Goal: Information Seeking & Learning: Compare options

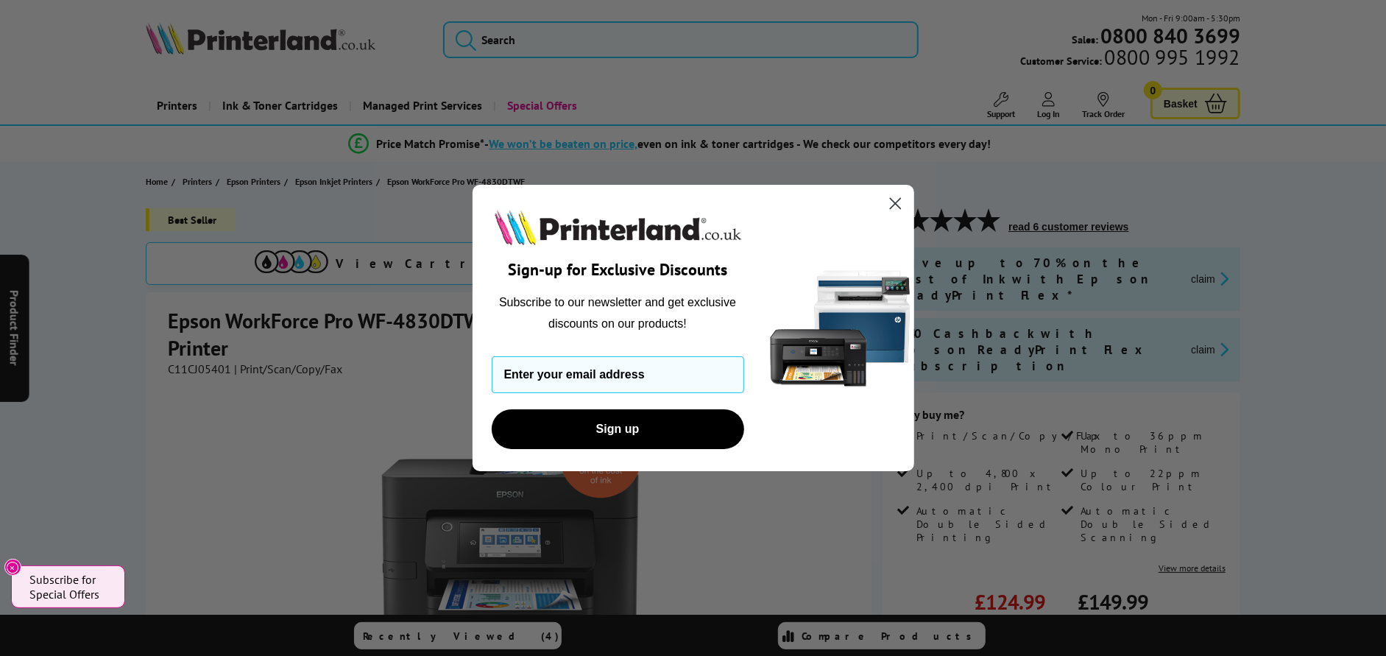
click at [890, 197] on circle "Close dialog" at bounding box center [894, 203] width 24 height 24
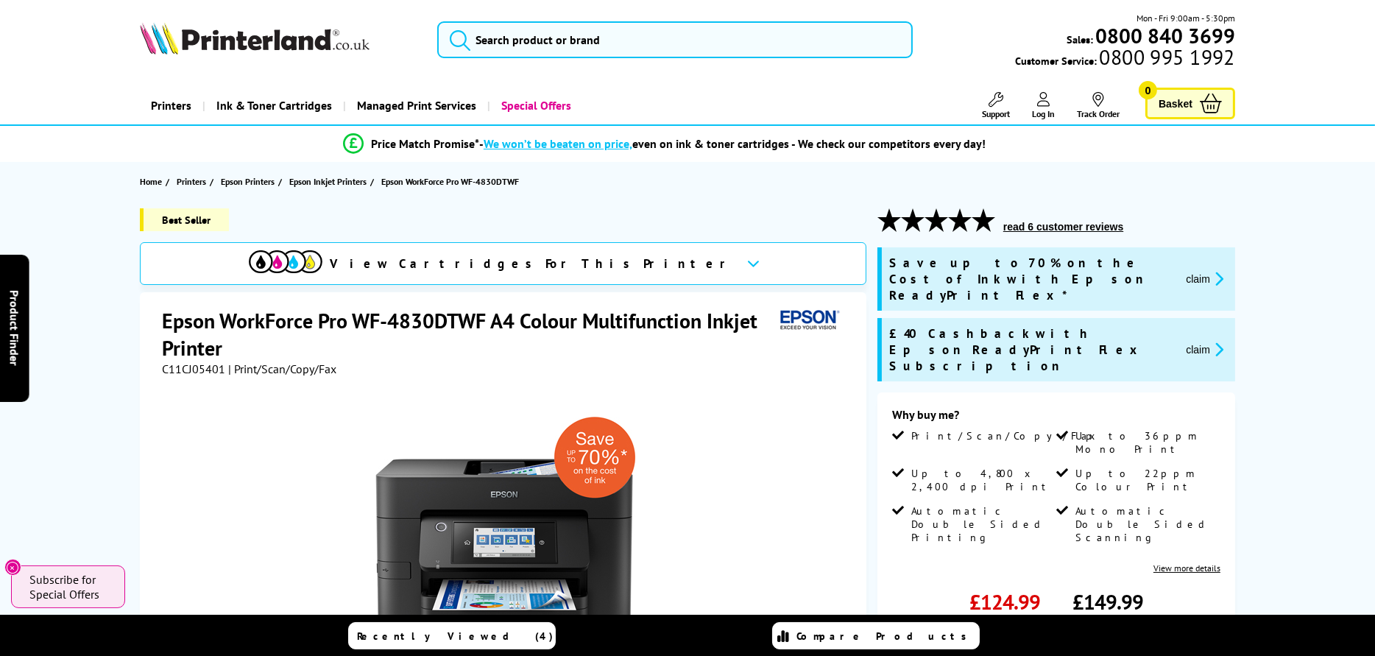
scroll to position [294, 0]
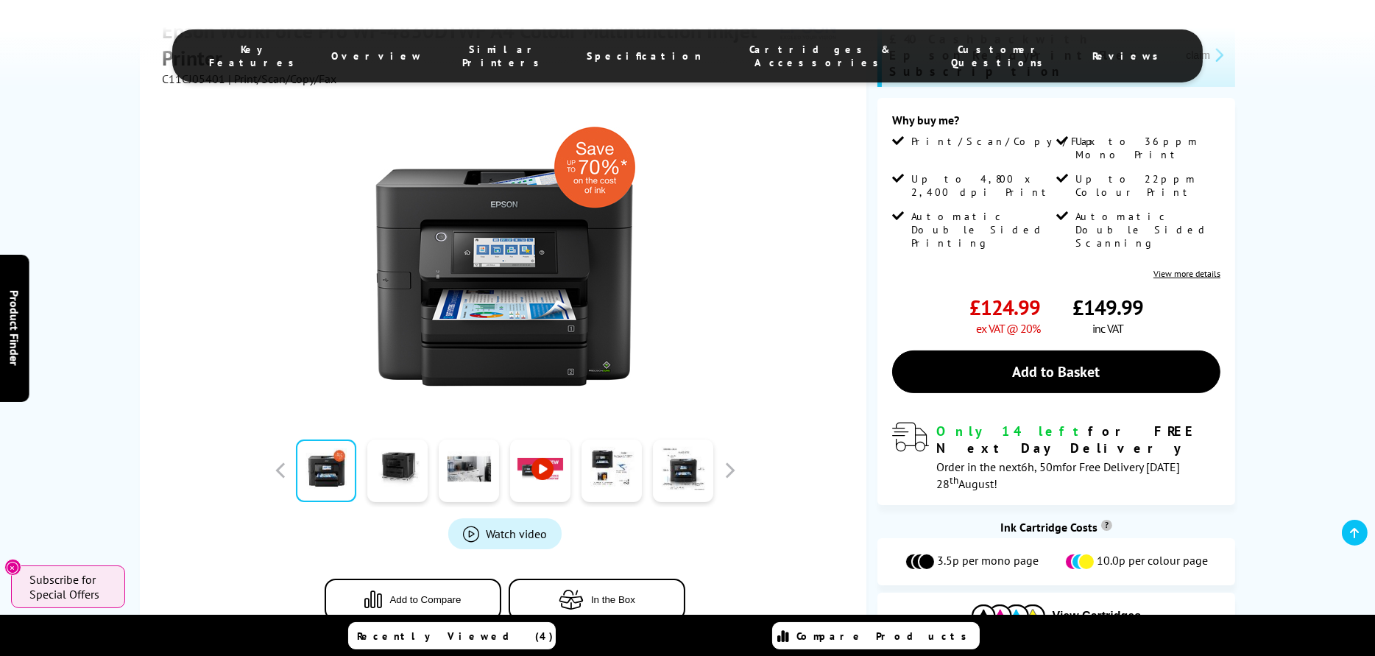
click at [832, 192] on div at bounding box center [505, 252] width 686 height 333
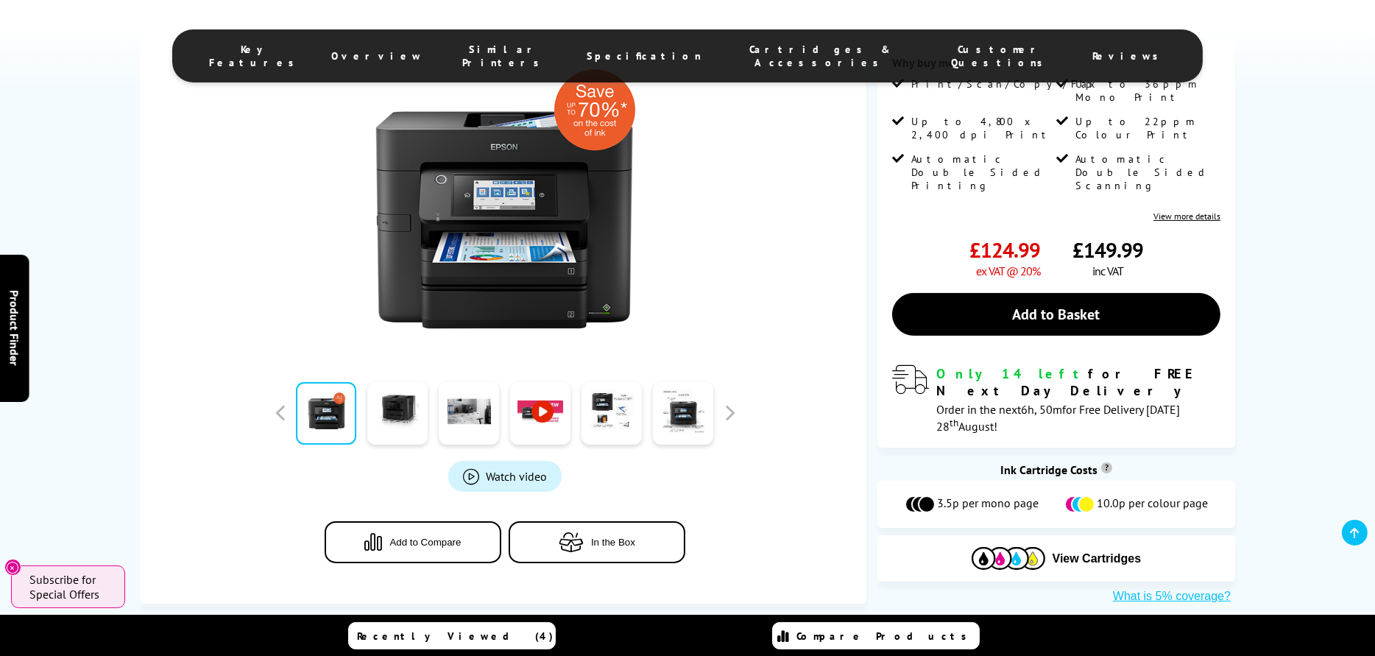
scroll to position [368, 0]
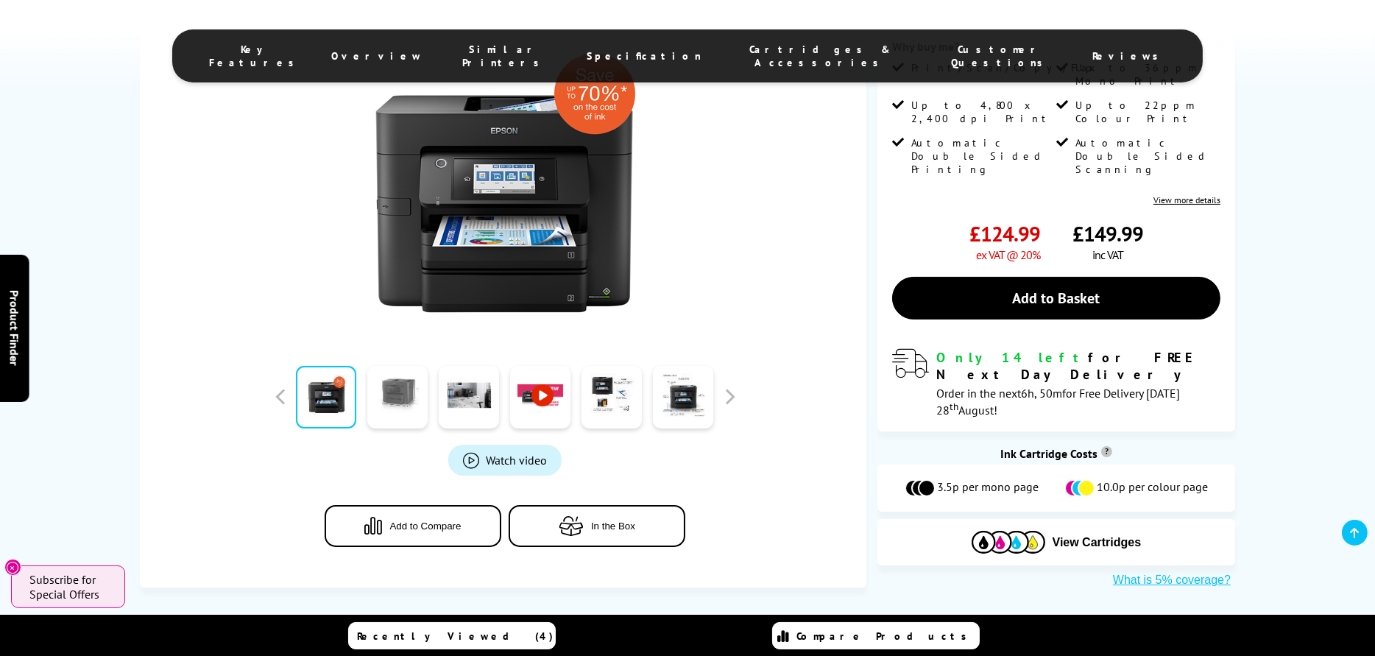
click at [415, 422] on link at bounding box center [397, 397] width 60 height 63
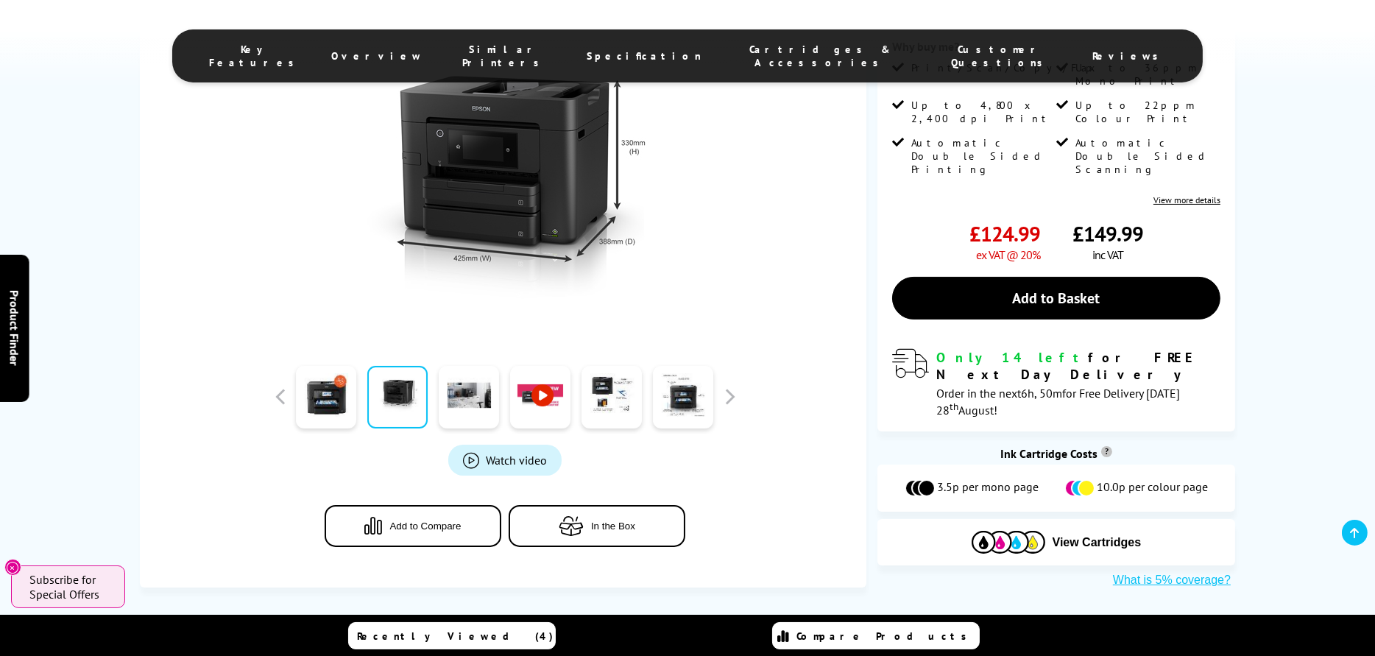
click at [810, 323] on div at bounding box center [505, 179] width 686 height 333
click at [814, 341] on div "Watch video Add to Compare In the Box" at bounding box center [505, 295] width 686 height 564
click at [662, 51] on span "Specification" at bounding box center [643, 55] width 115 height 13
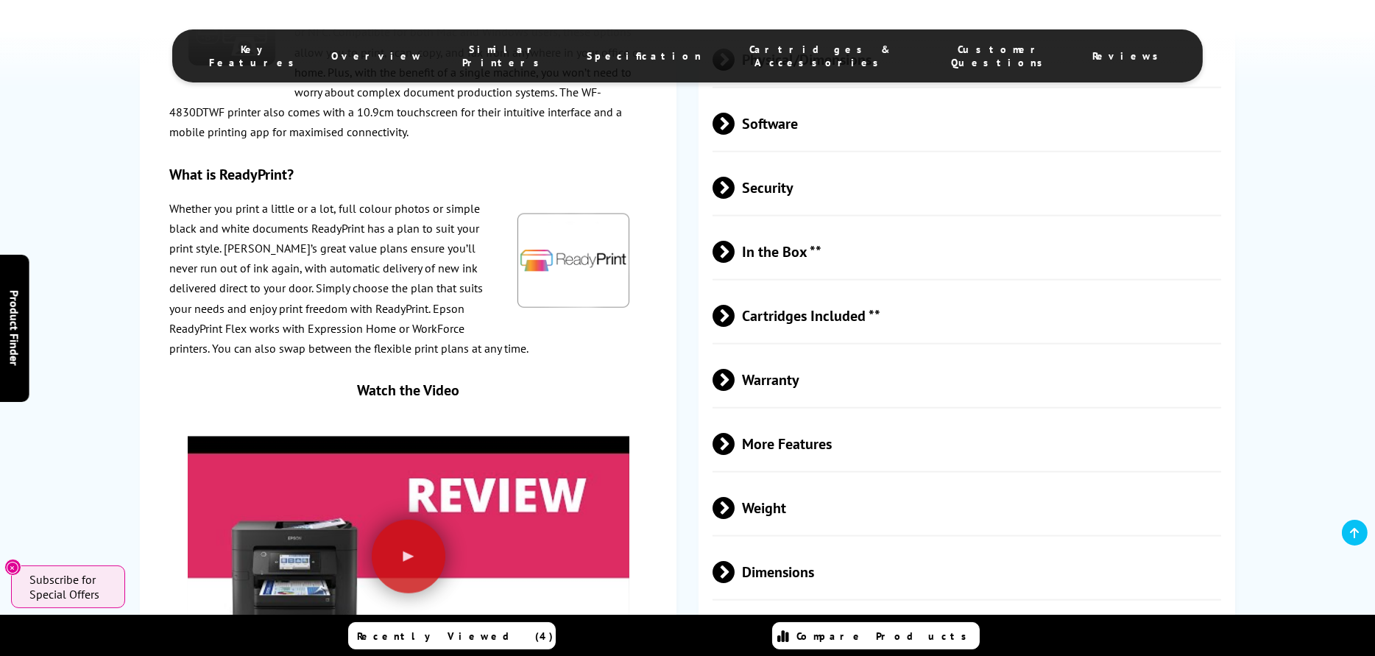
scroll to position [3268, 0]
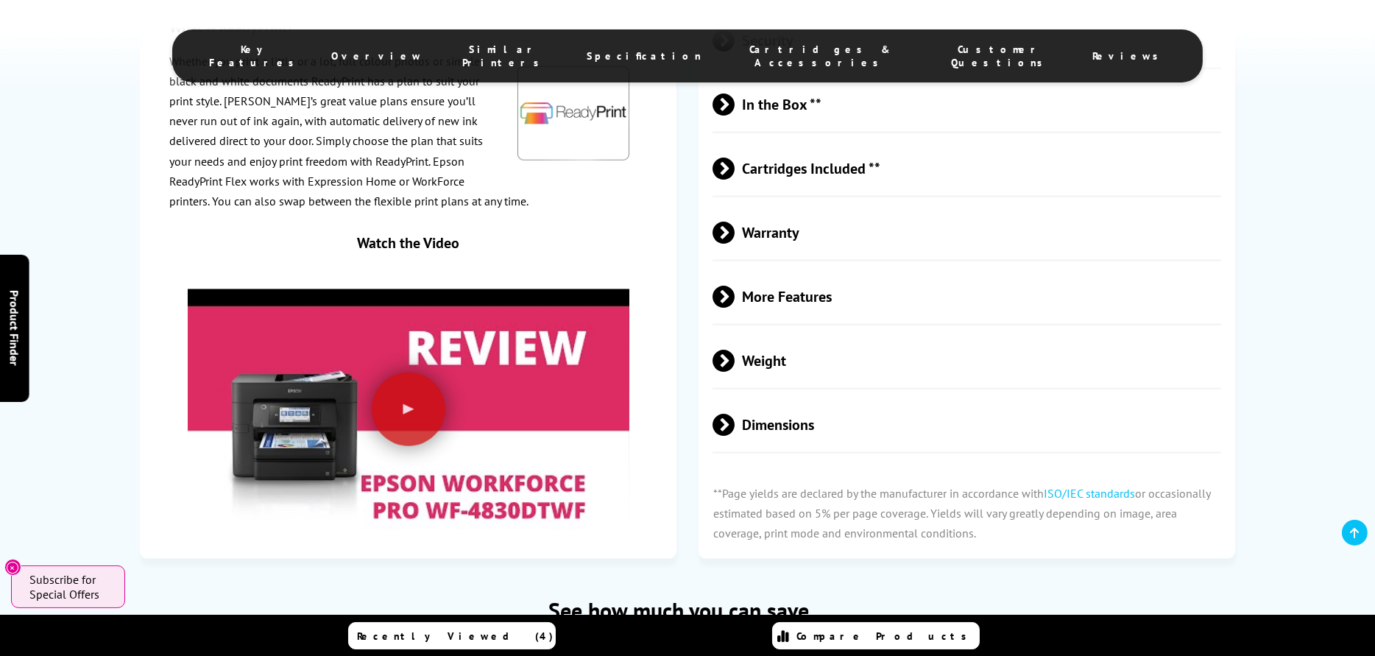
click at [818, 334] on span "Weight" at bounding box center [966, 360] width 508 height 55
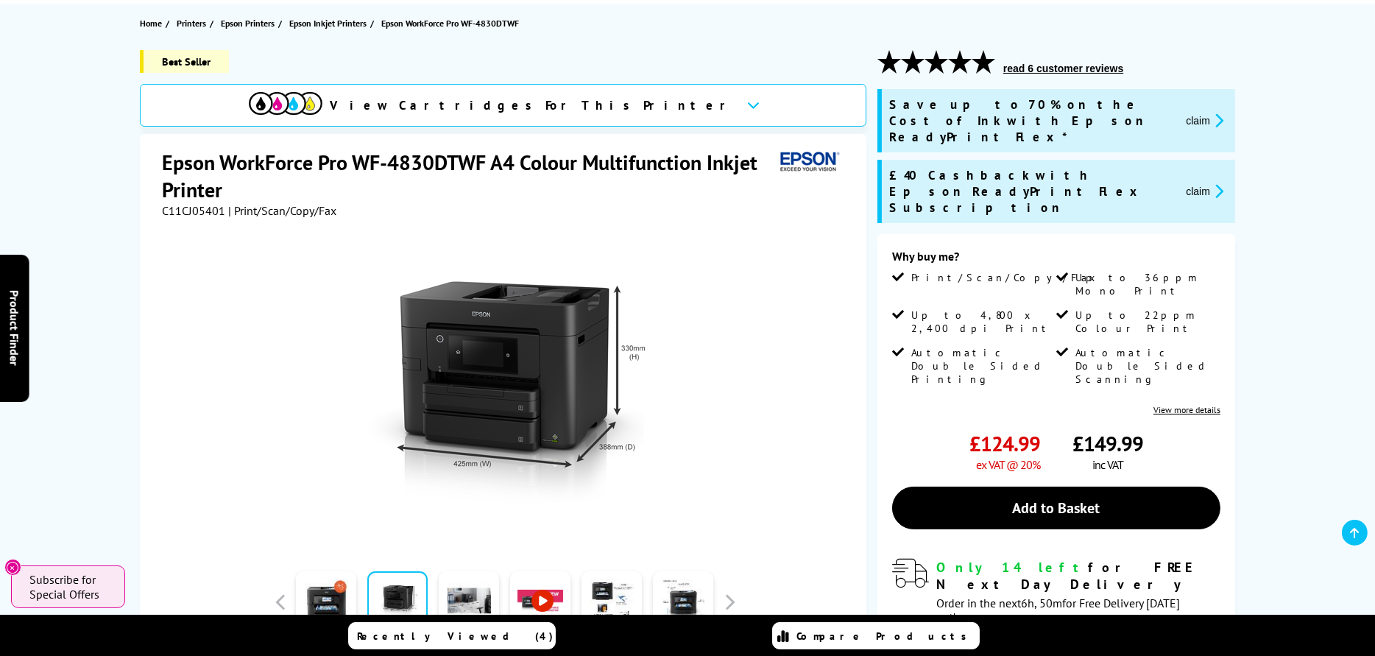
scroll to position [221, 0]
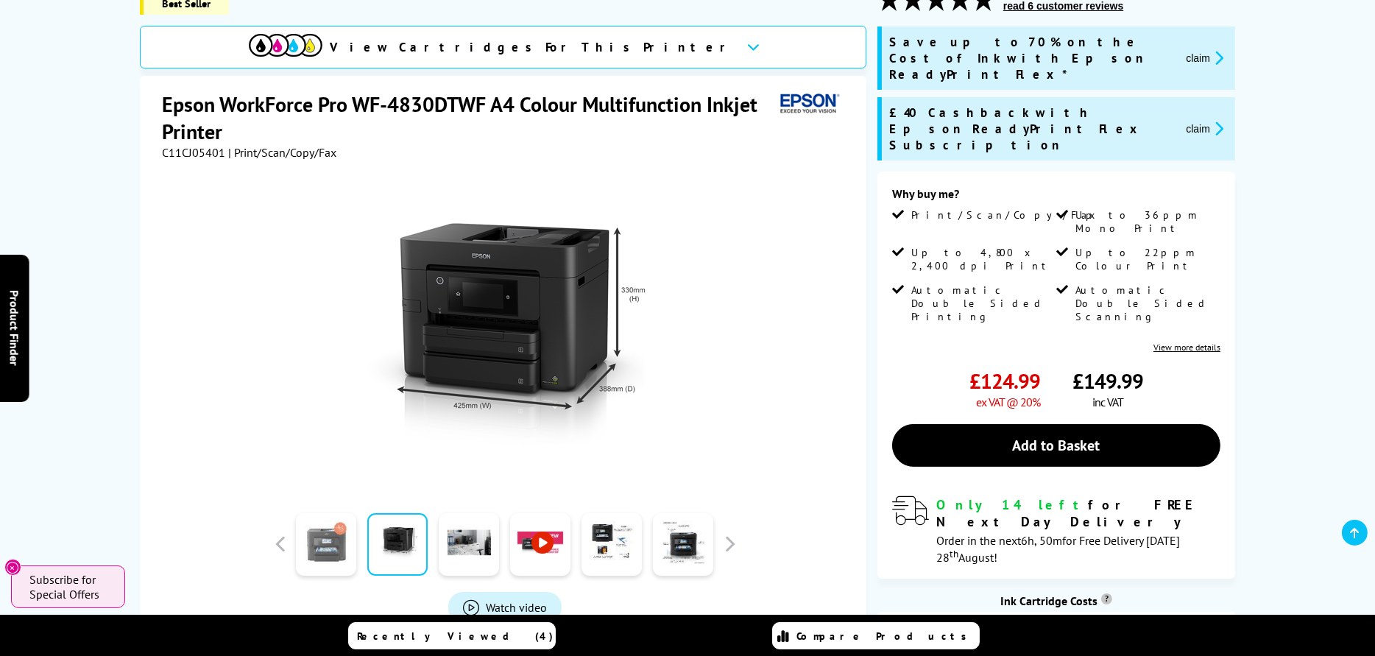
click at [336, 527] on link at bounding box center [326, 544] width 60 height 63
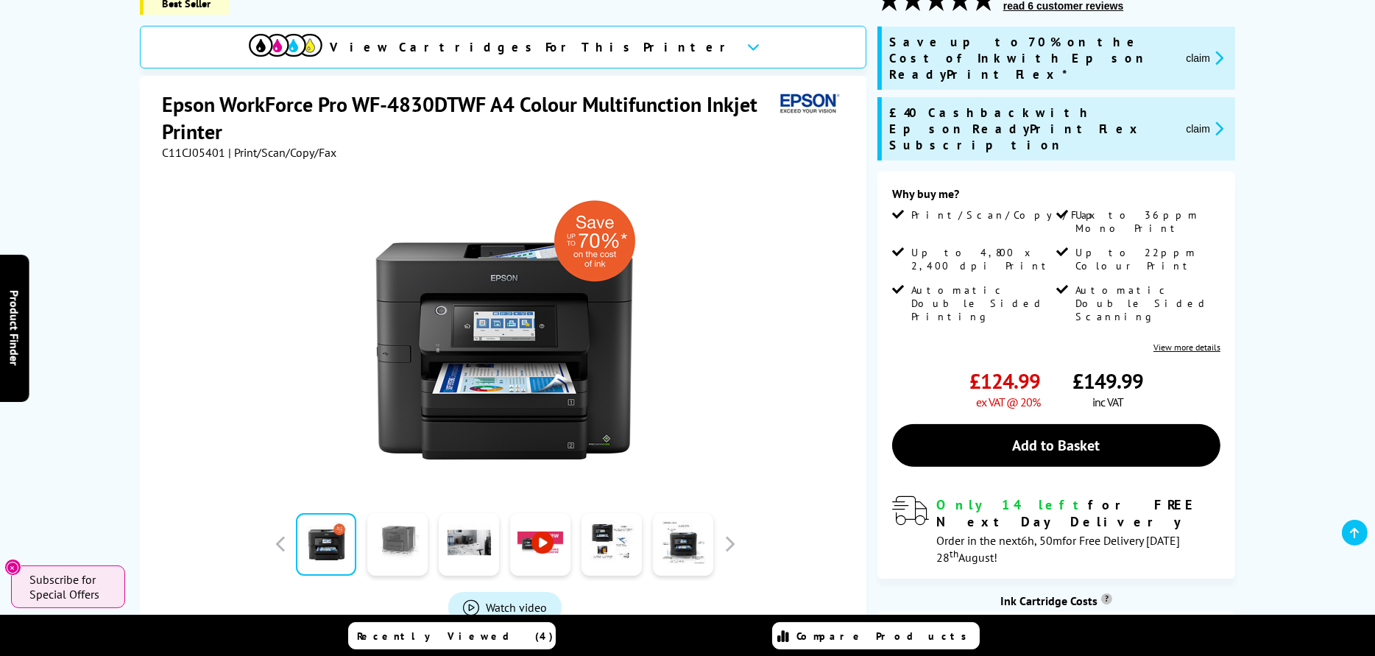
click at [427, 530] on link at bounding box center [397, 544] width 60 height 63
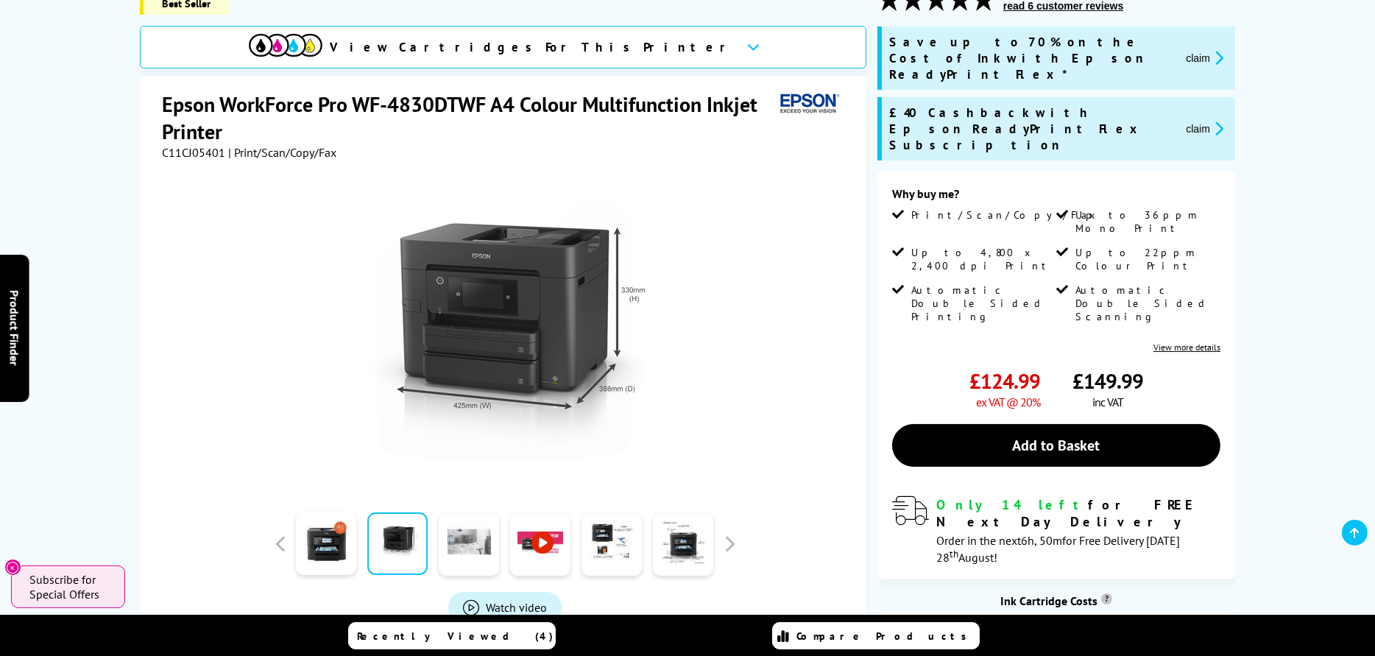
click at [452, 531] on link at bounding box center [469, 544] width 60 height 63
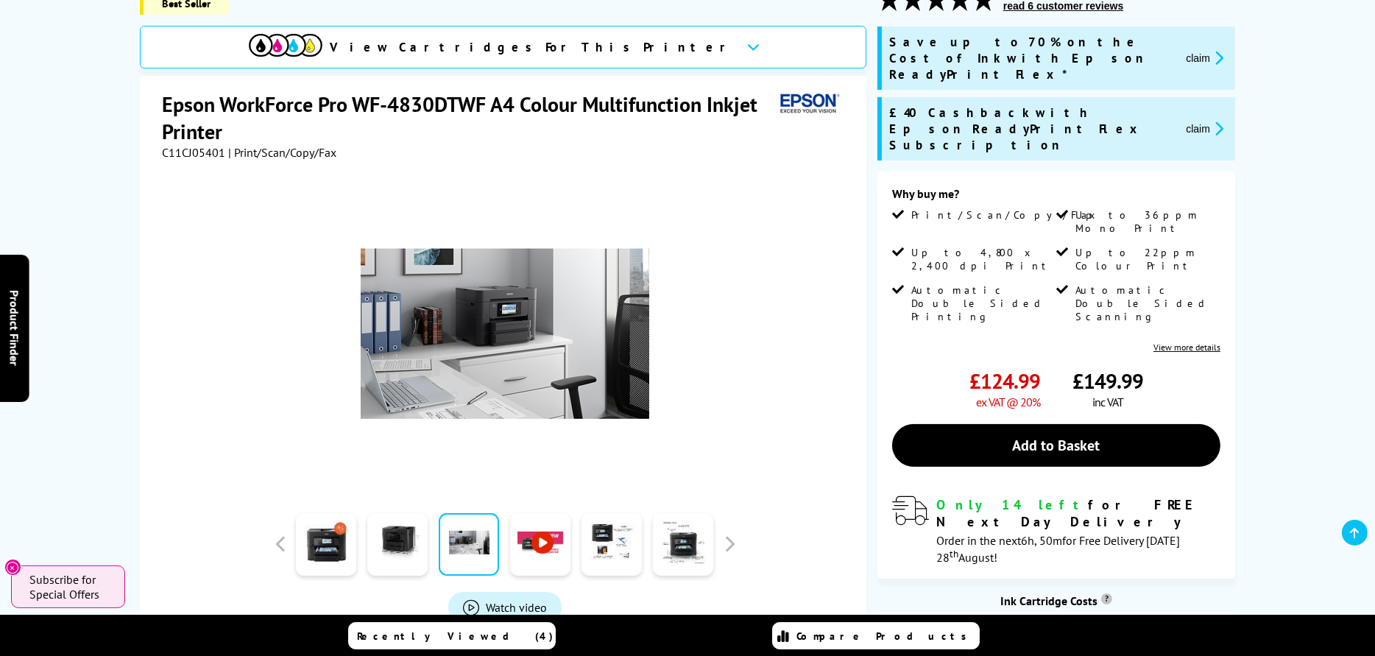
click at [526, 534] on link at bounding box center [540, 544] width 60 height 63
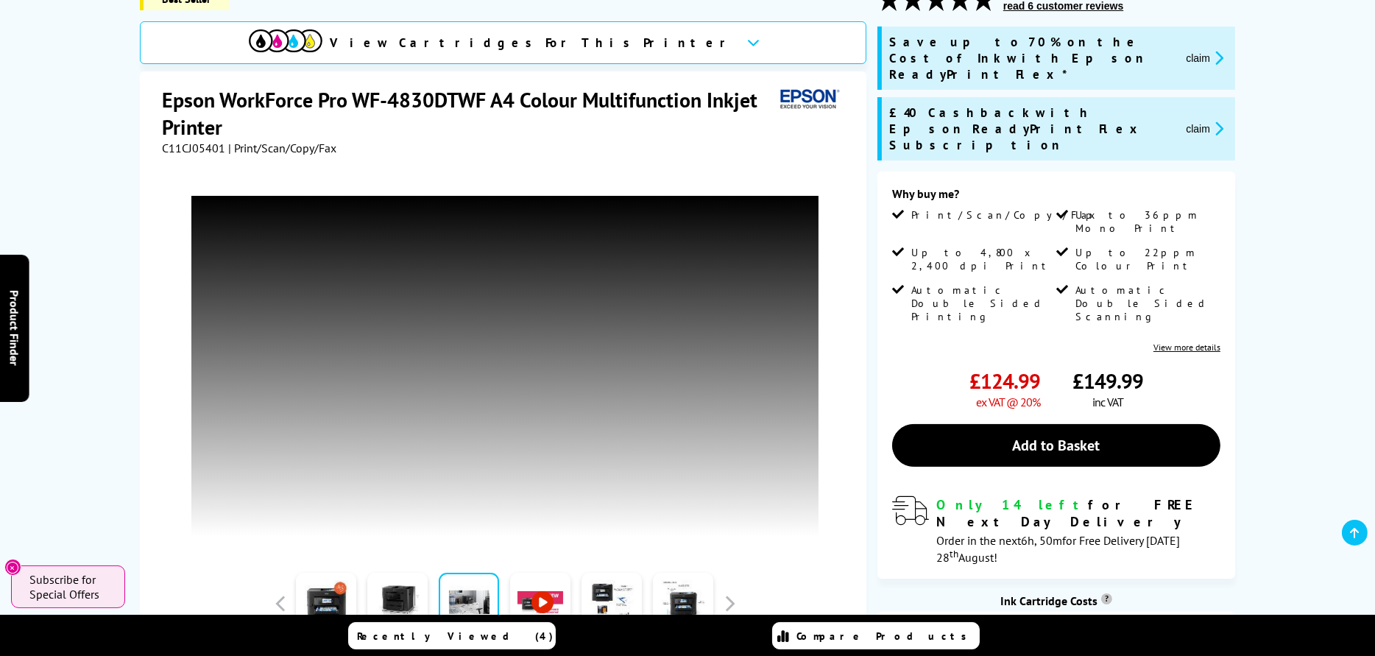
click at [99, 413] on div "Best Seller View Cartridges For This Printer Epson WorkForce Pro WF-4830DTWF A4…" at bounding box center [687, 390] width 1177 height 807
drag, startPoint x: 834, startPoint y: 282, endPoint x: 812, endPoint y: 288, distance: 22.3
click at [834, 282] on div at bounding box center [505, 353] width 686 height 397
drag, startPoint x: 813, startPoint y: 160, endPoint x: 792, endPoint y: 174, distance: 25.5
click at [813, 160] on div at bounding box center [505, 353] width 686 height 397
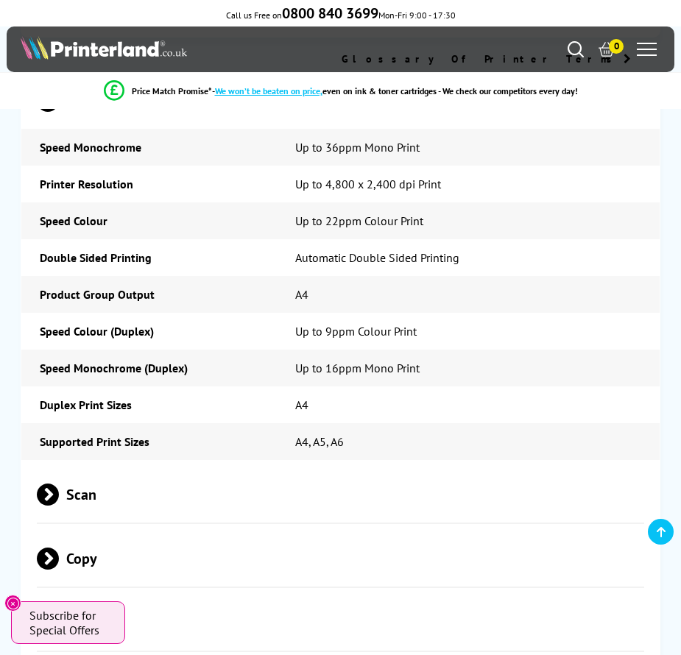
scroll to position [3504, 0]
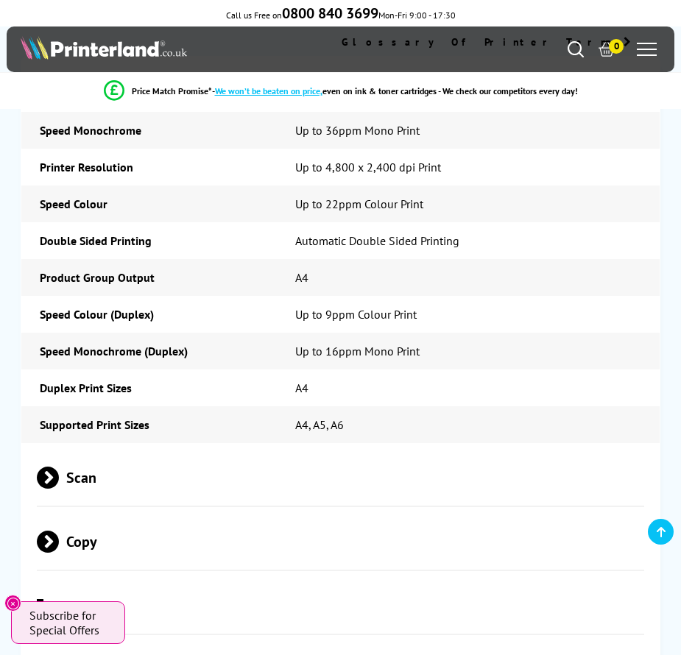
click at [59, 467] on span at bounding box center [59, 478] width 0 height 22
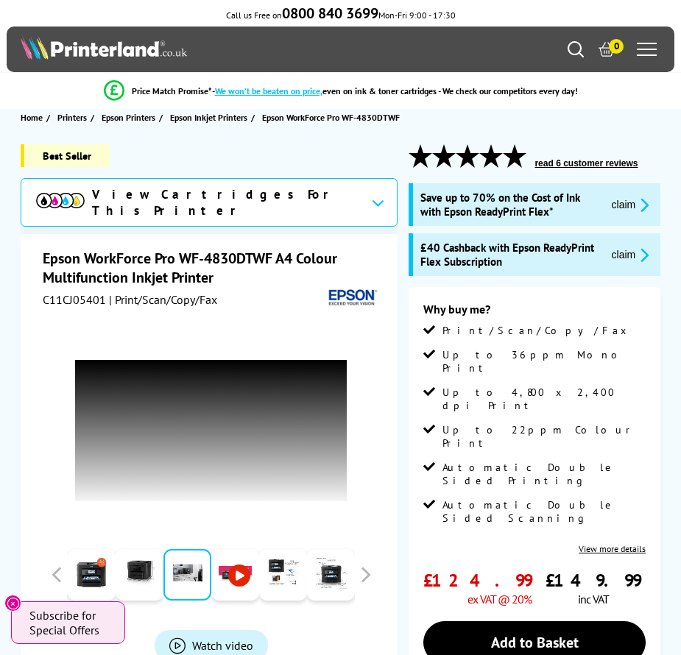
scroll to position [0, 0]
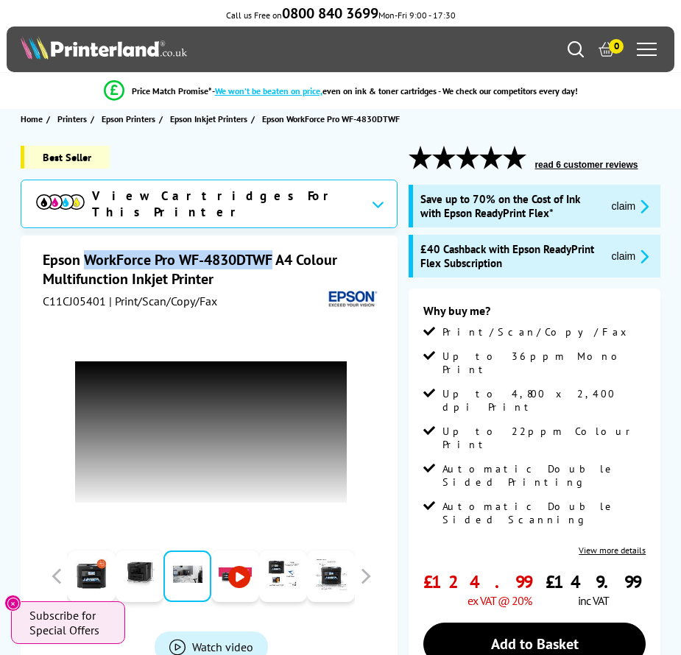
drag, startPoint x: 85, startPoint y: 253, endPoint x: 270, endPoint y: 260, distance: 185.6
click at [270, 260] on h1 "Epson WorkForce Pro WF-4830DTWF A4 Colour Multifunction Inkjet Printer" at bounding box center [211, 269] width 337 height 38
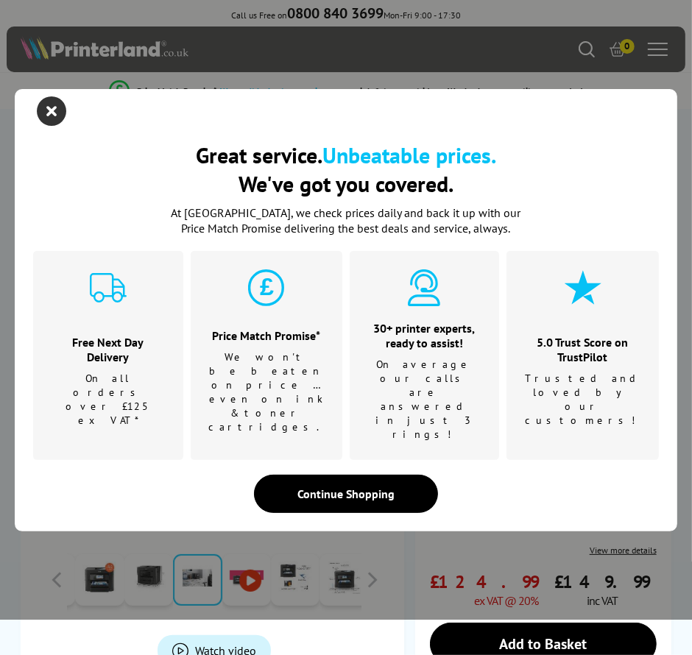
click at [54, 126] on icon "close modal" at bounding box center [51, 110] width 29 height 29
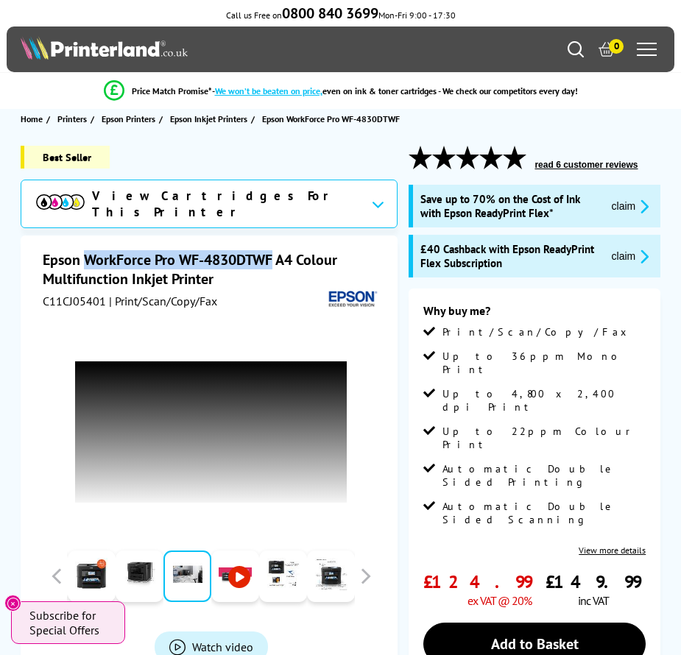
copy h1 "WorkForce Pro WF-4830DTWF"
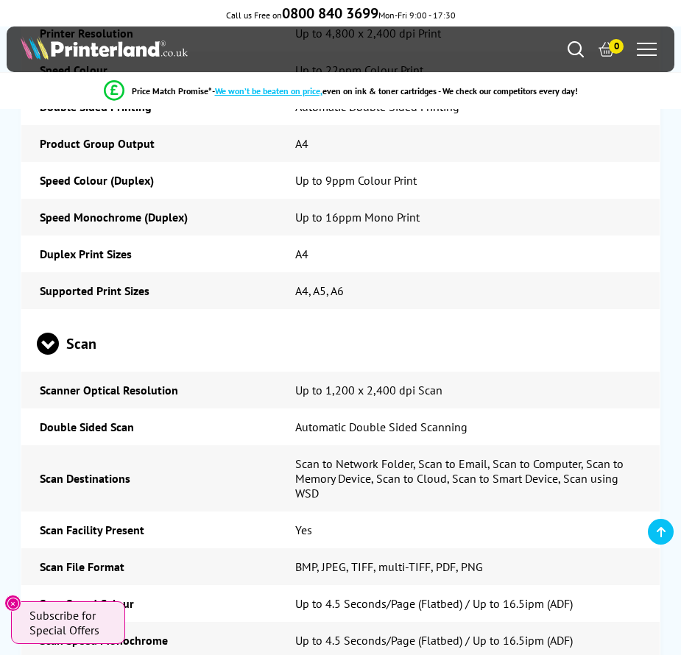
scroll to position [3679, 0]
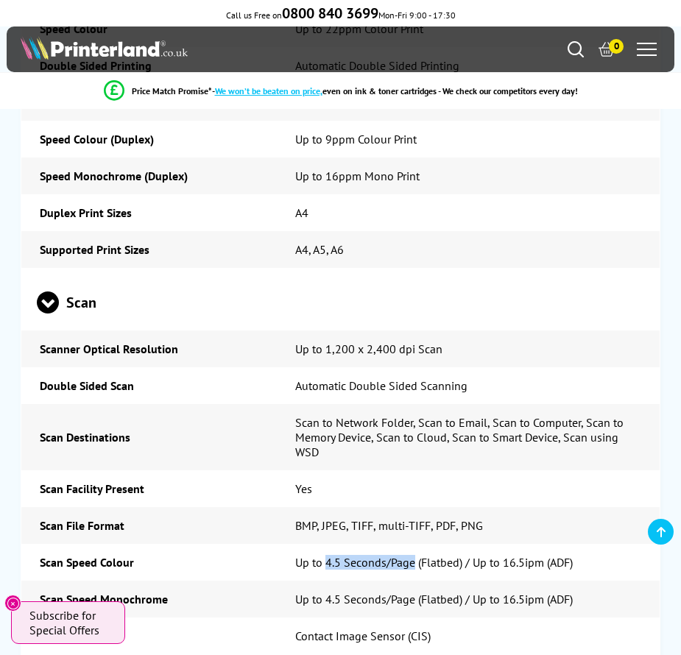
drag, startPoint x: 327, startPoint y: 475, endPoint x: 413, endPoint y: 481, distance: 85.6
click at [413, 544] on td "Up to 4.5 Seconds/Page (Flatbed) / Up to 16.5ipm (ADF)" at bounding box center [468, 562] width 383 height 37
copy td "4.5 Seconds/Page"
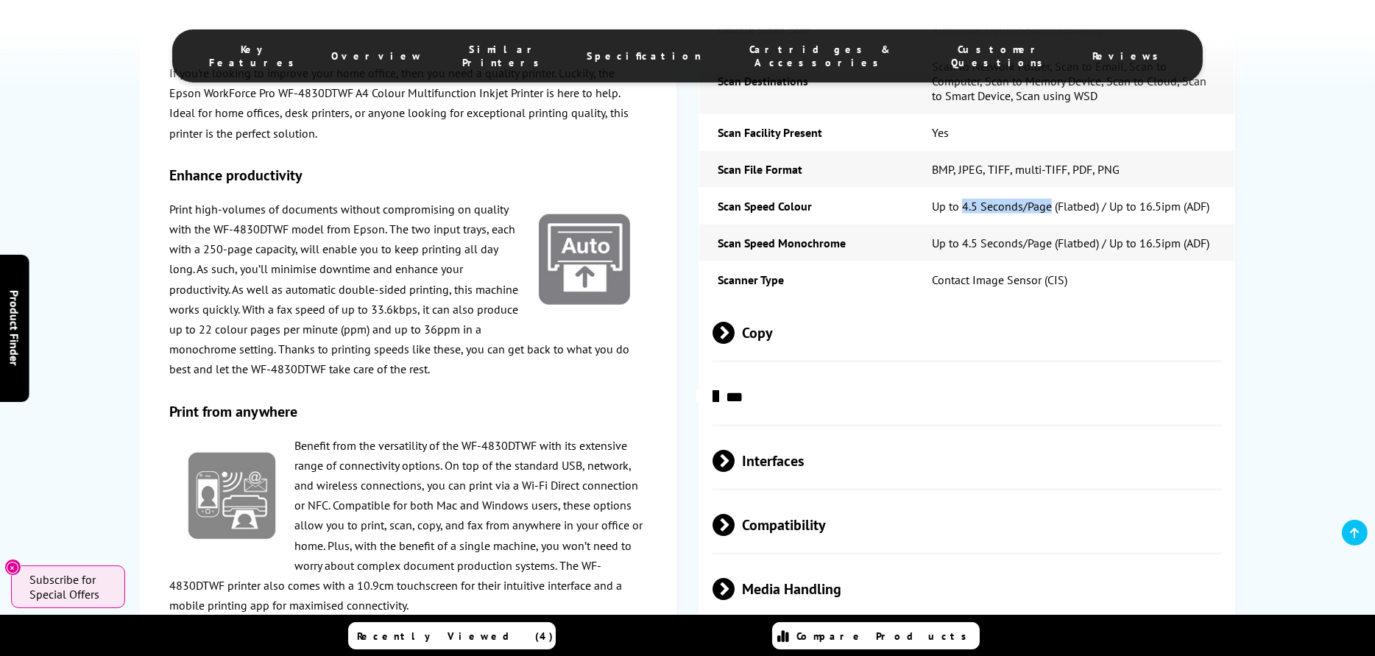
scroll to position [2796, 0]
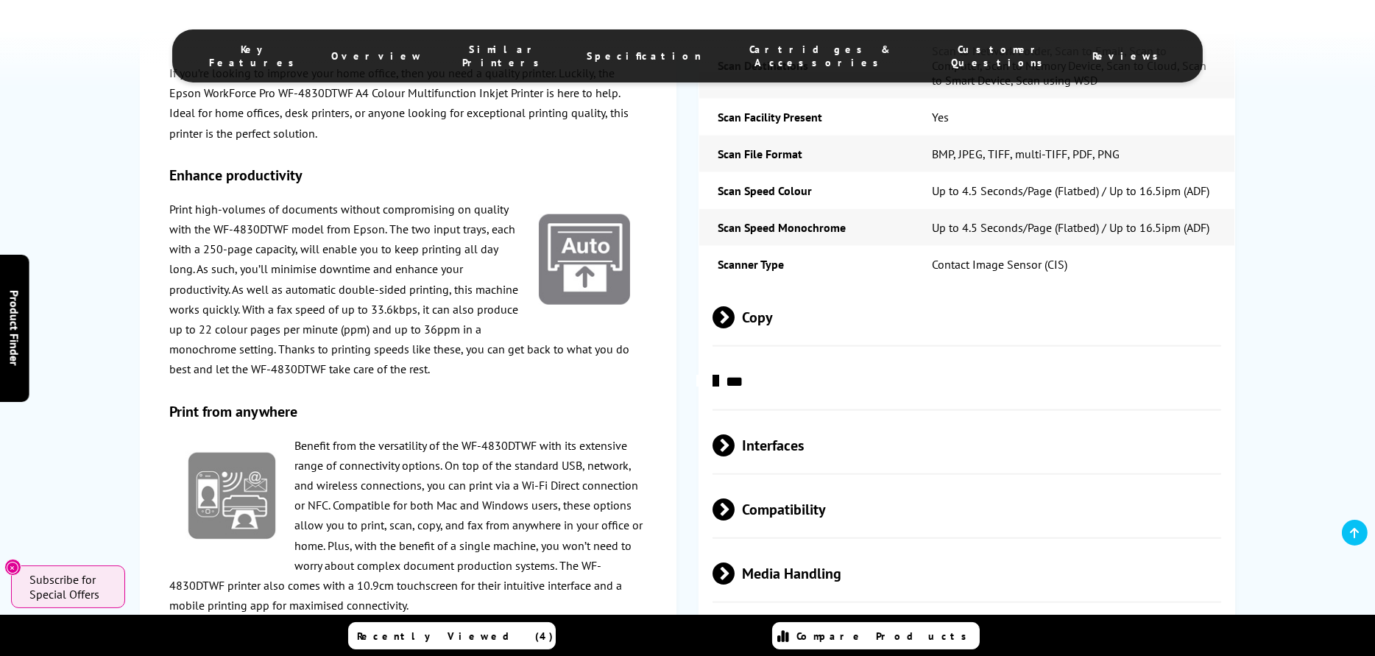
click at [758, 316] on span "Copy" at bounding box center [966, 317] width 508 height 55
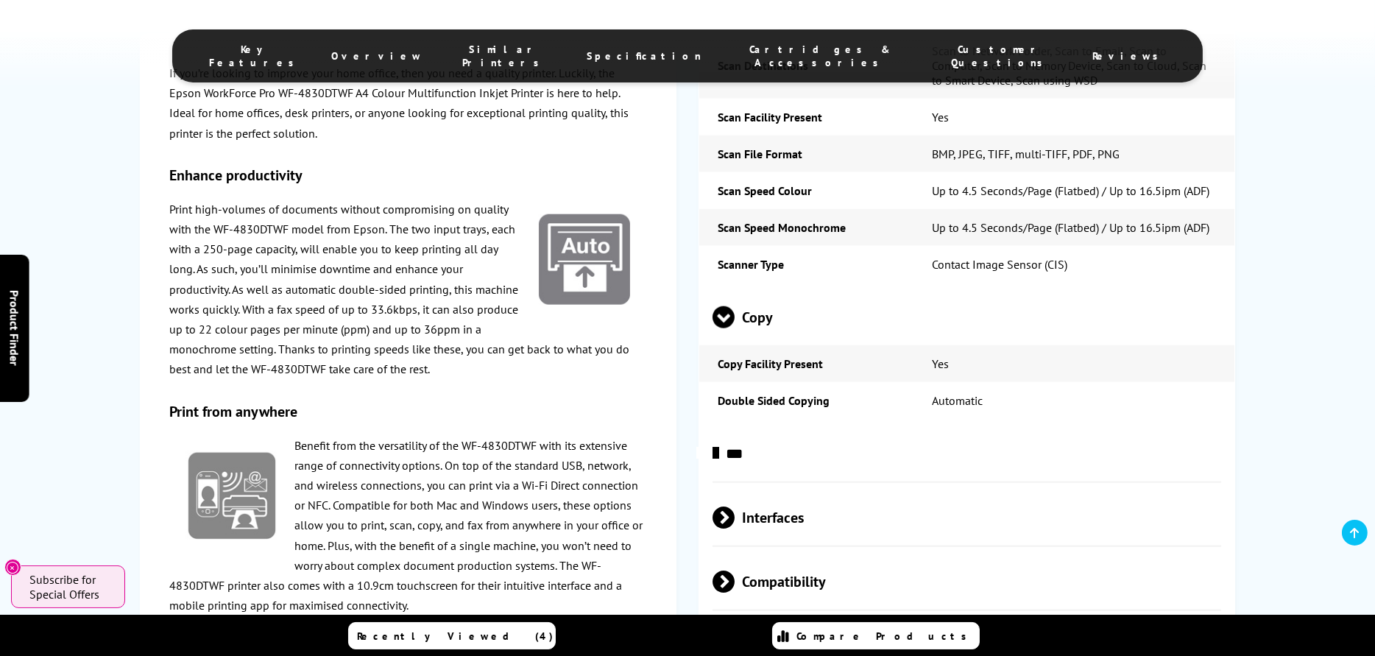
click at [779, 434] on span "***" at bounding box center [966, 453] width 508 height 55
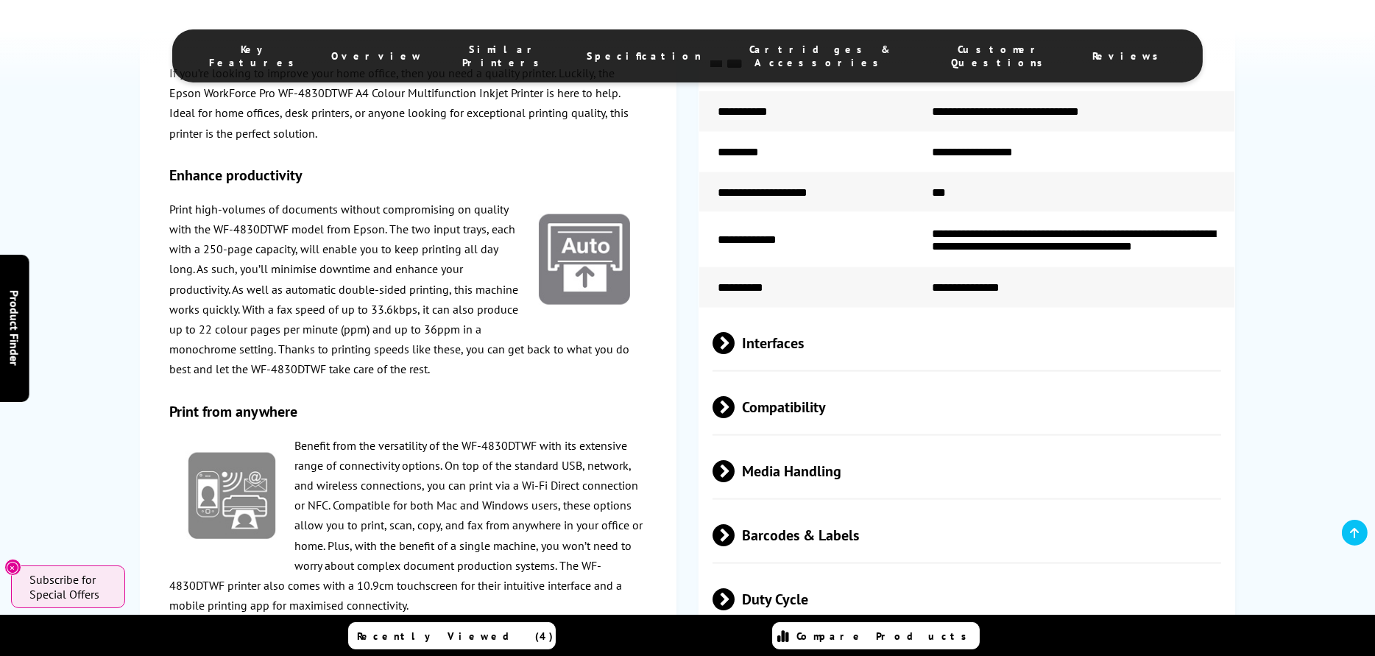
scroll to position [3238, 0]
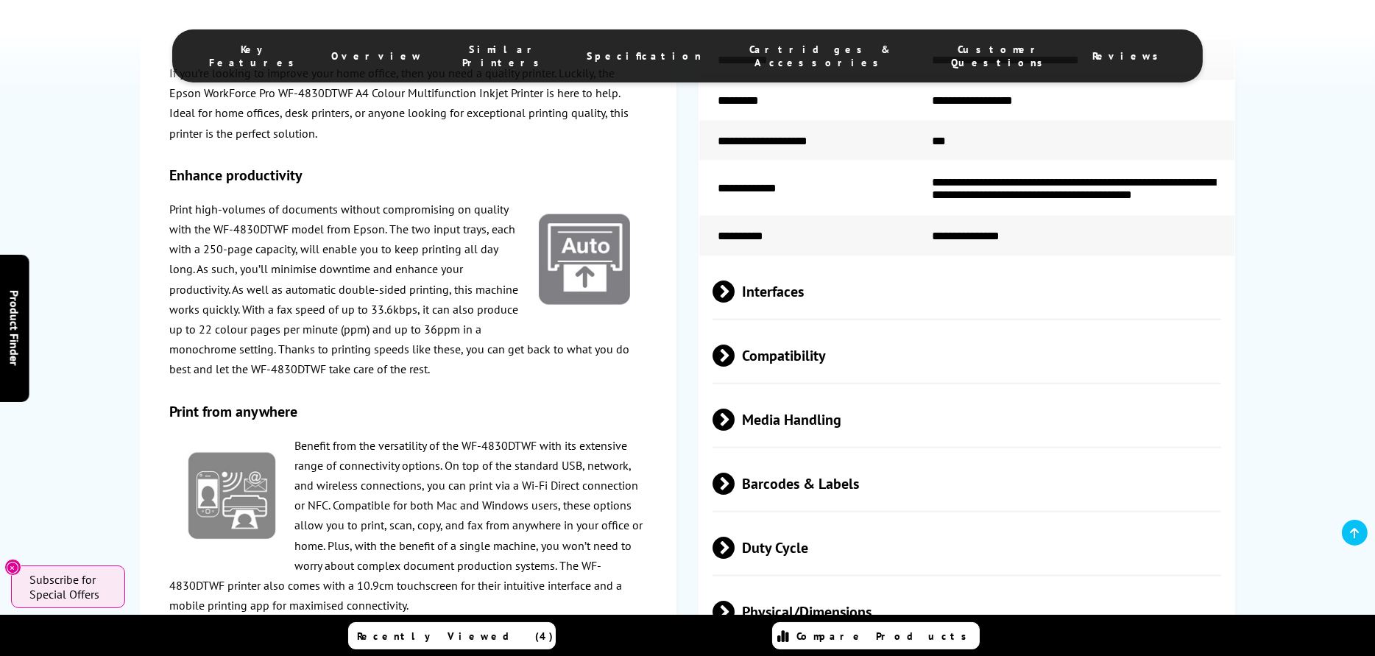
click at [798, 281] on span "Interfaces" at bounding box center [966, 290] width 508 height 55
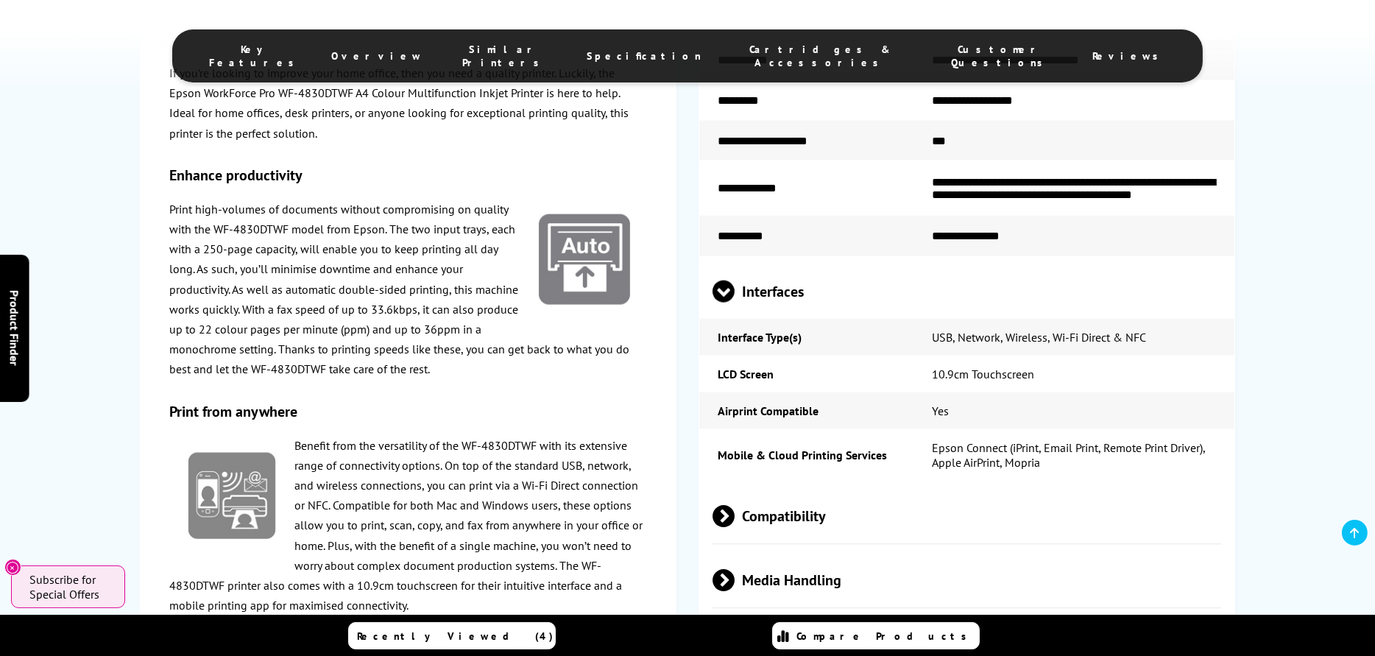
click at [802, 497] on span "Compatibility" at bounding box center [966, 515] width 508 height 55
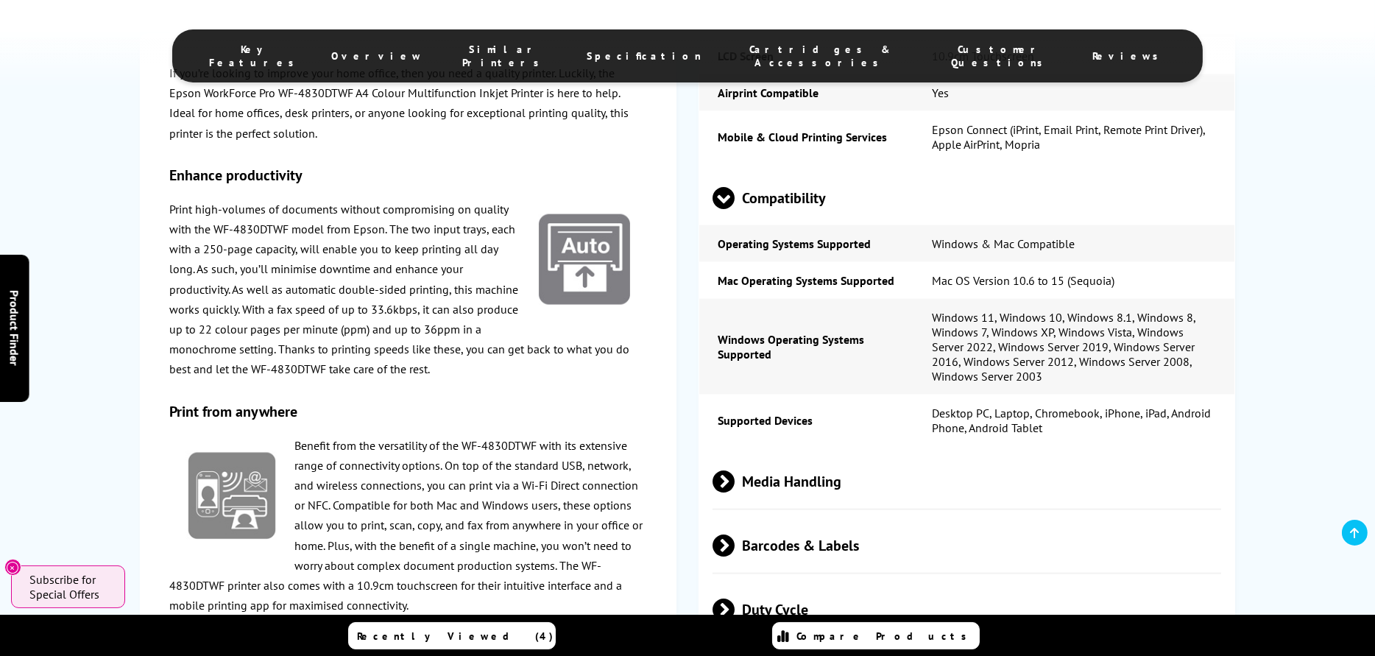
scroll to position [3606, 0]
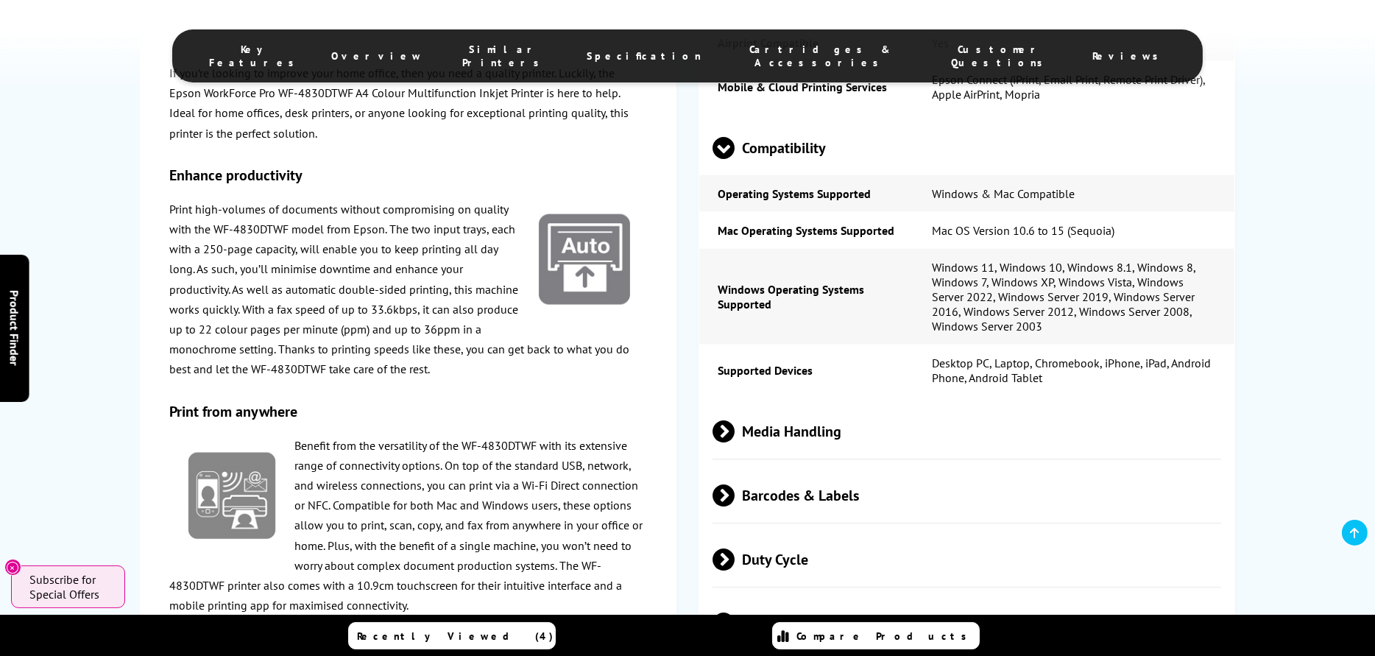
click at [804, 426] on span "Media Handling" at bounding box center [966, 430] width 508 height 55
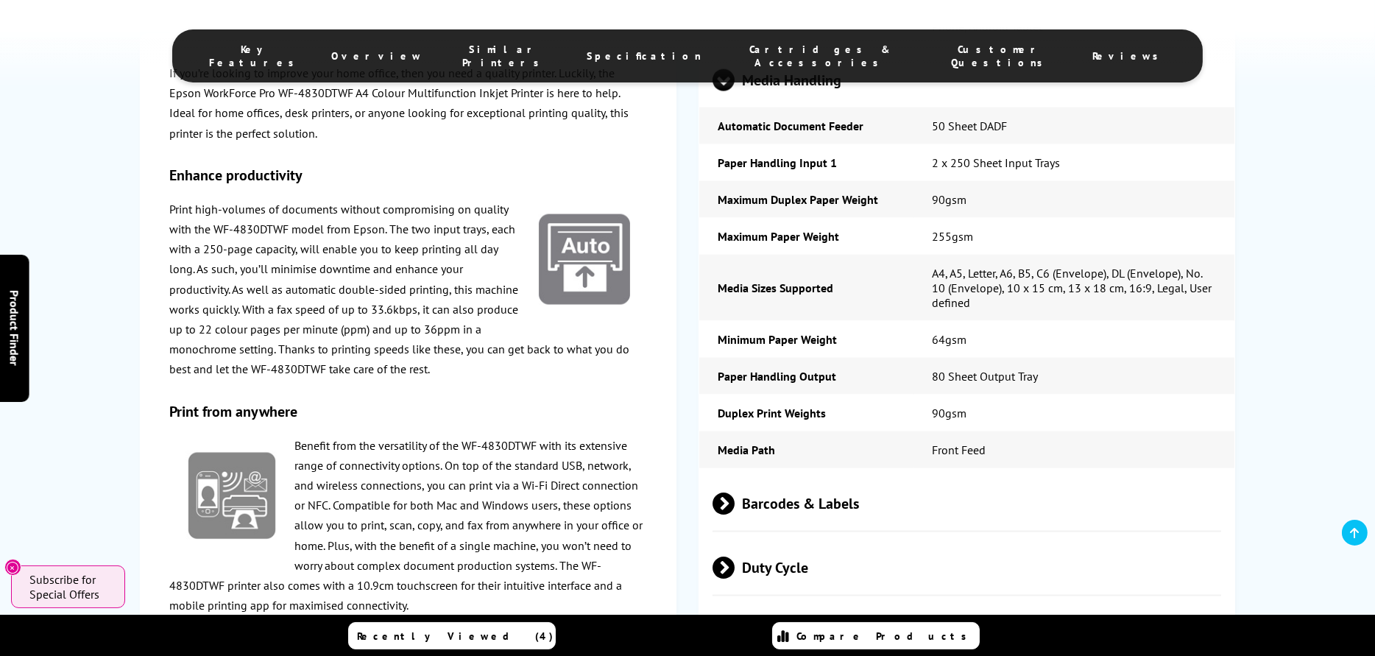
scroll to position [3974, 0]
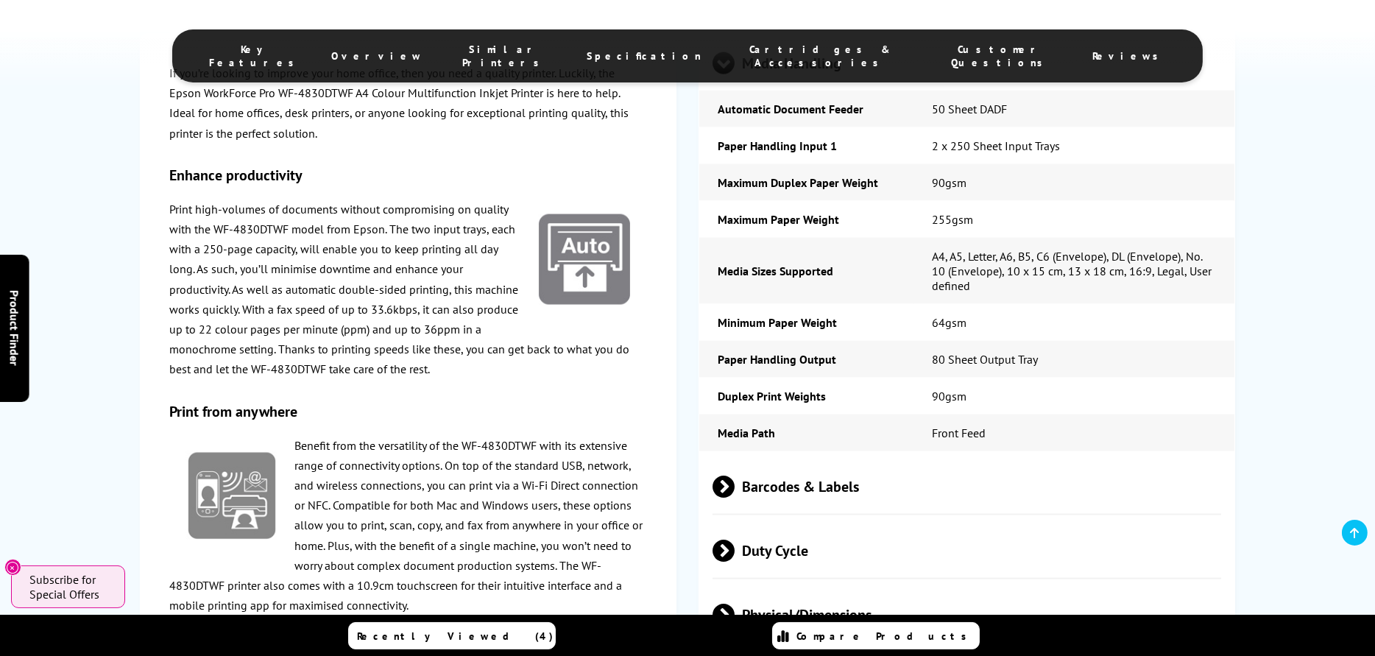
click at [808, 487] on span "Barcodes & Labels" at bounding box center [966, 485] width 508 height 55
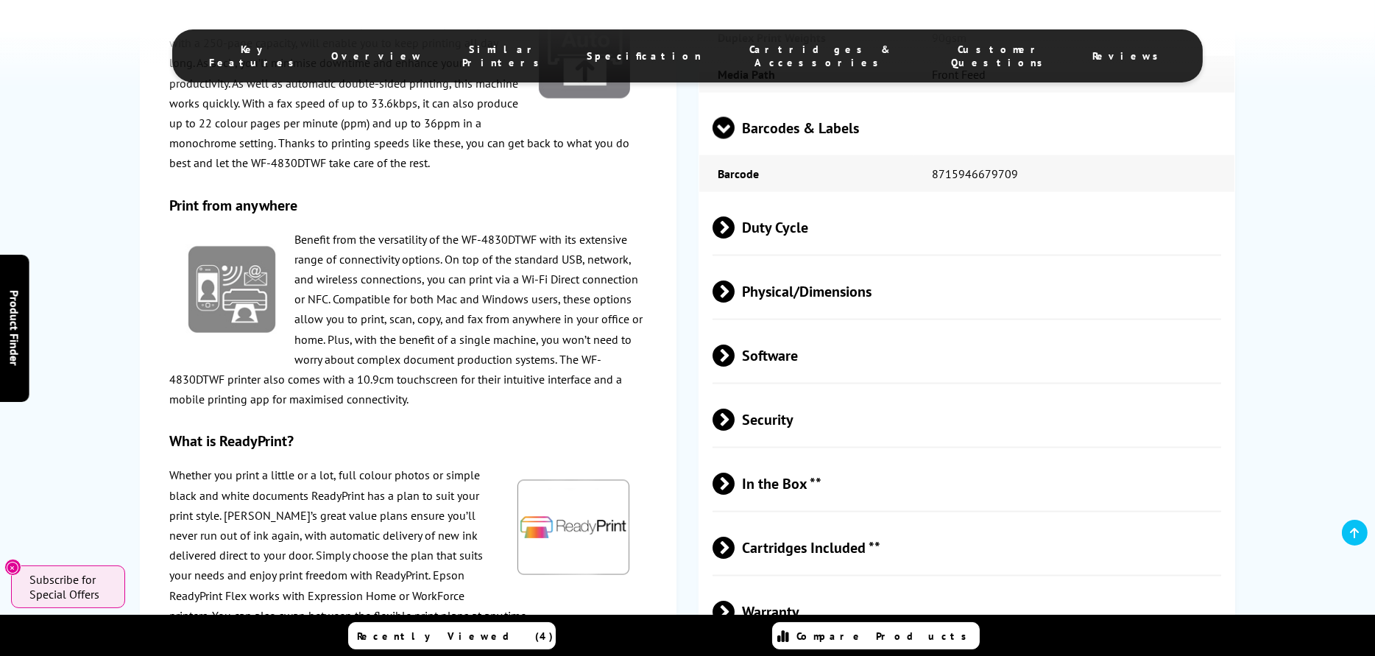
scroll to position [4341, 0]
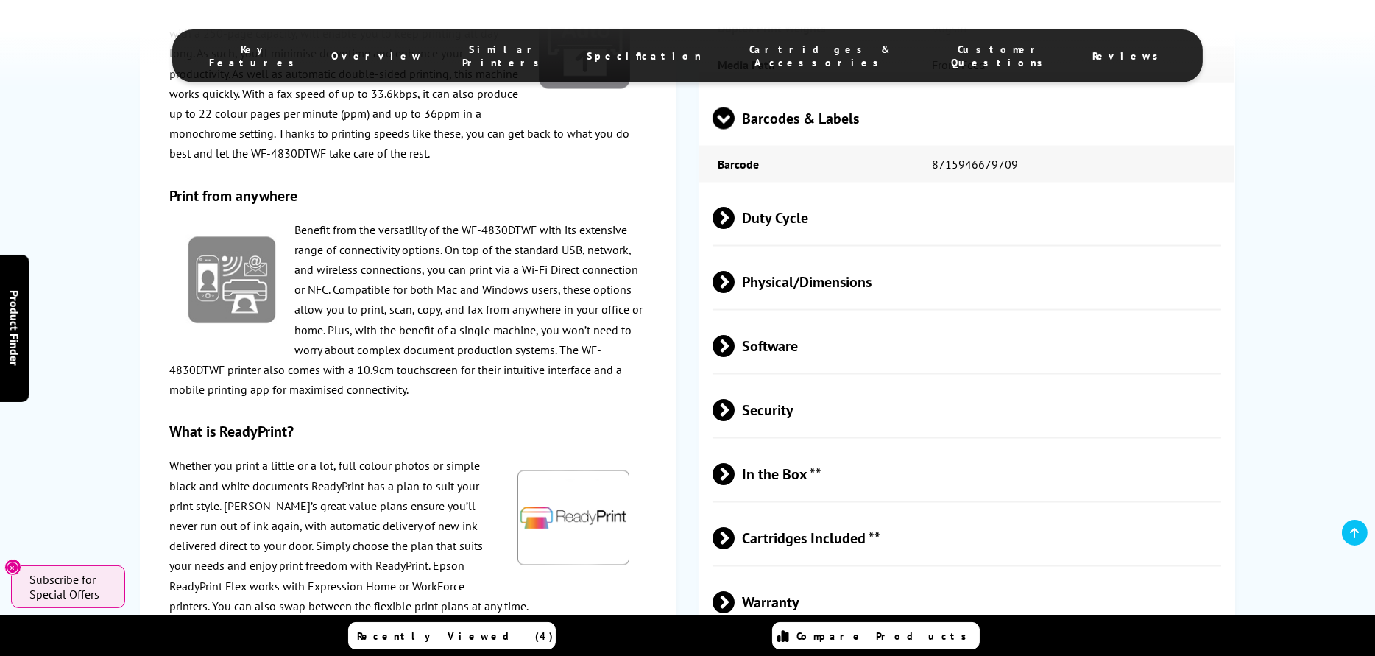
click at [794, 228] on span "Duty Cycle" at bounding box center [966, 217] width 508 height 55
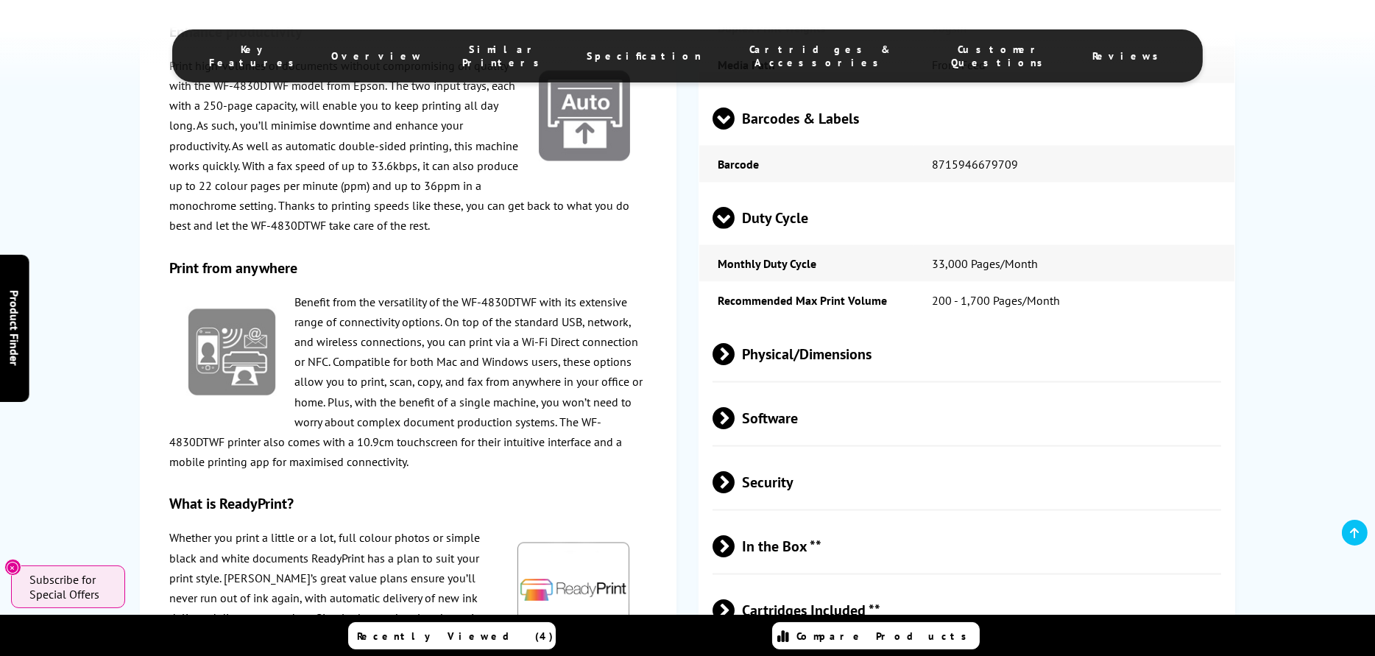
click at [785, 355] on span "Physical/Dimensions" at bounding box center [966, 353] width 508 height 55
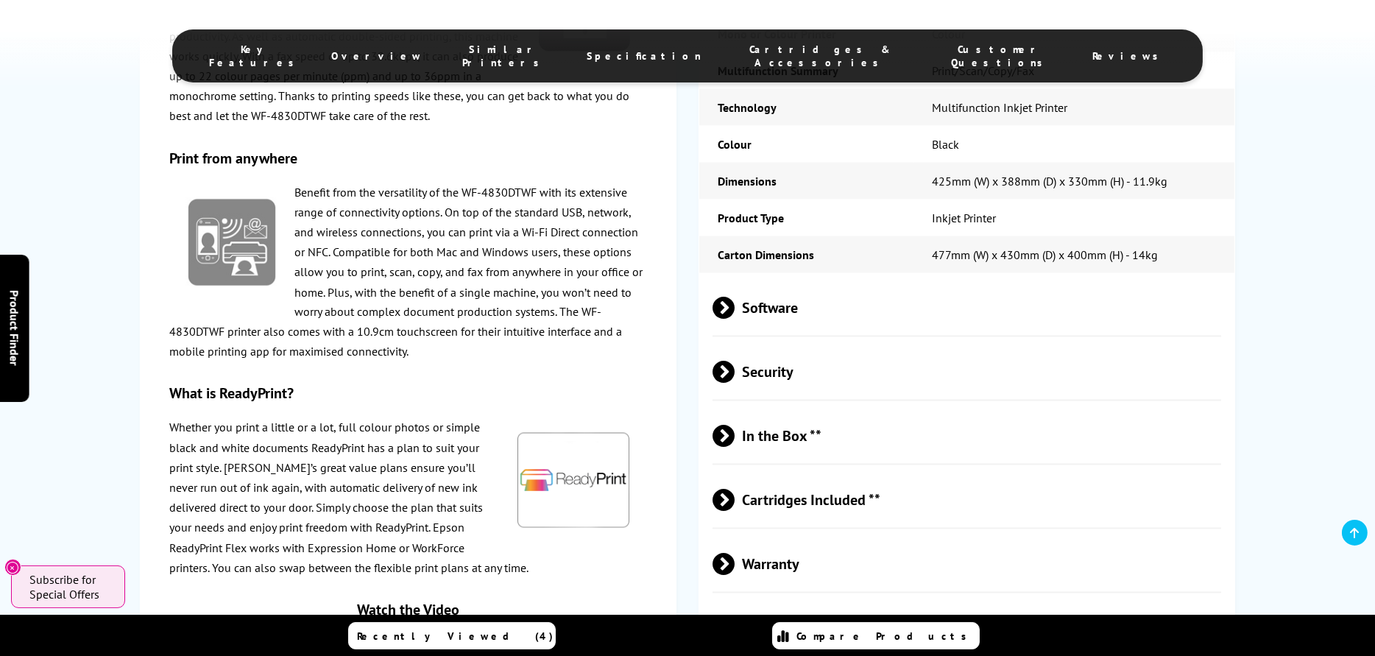
scroll to position [4709, 0]
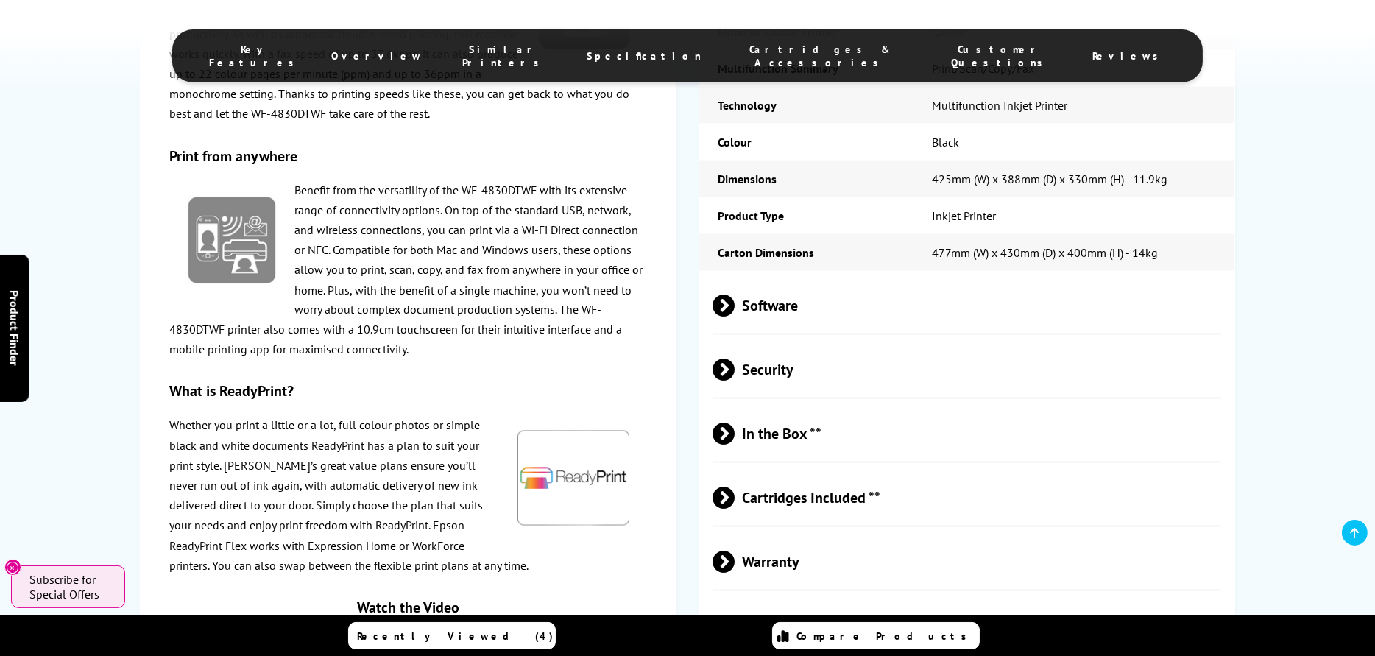
click at [794, 306] on span "Software" at bounding box center [966, 305] width 508 height 55
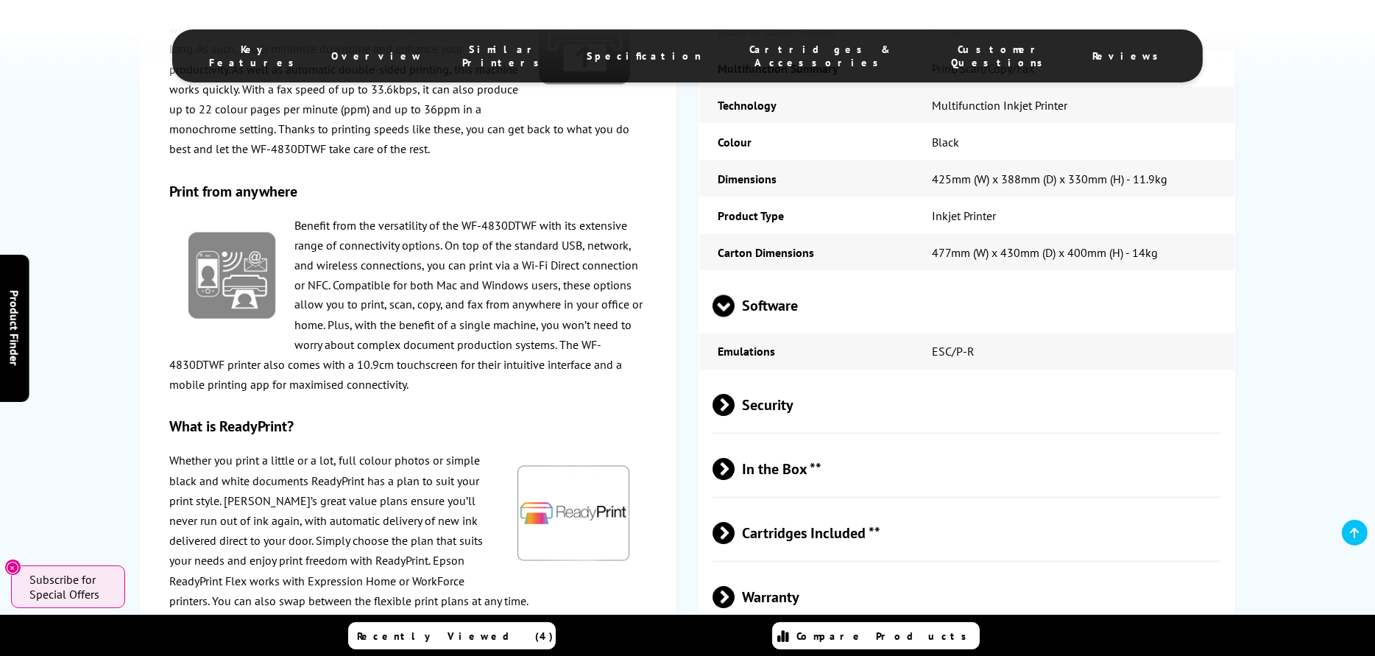
click at [796, 409] on span "Security" at bounding box center [966, 404] width 508 height 55
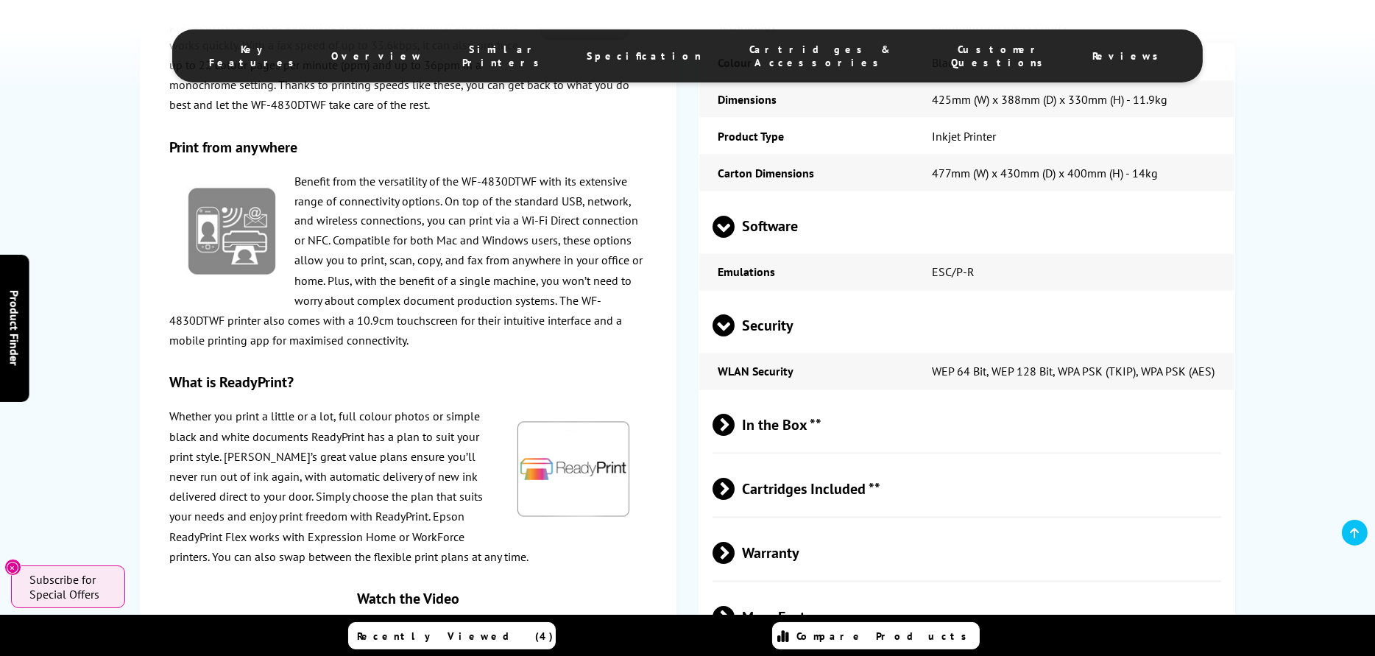
scroll to position [4930, 0]
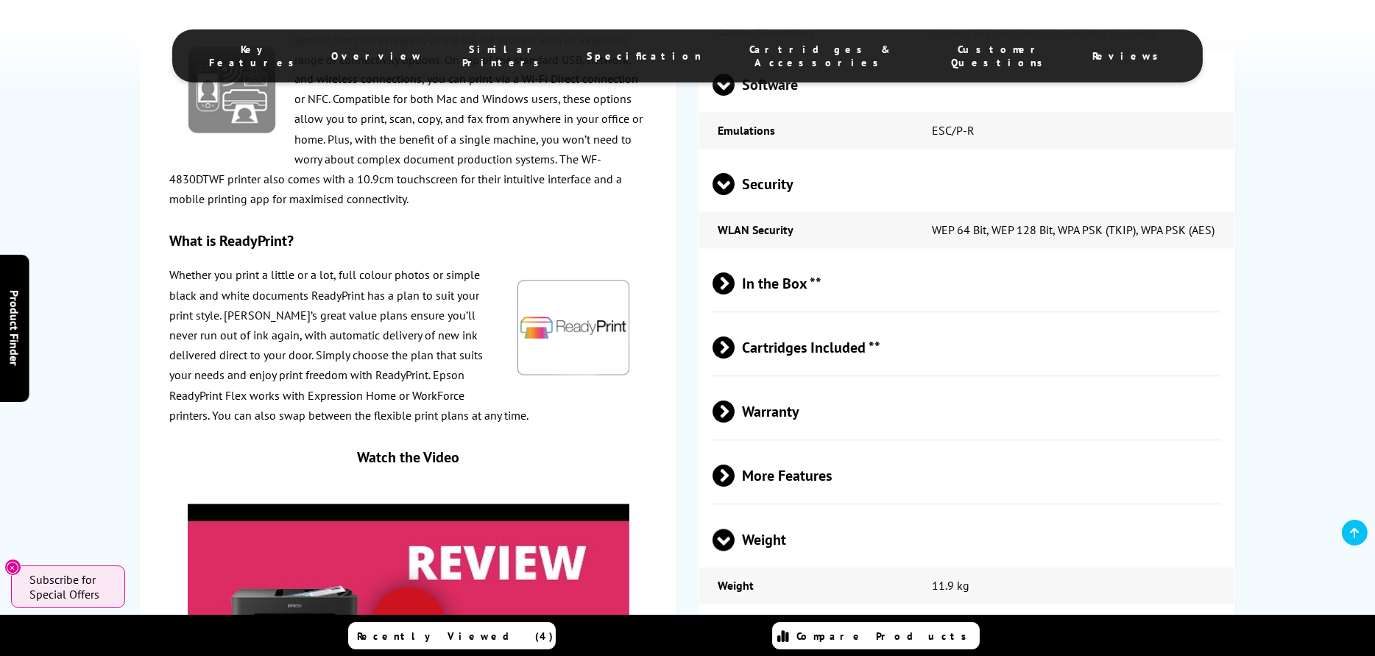
click at [822, 346] on span "Cartridges Included **" at bounding box center [966, 347] width 508 height 55
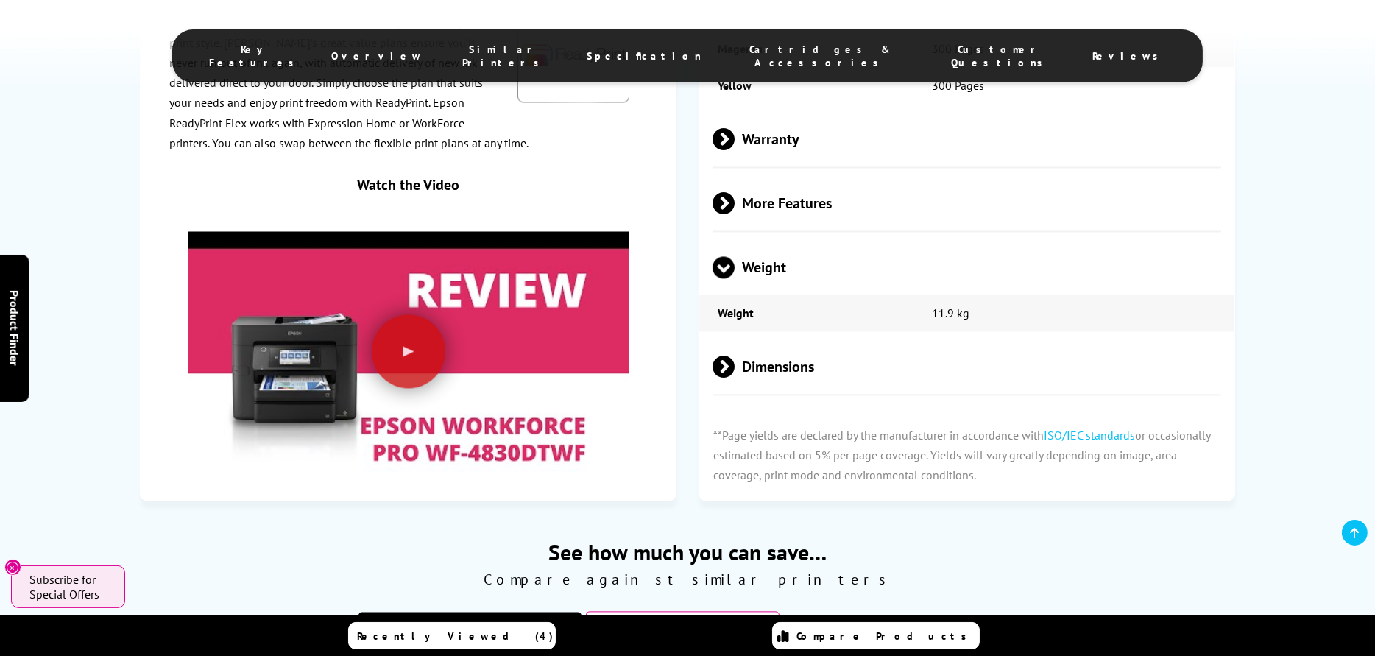
scroll to position [5372, 0]
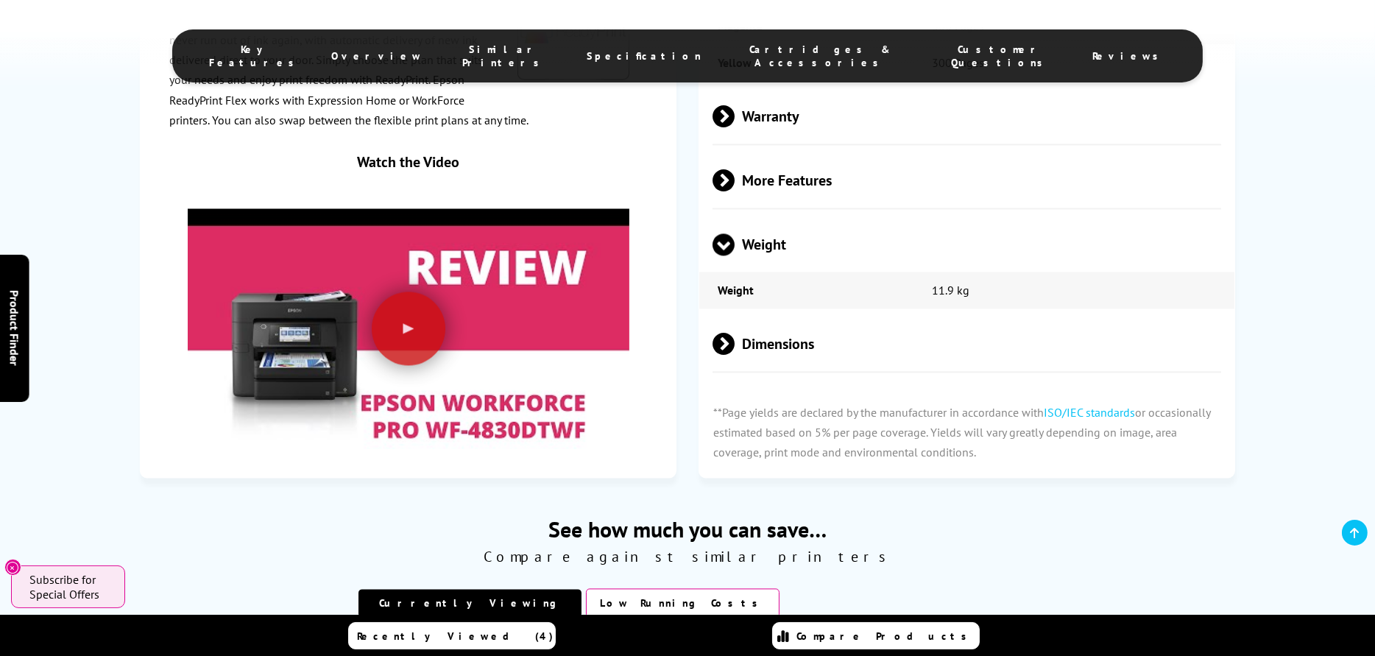
click at [818, 182] on span "More Features" at bounding box center [966, 179] width 508 height 55
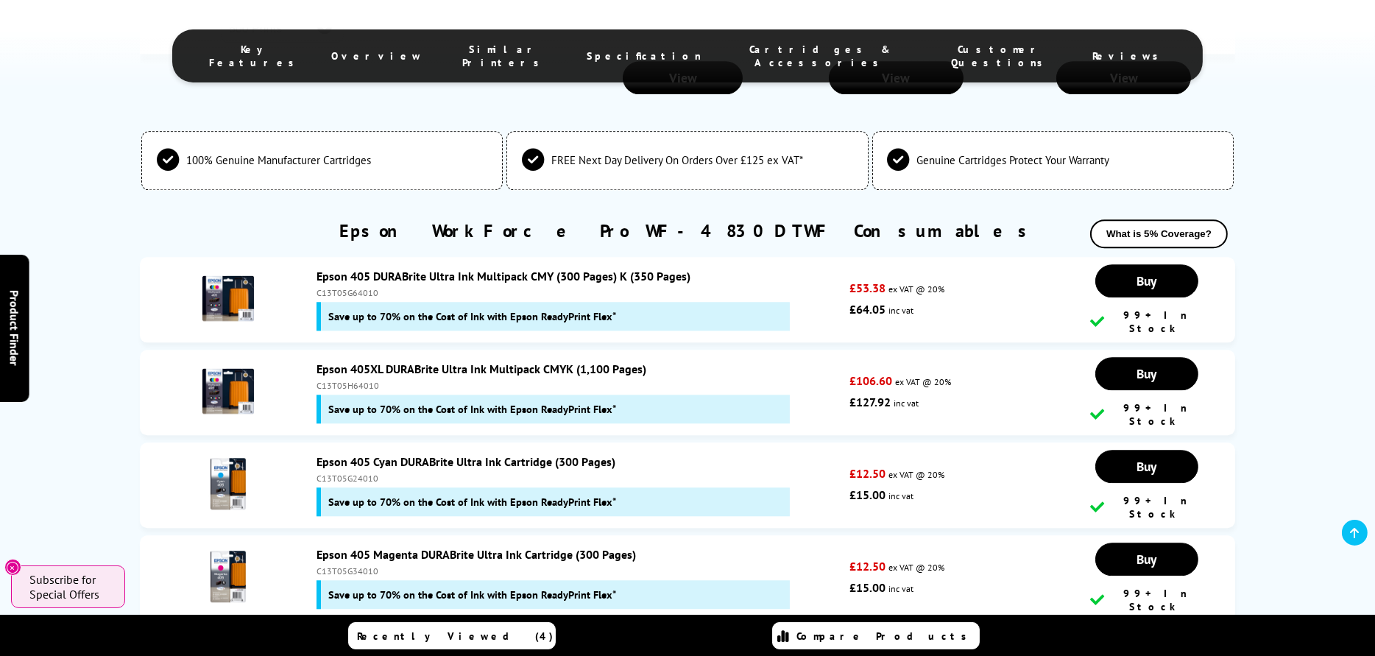
scroll to position [6549, 0]
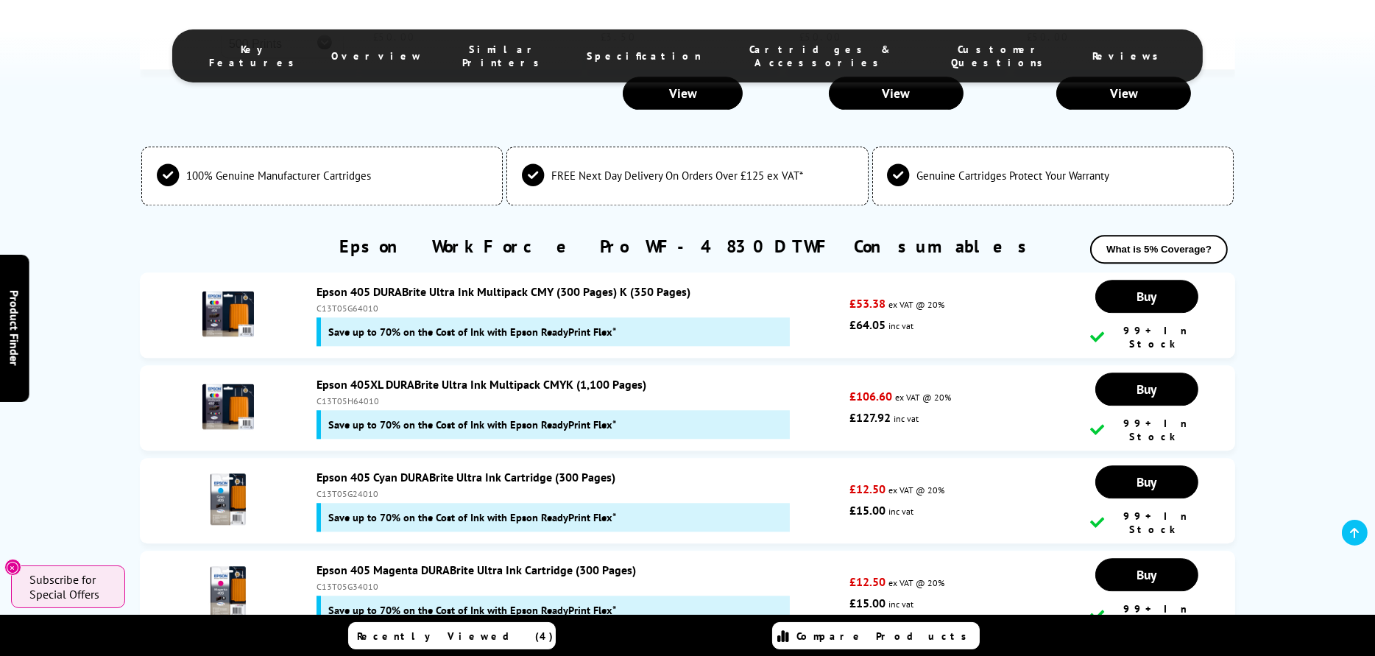
click at [523, 377] on link "Epson 405XL DURABrite Ultra Ink Multipack CMYK (1,100 Pages)" at bounding box center [481, 384] width 330 height 15
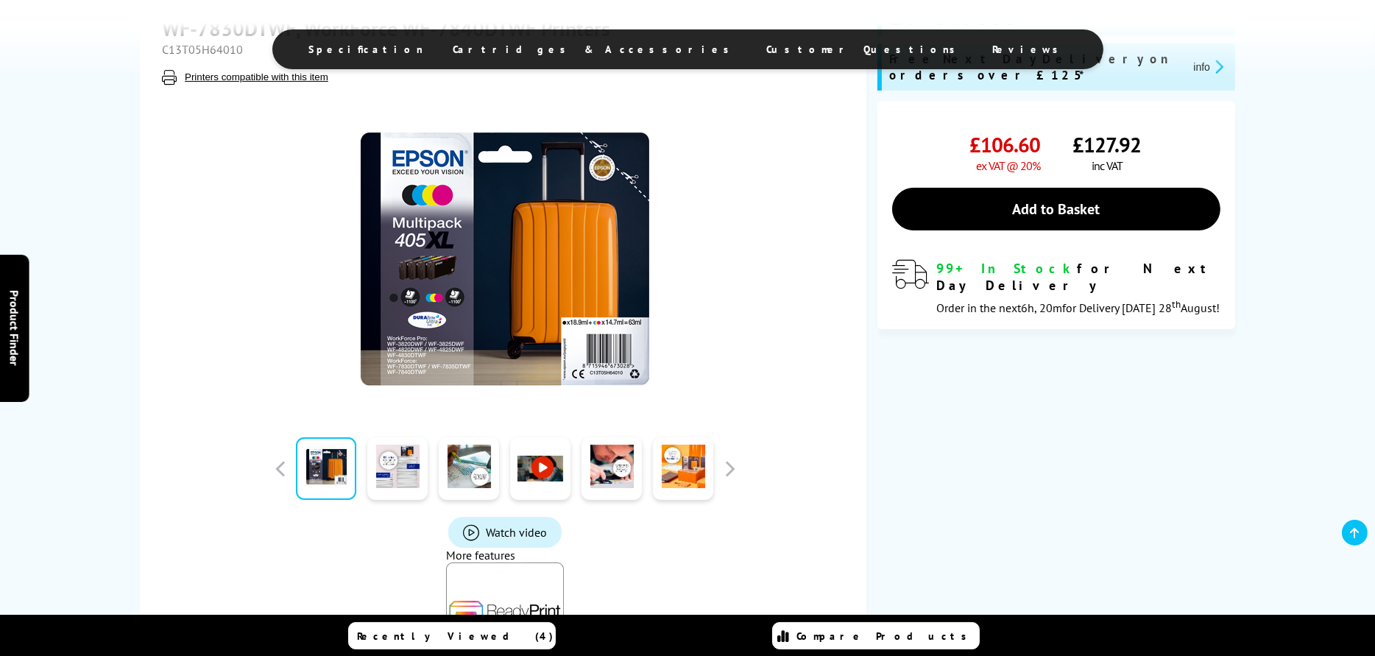
scroll to position [294, 0]
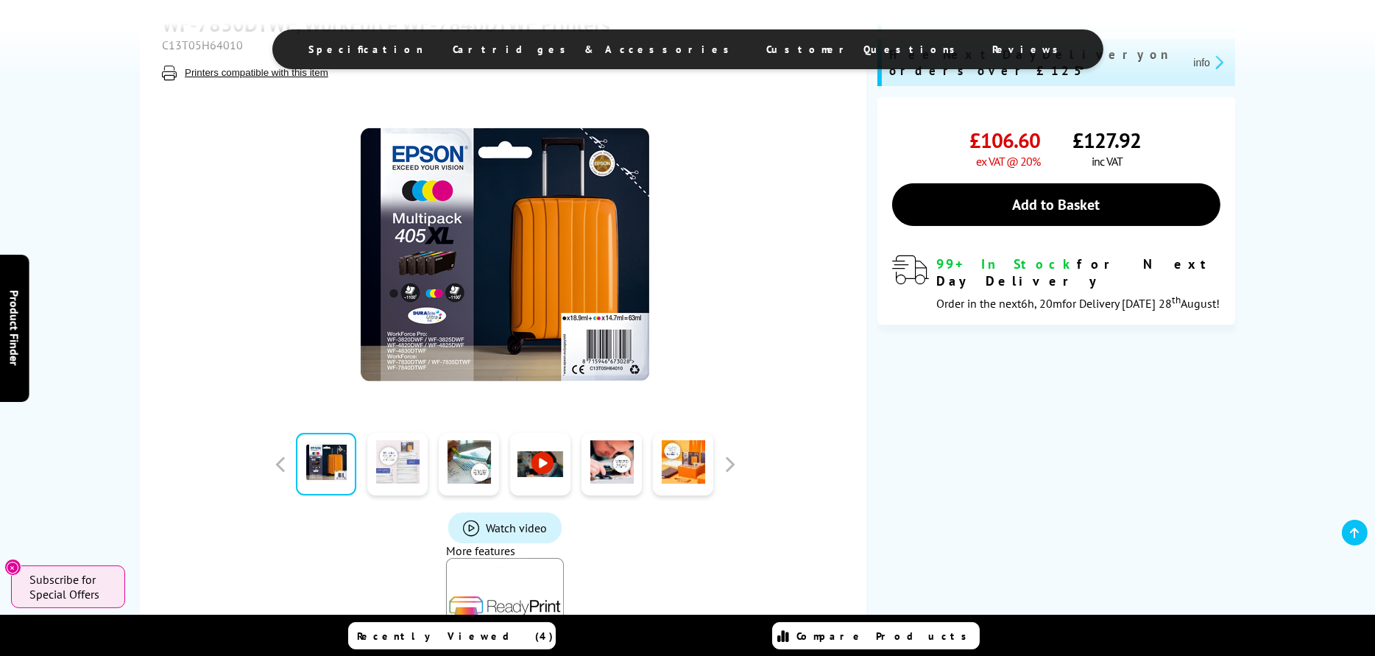
click at [405, 461] on link at bounding box center [397, 464] width 60 height 63
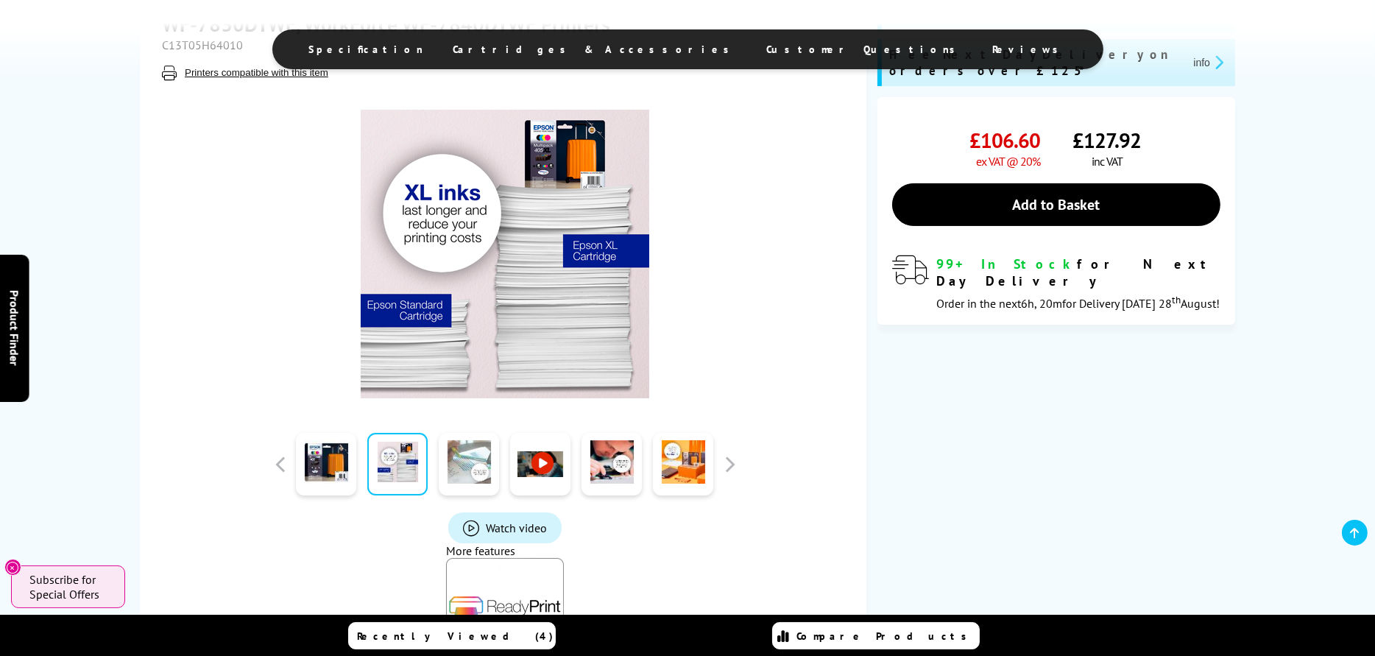
click at [454, 462] on link at bounding box center [469, 464] width 60 height 63
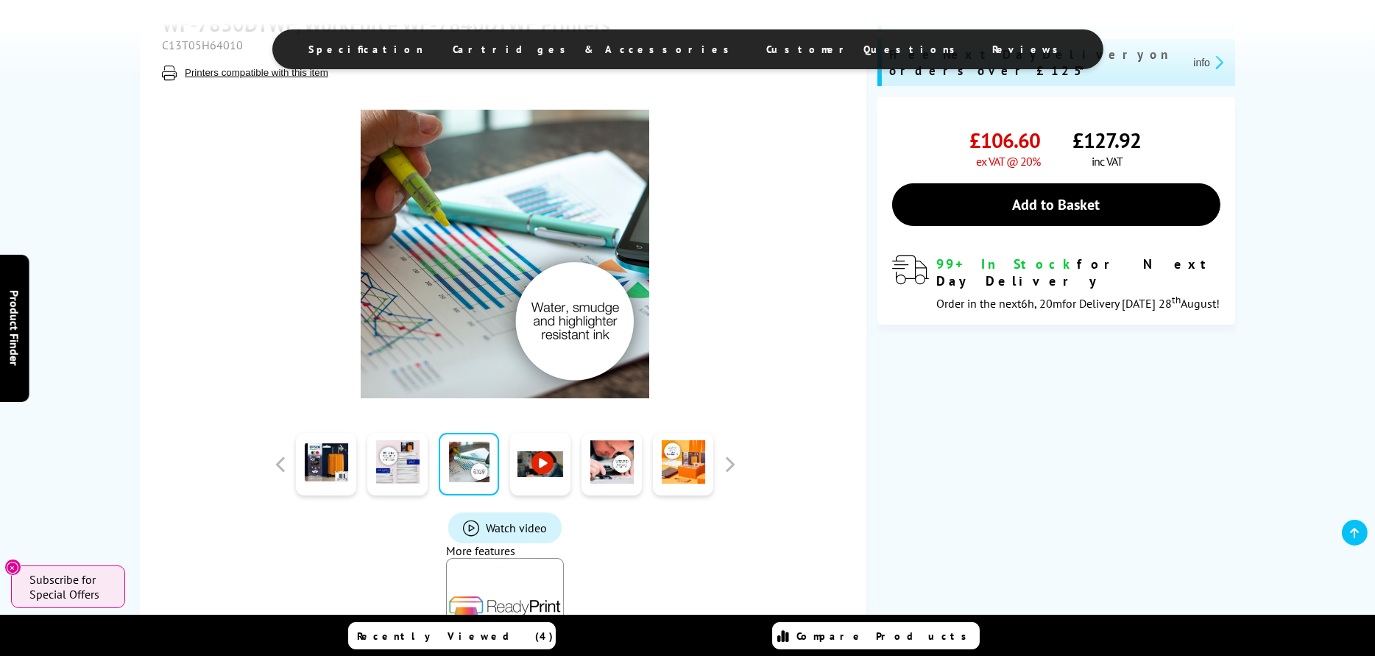
click at [529, 469] on link at bounding box center [540, 464] width 60 height 63
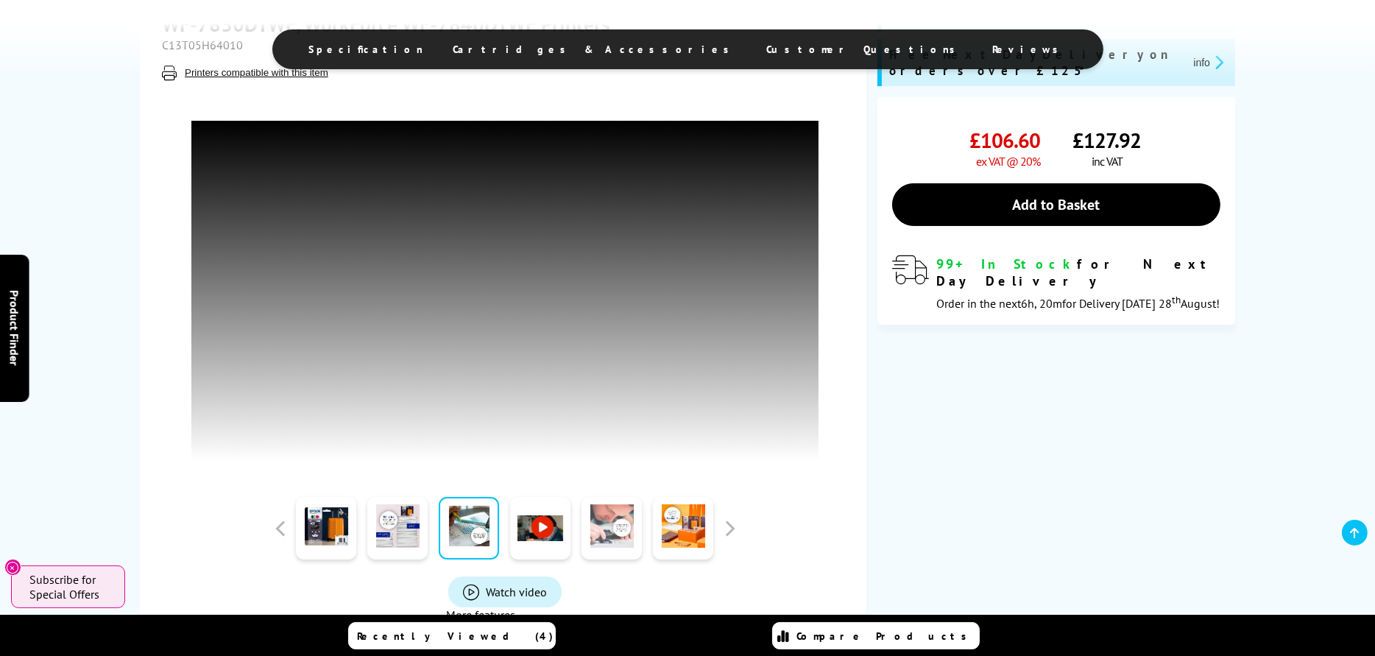
click at [614, 526] on link at bounding box center [611, 528] width 60 height 63
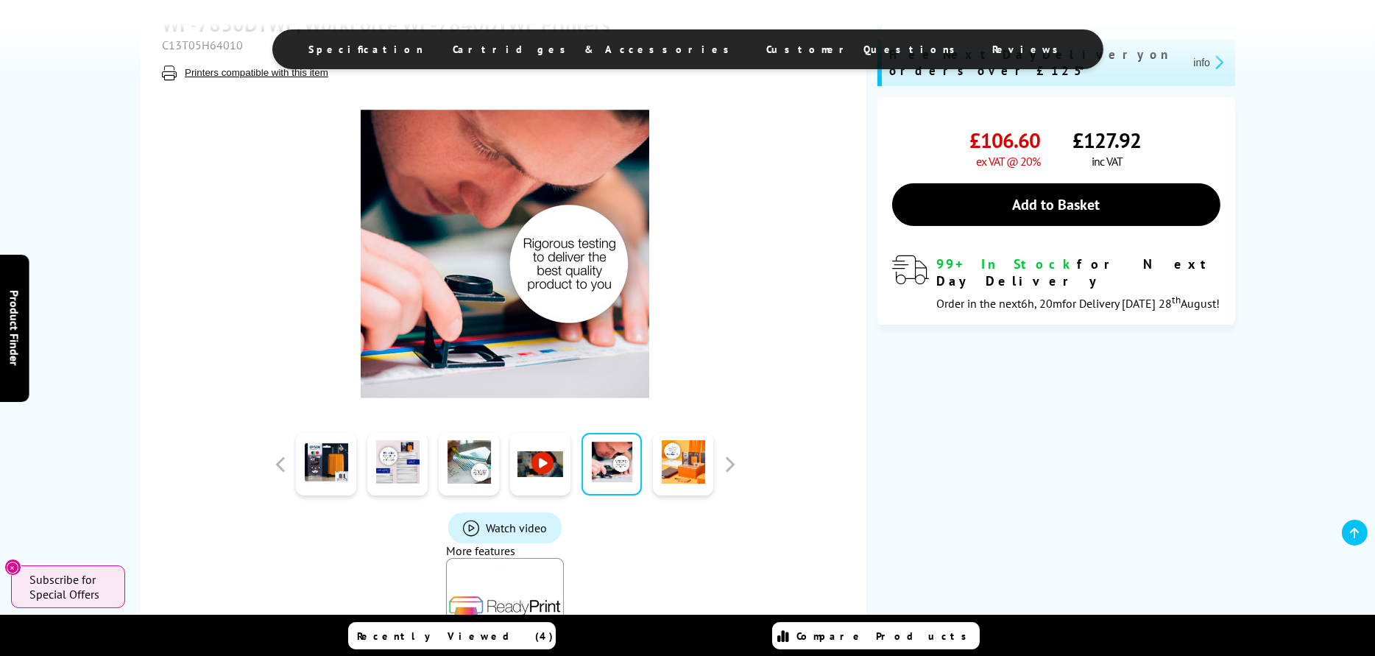
click at [717, 454] on div at bounding box center [683, 465] width 71 height 74
click at [695, 469] on link at bounding box center [683, 464] width 60 height 63
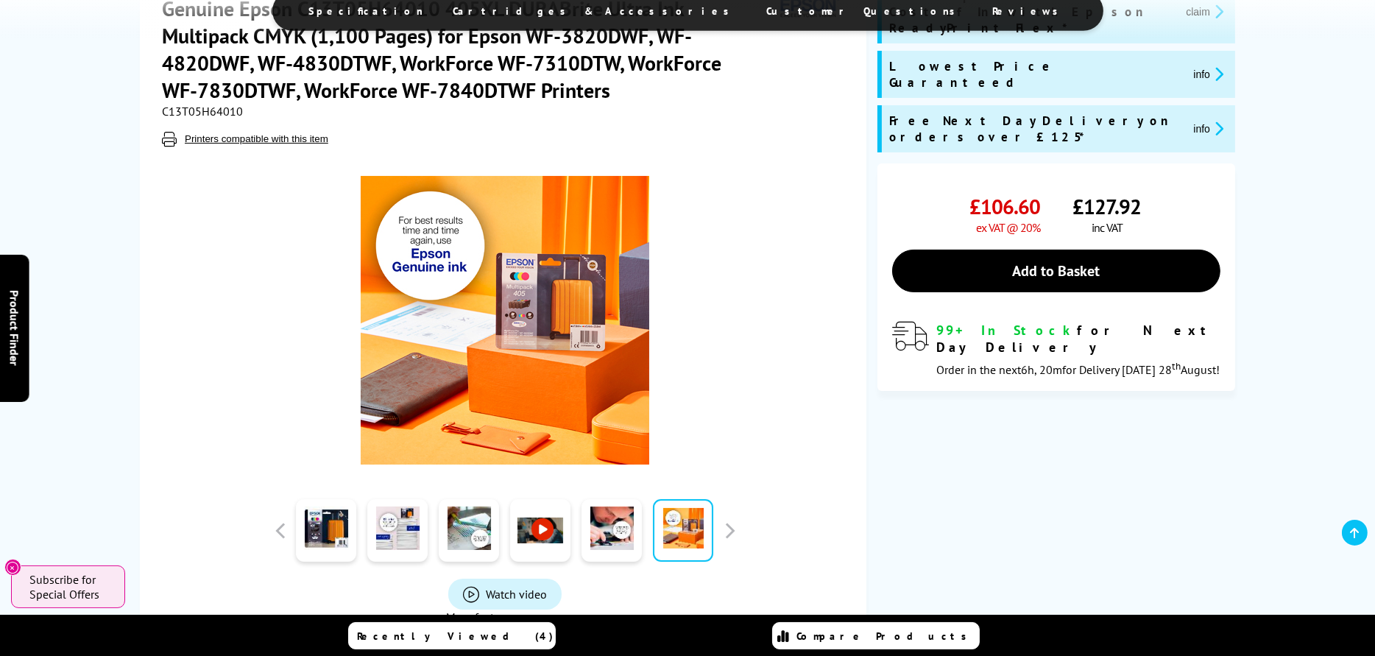
scroll to position [221, 0]
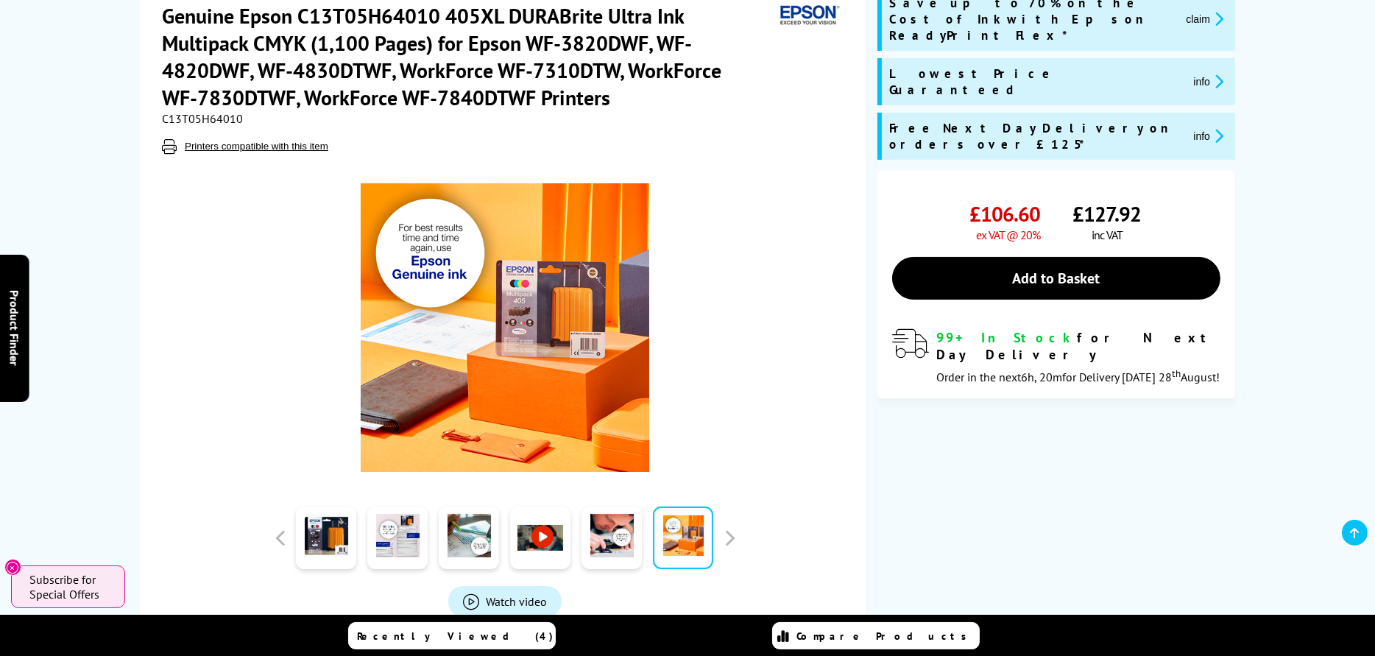
click at [533, 529] on link at bounding box center [540, 537] width 60 height 63
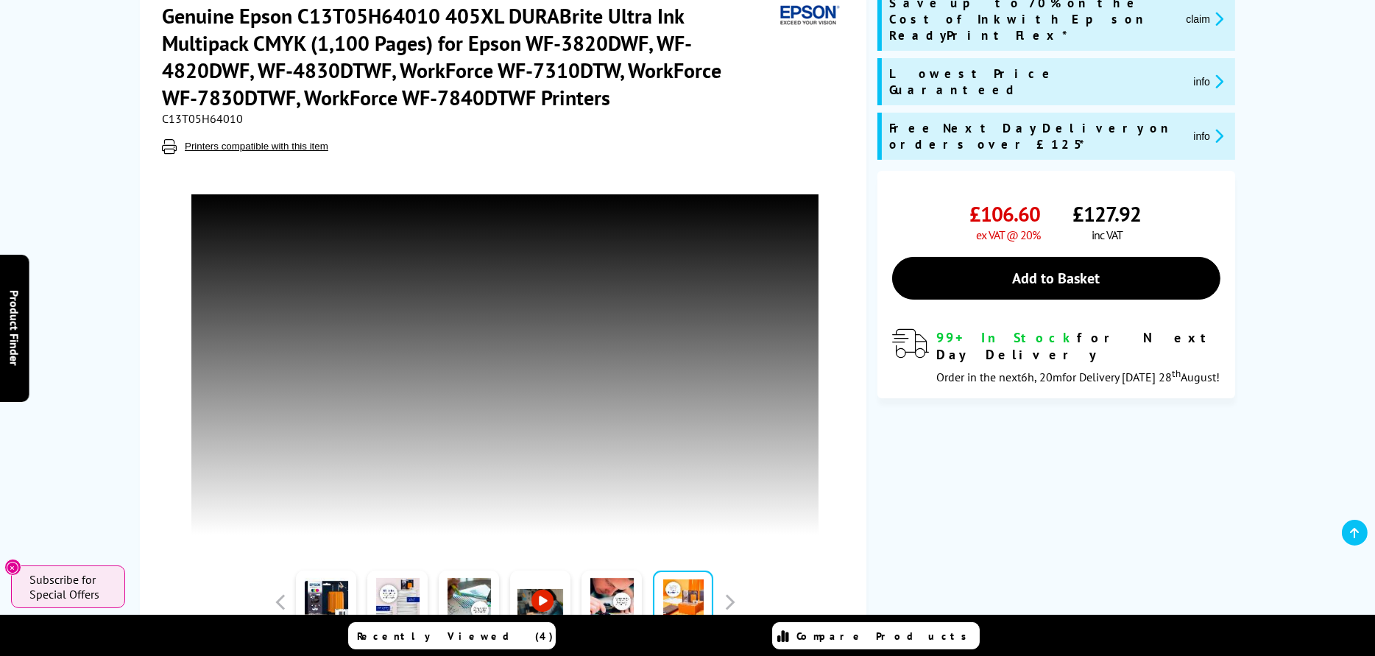
click at [153, 426] on div "Genuine Epson C13T05H64010 405XL DURABrite Ultra Ink Multipack CMYK (1,100 Page…" at bounding box center [503, 397] width 726 height 821
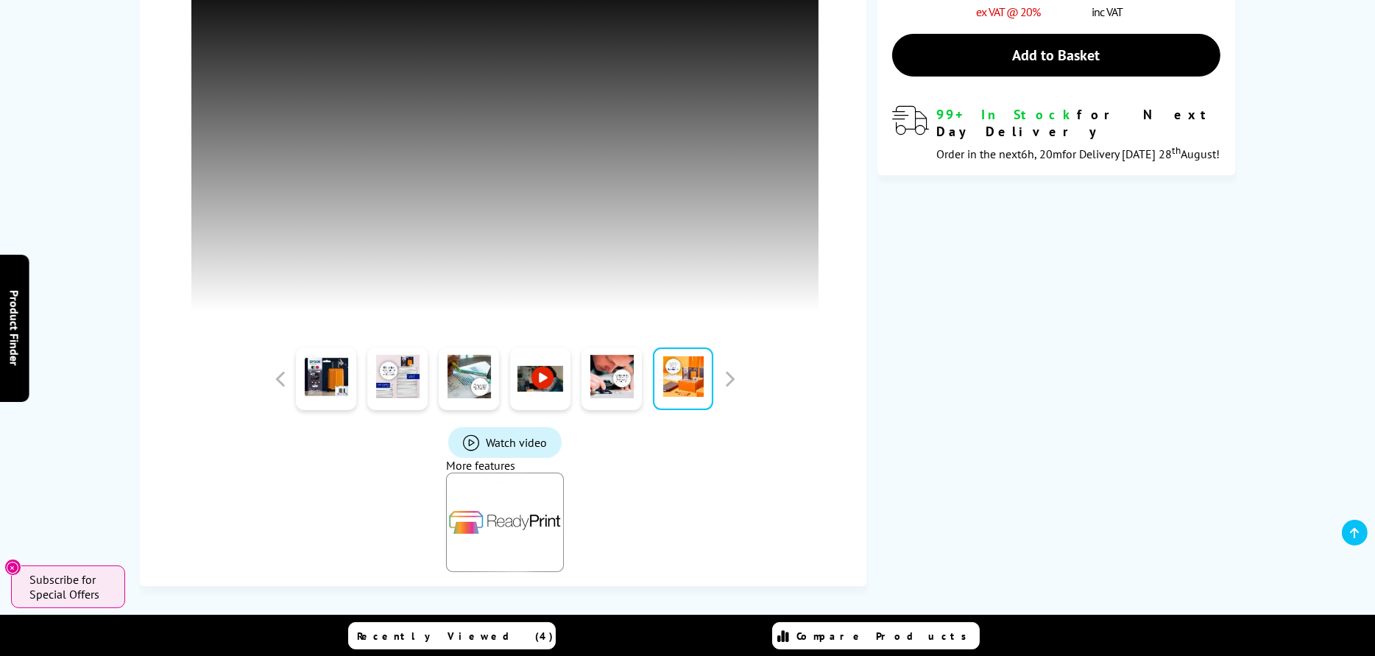
scroll to position [0, 0]
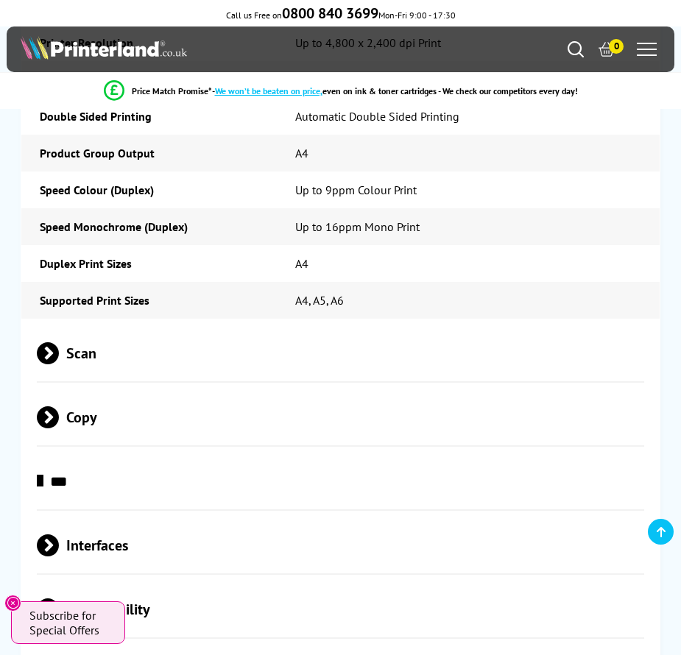
scroll to position [3753, 0]
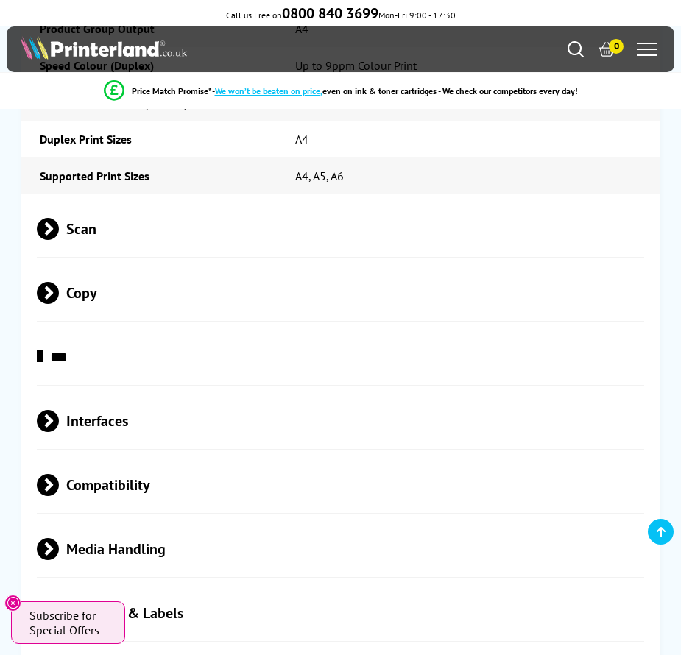
click at [177, 202] on span "Scan" at bounding box center [340, 229] width 606 height 55
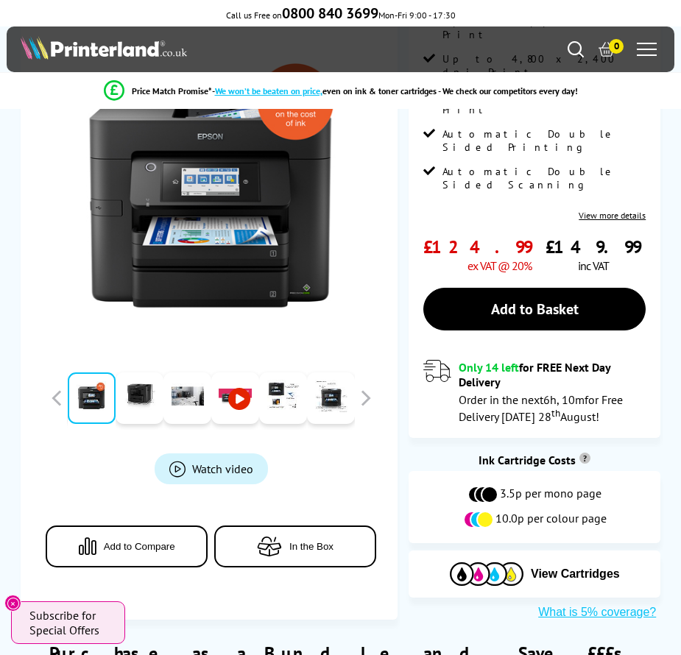
scroll to position [0, 0]
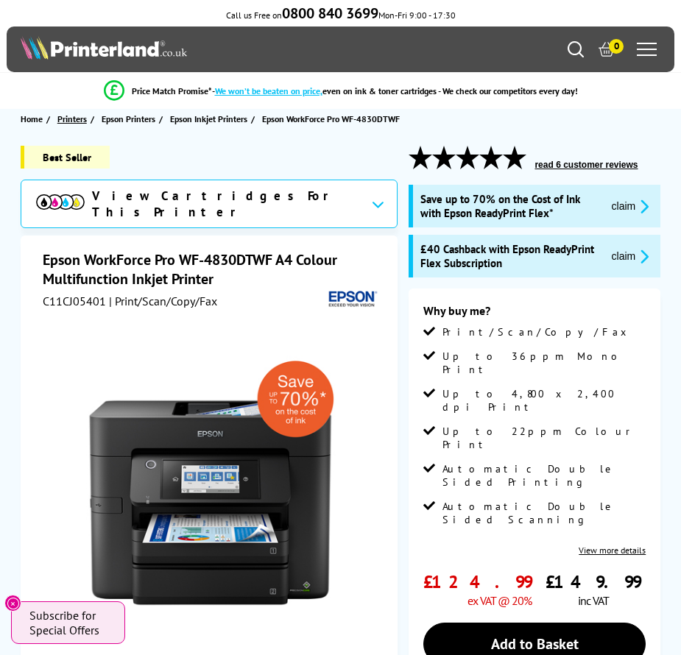
click at [76, 124] on span "Printers" at bounding box center [71, 118] width 29 height 15
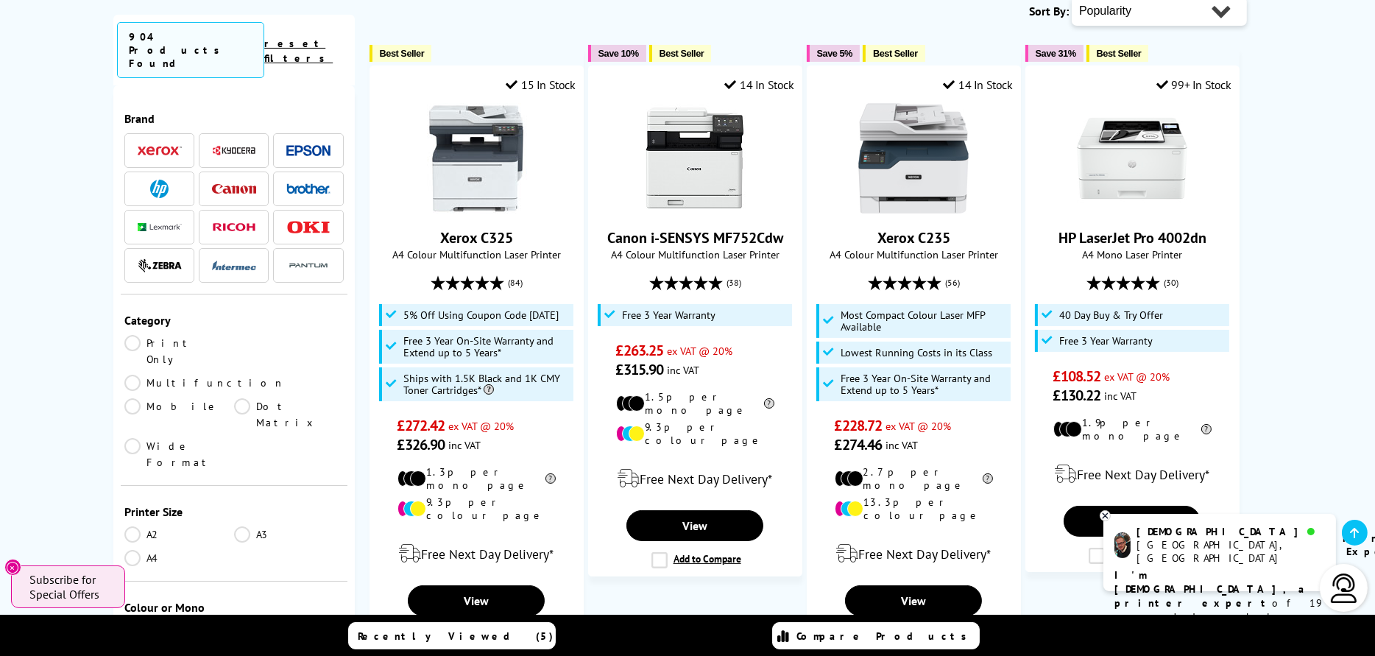
click at [236, 375] on link "Multifunction" at bounding box center [204, 383] width 160 height 16
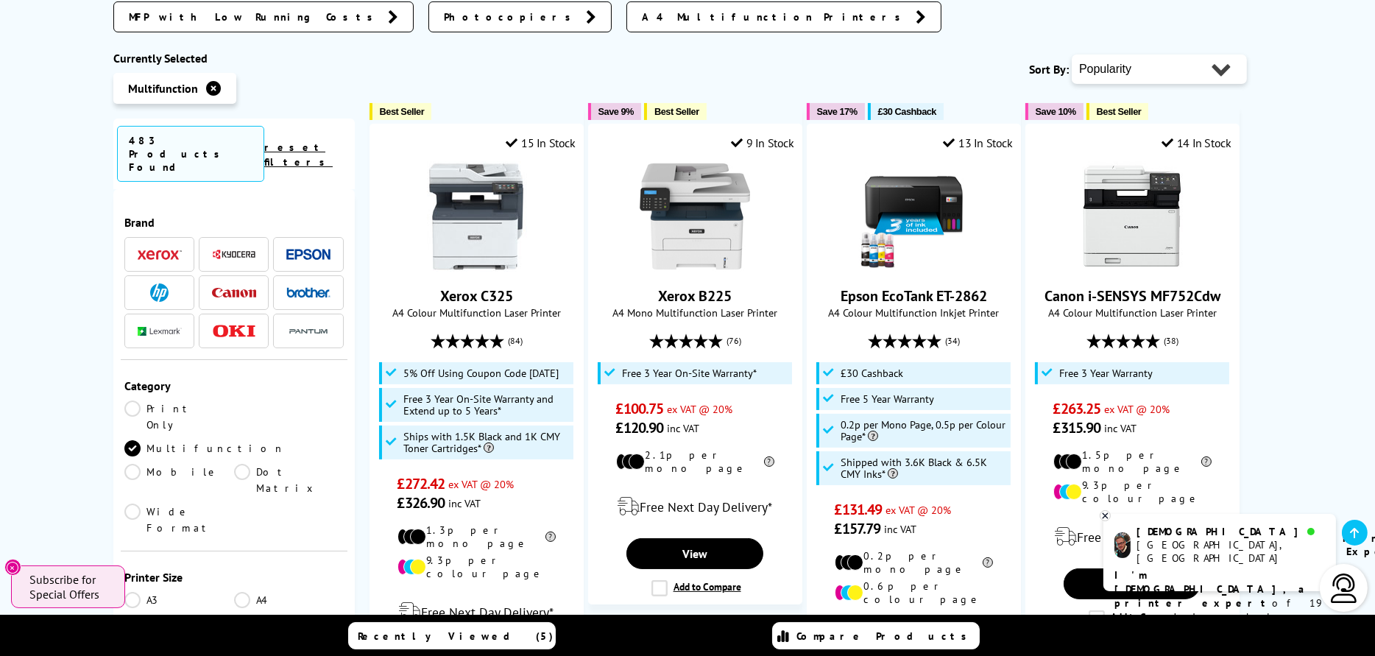
click at [238, 592] on link "A4" at bounding box center [289, 600] width 110 height 16
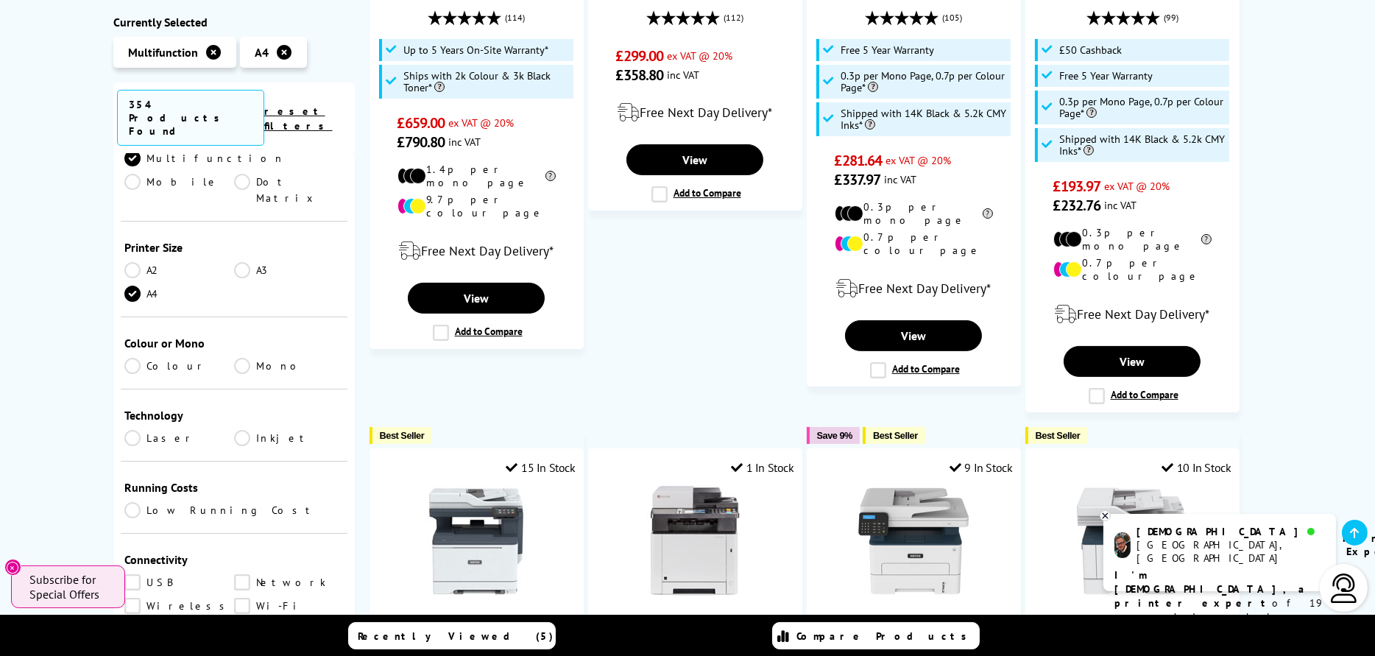
scroll to position [294, 0]
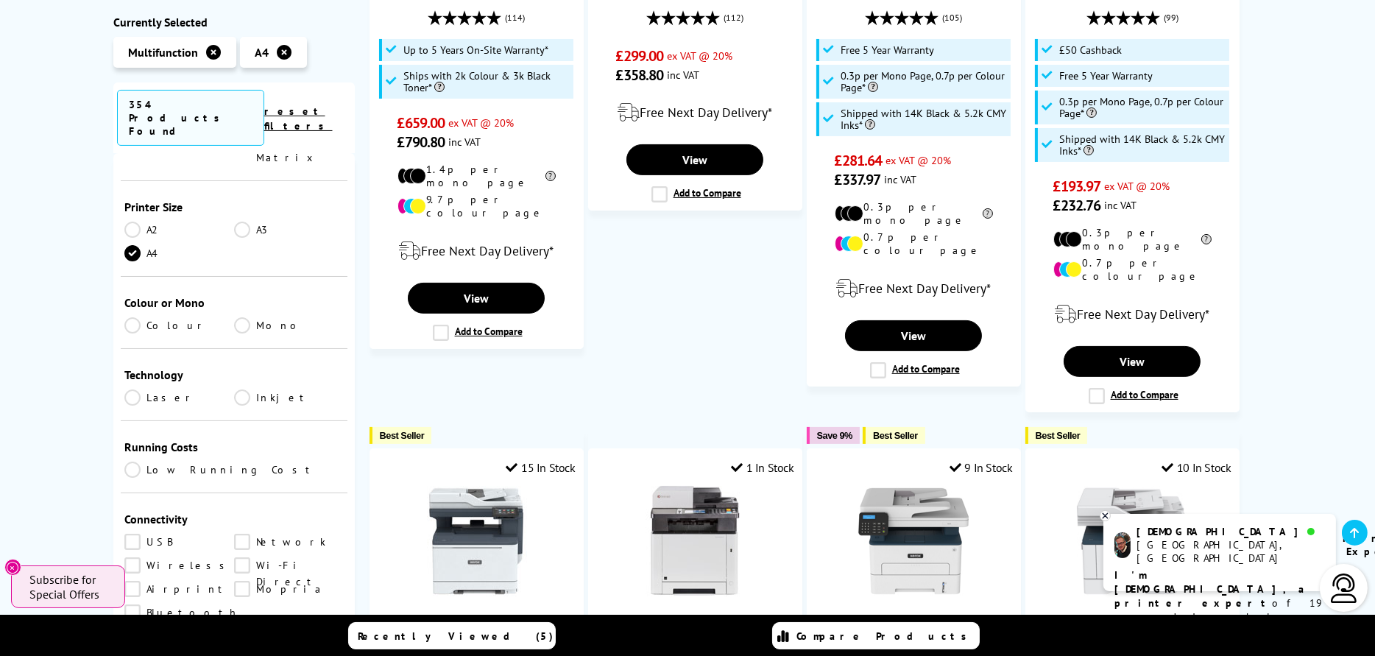
click at [132, 317] on link "Colour" at bounding box center [179, 325] width 110 height 16
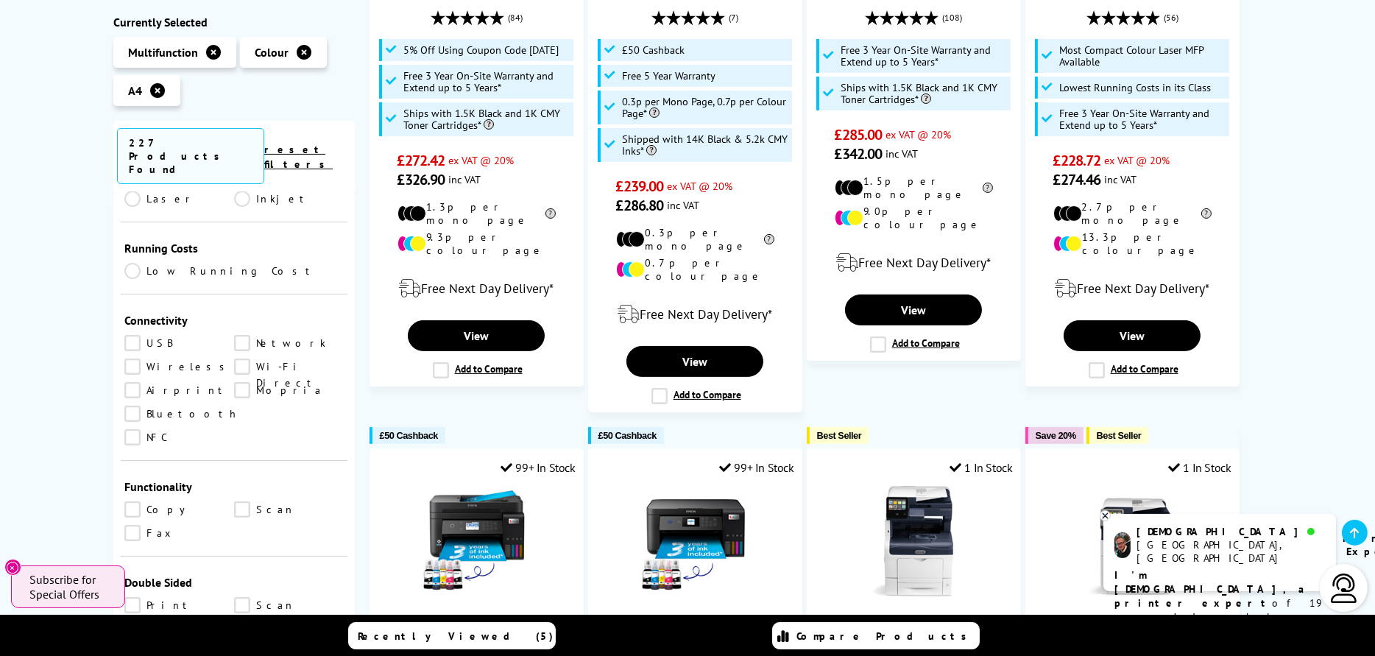
scroll to position [662, 0]
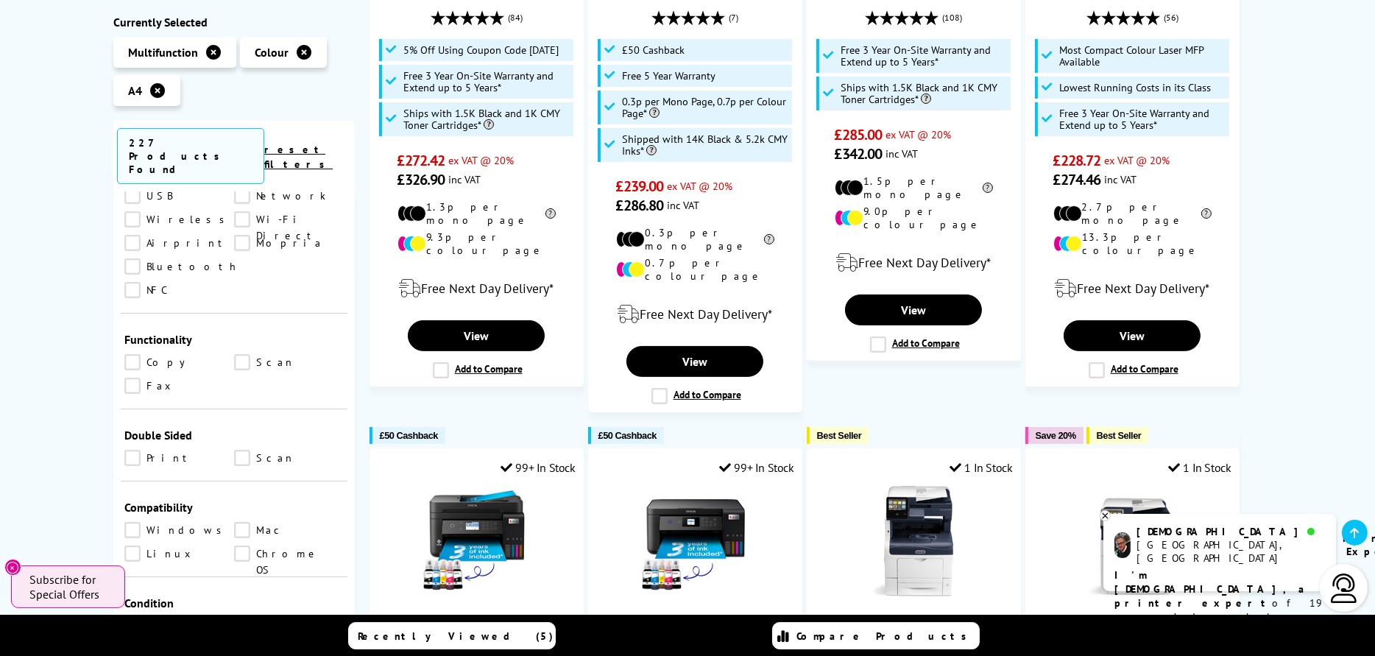
click at [239, 450] on link "Scan" at bounding box center [289, 458] width 110 height 16
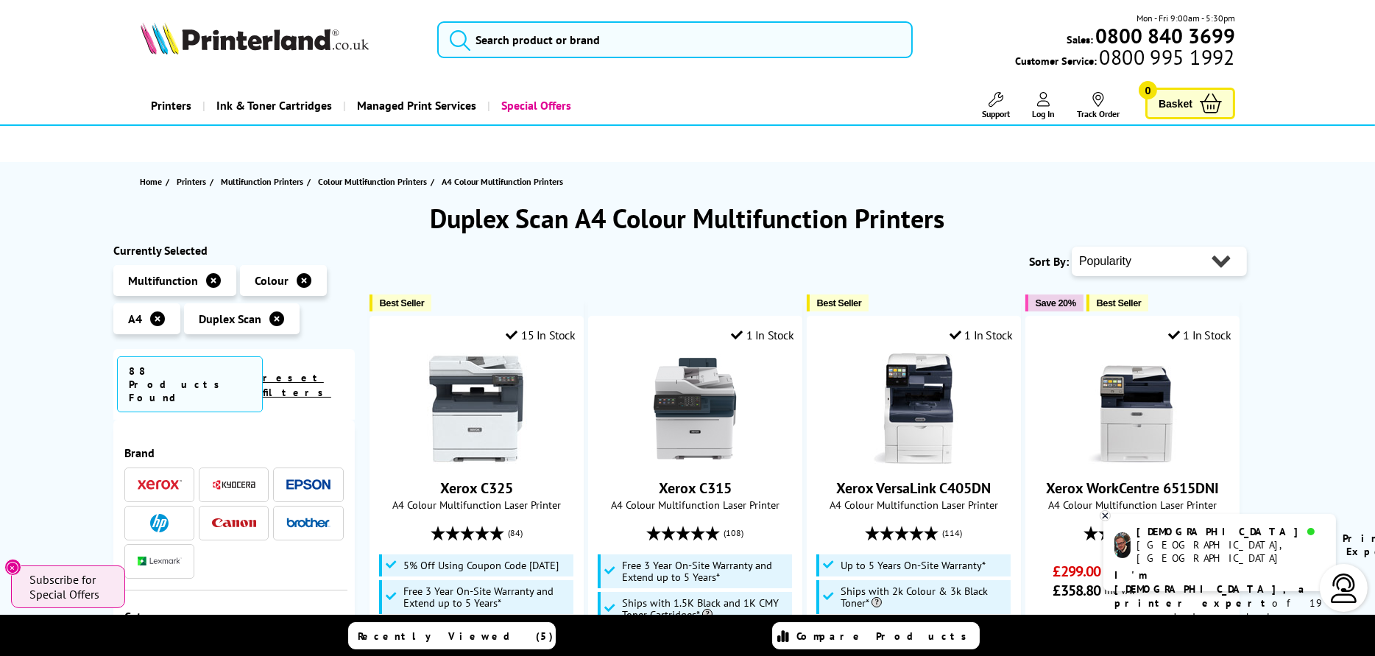
click at [680, 263] on select "Popularity Rating Price - Low to High Price - High to Low Running Costs - Low t…" at bounding box center [1158, 261] width 175 height 29
select select "Price Ascending"
click at [680, 247] on select "Popularity Rating Price - Low to High Price - High to Low Running Costs - Low t…" at bounding box center [1158, 261] width 175 height 29
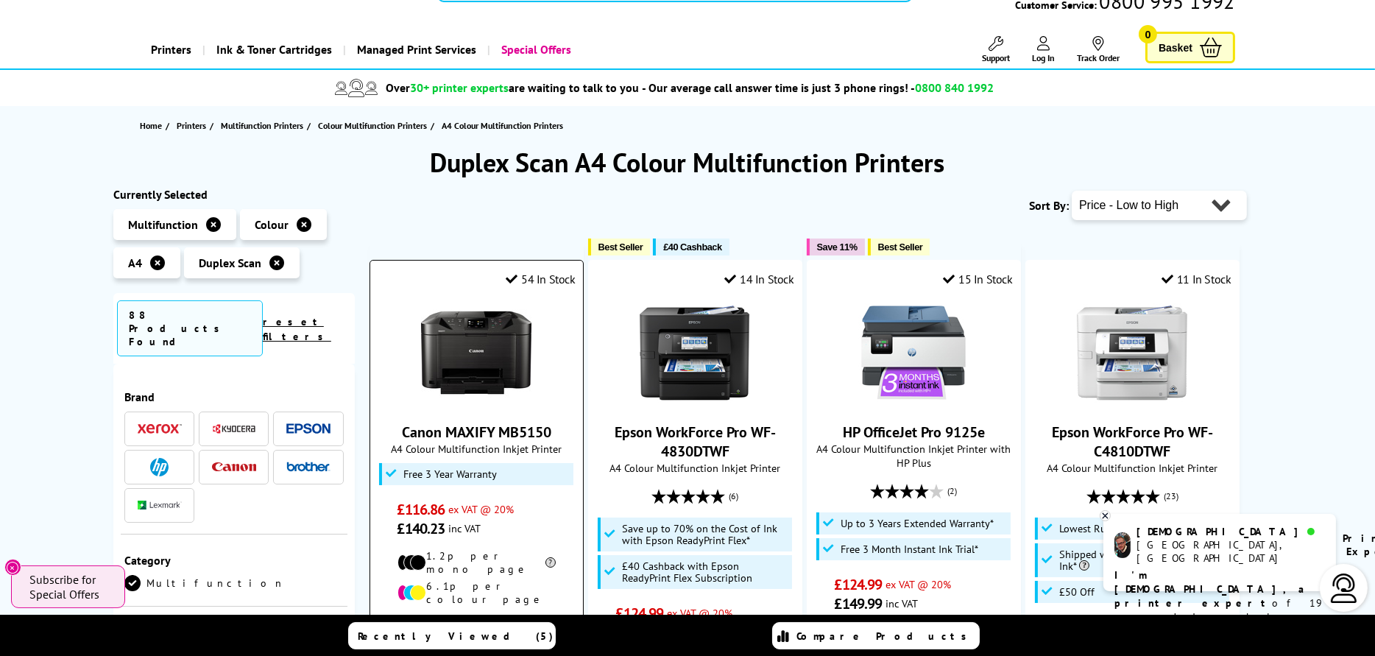
scroll to position [74, 0]
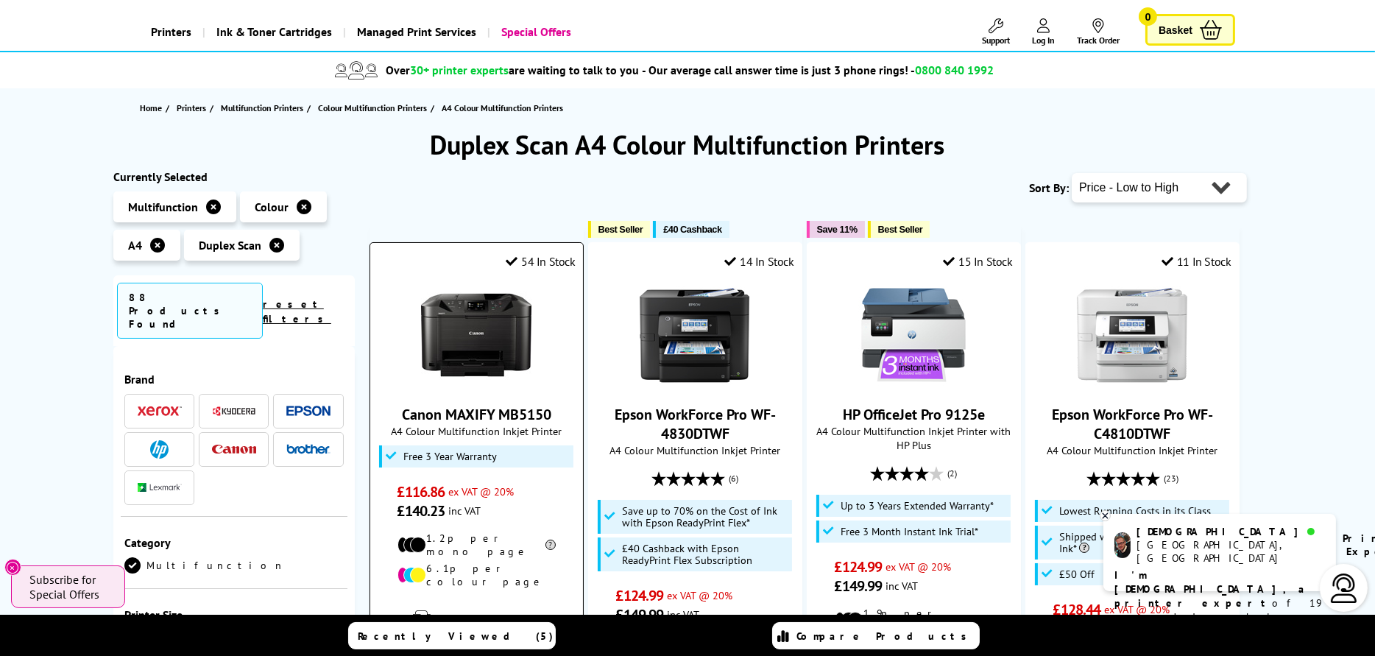
click at [478, 321] on img at bounding box center [476, 335] width 110 height 110
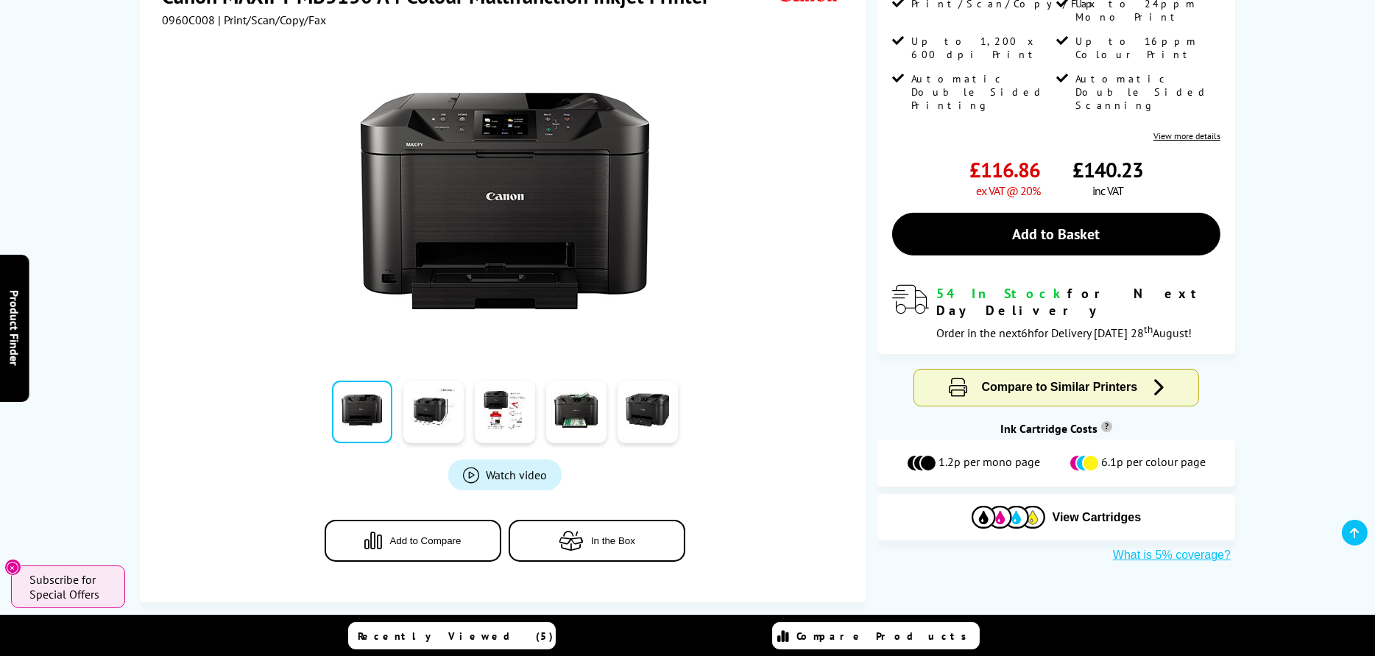
scroll to position [294, 0]
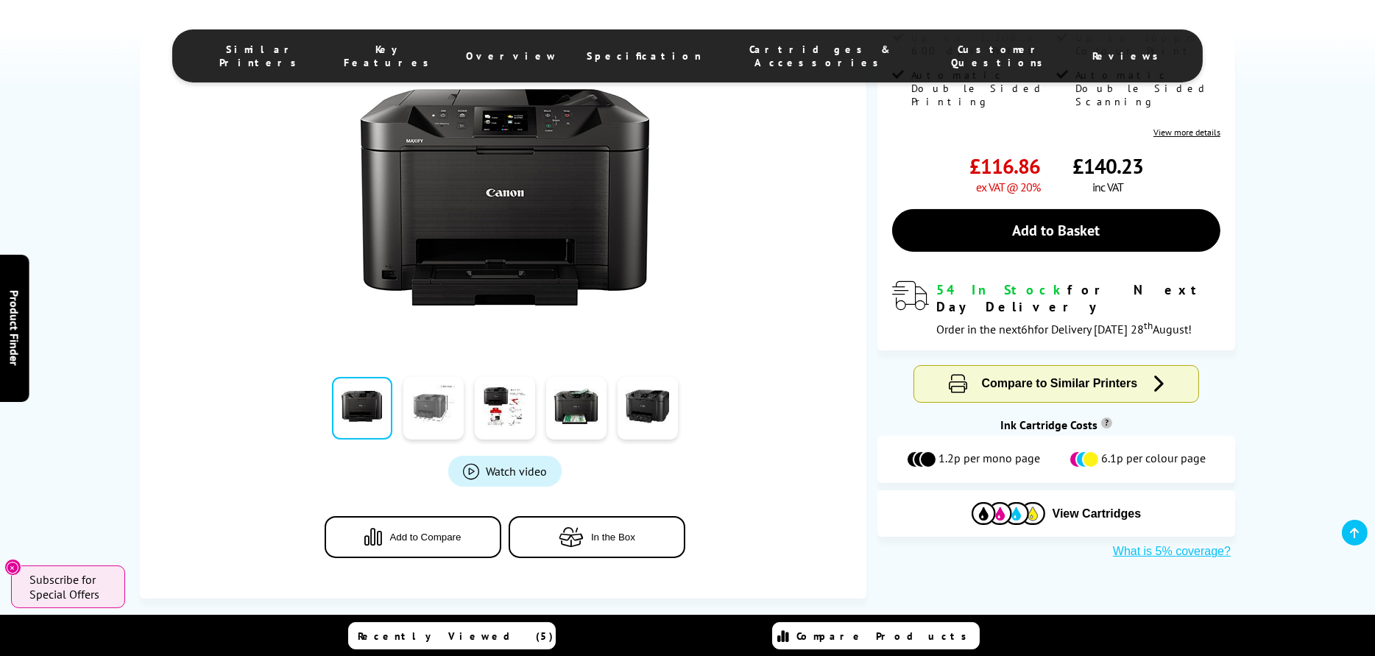
click at [445, 392] on link at bounding box center [433, 408] width 60 height 63
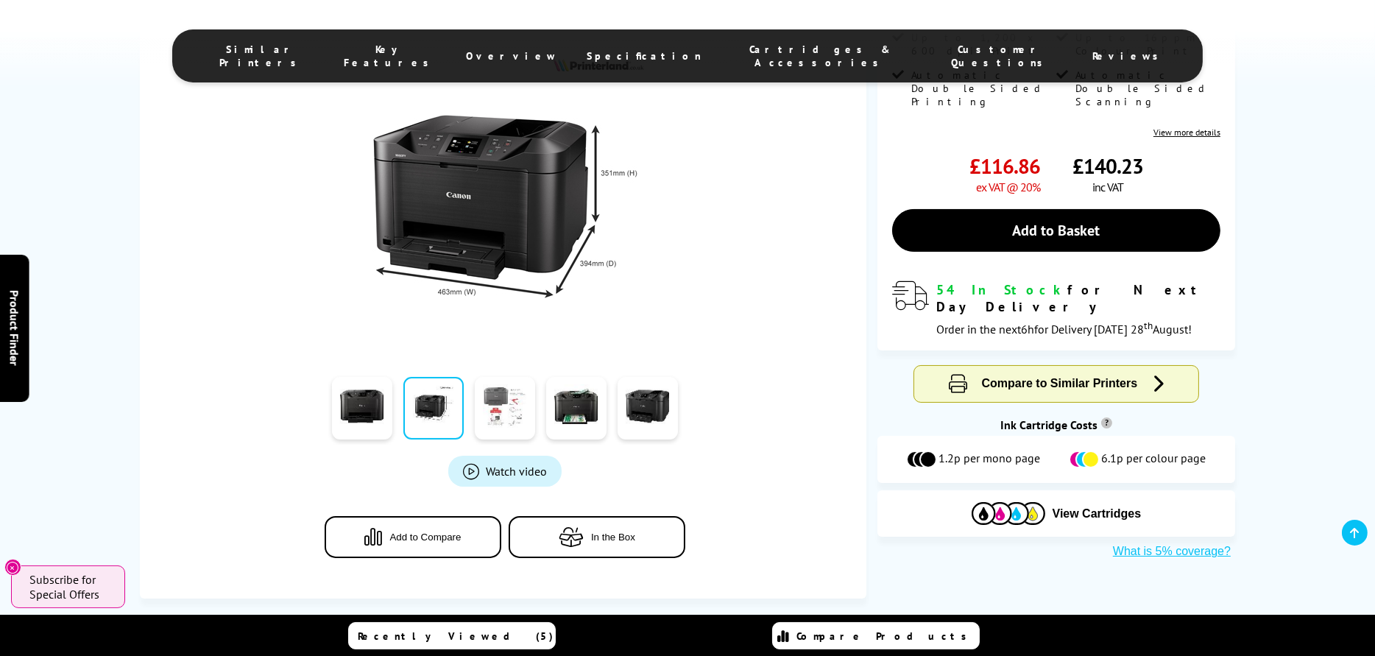
click at [511, 399] on link at bounding box center [505, 408] width 60 height 63
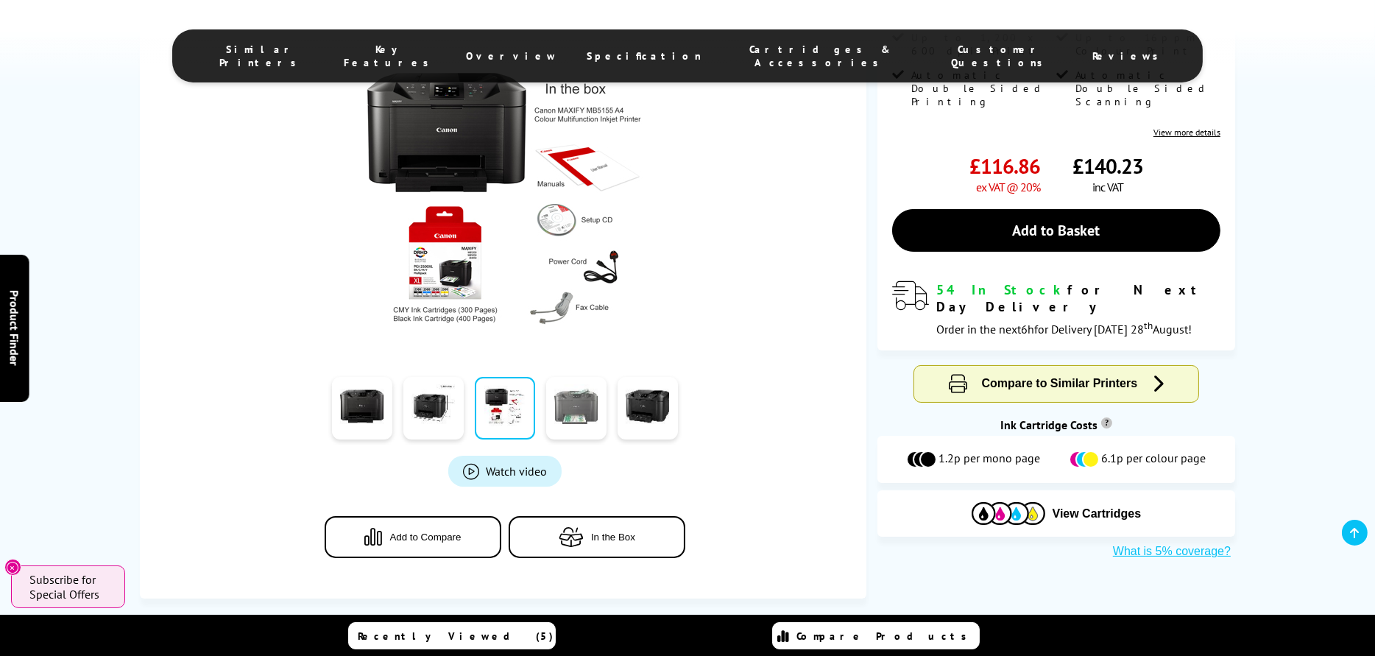
click at [591, 411] on link at bounding box center [576, 408] width 60 height 63
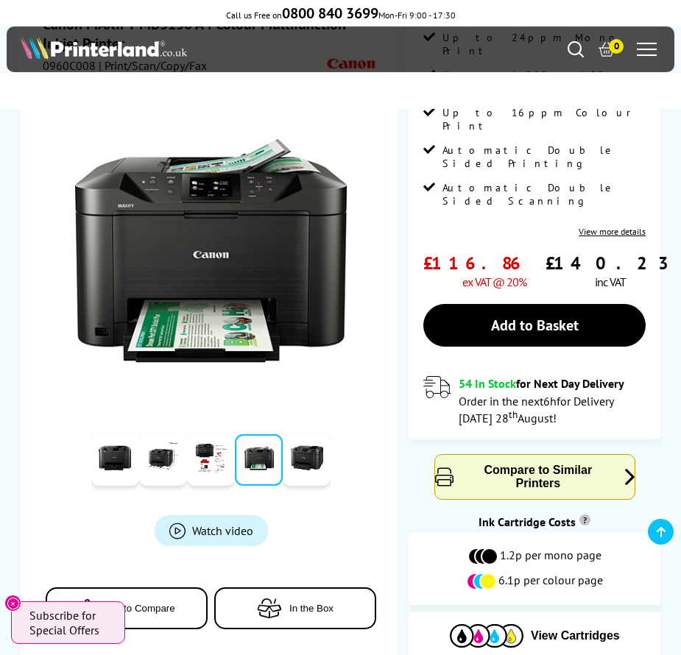
scroll to position [0, 0]
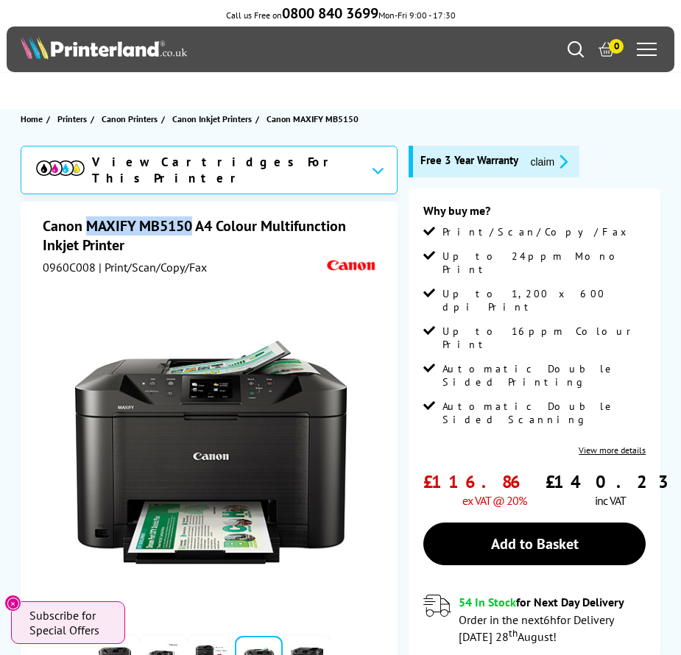
drag, startPoint x: 87, startPoint y: 221, endPoint x: 188, endPoint y: 227, distance: 101.7
click at [188, 227] on h1 "Canon MAXIFY MB5150 A4 Colour Multifunction Inkjet Printer" at bounding box center [211, 235] width 337 height 38
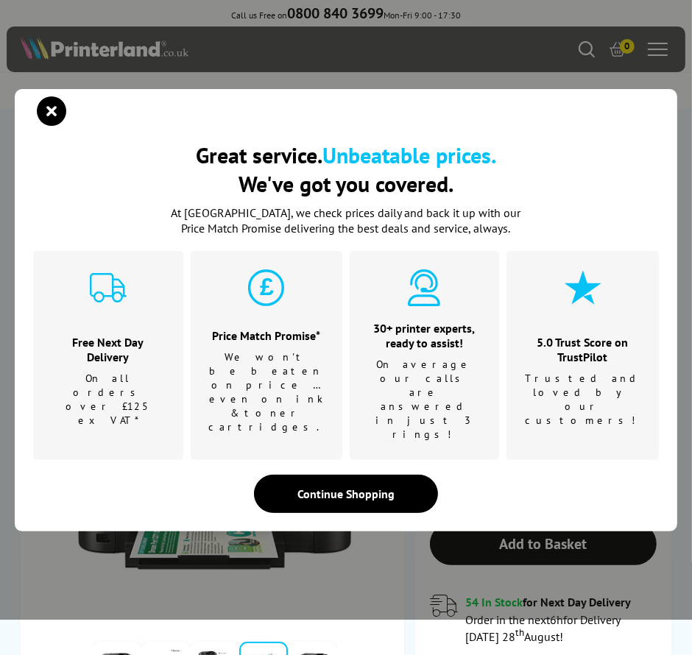
copy h1 "MAXIFY MB5150"
click at [48, 126] on icon "close modal" at bounding box center [51, 110] width 29 height 29
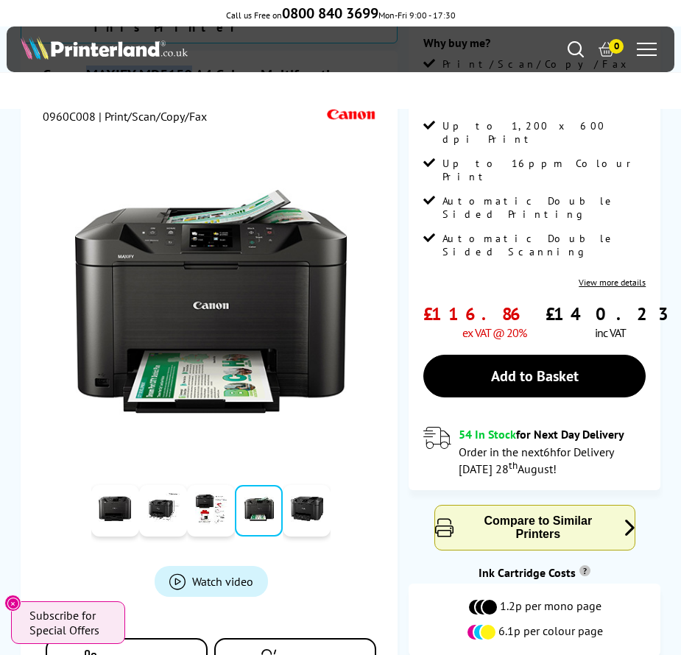
scroll to position [294, 0]
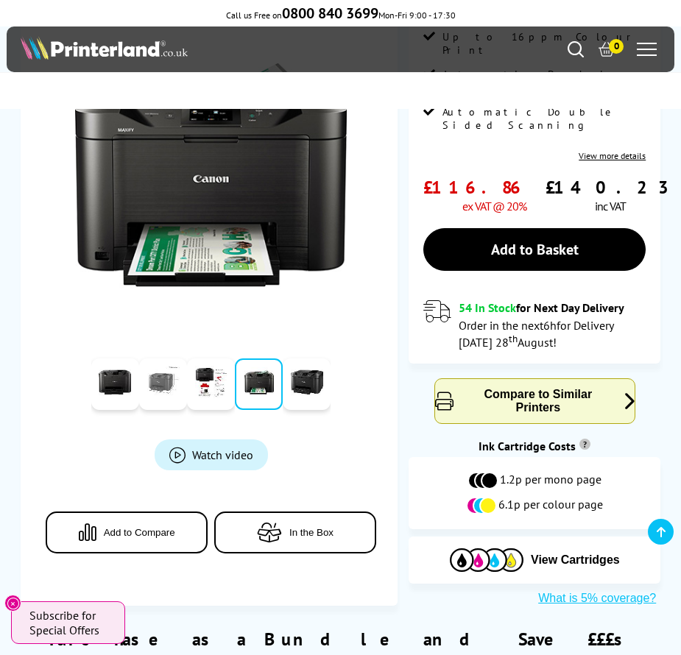
click at [157, 377] on link at bounding box center [163, 384] width 48 height 52
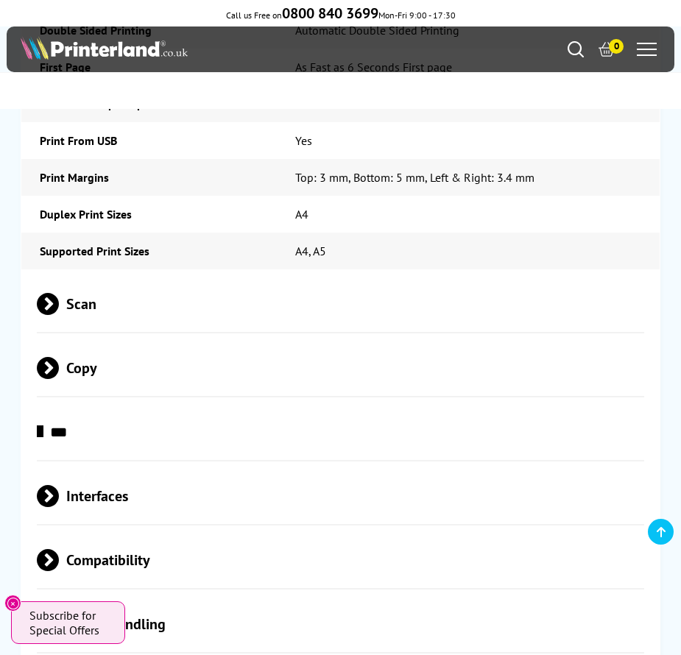
scroll to position [3385, 0]
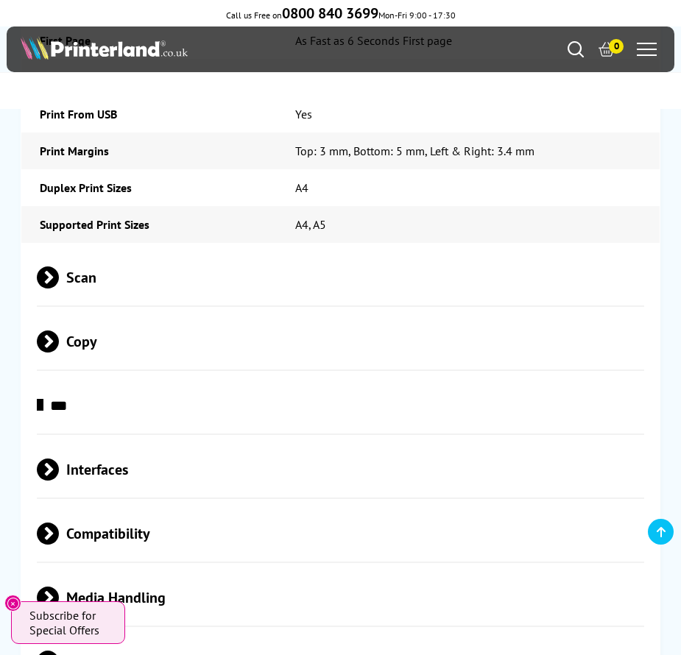
click at [92, 250] on span "Scan" at bounding box center [340, 277] width 606 height 55
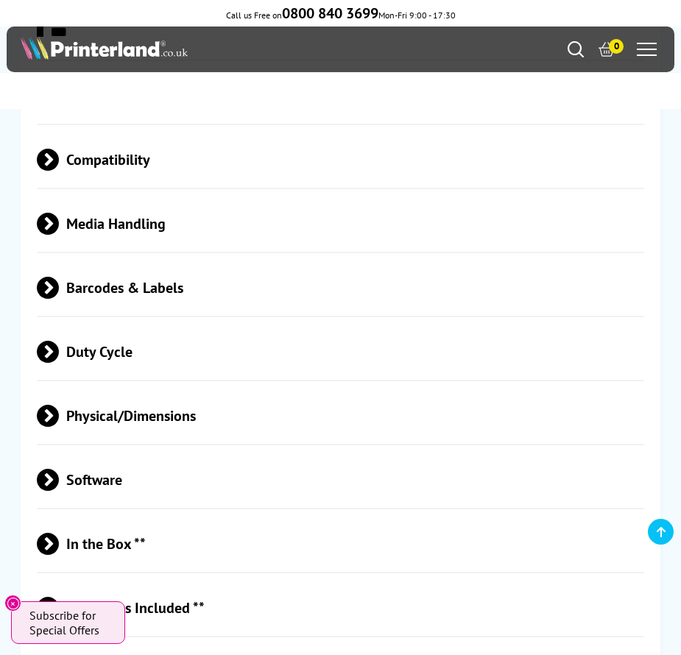
scroll to position [4121, 0]
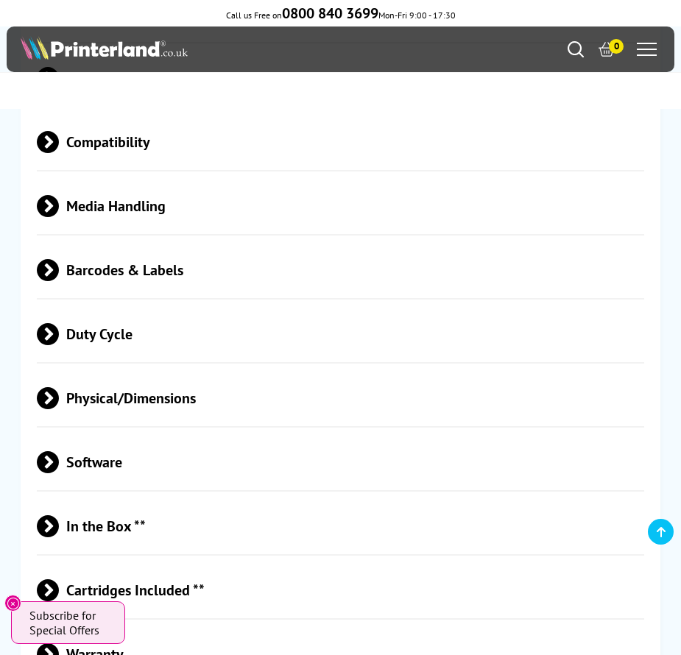
click at [130, 371] on span "Physical/Dimensions" at bounding box center [340, 398] width 606 height 55
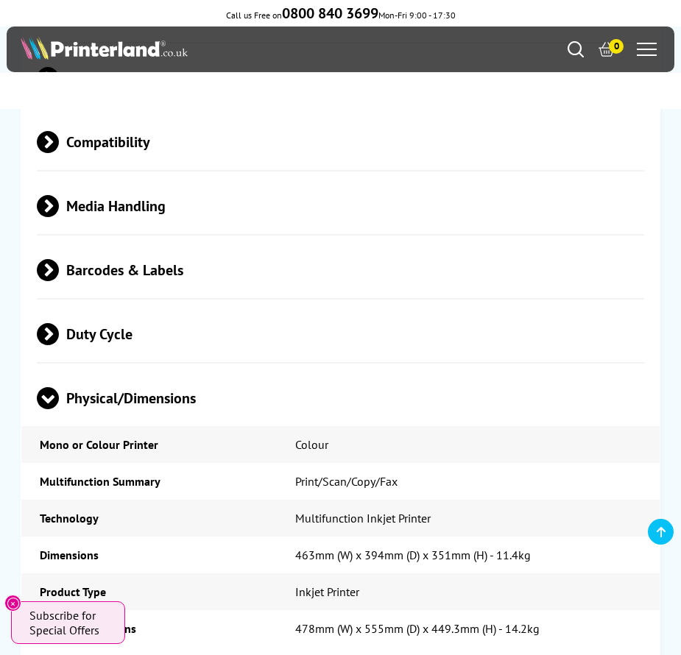
click at [169, 179] on span "Media Handling" at bounding box center [340, 206] width 606 height 55
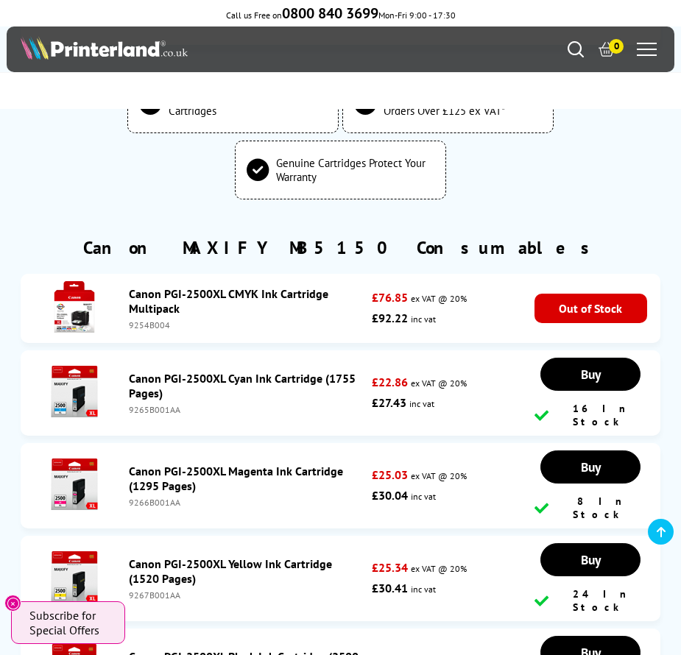
scroll to position [5666, 0]
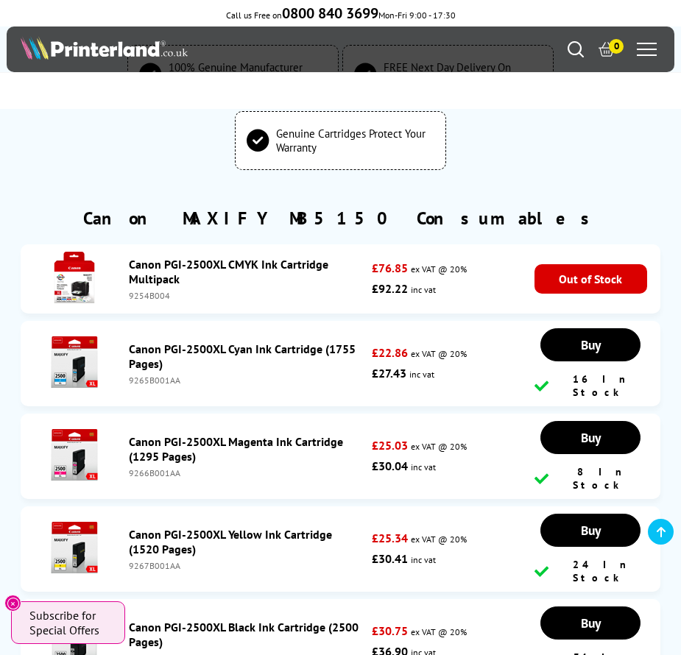
click at [166, 257] on link "Canon PGI-2500XL CMYK Ink Cartridge Multipack" at bounding box center [228, 271] width 199 height 29
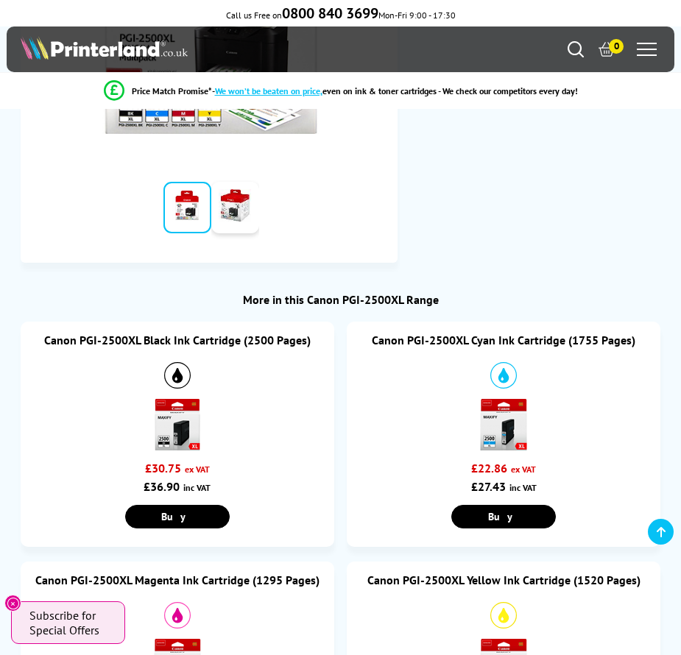
scroll to position [391, 0]
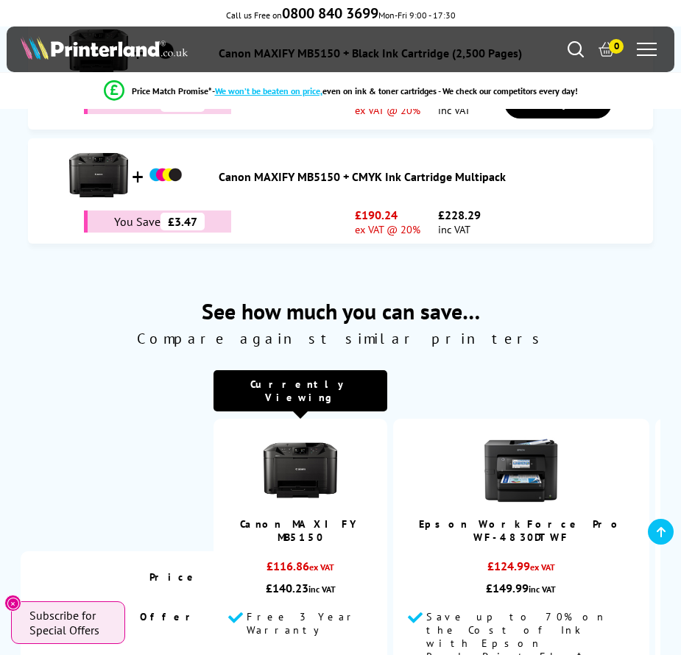
scroll to position [253, 0]
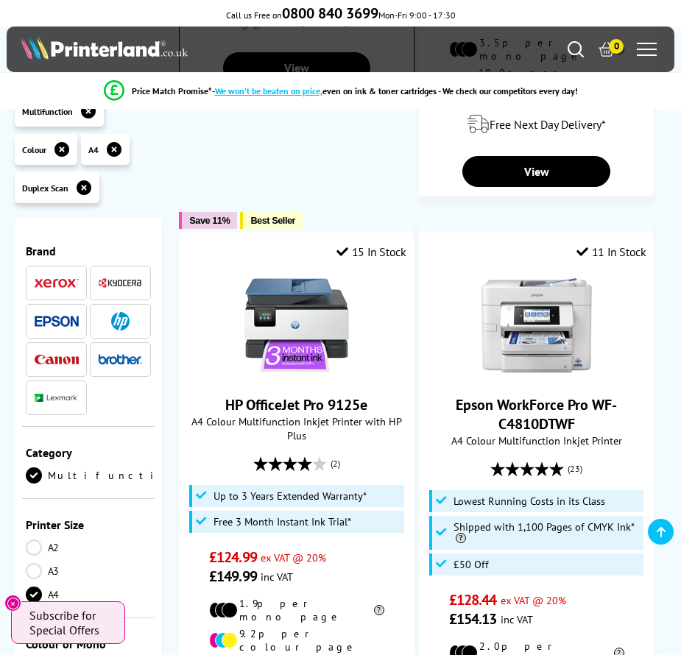
scroll to position [675, 0]
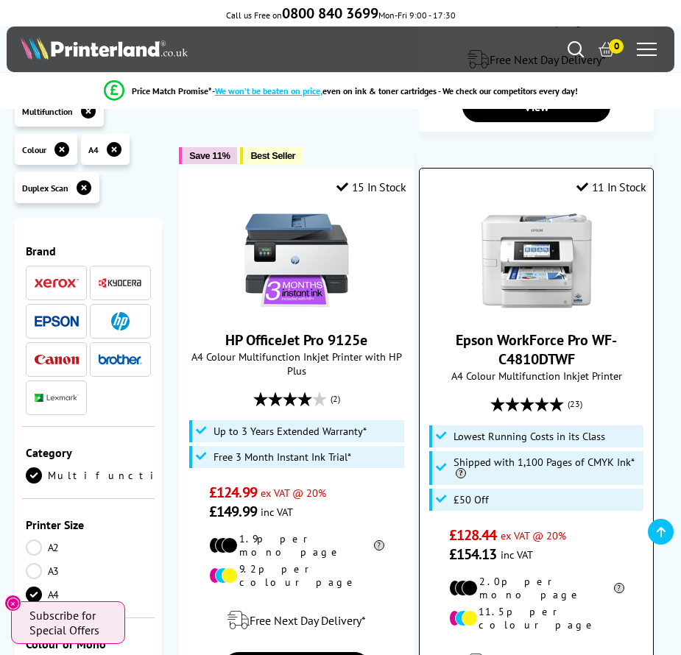
click at [562, 330] on link "Epson WorkForce Pro WF-C4810DTWF" at bounding box center [535, 349] width 161 height 38
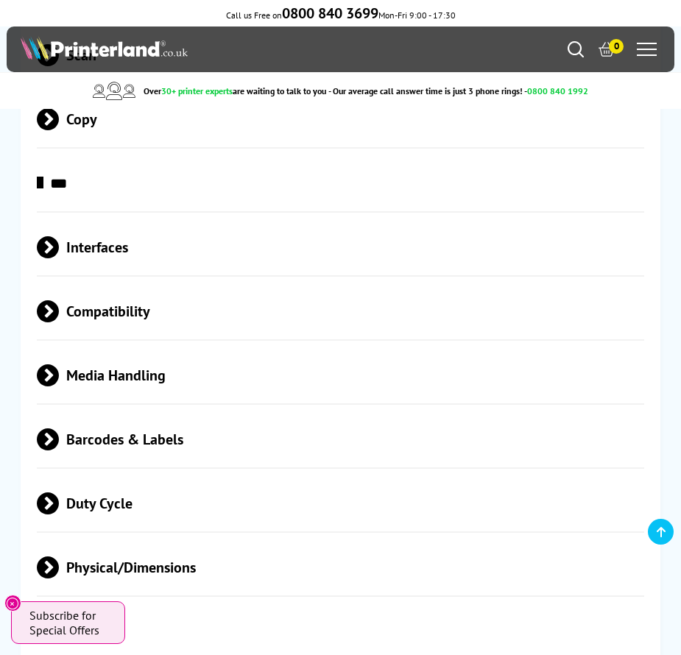
scroll to position [3311, 0]
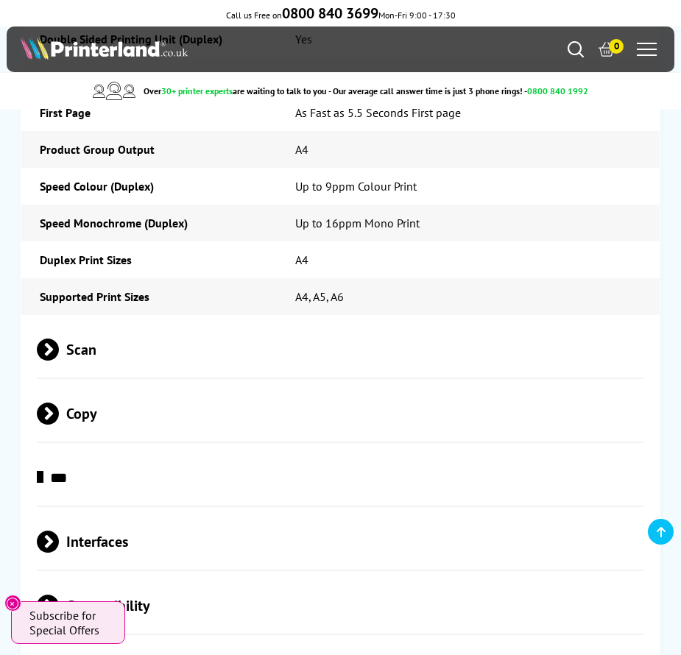
click at [171, 322] on span "Scan" at bounding box center [340, 349] width 606 height 55
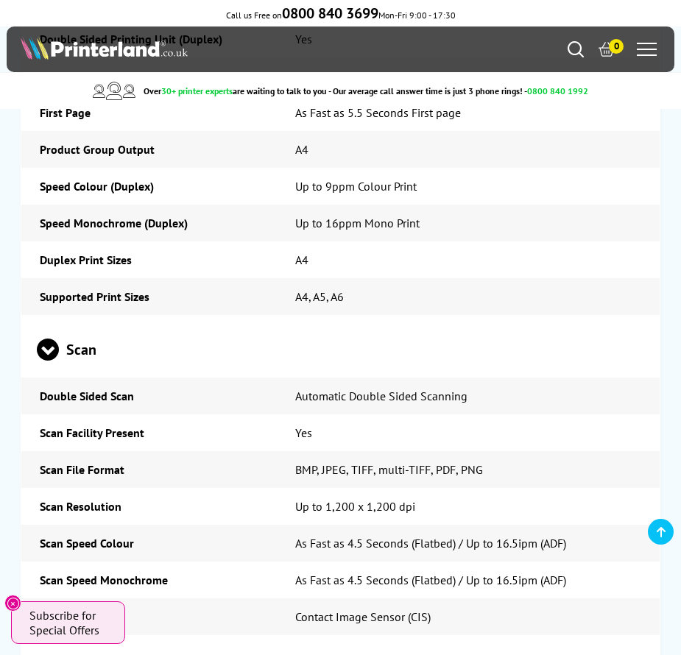
drag, startPoint x: 313, startPoint y: 140, endPoint x: 329, endPoint y: 196, distance: 58.9
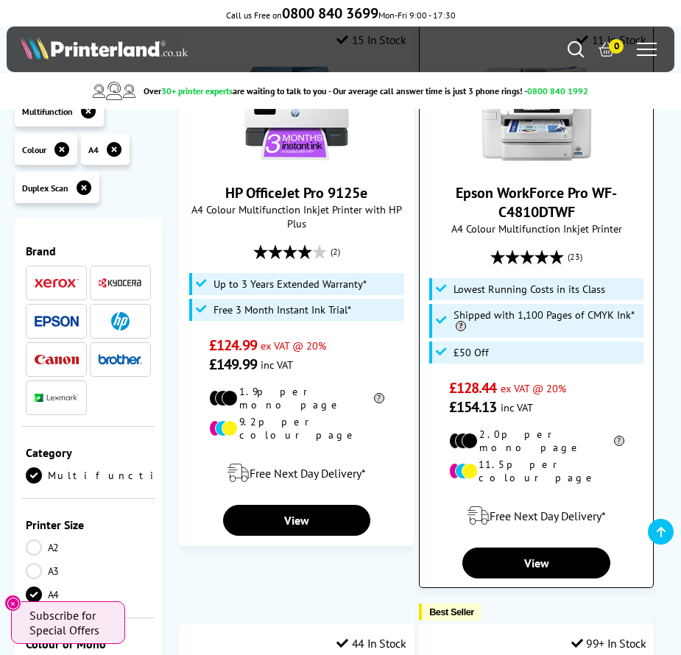
scroll to position [748, 0]
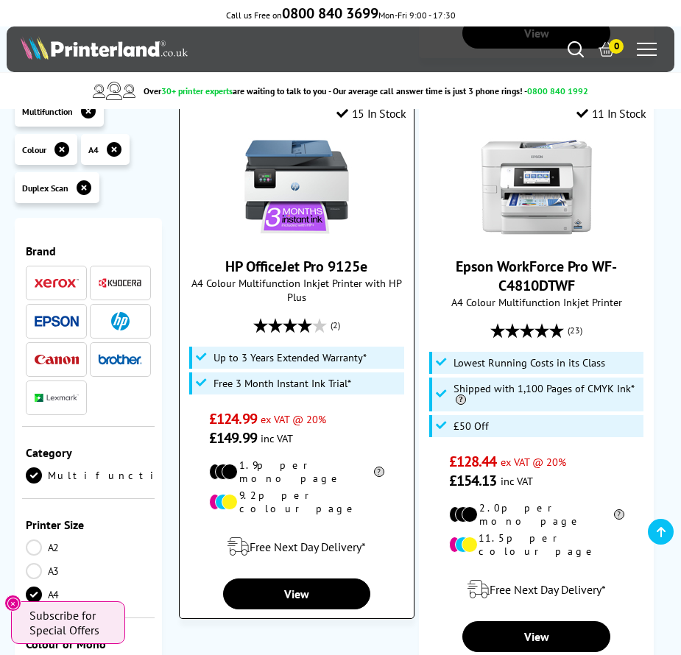
click at [290, 257] on link "HP OfficeJet Pro 9125e" at bounding box center [296, 266] width 142 height 19
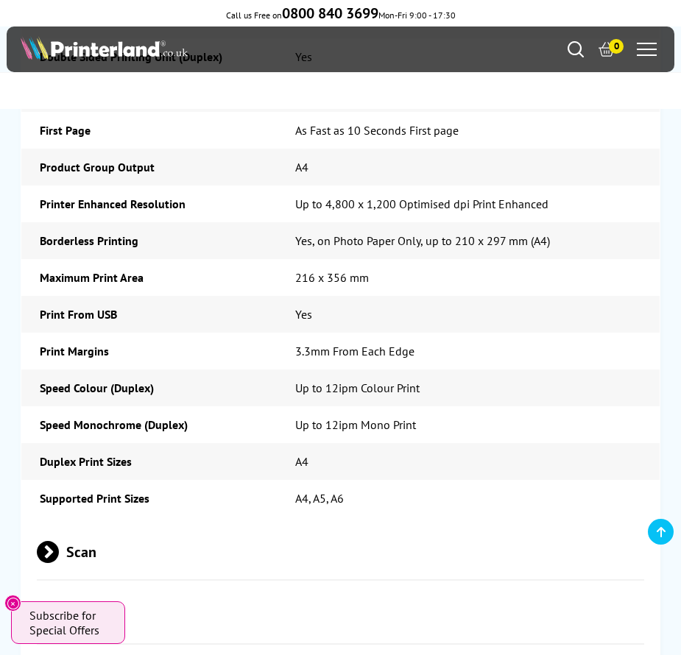
scroll to position [3164, 0]
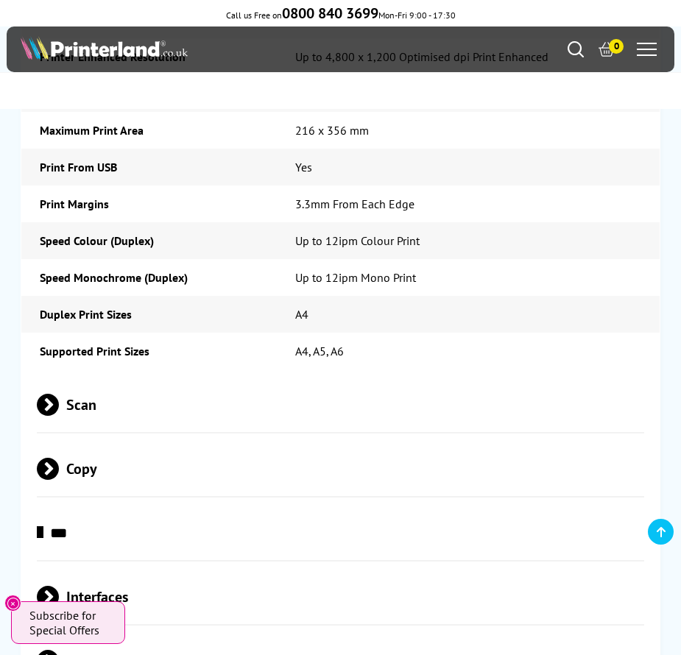
click at [106, 377] on span "Scan" at bounding box center [340, 404] width 606 height 55
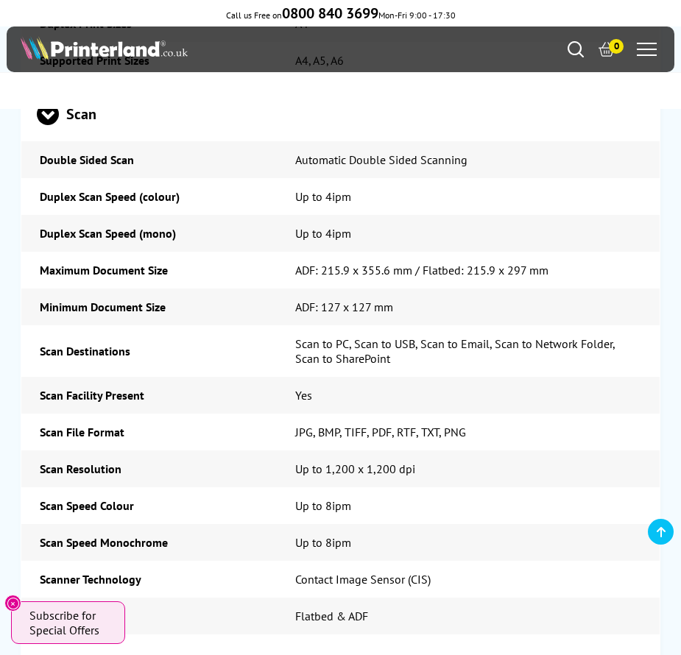
scroll to position [3532, 0]
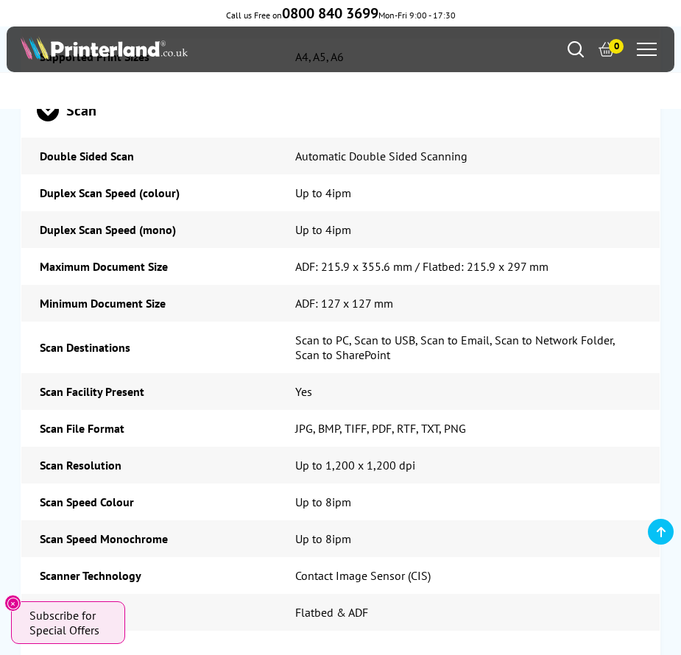
drag, startPoint x: 343, startPoint y: 272, endPoint x: 337, endPoint y: 281, distance: 11.2
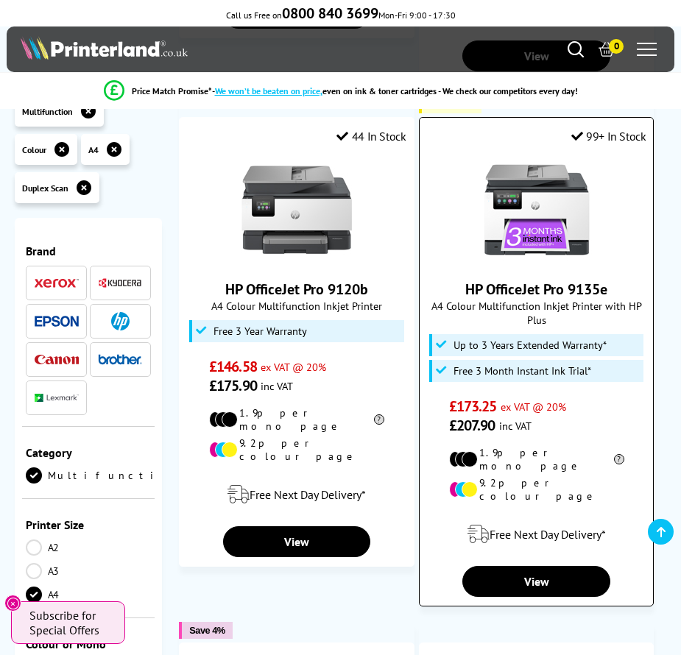
scroll to position [1329, 0]
click at [536, 280] on link "HP OfficeJet Pro 9135e" at bounding box center [536, 289] width 142 height 19
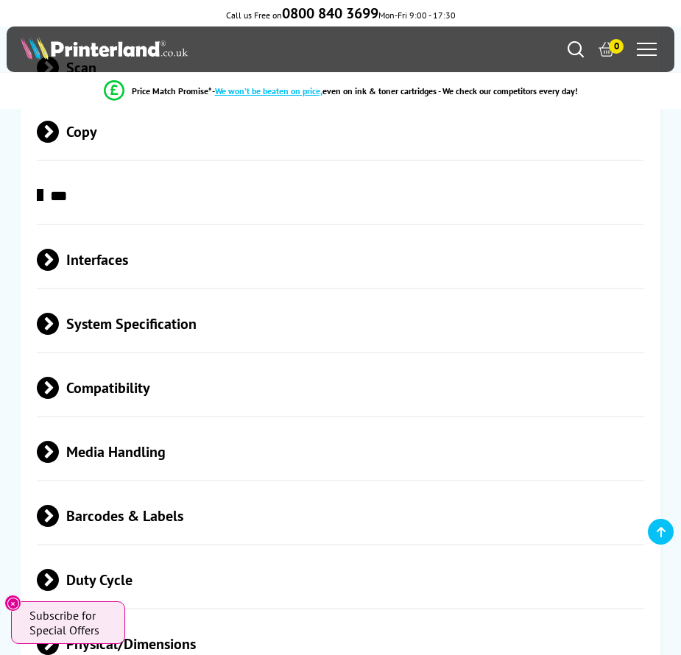
scroll to position [3238, 0]
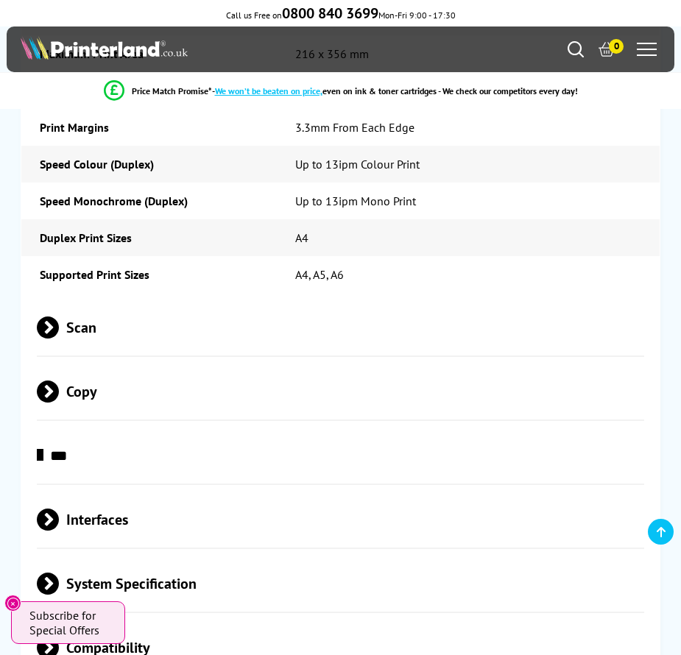
click at [128, 302] on span "Scan" at bounding box center [340, 327] width 606 height 55
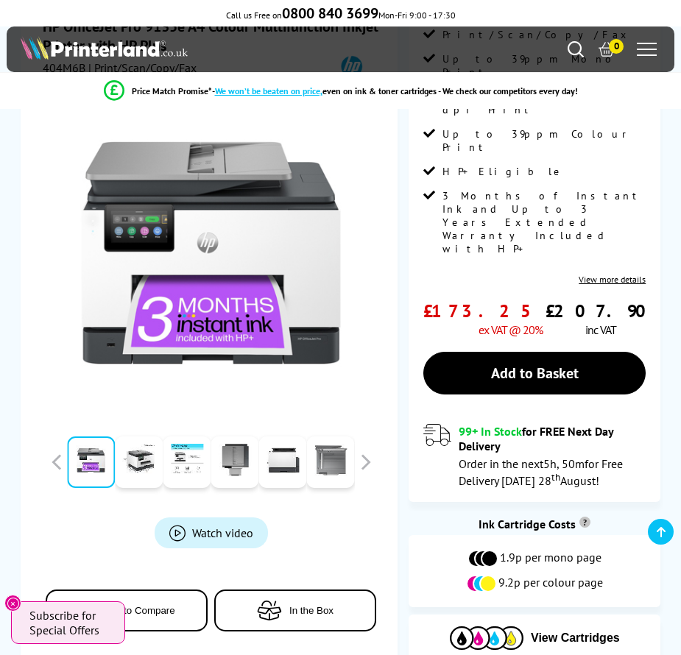
scroll to position [221, 0]
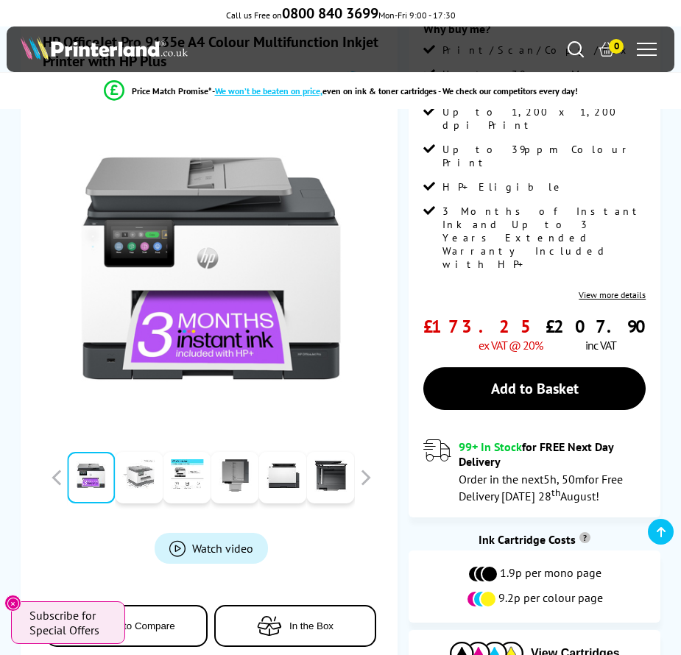
click at [139, 469] on link at bounding box center [139, 478] width 48 height 52
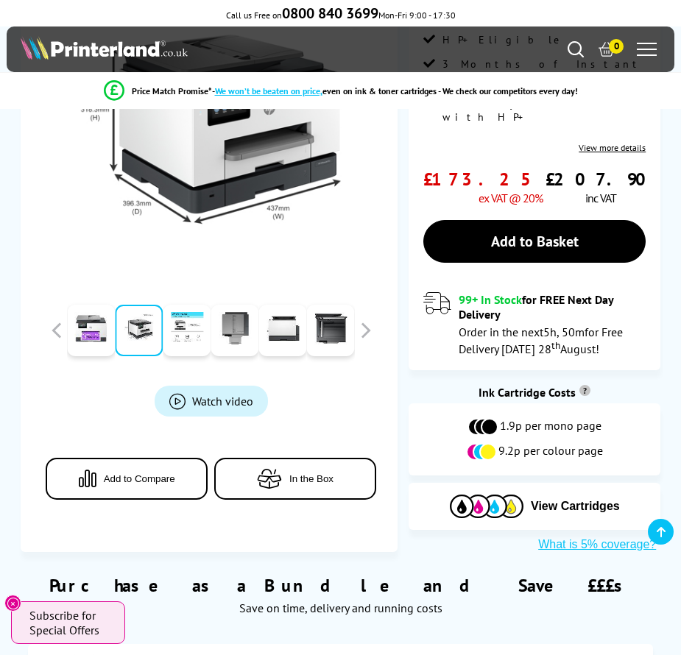
scroll to position [303, 0]
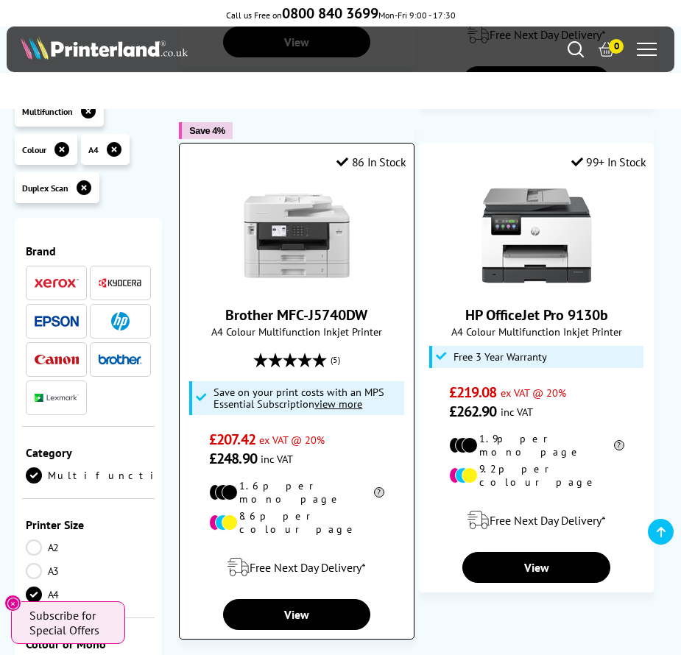
scroll to position [1826, 0]
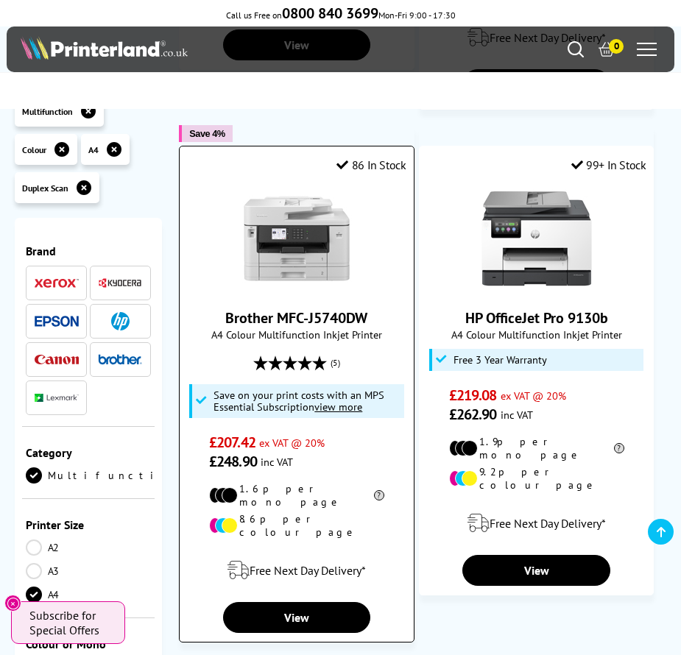
click at [327, 308] on link "Brother MFC-J5740DW" at bounding box center [296, 317] width 142 height 19
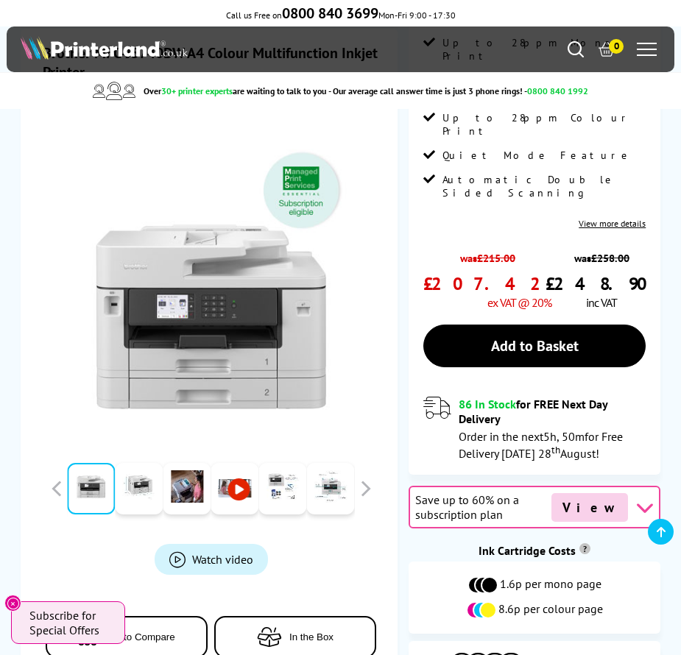
scroll to position [294, 0]
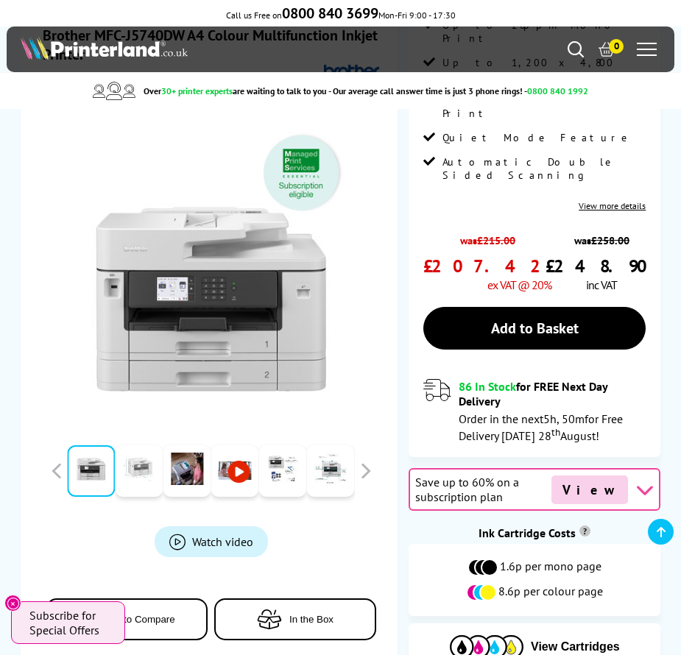
click at [131, 445] on link at bounding box center [139, 471] width 48 height 52
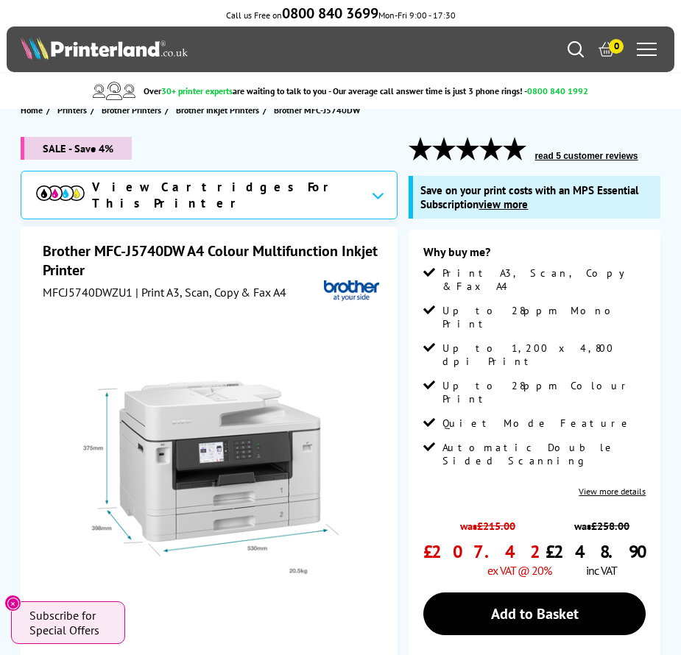
scroll to position [0, 0]
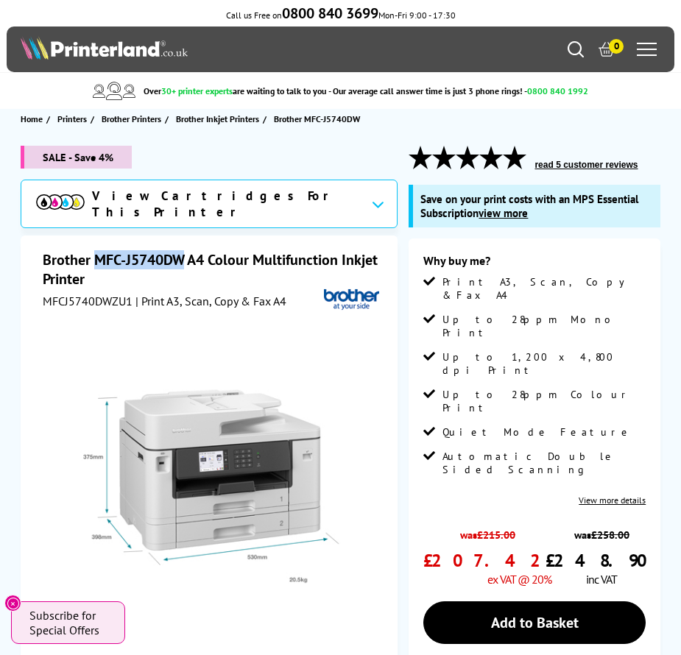
drag, startPoint x: 95, startPoint y: 251, endPoint x: 185, endPoint y: 259, distance: 90.9
click at [185, 259] on h1 "Brother MFC-J5740DW A4 Colour Multifunction Inkjet Printer" at bounding box center [211, 269] width 337 height 38
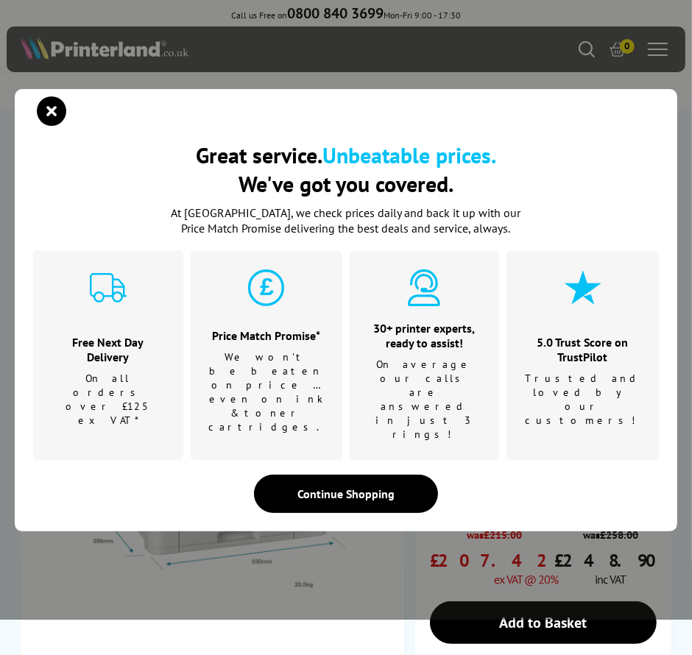
copy h1 "MFC-J5740DW"
click at [57, 126] on icon "close modal" at bounding box center [51, 110] width 29 height 29
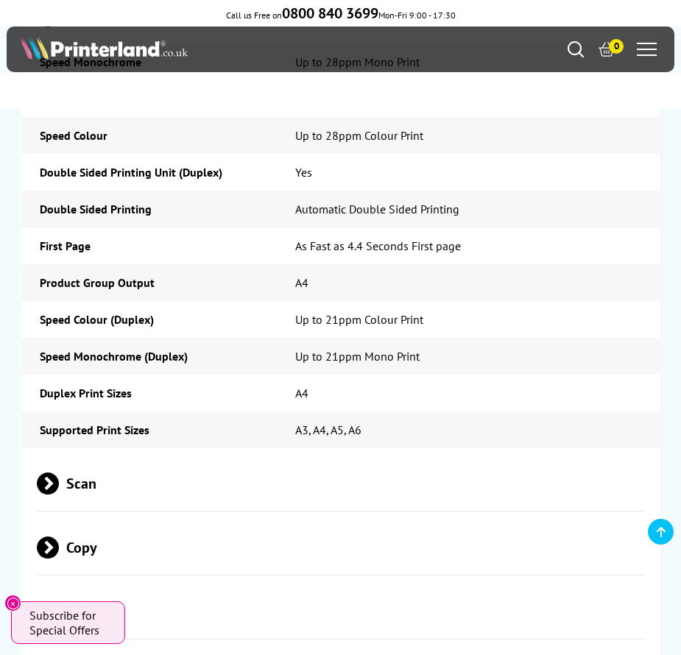
scroll to position [4930, 0]
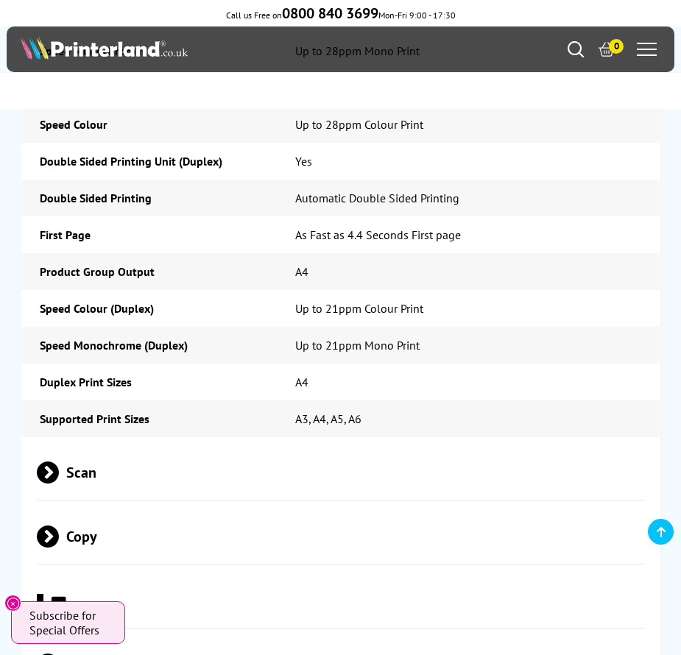
click at [95, 444] on span "Scan" at bounding box center [340, 471] width 606 height 55
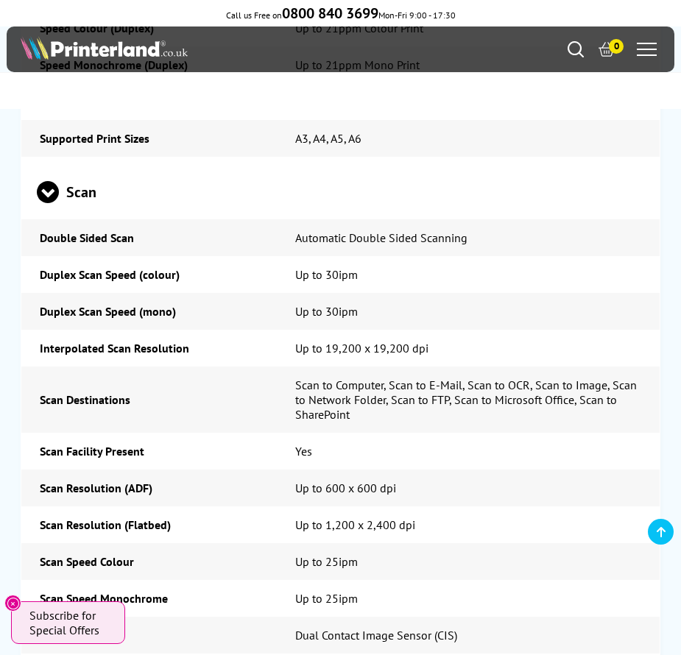
scroll to position [5224, 0]
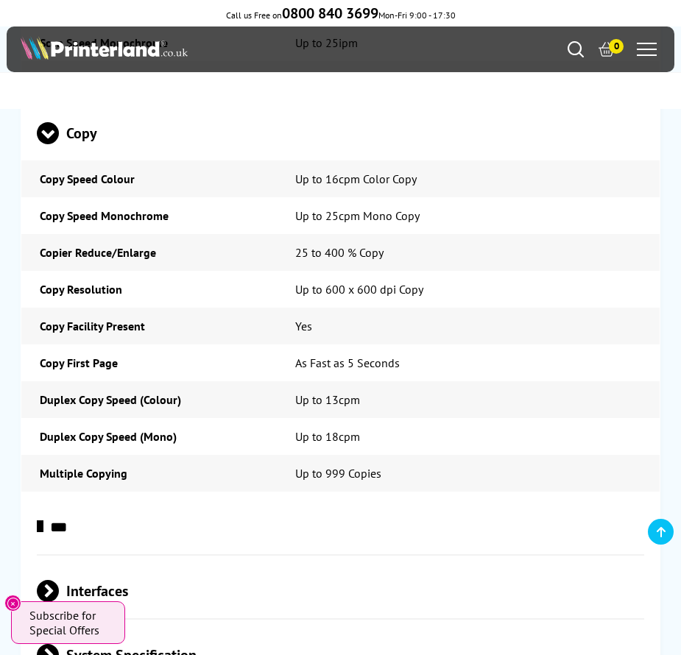
scroll to position [5813, 0]
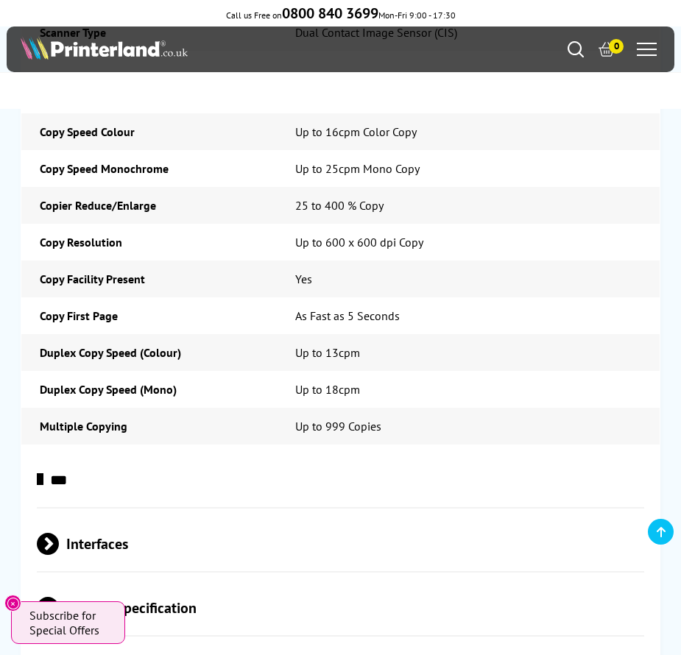
click at [91, 452] on span "***" at bounding box center [340, 479] width 606 height 55
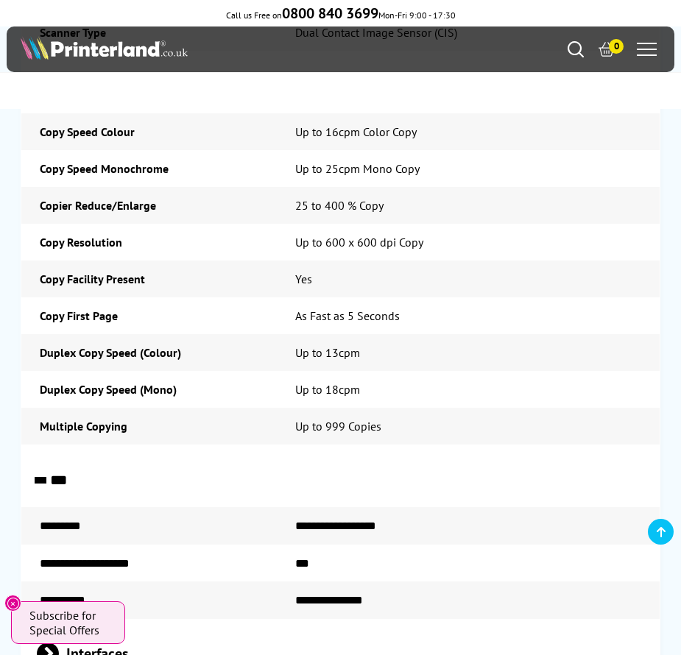
click at [91, 452] on span "***" at bounding box center [340, 479] width 606 height 55
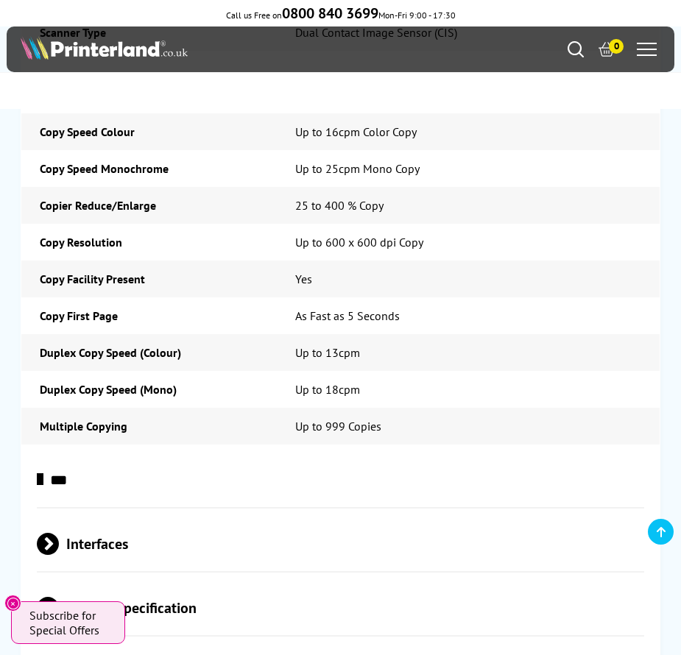
click at [96, 516] on span "Interfaces" at bounding box center [340, 543] width 606 height 55
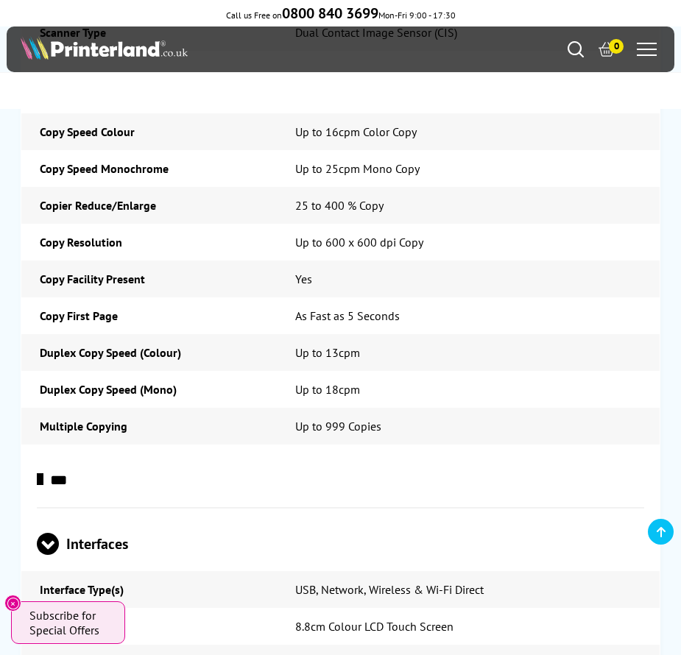
click at [97, 516] on span "Interfaces" at bounding box center [340, 543] width 606 height 55
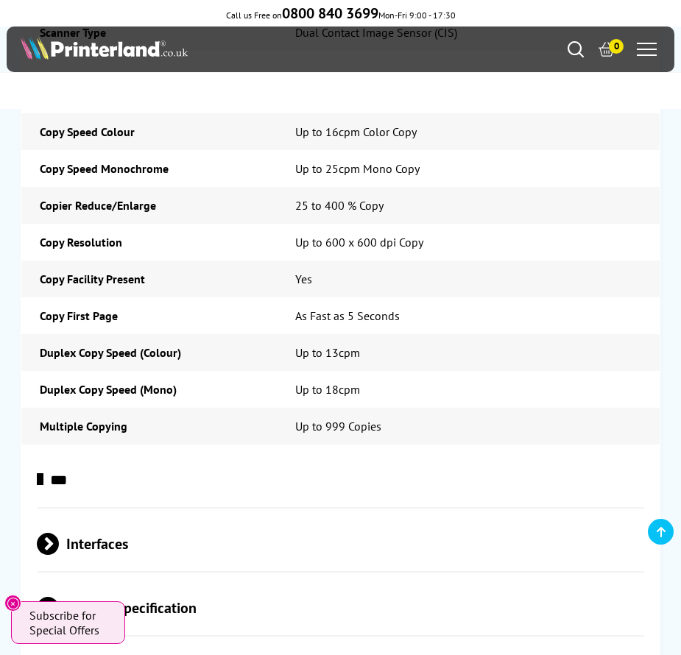
click at [93, 580] on span "System Specification" at bounding box center [340, 607] width 606 height 55
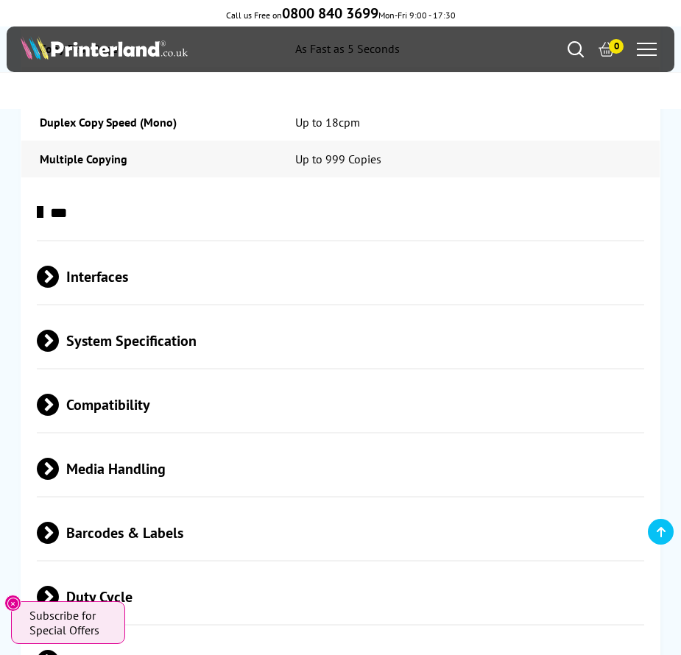
scroll to position [6107, 0]
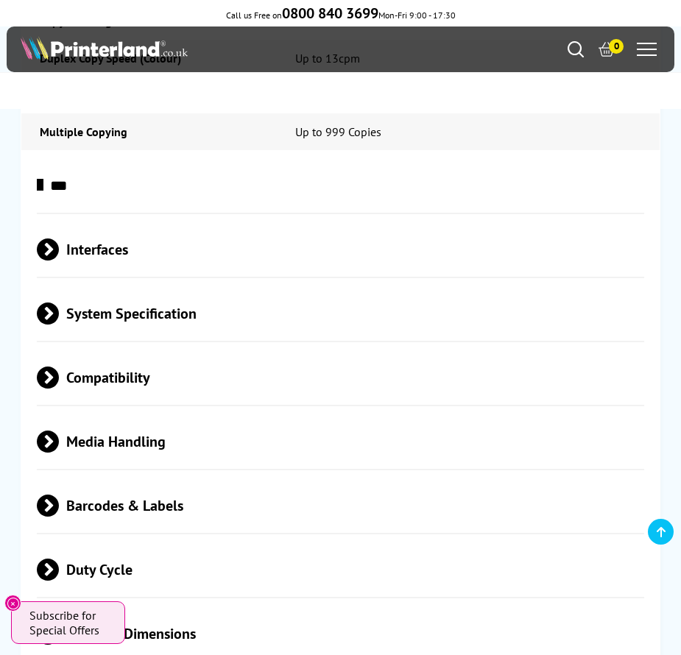
click at [121, 350] on span "Compatibility" at bounding box center [340, 377] width 606 height 55
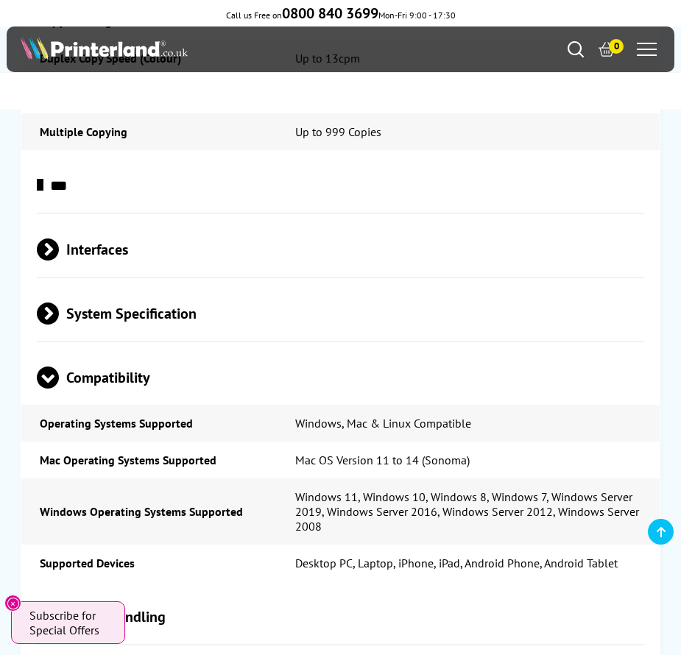
click at [121, 350] on span "Compatibility" at bounding box center [340, 377] width 606 height 55
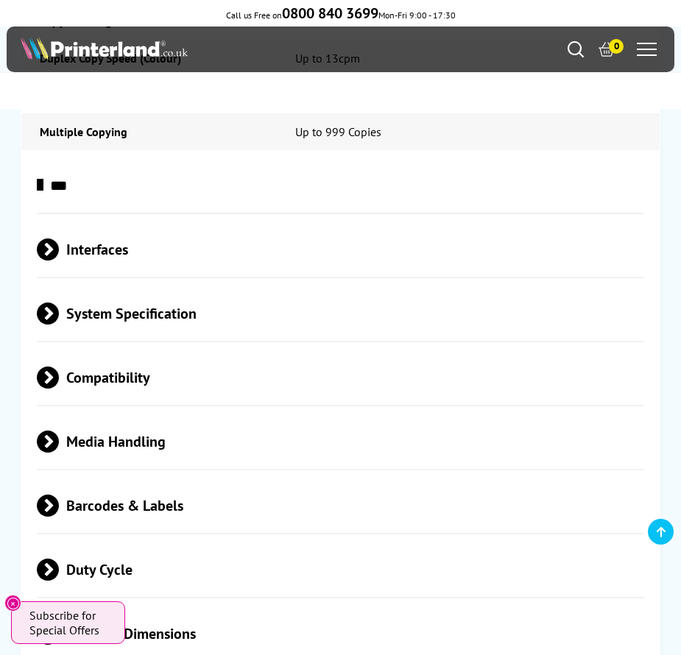
click at [118, 414] on span "Media Handling" at bounding box center [340, 441] width 606 height 55
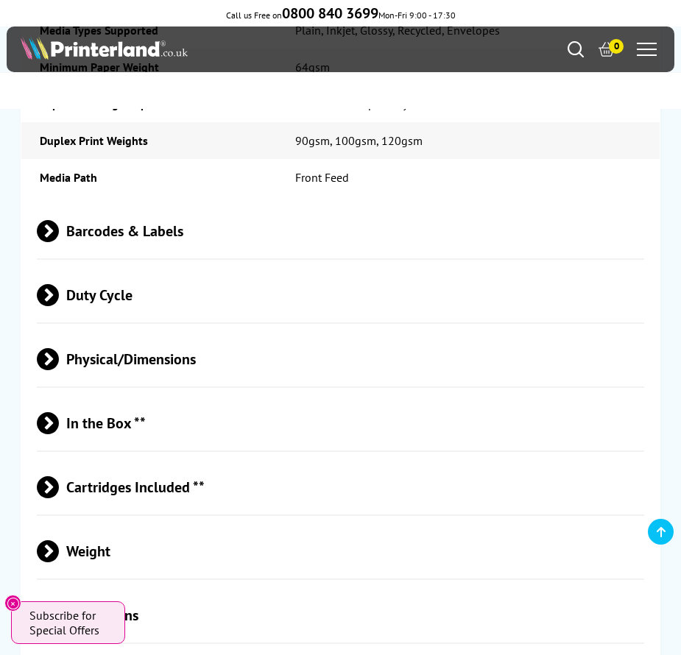
scroll to position [7138, 0]
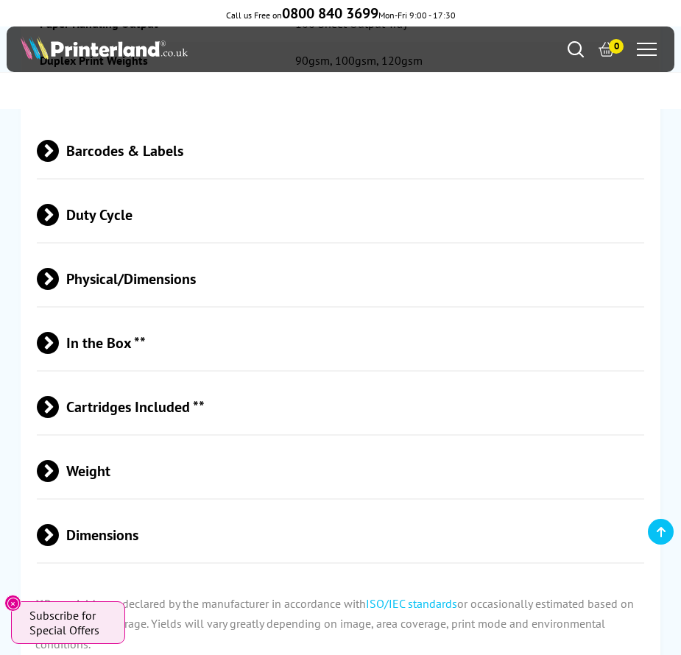
click at [74, 443] on span "Weight" at bounding box center [340, 470] width 606 height 55
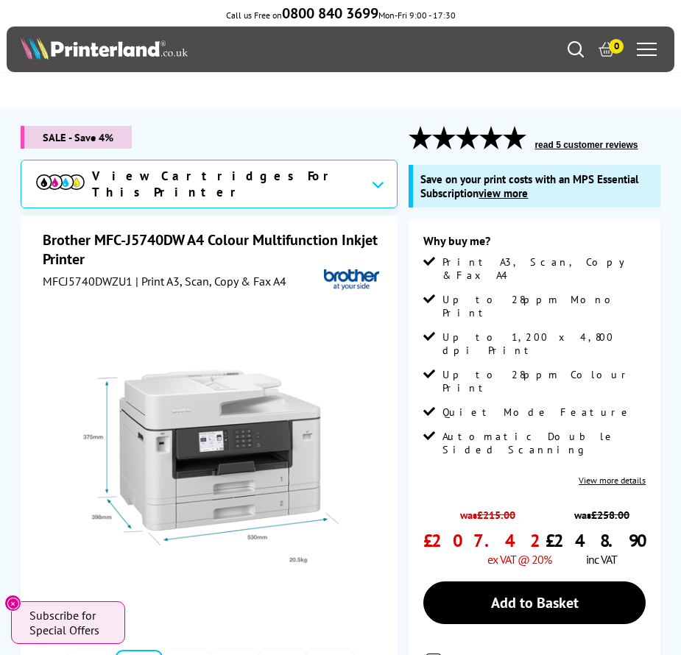
scroll to position [0, 0]
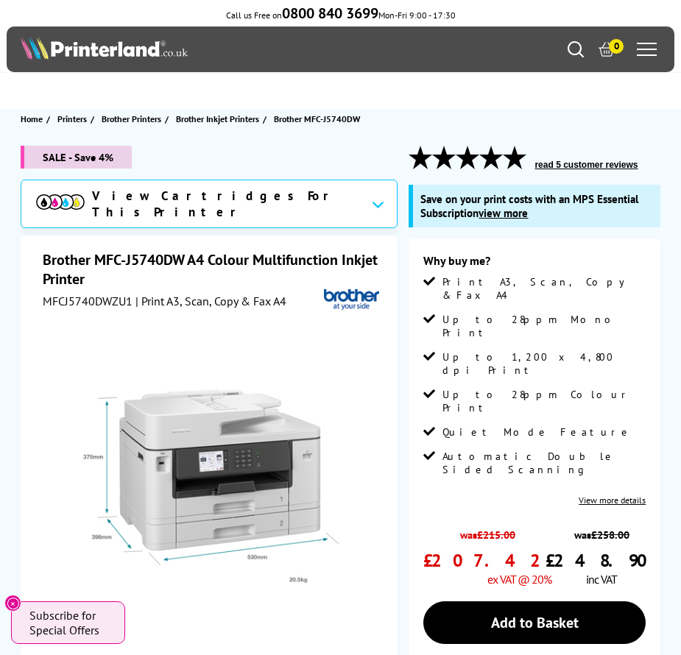
click at [255, 401] on img at bounding box center [211, 486] width 272 height 272
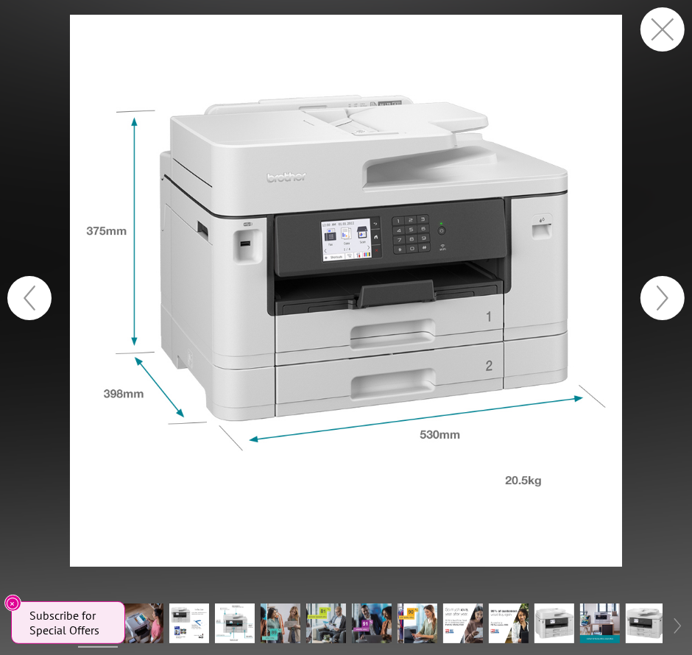
click at [44, 297] on button "button" at bounding box center [29, 298] width 44 height 44
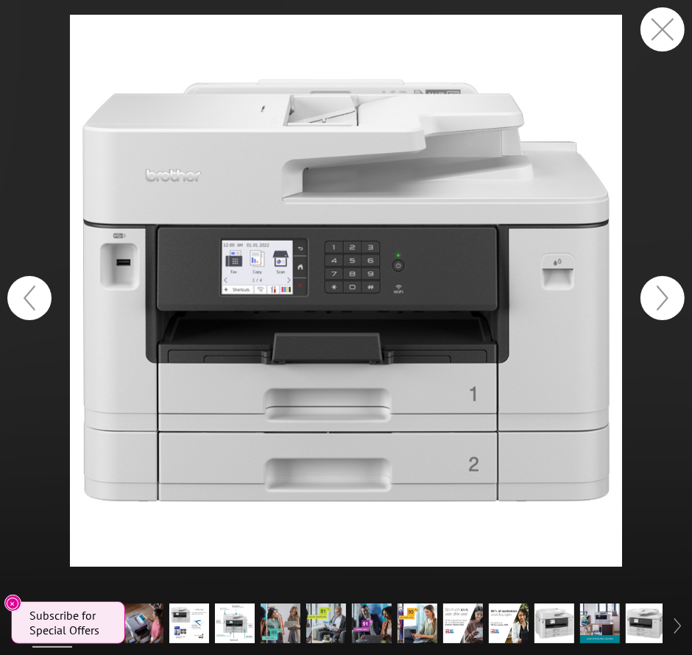
click at [650, 299] on button "button" at bounding box center [662, 298] width 44 height 44
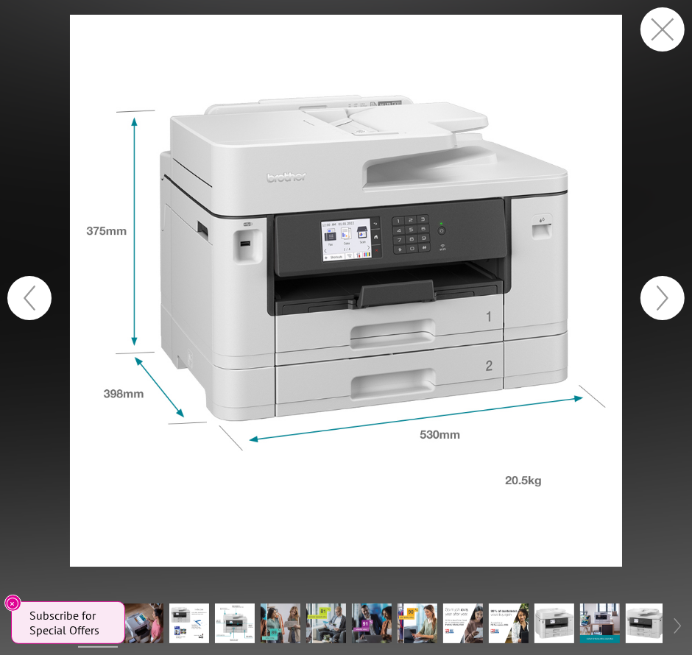
click at [651, 297] on button "button" at bounding box center [662, 298] width 44 height 44
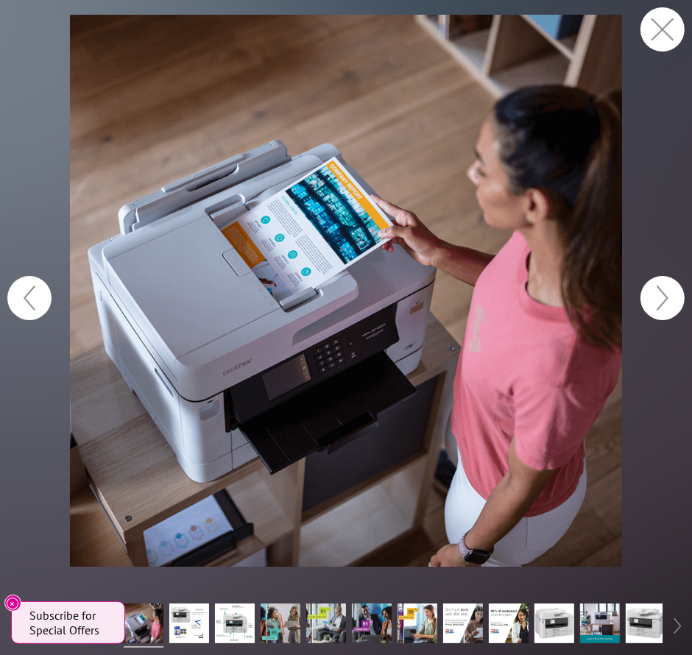
click at [653, 293] on button "button" at bounding box center [662, 298] width 44 height 44
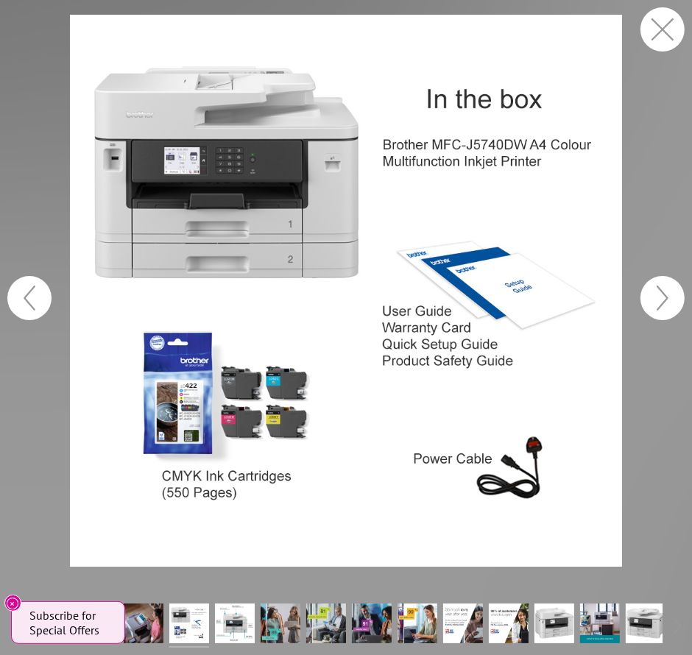
click at [654, 293] on button "button" at bounding box center [662, 298] width 44 height 44
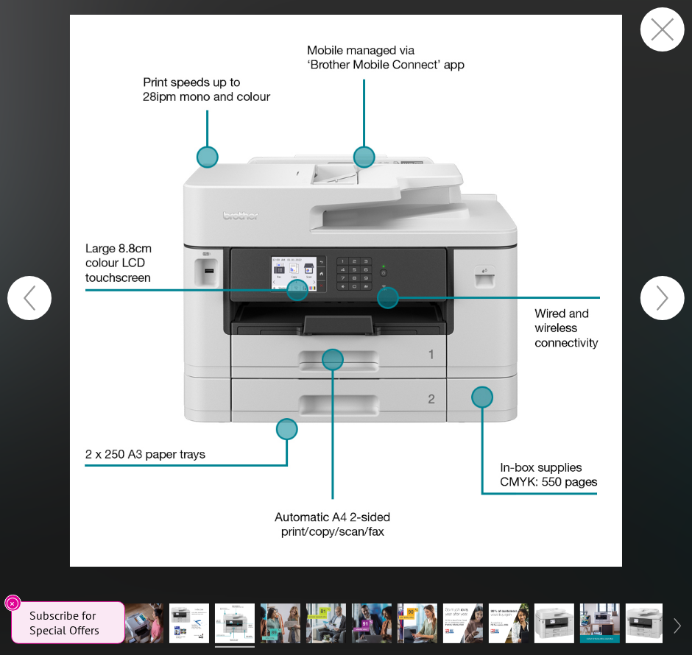
click at [656, 291] on button "button" at bounding box center [662, 298] width 44 height 44
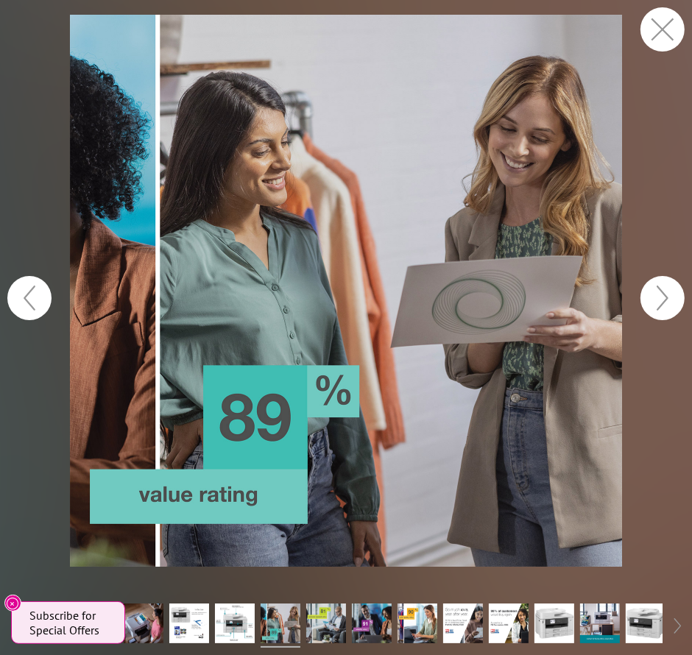
click at [40, 307] on button "button" at bounding box center [29, 298] width 44 height 44
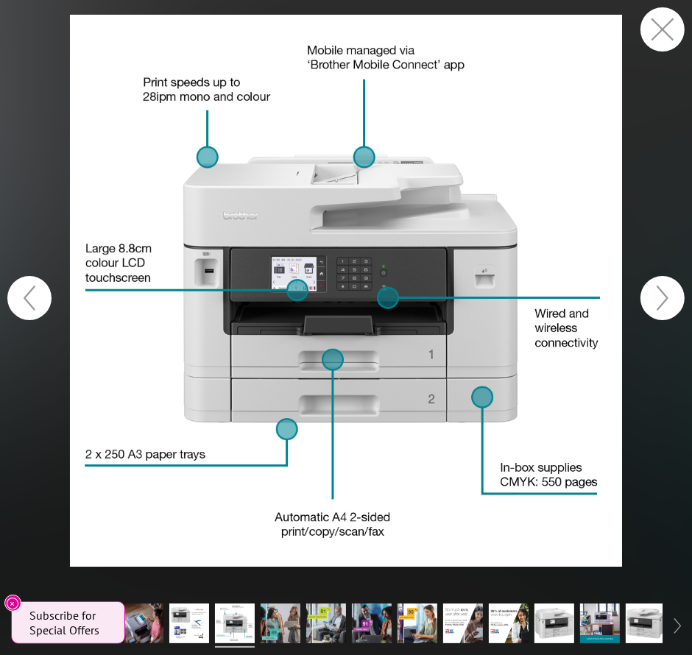
click at [662, 302] on button "button" at bounding box center [662, 298] width 44 height 44
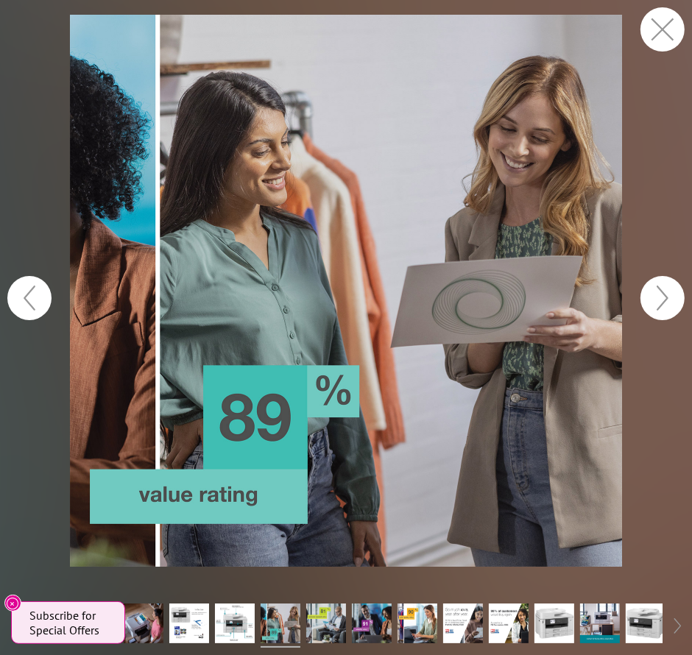
click at [662, 301] on button "button" at bounding box center [662, 298] width 44 height 44
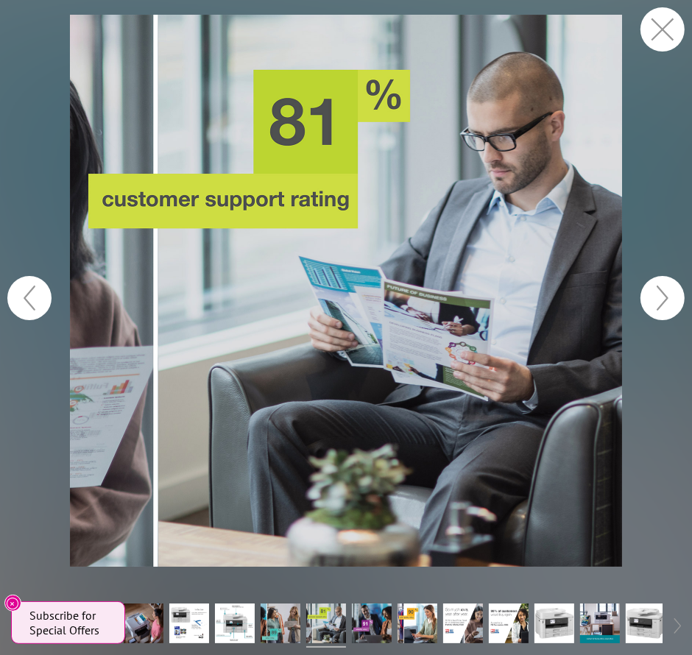
click at [662, 301] on button "button" at bounding box center [662, 298] width 44 height 44
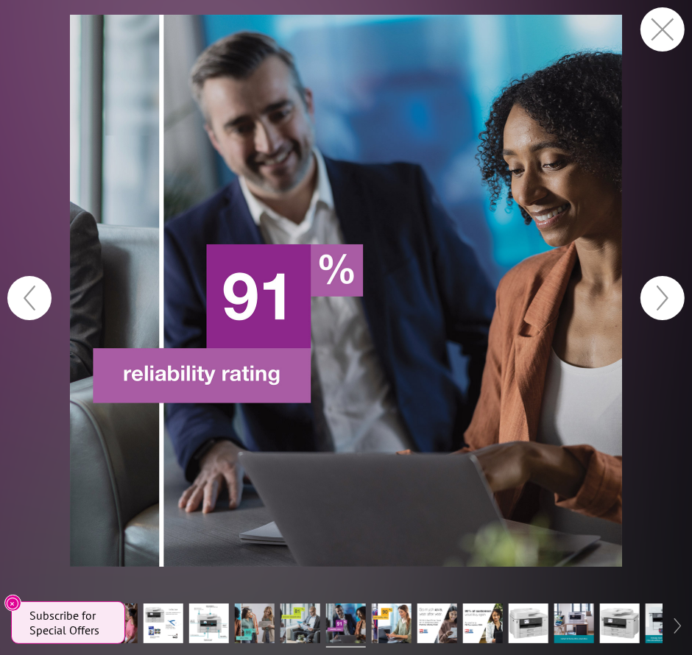
click at [663, 301] on button "button" at bounding box center [662, 298] width 44 height 44
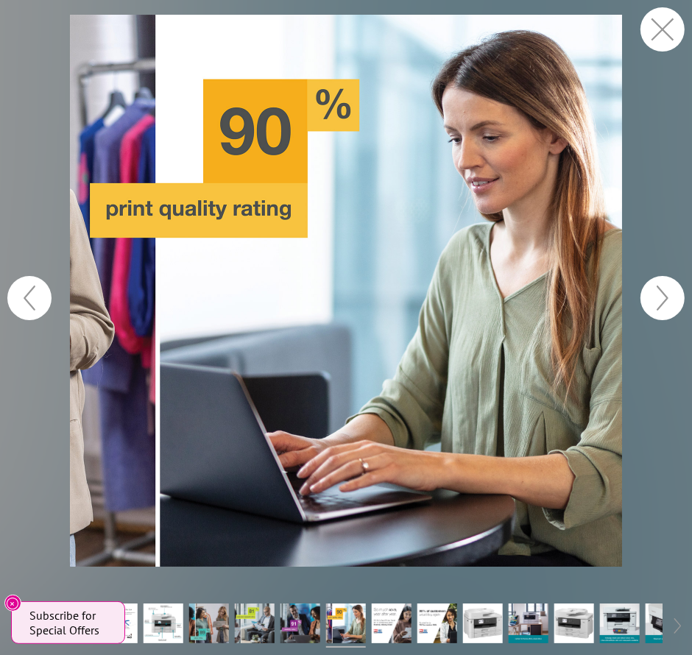
click at [664, 297] on button "button" at bounding box center [662, 298] width 44 height 44
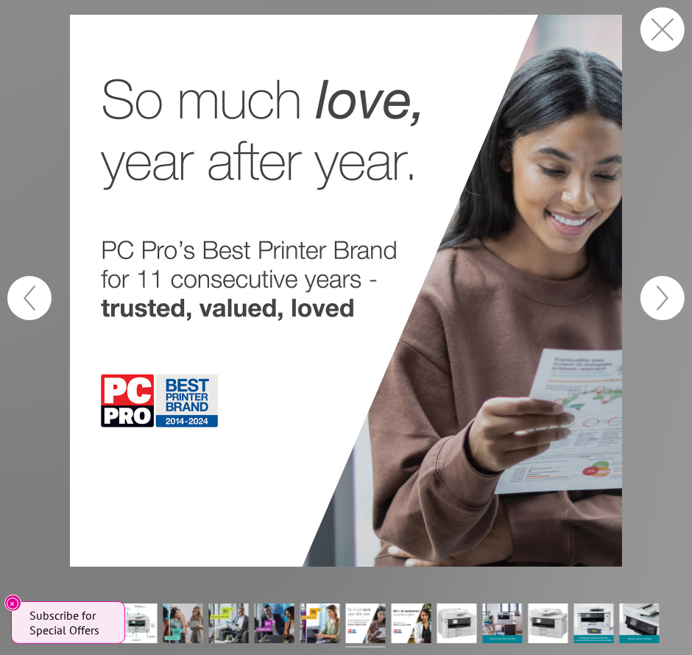
click at [664, 298] on button "button" at bounding box center [662, 298] width 44 height 44
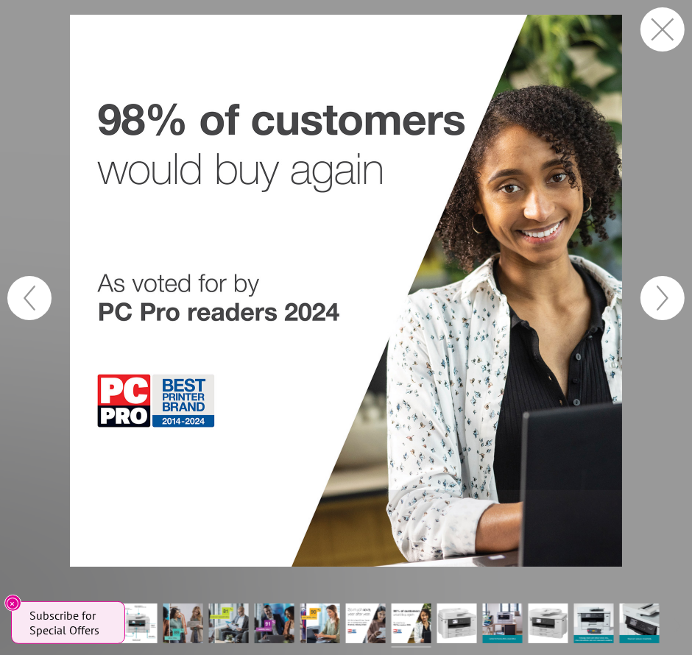
click at [664, 299] on button "button" at bounding box center [662, 298] width 44 height 44
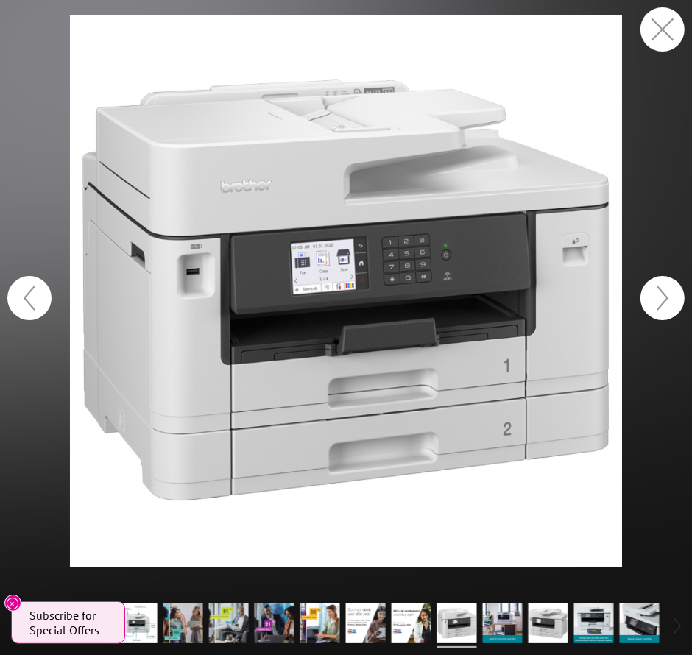
click at [667, 296] on button "button" at bounding box center [662, 298] width 44 height 44
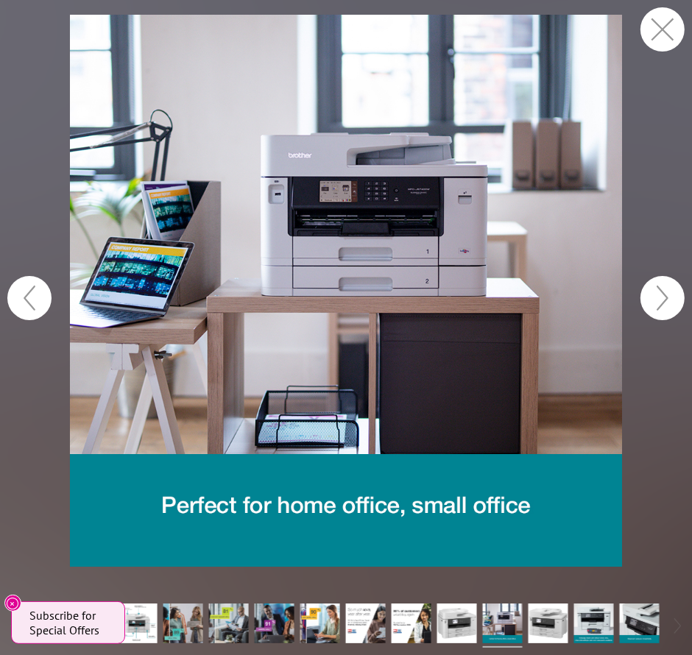
click at [661, 304] on button "button" at bounding box center [662, 298] width 44 height 44
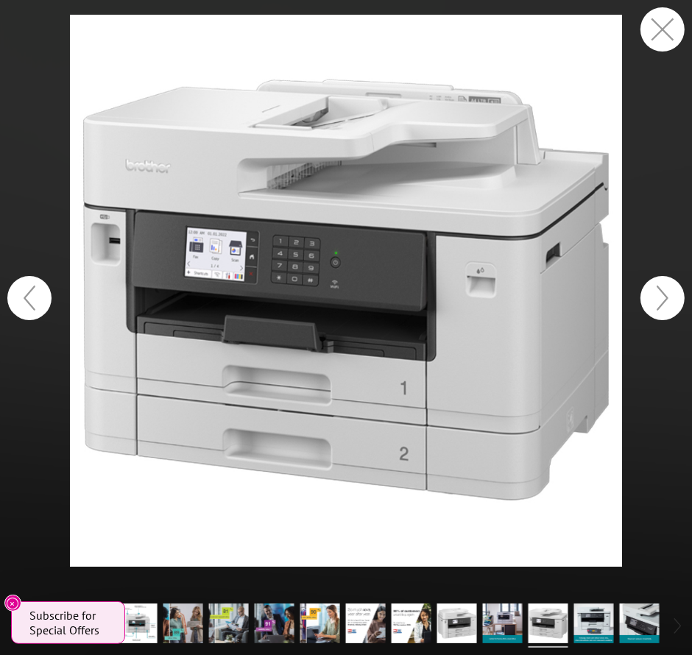
click at [663, 301] on button "button" at bounding box center [662, 298] width 44 height 44
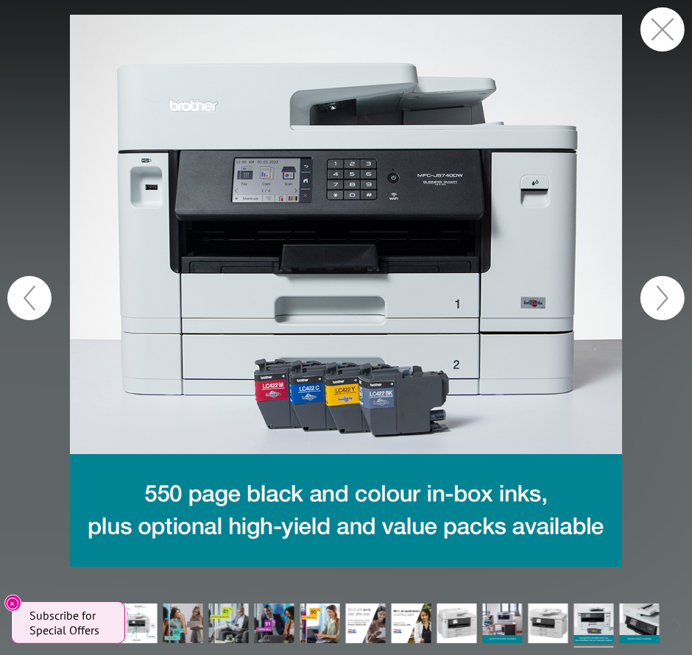
click at [661, 295] on button "button" at bounding box center [662, 298] width 44 height 44
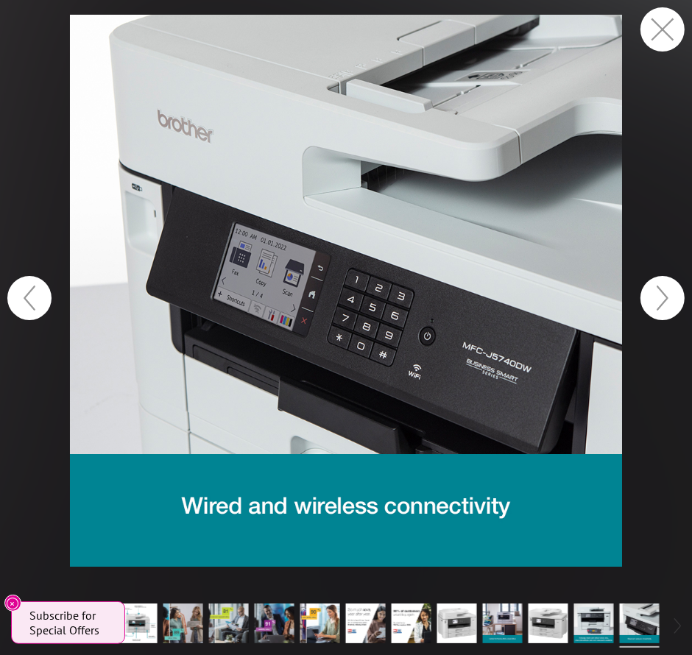
click at [661, 295] on button "button" at bounding box center [662, 298] width 44 height 44
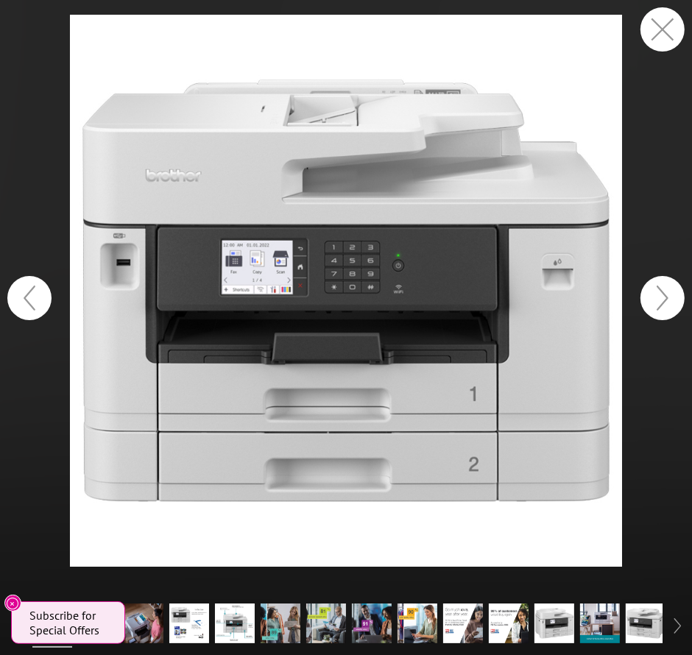
click at [661, 295] on button "button" at bounding box center [662, 298] width 44 height 44
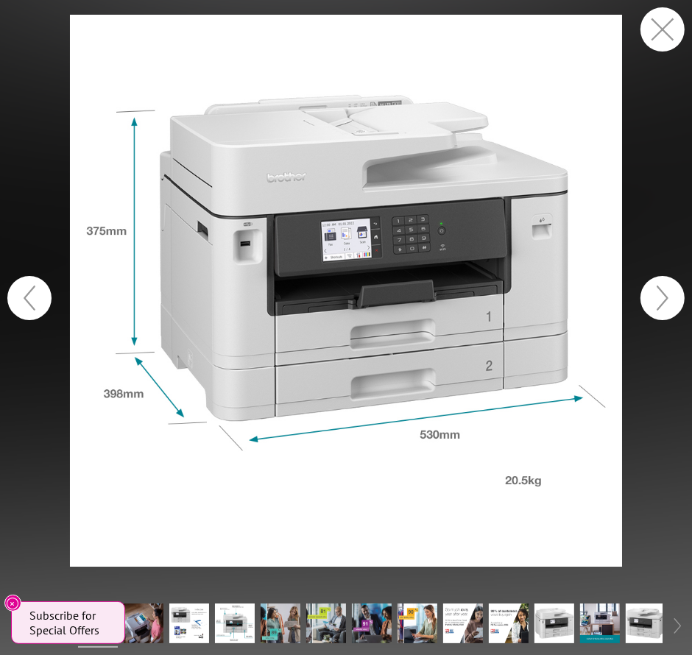
click at [644, 24] on button "button" at bounding box center [662, 29] width 44 height 44
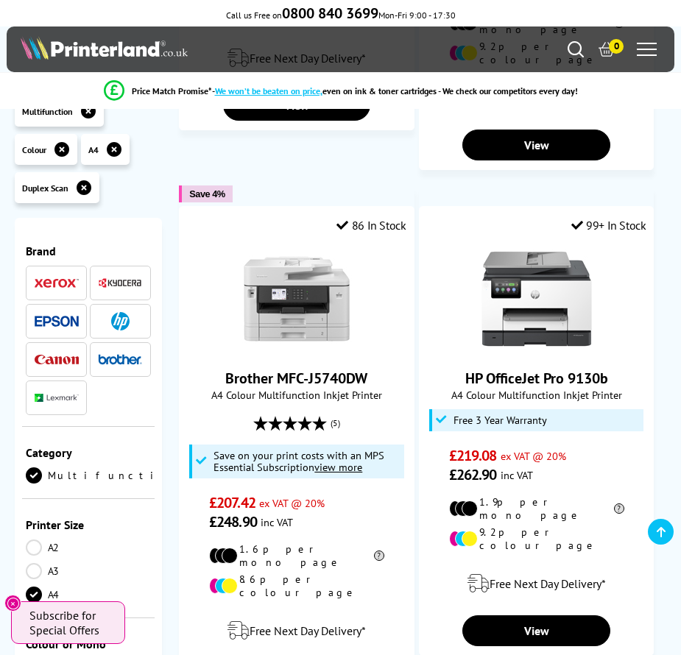
scroll to position [1762, 0]
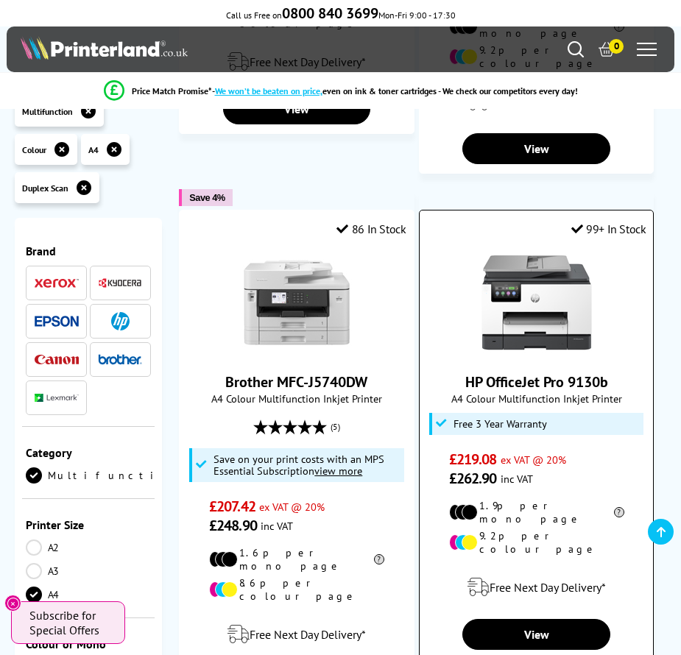
click at [563, 372] on link "HP OfficeJet Pro 9130b" at bounding box center [536, 381] width 143 height 19
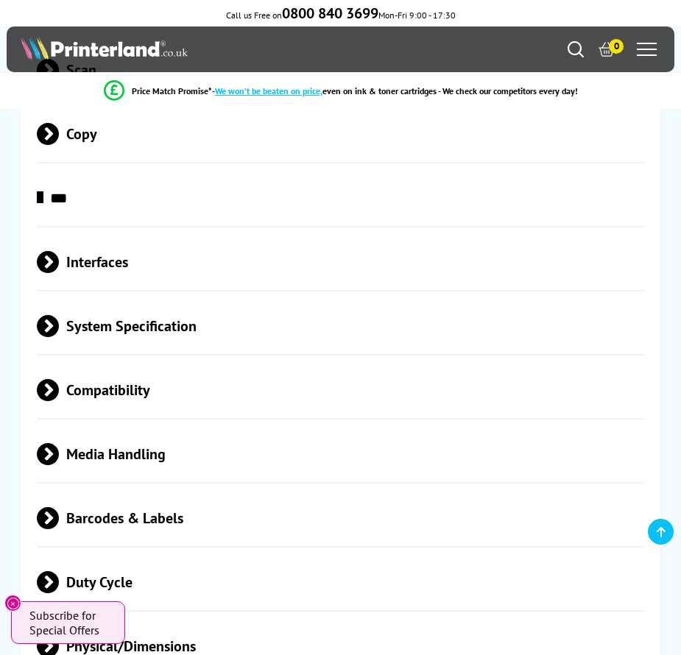
scroll to position [3164, 0]
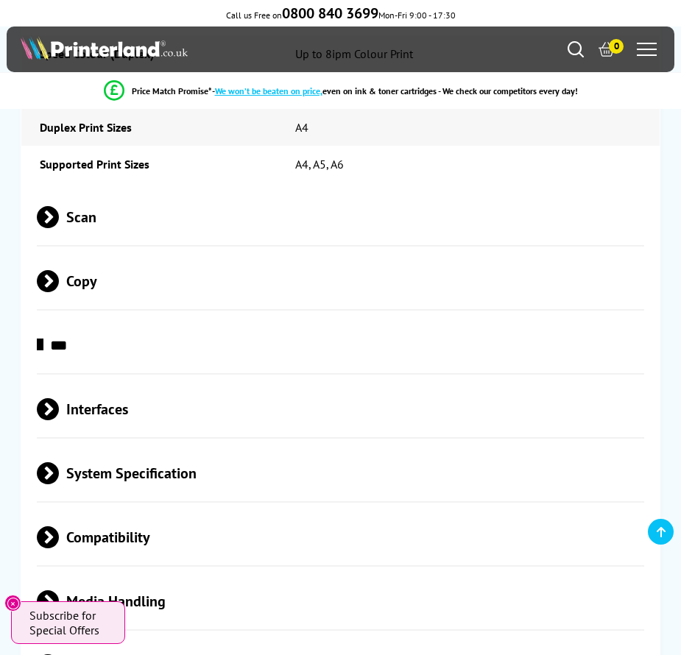
click at [113, 207] on span "Scan" at bounding box center [340, 217] width 606 height 55
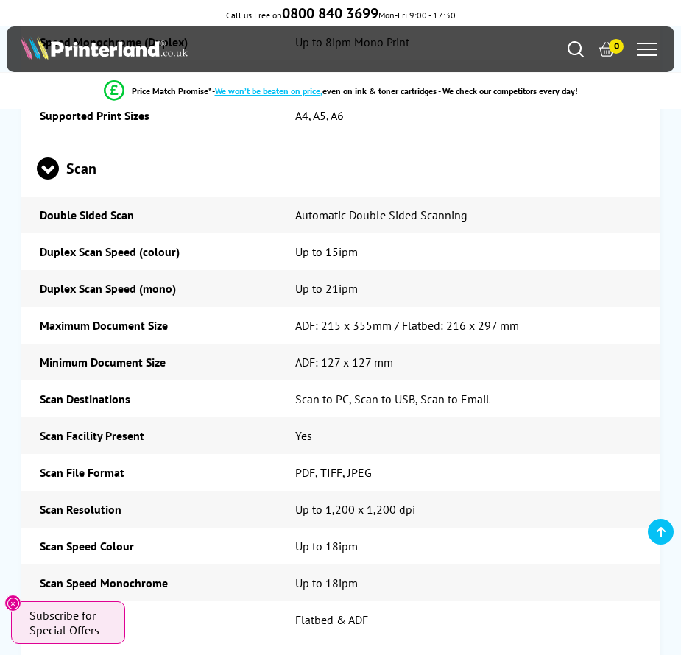
scroll to position [3238, 0]
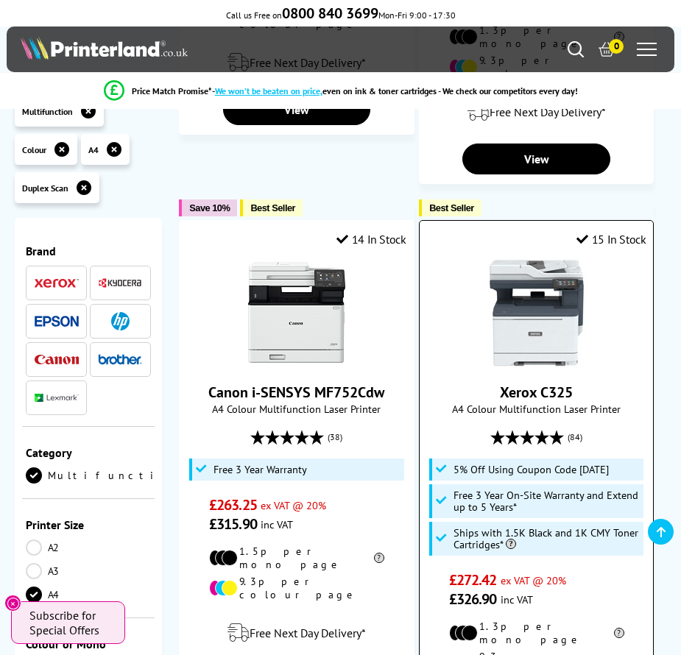
scroll to position [3013, 0]
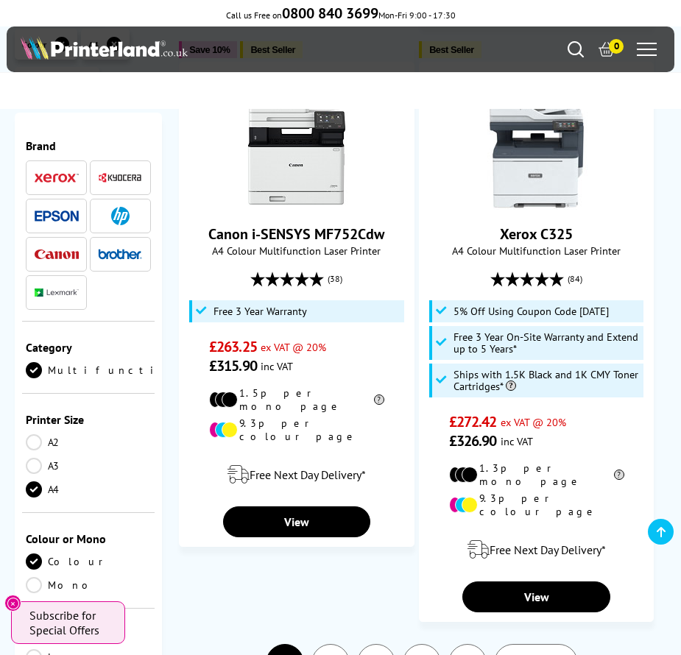
click at [541, 653] on span "Next" at bounding box center [528, 662] width 30 height 19
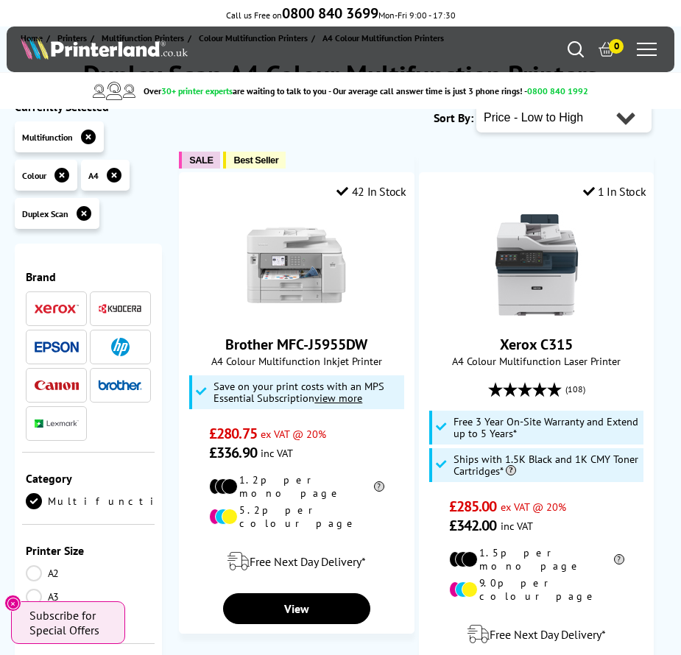
scroll to position [74, 0]
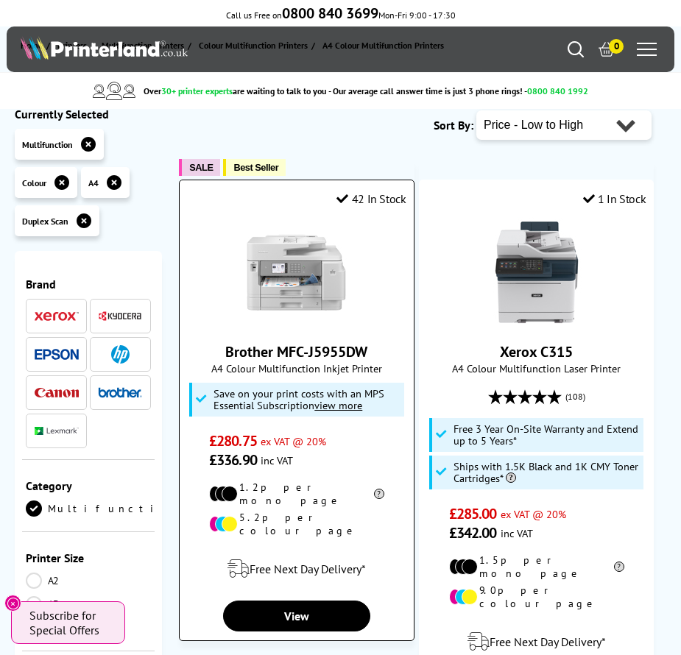
click at [308, 349] on link "Brother MFC-J5955DW" at bounding box center [296, 351] width 142 height 19
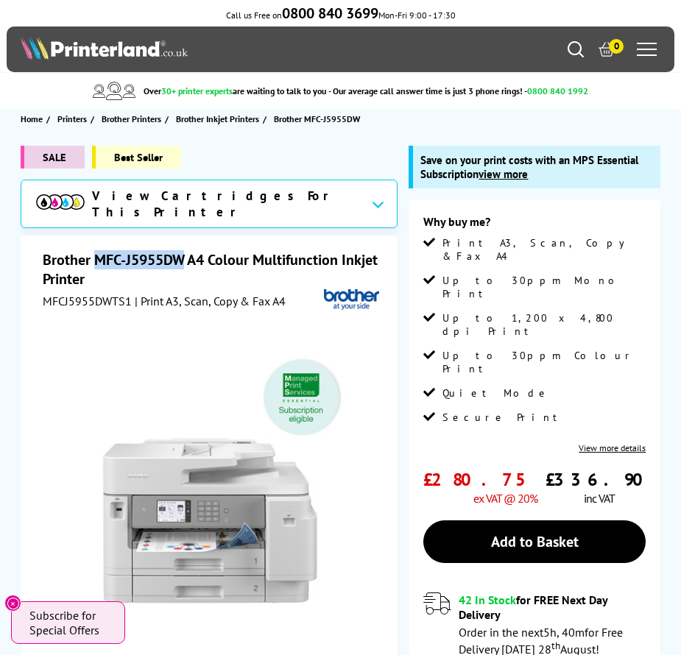
drag, startPoint x: 111, startPoint y: 254, endPoint x: 179, endPoint y: 255, distance: 67.7
click at [179, 255] on h1 "Brother MFC-J5955DW A4 Colour Multifunction Inkjet Printer" at bounding box center [211, 269] width 337 height 38
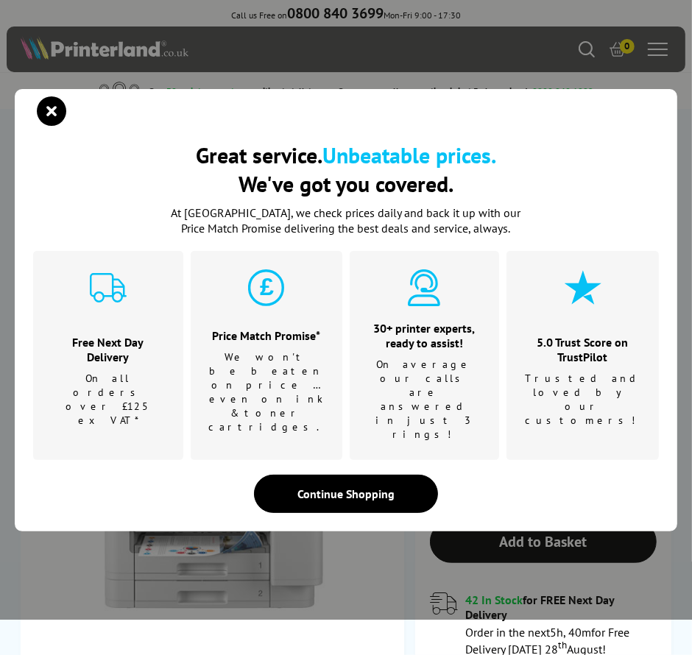
copy h1 "MFC-J5955DW"
click at [52, 126] on icon "close modal" at bounding box center [51, 110] width 29 height 29
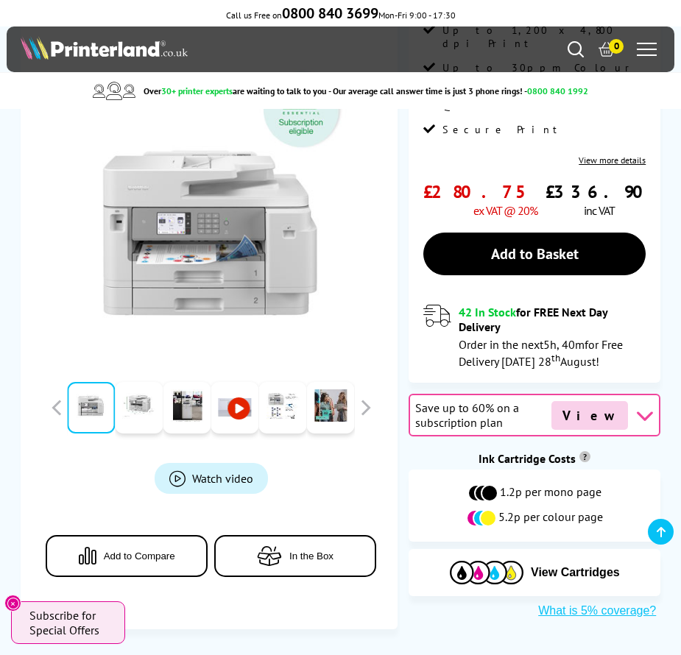
scroll to position [294, 0]
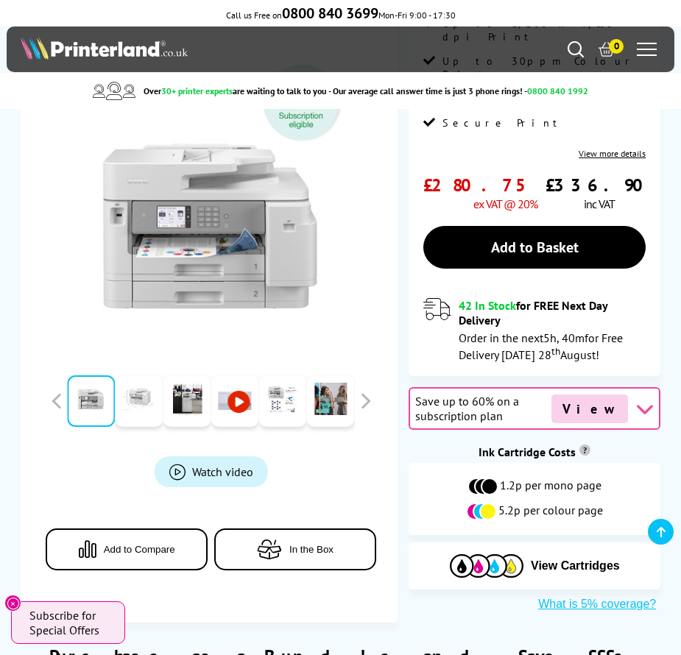
click at [133, 386] on link at bounding box center [139, 401] width 48 height 52
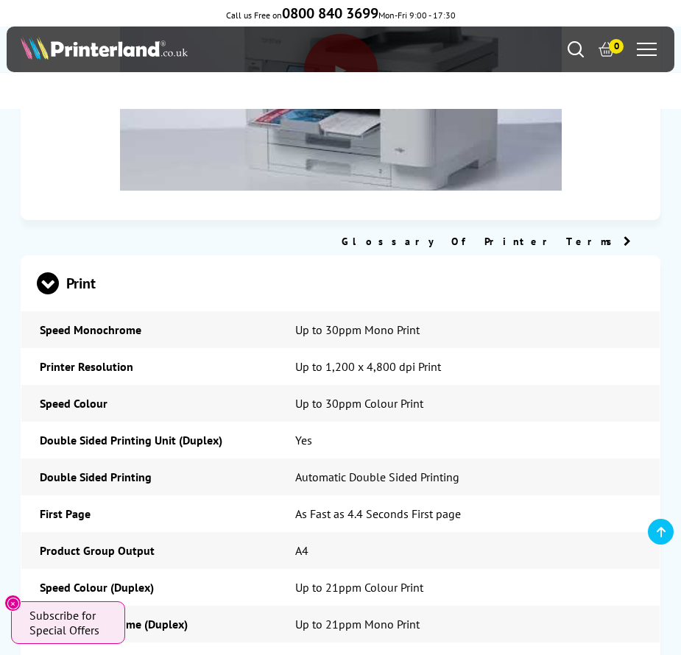
scroll to position [5004, 0]
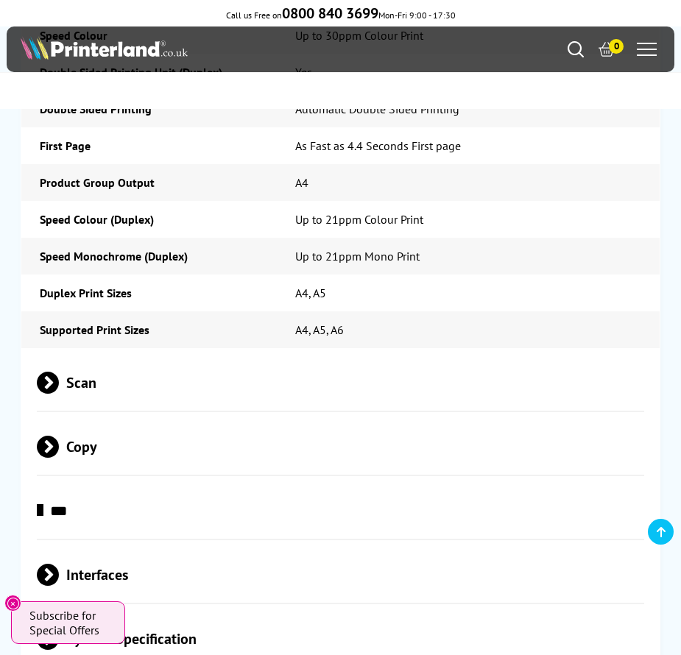
click at [85, 355] on span "Scan" at bounding box center [340, 382] width 606 height 55
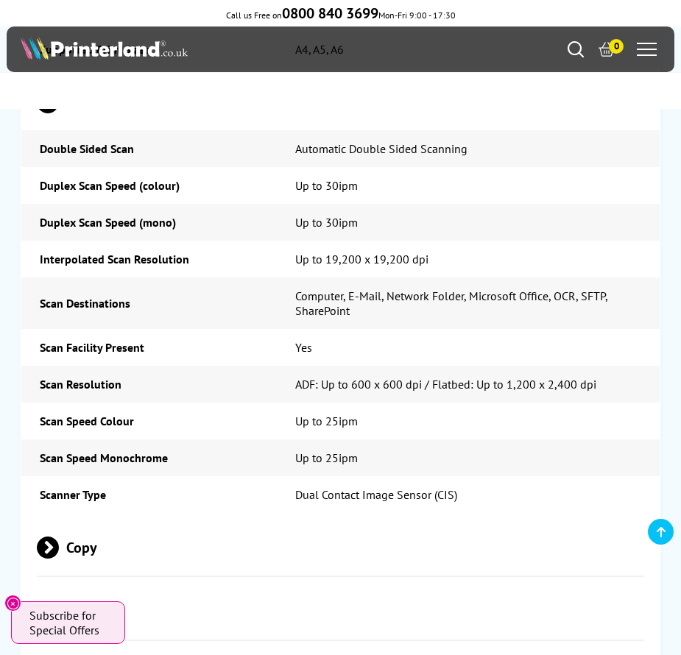
scroll to position [5298, 0]
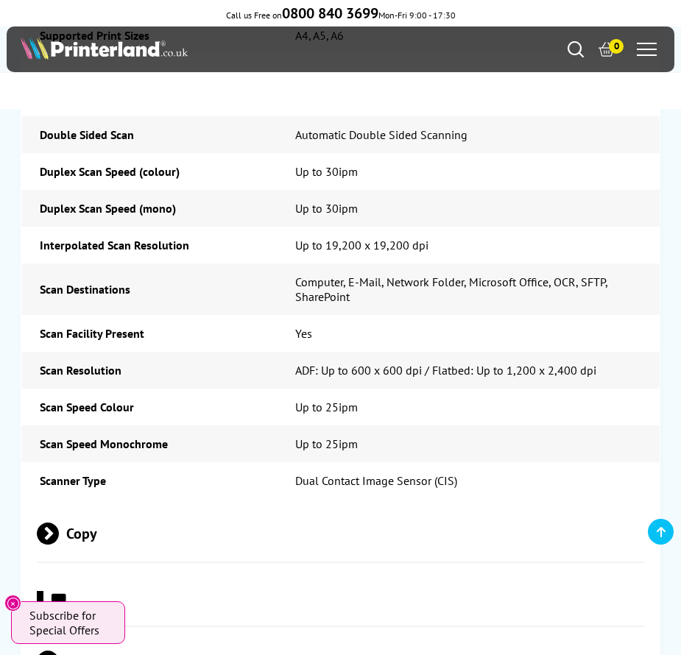
click at [146, 506] on span "Copy" at bounding box center [340, 533] width 606 height 55
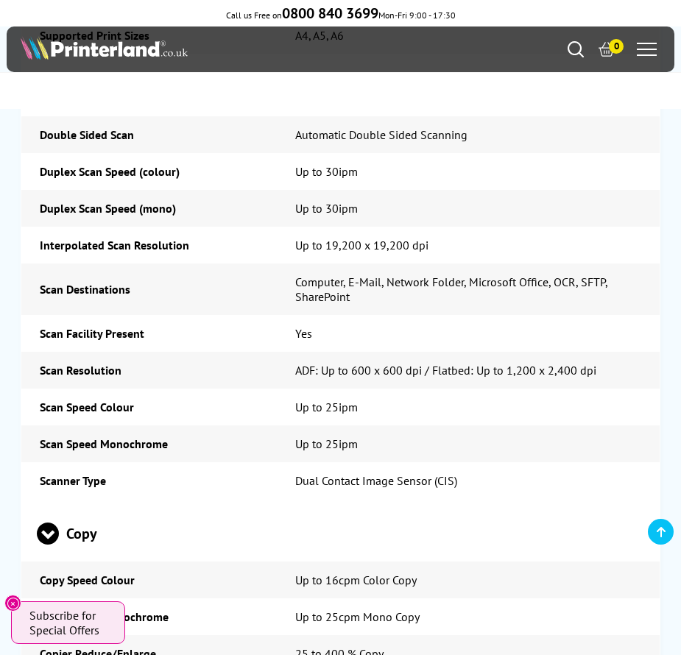
click at [147, 506] on span "Copy" at bounding box center [340, 533] width 606 height 55
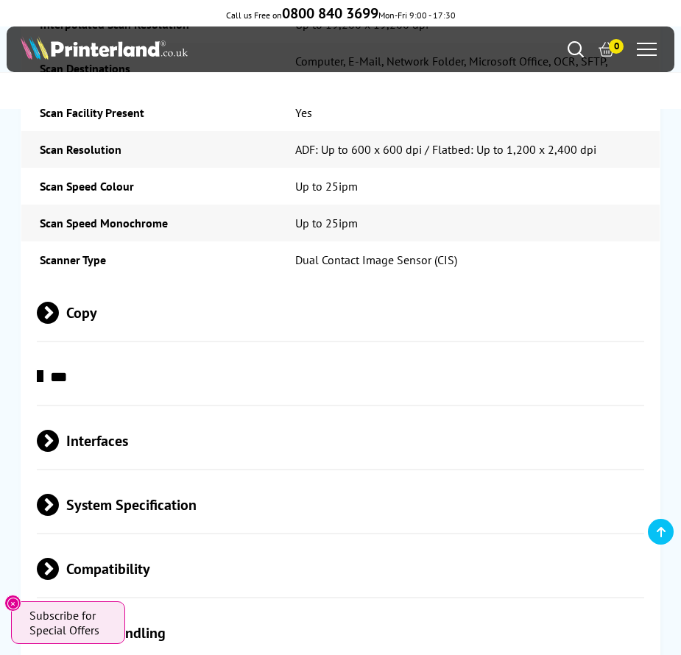
scroll to position [5592, 0]
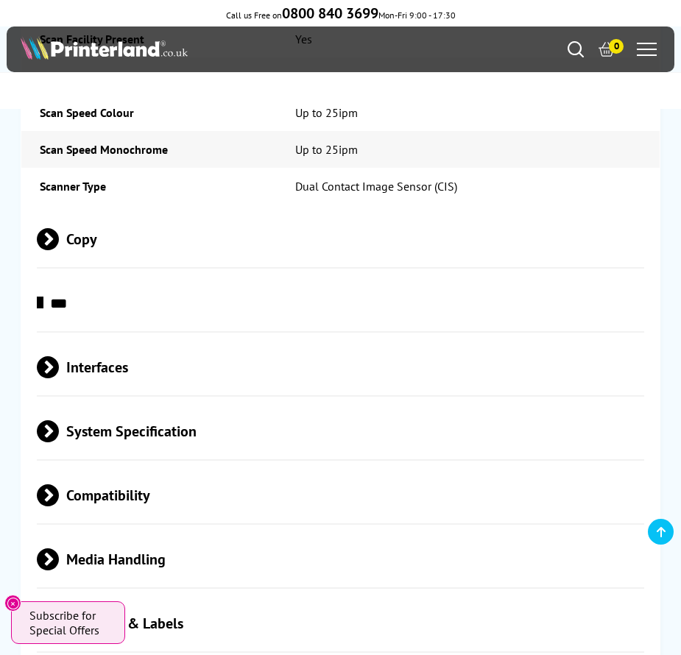
click at [160, 532] on span "Media Handling" at bounding box center [340, 559] width 606 height 55
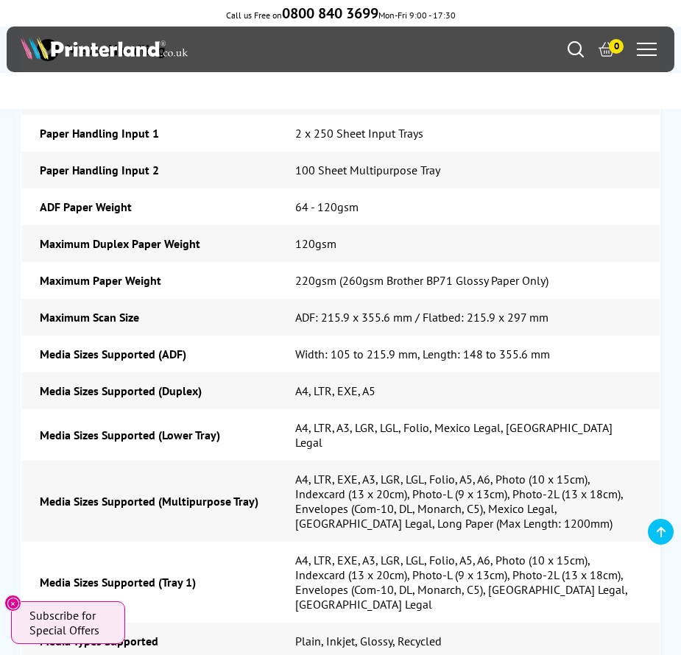
scroll to position [6181, 0]
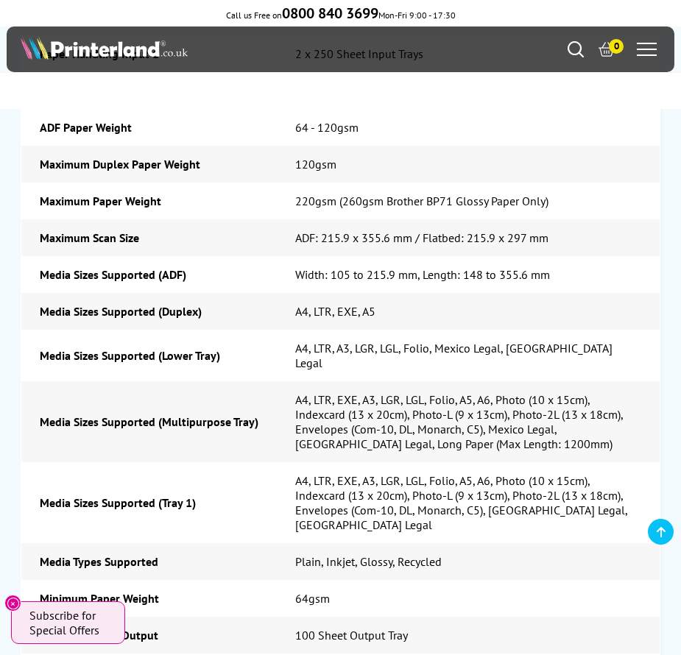
drag, startPoint x: 9, startPoint y: 347, endPoint x: 1, endPoint y: 338, distance: 11.5
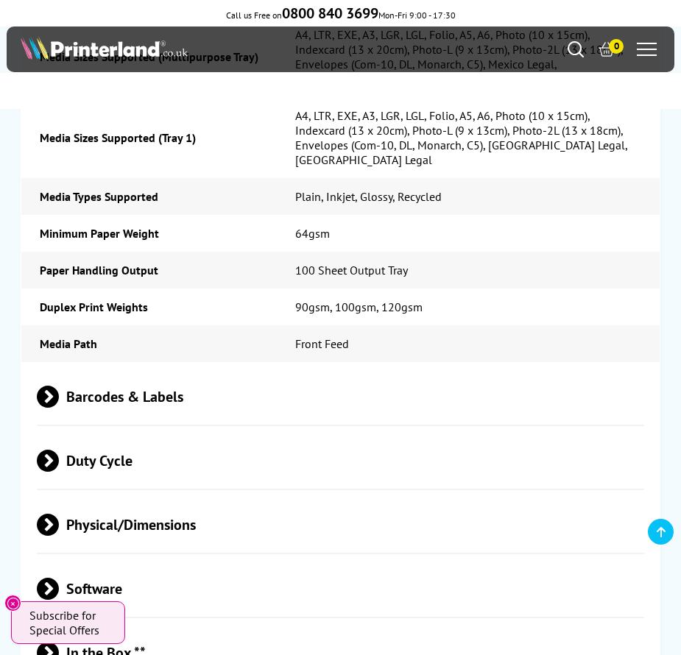
scroll to position [6549, 0]
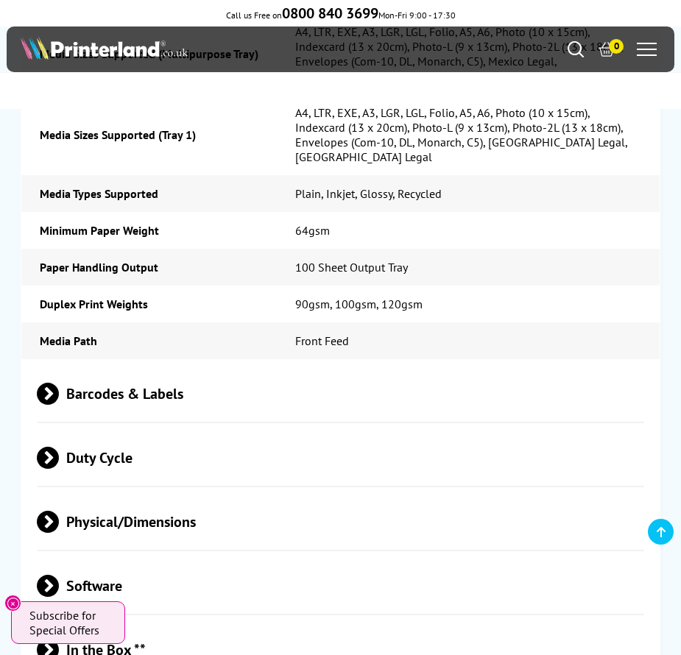
click at [140, 494] on span "Physical/Dimensions" at bounding box center [340, 521] width 606 height 55
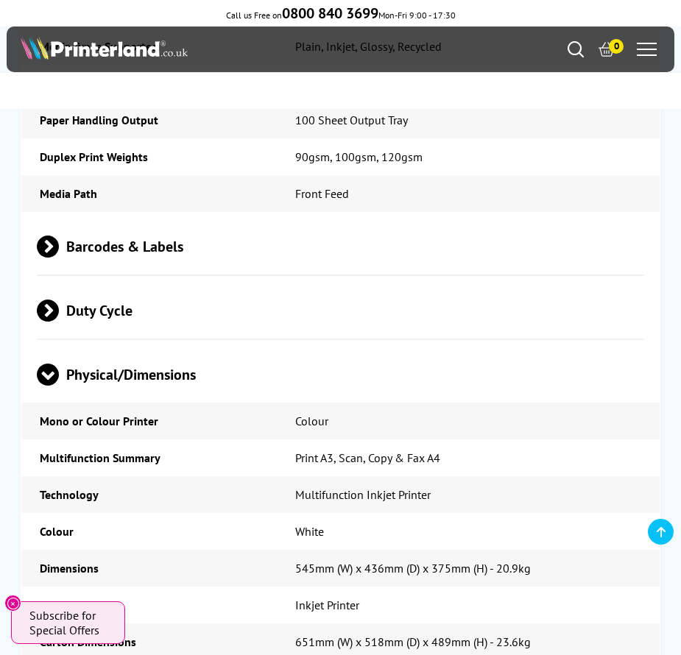
scroll to position [0, 0]
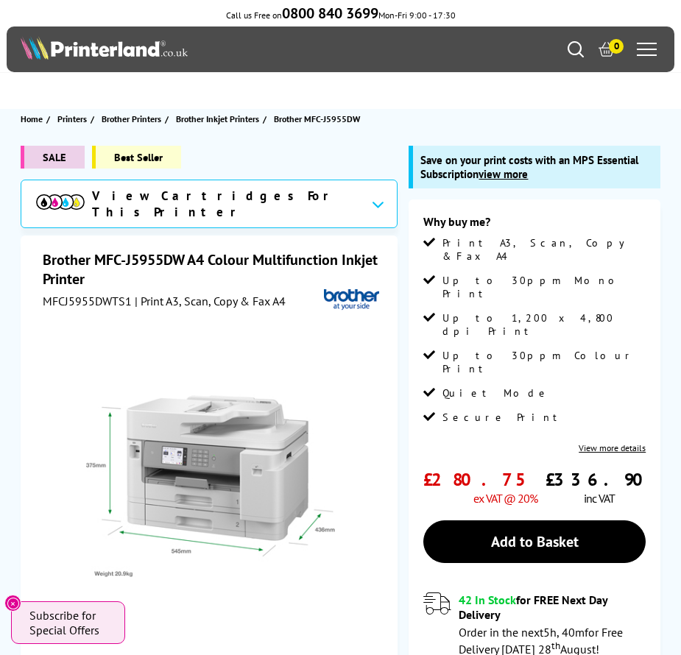
click at [219, 414] on img at bounding box center [211, 486] width 272 height 272
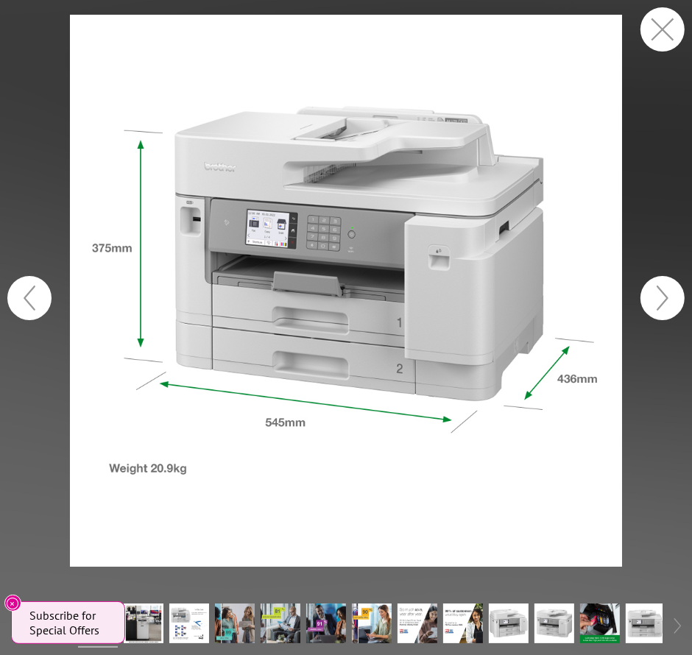
click at [665, 305] on button "button" at bounding box center [662, 298] width 44 height 44
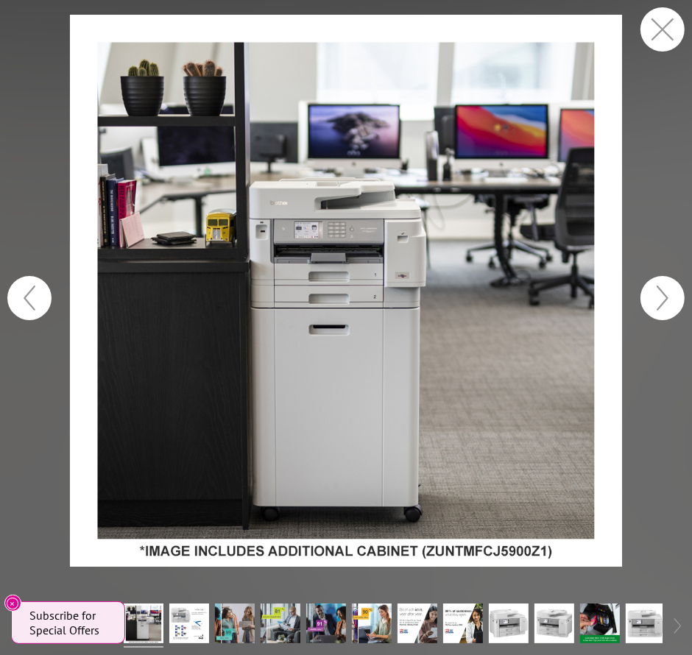
click at [665, 305] on button "button" at bounding box center [662, 298] width 44 height 44
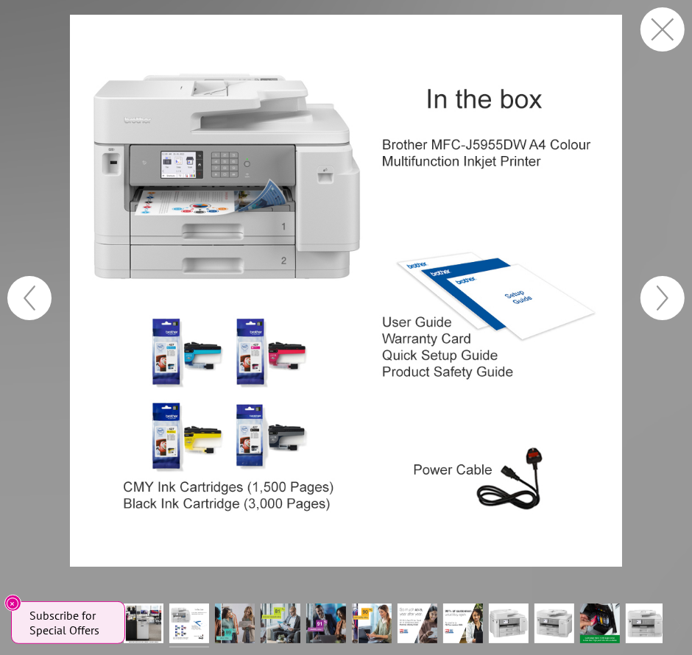
click at [665, 305] on button "button" at bounding box center [662, 298] width 44 height 44
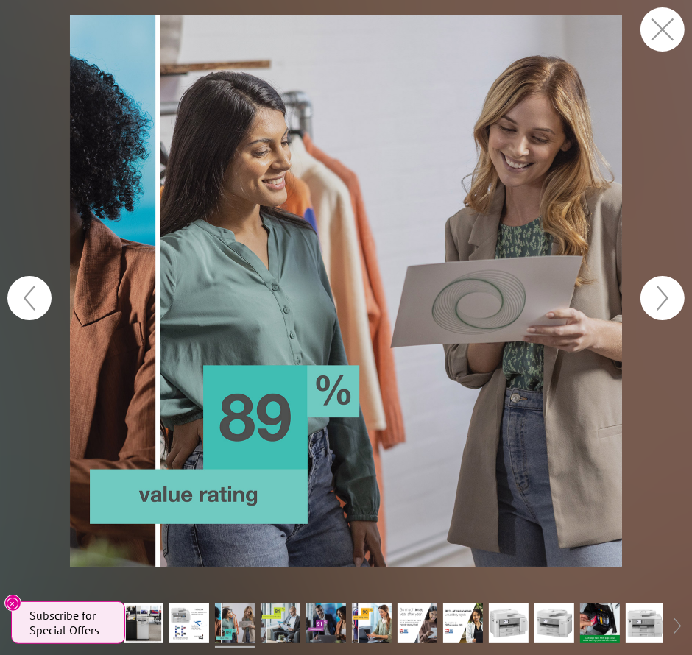
click at [665, 305] on button "button" at bounding box center [662, 298] width 44 height 44
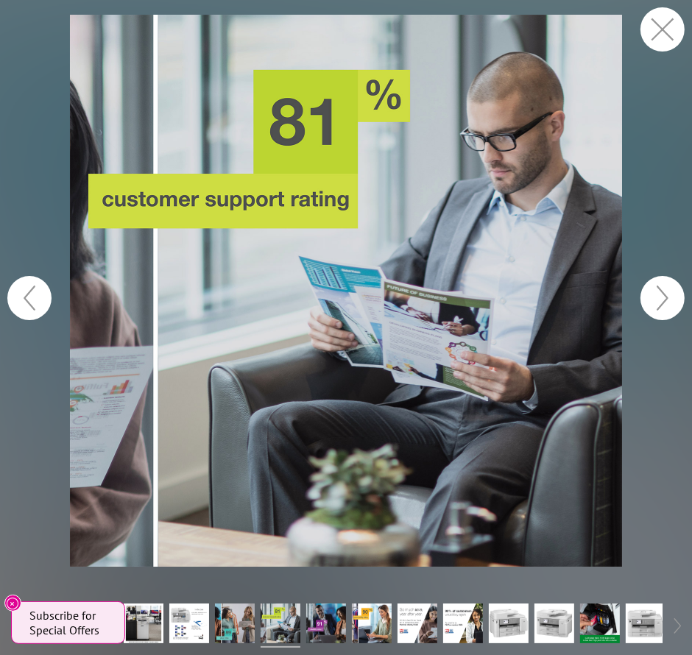
click at [32, 295] on button "button" at bounding box center [29, 298] width 44 height 44
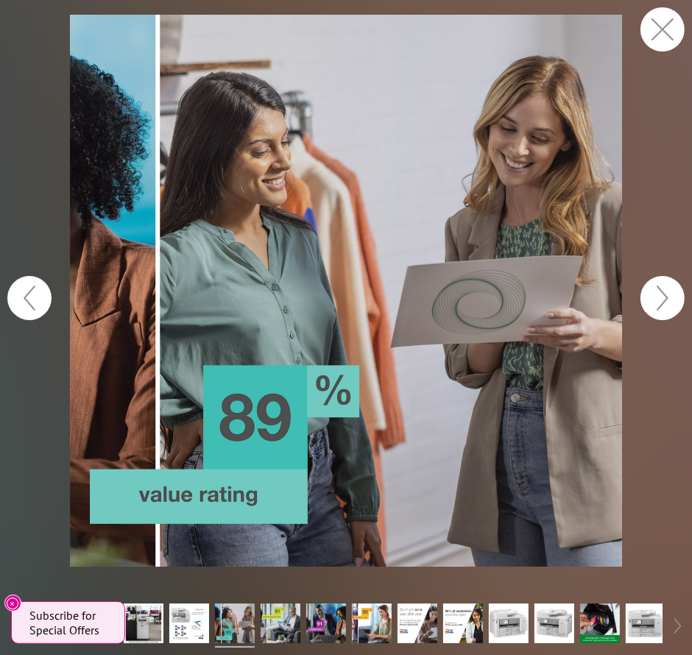
click at [650, 285] on button "button" at bounding box center [662, 298] width 44 height 44
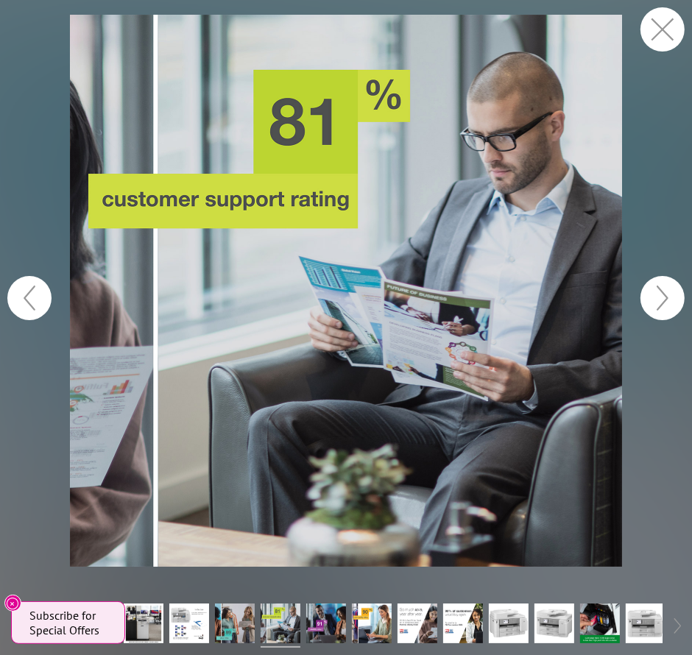
click at [650, 285] on button "button" at bounding box center [662, 298] width 44 height 44
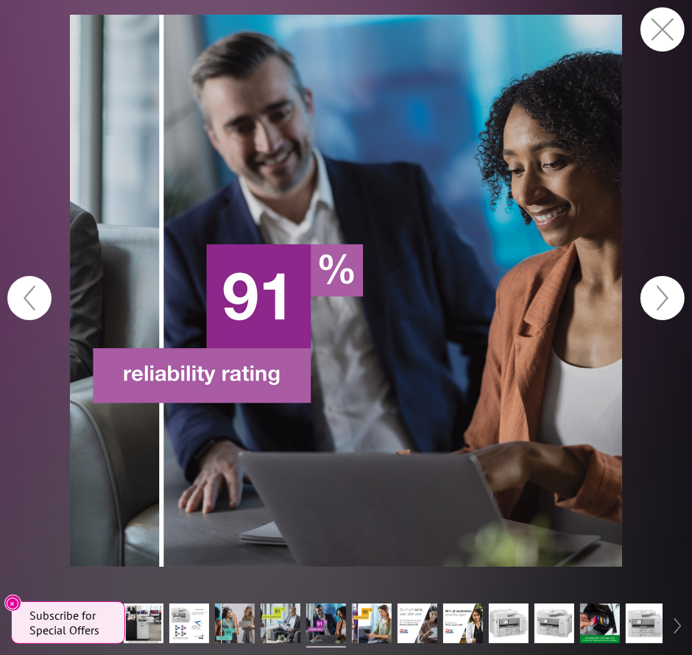
click at [650, 285] on button "button" at bounding box center [662, 298] width 44 height 44
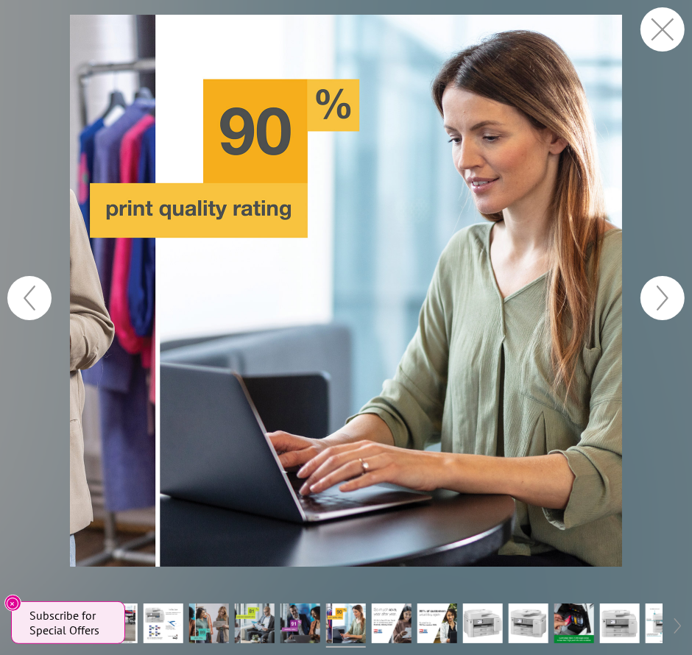
click at [650, 285] on button "button" at bounding box center [662, 298] width 44 height 44
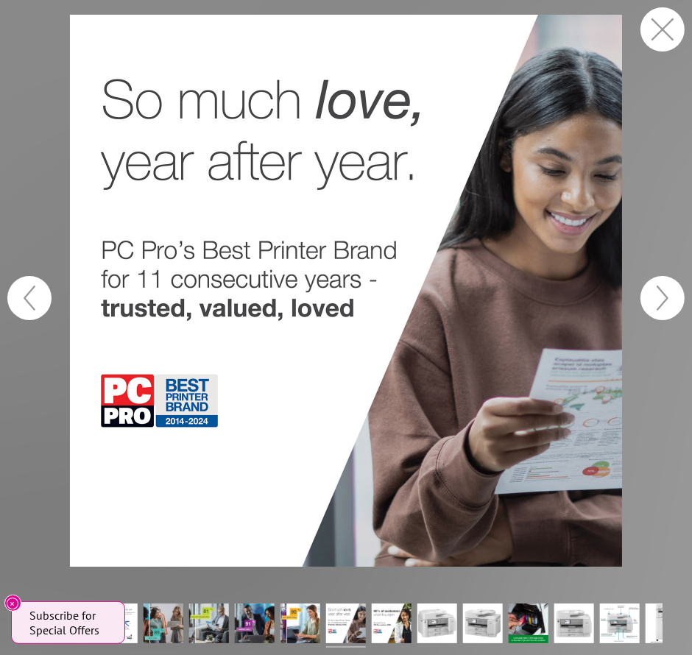
click at [650, 284] on button "button" at bounding box center [662, 298] width 44 height 44
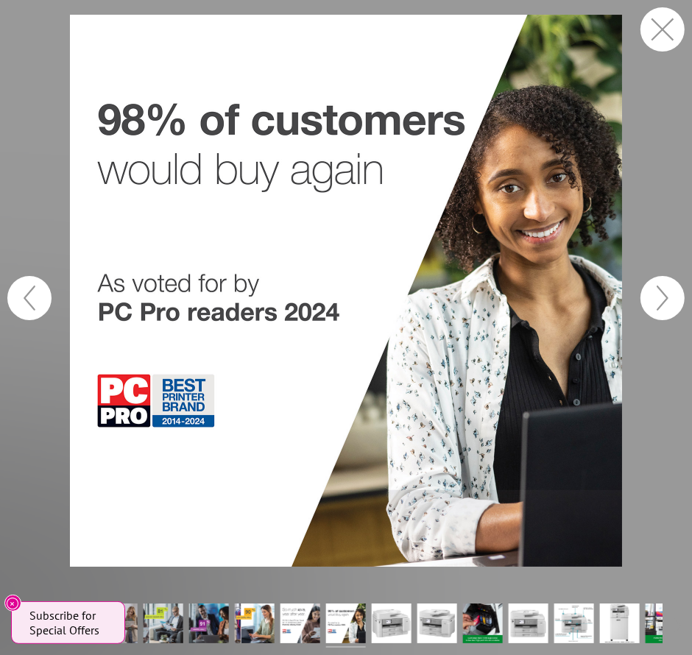
click at [650, 284] on button "button" at bounding box center [662, 298] width 44 height 44
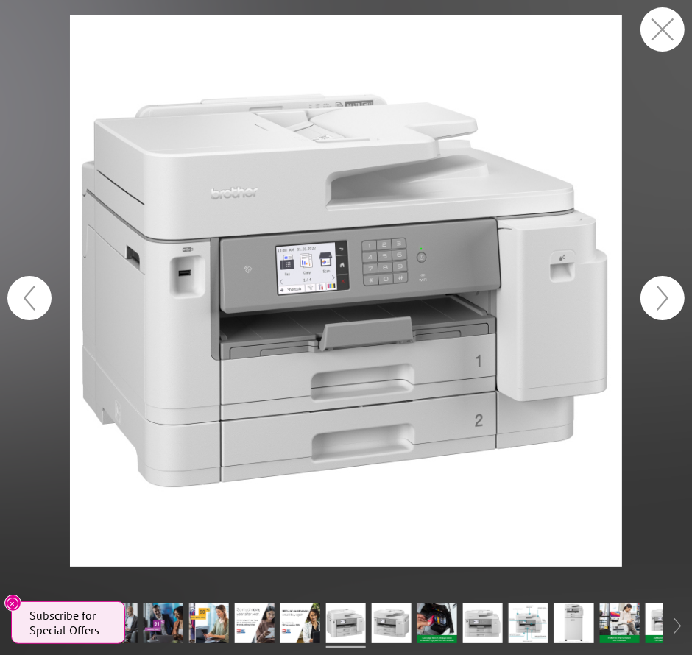
click at [650, 282] on button "button" at bounding box center [662, 298] width 44 height 44
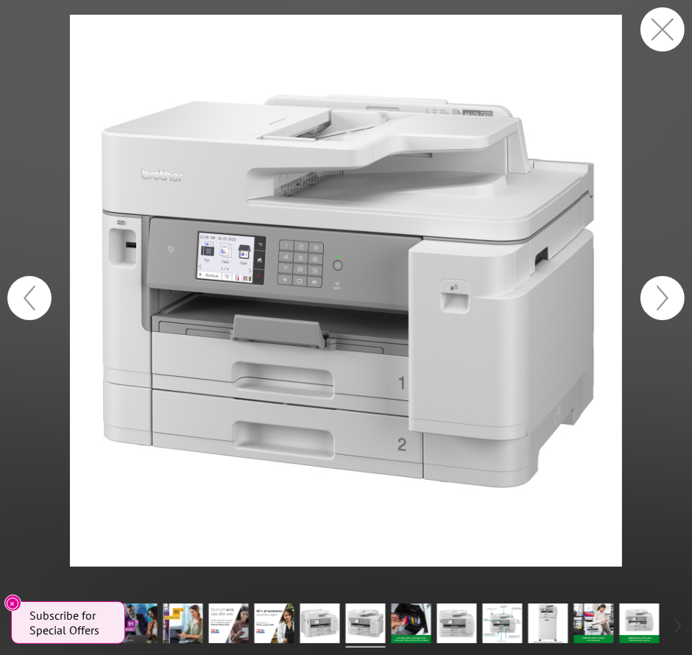
click at [673, 33] on button "button" at bounding box center [662, 29] width 44 height 44
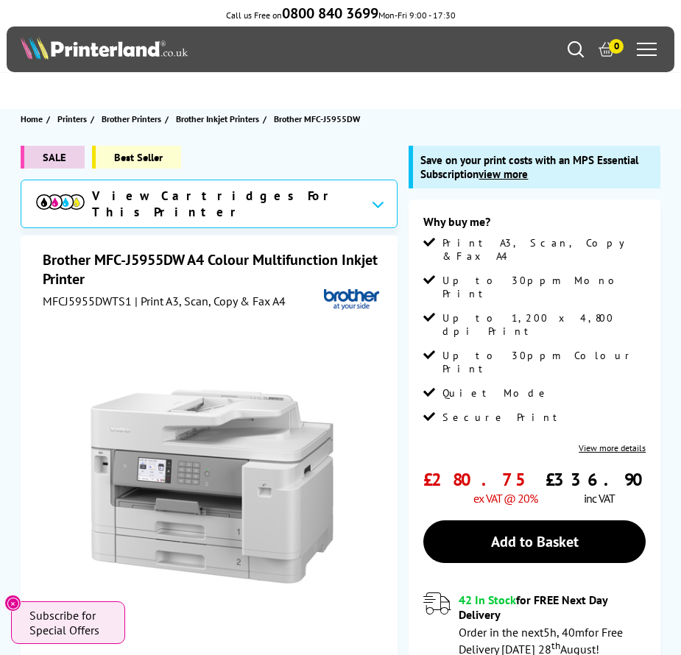
scroll to position [221, 0]
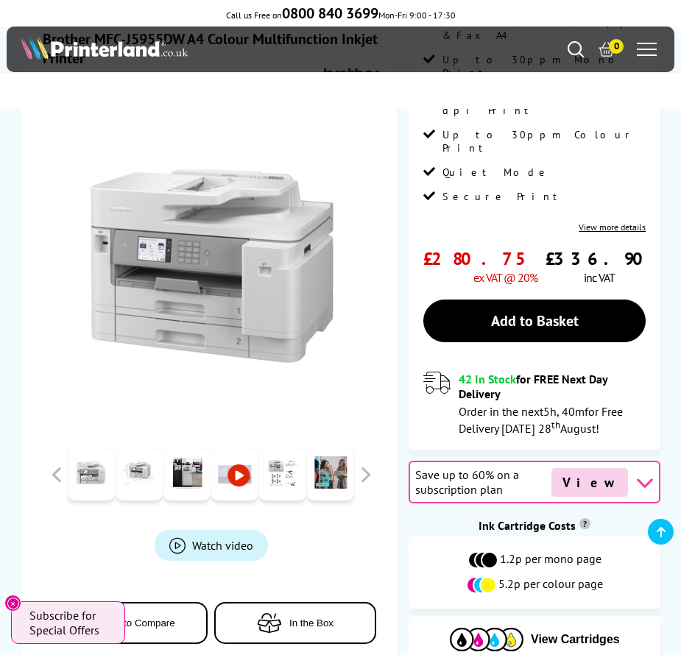
click at [236, 469] on link at bounding box center [234, 475] width 48 height 52
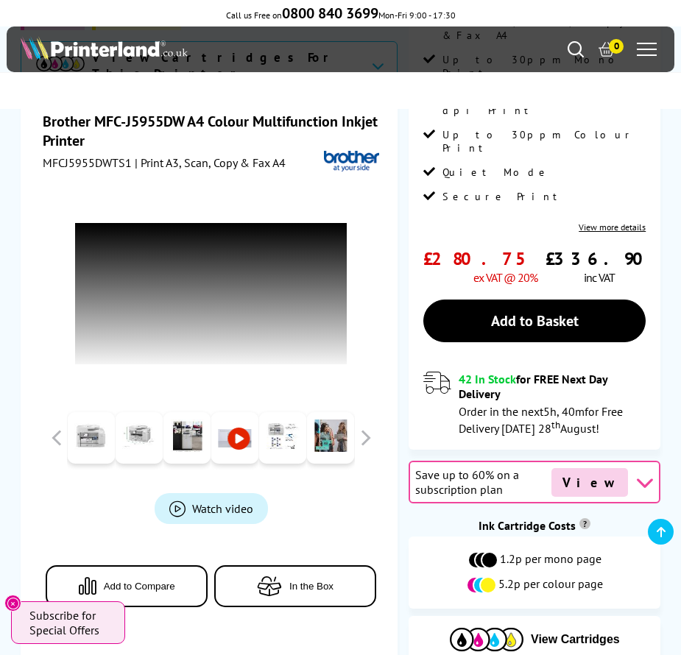
scroll to position [5, 0]
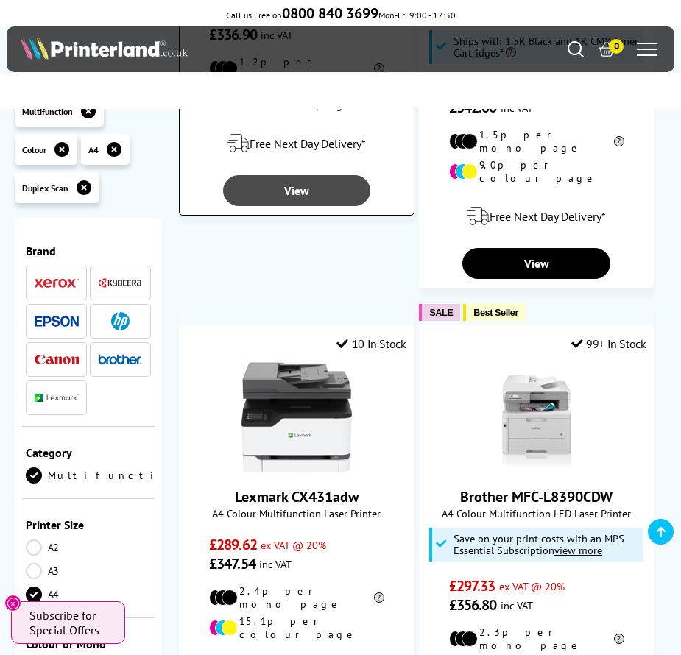
scroll to position [515, 0]
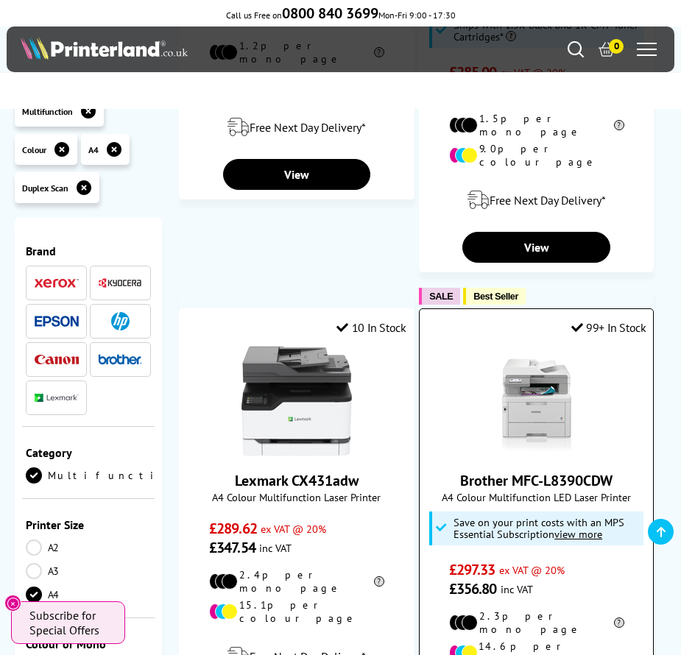
click at [524, 471] on link "Brother MFC-L8390CDW" at bounding box center [536, 480] width 152 height 19
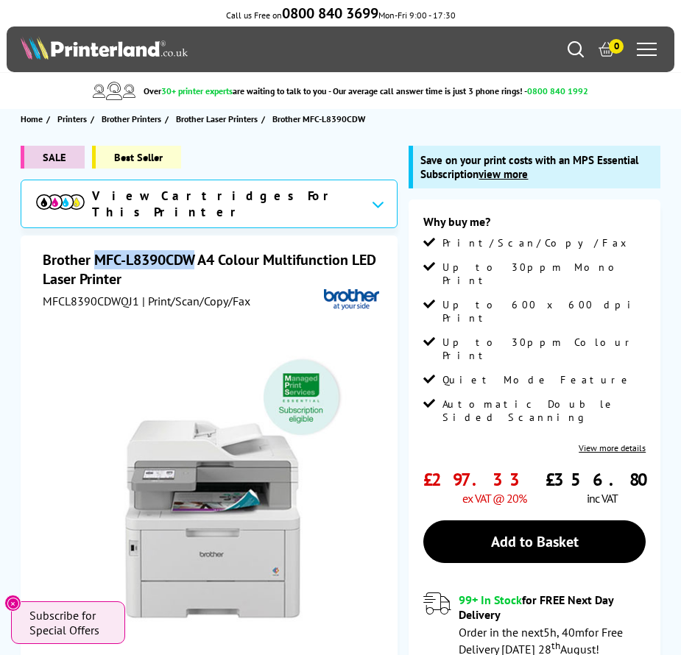
drag, startPoint x: 92, startPoint y: 256, endPoint x: 191, endPoint y: 254, distance: 98.6
click at [191, 254] on h1 "Brother MFC-L8390CDW A4 Colour Multifunction LED Laser Printer" at bounding box center [211, 269] width 337 height 38
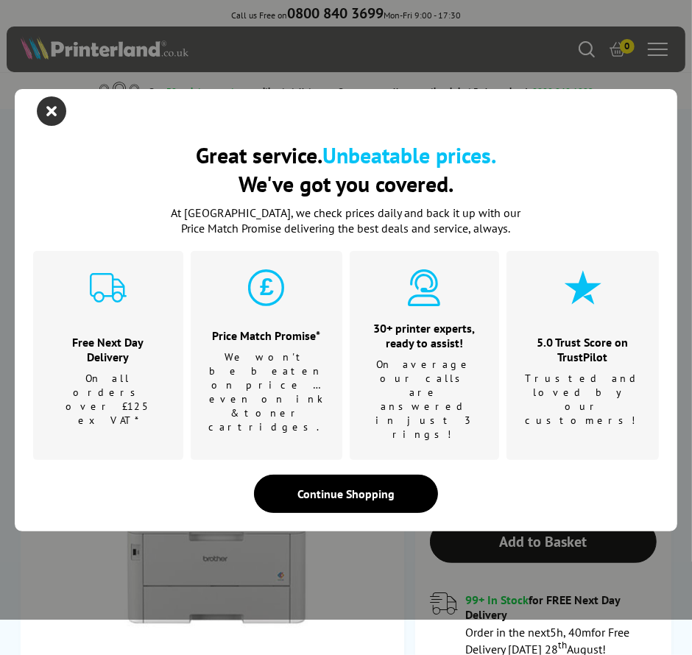
click at [54, 126] on icon "close modal" at bounding box center [51, 110] width 29 height 29
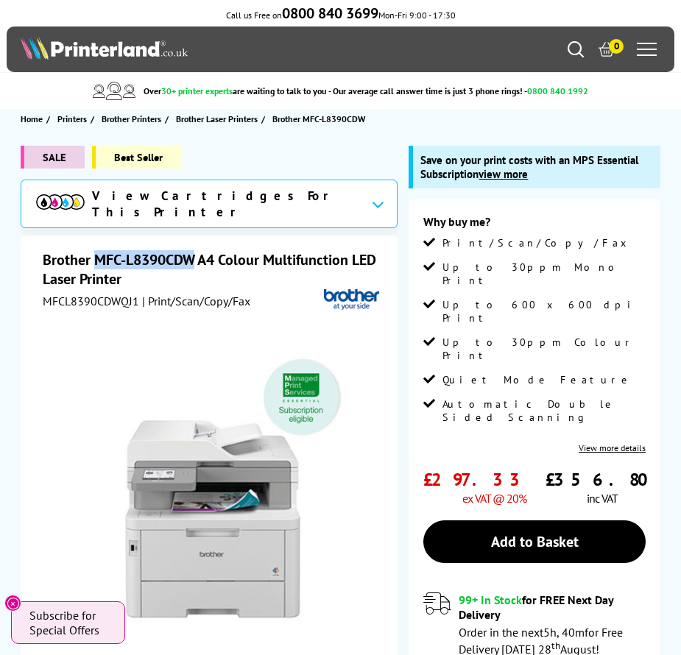
copy h1 "MFC-L8390CDW"
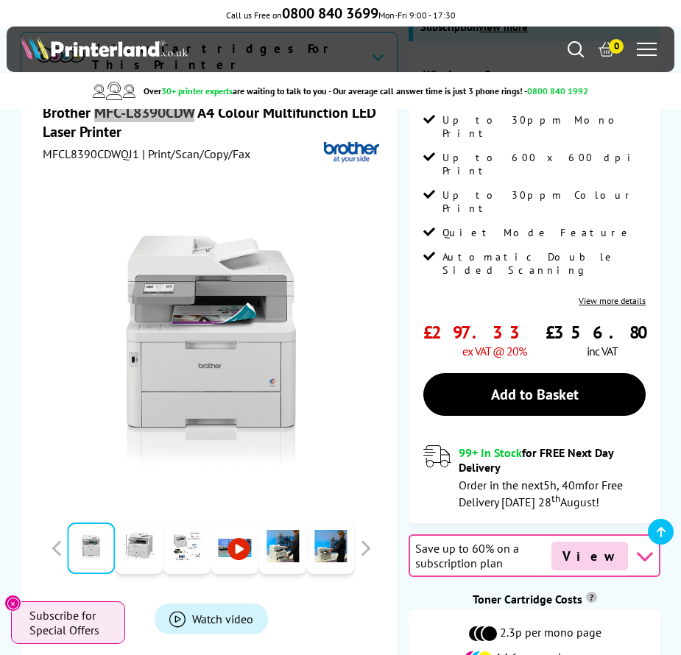
scroll to position [221, 0]
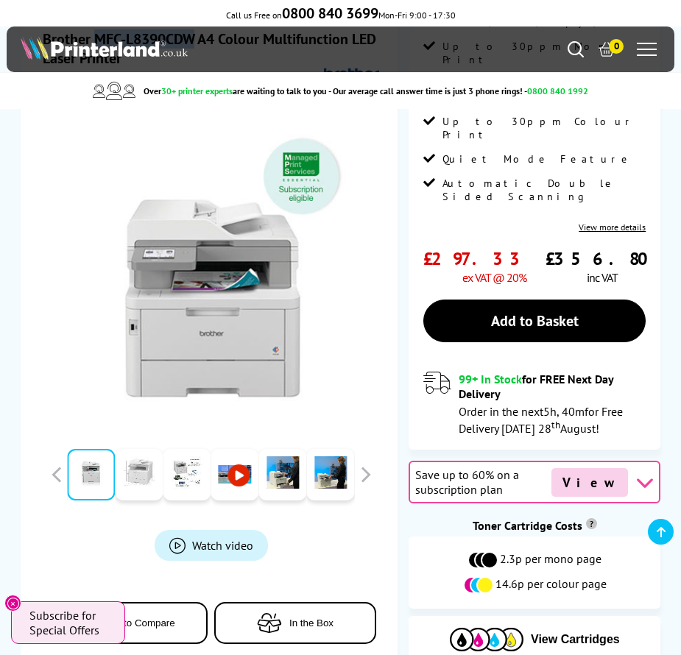
click at [145, 475] on link at bounding box center [139, 475] width 48 height 52
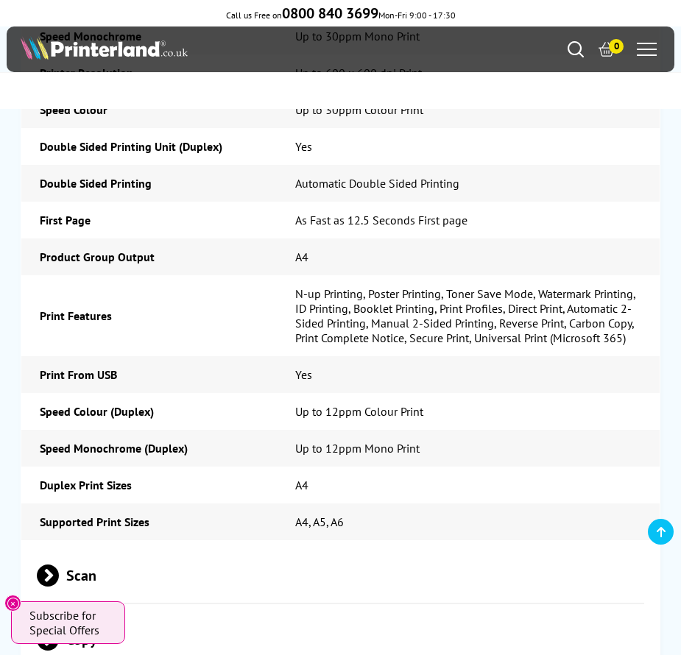
scroll to position [5004, 0]
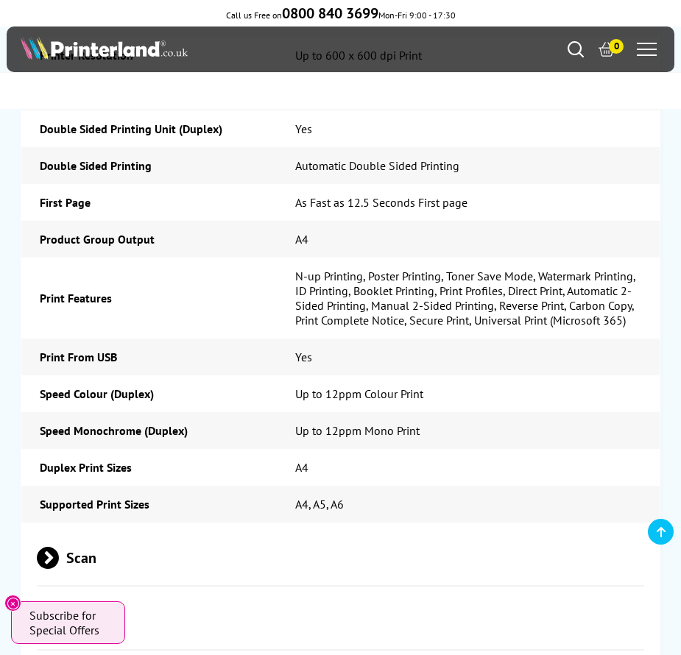
click at [100, 530] on span "Scan" at bounding box center [340, 557] width 606 height 55
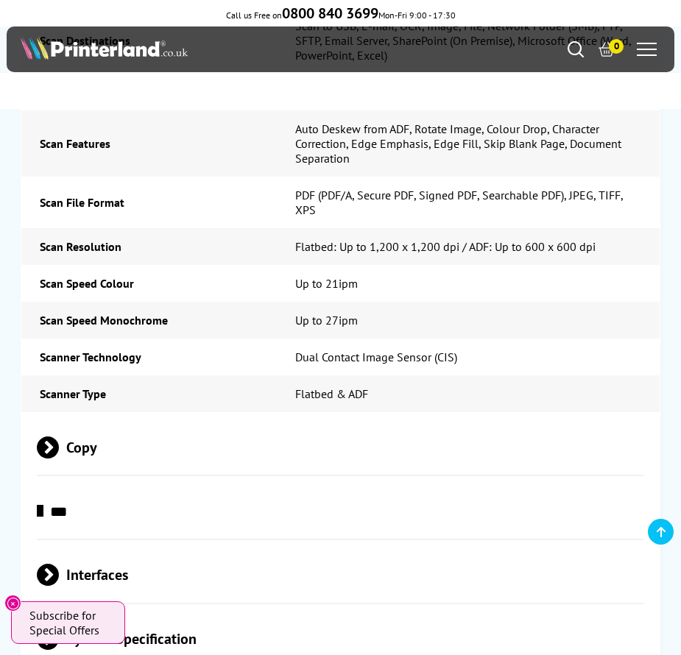
scroll to position [5813, 0]
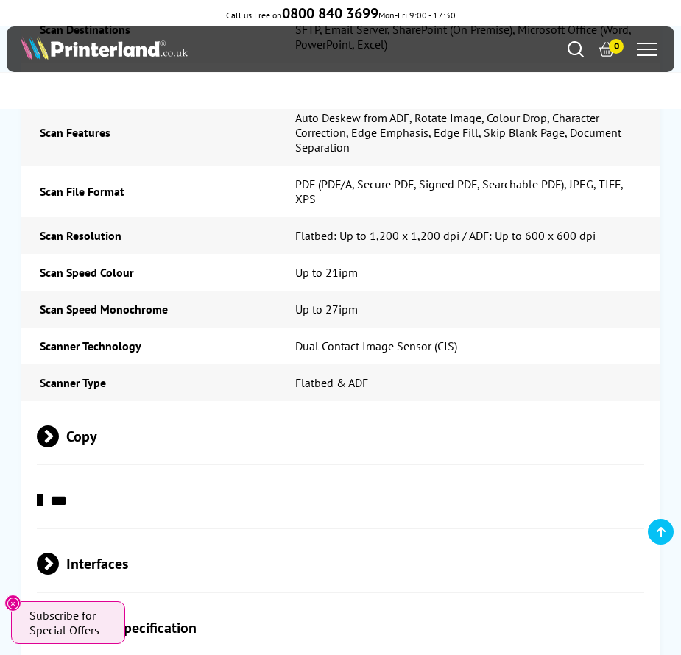
click at [105, 408] on span "Copy" at bounding box center [340, 435] width 606 height 55
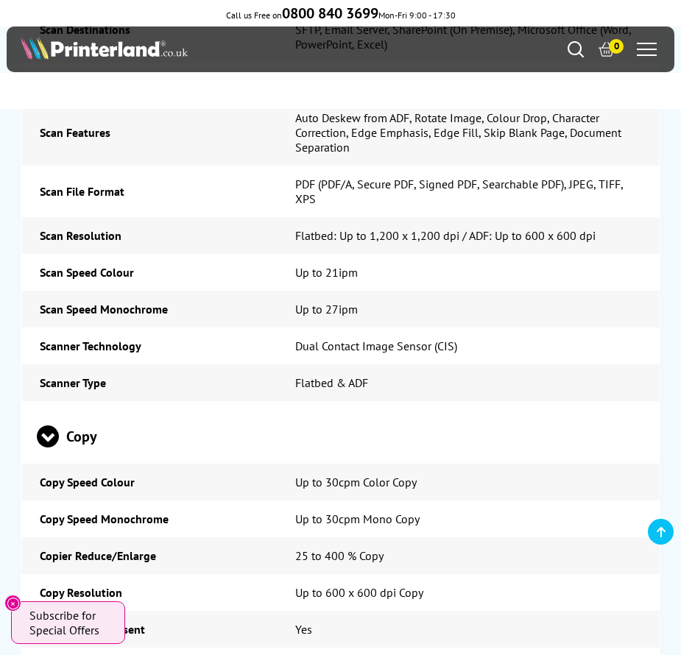
click at [105, 408] on span "Copy" at bounding box center [340, 435] width 606 height 55
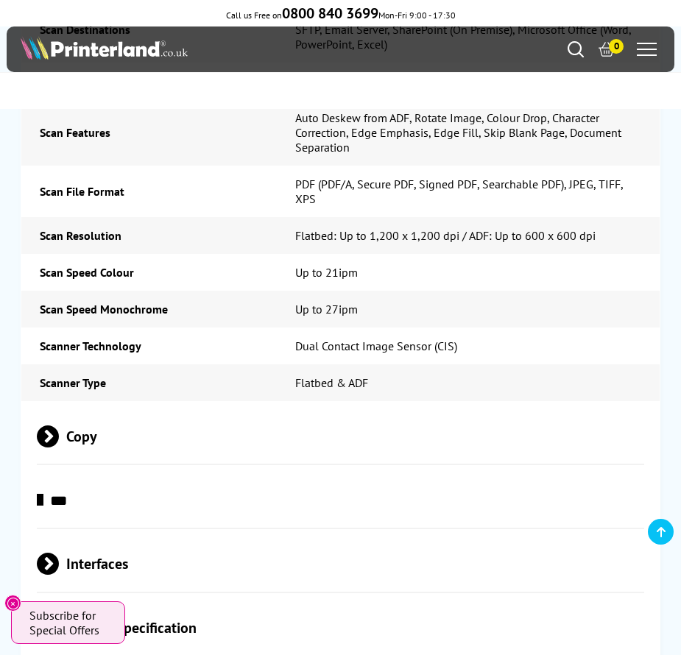
click at [97, 472] on span "***" at bounding box center [340, 499] width 606 height 55
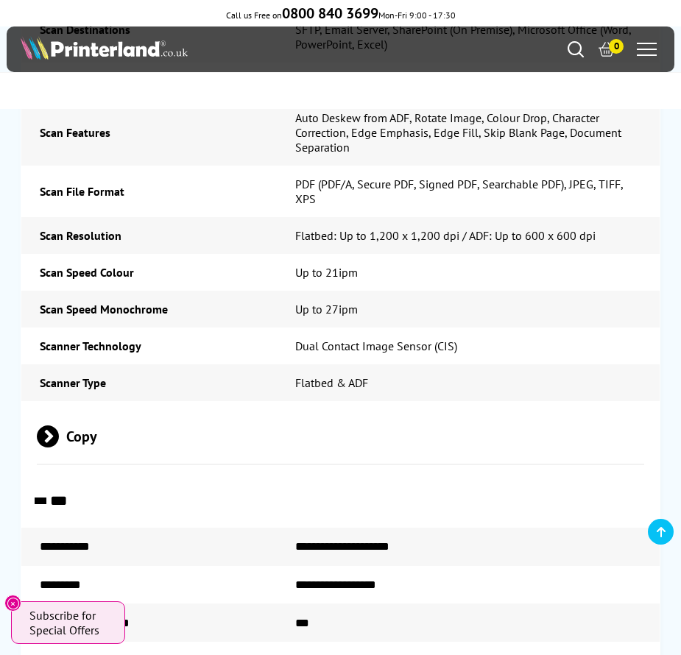
click at [97, 472] on span "***" at bounding box center [340, 499] width 606 height 55
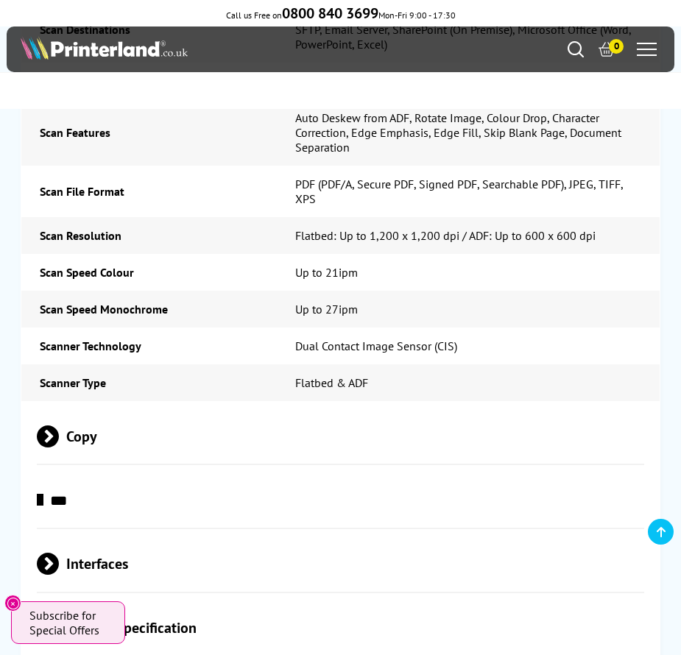
click at [96, 536] on span "Interfaces" at bounding box center [340, 563] width 606 height 55
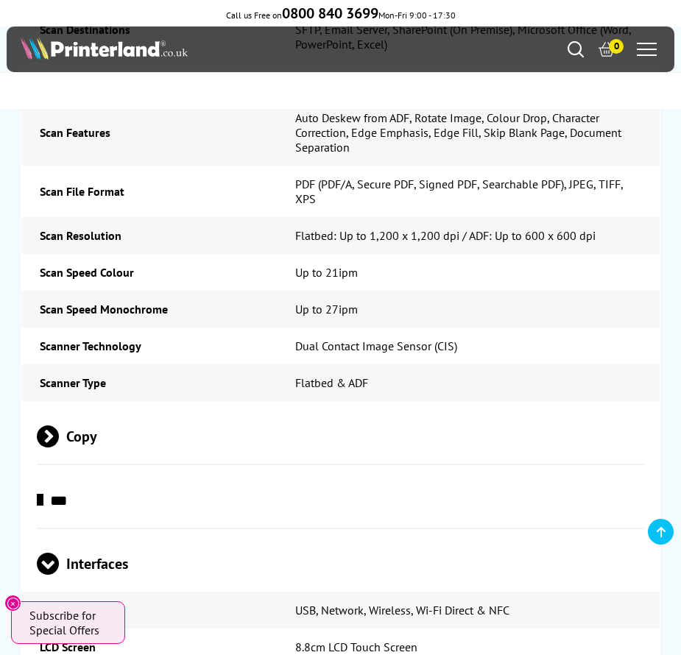
click at [96, 536] on span "Interfaces" at bounding box center [340, 563] width 606 height 55
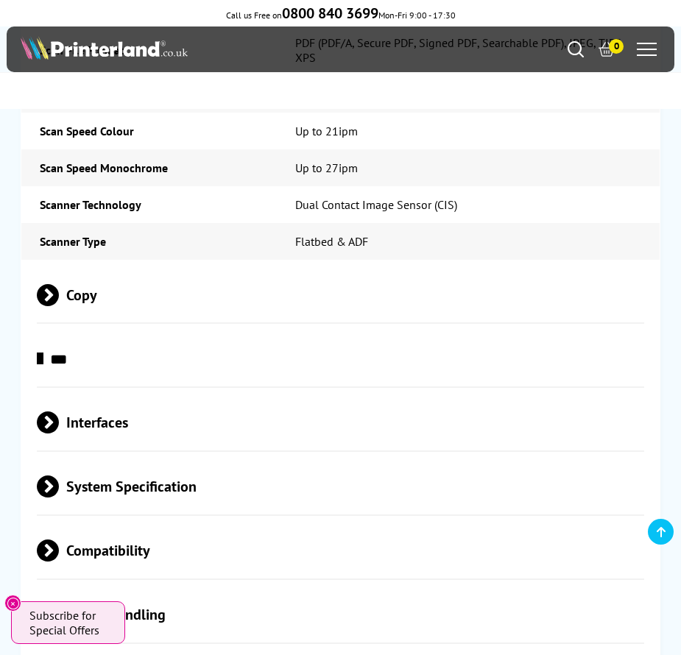
scroll to position [5960, 0]
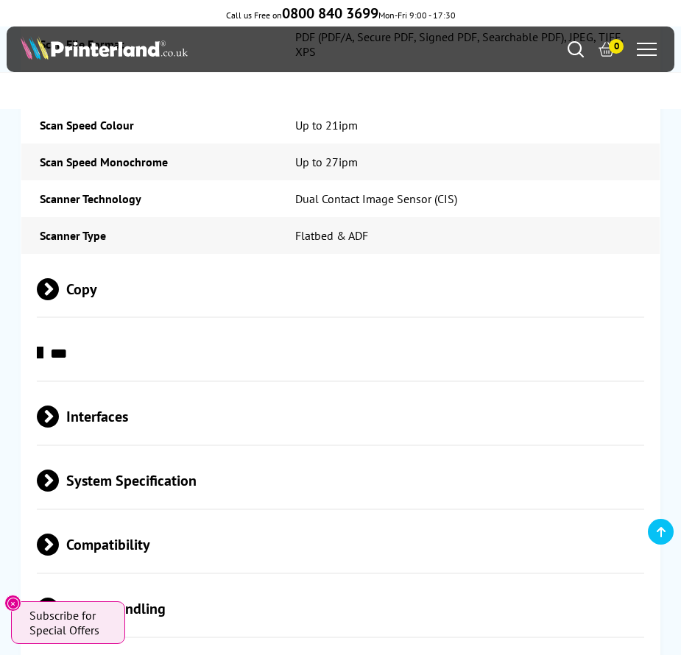
click at [93, 453] on span "System Specification" at bounding box center [340, 480] width 606 height 55
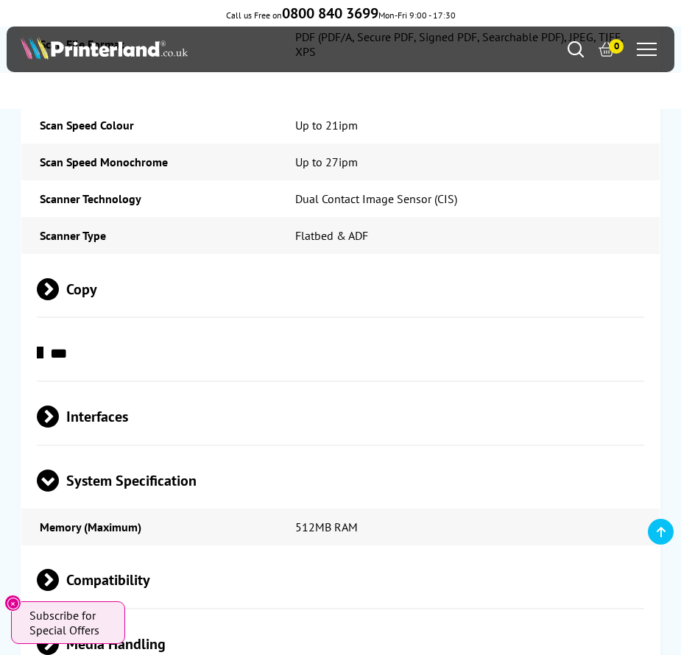
click at [94, 453] on span "System Specification" at bounding box center [340, 480] width 606 height 55
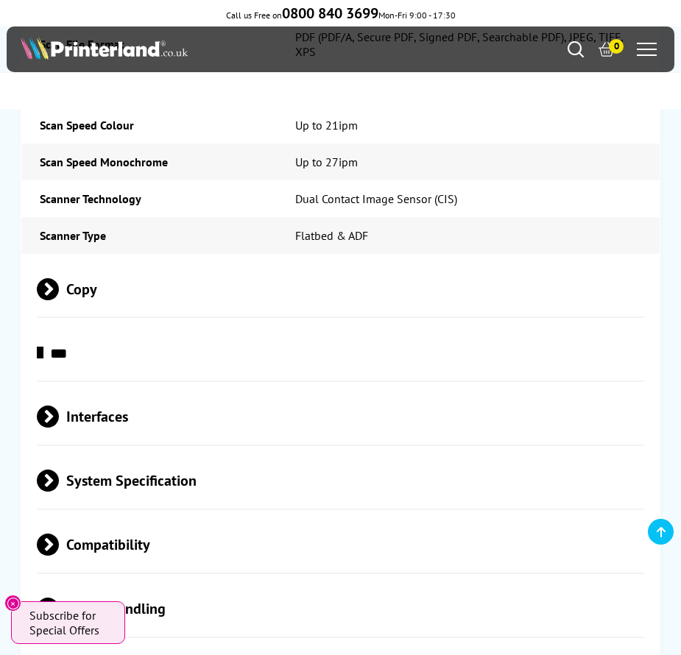
click at [91, 581] on span "Media Handling" at bounding box center [340, 608] width 606 height 55
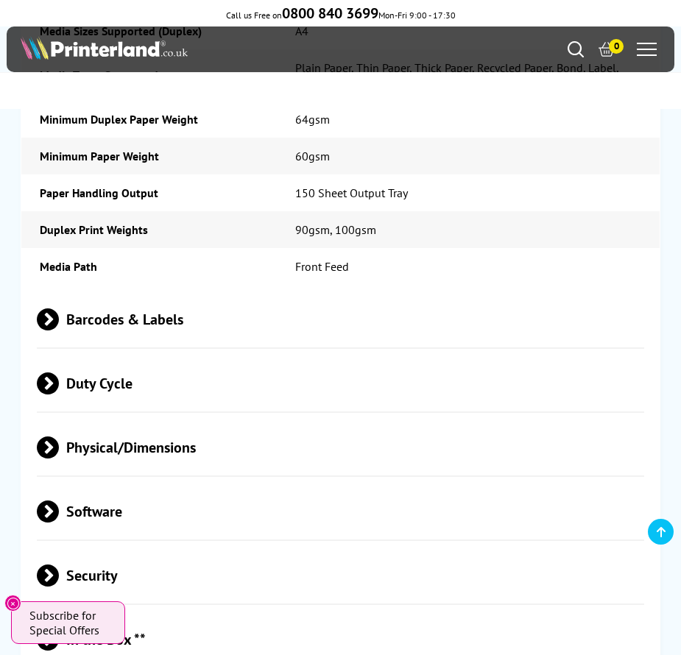
scroll to position [6917, 0]
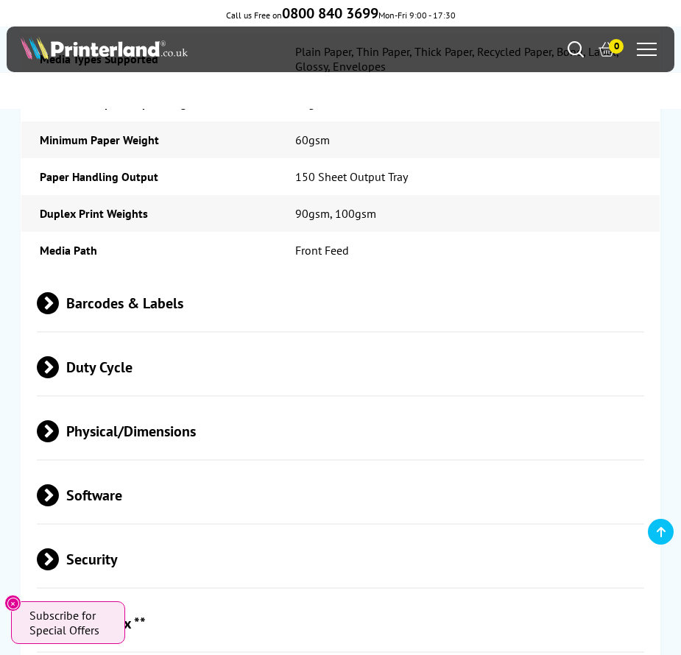
click at [255, 404] on span "Physical/Dimensions" at bounding box center [340, 431] width 606 height 55
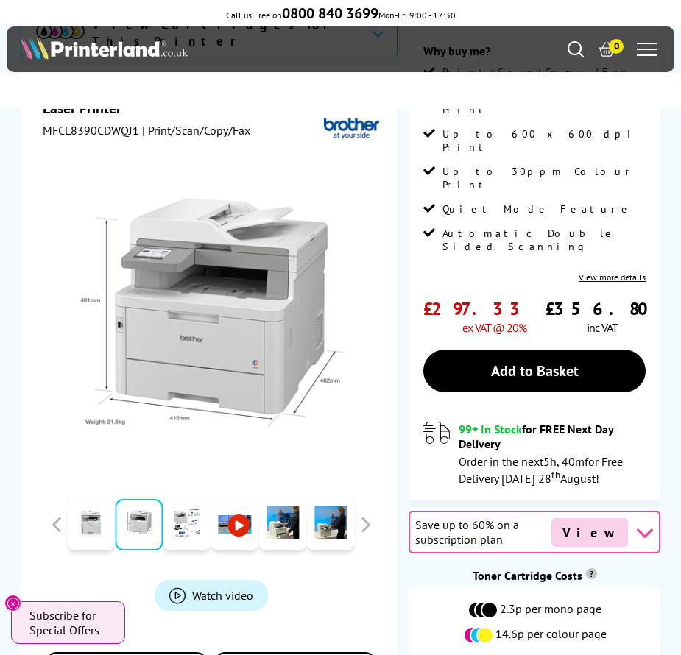
scroll to position [0, 0]
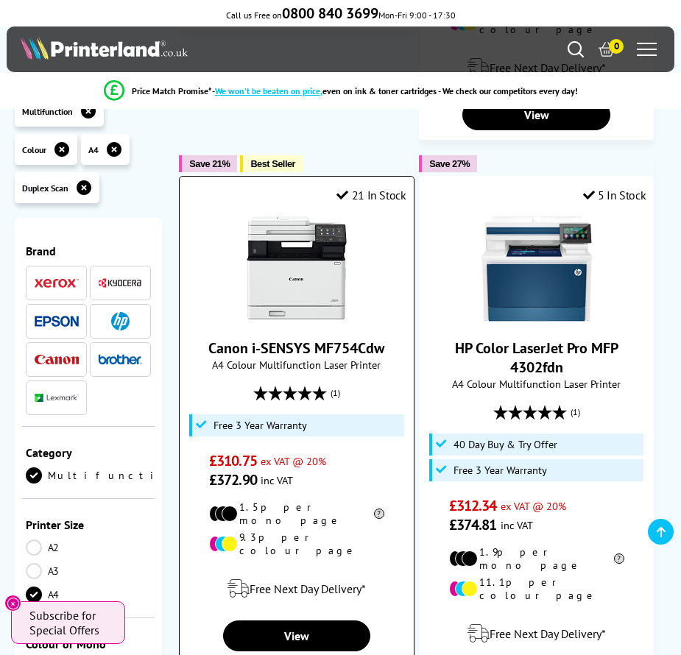
scroll to position [1619, 0]
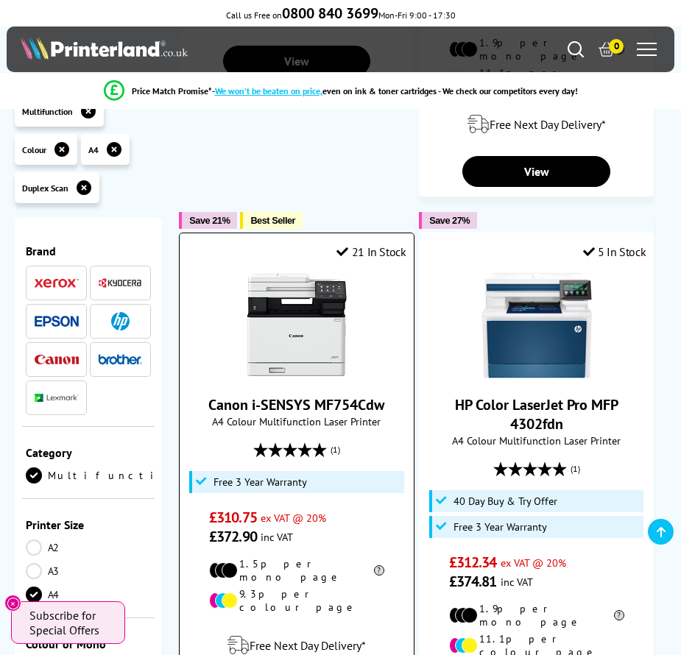
click at [306, 395] on link "Canon i-SENSYS MF754Cdw" at bounding box center [296, 404] width 176 height 19
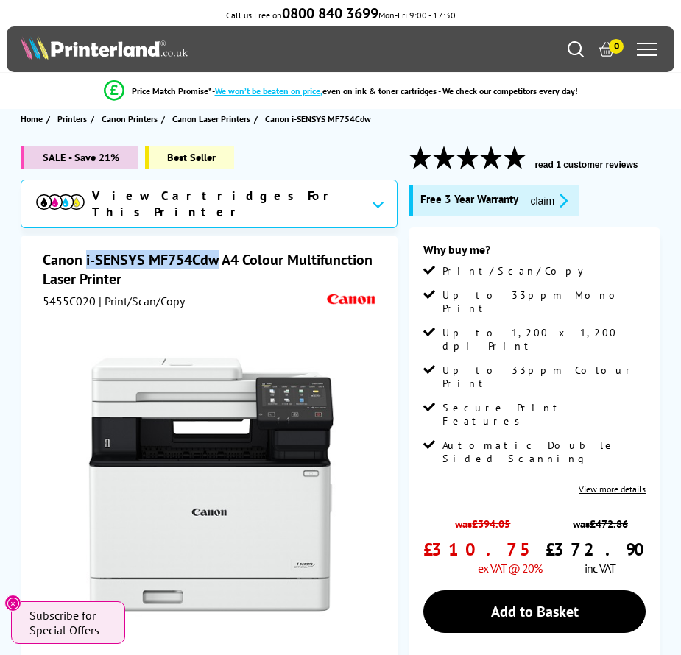
drag, startPoint x: 85, startPoint y: 251, endPoint x: 217, endPoint y: 254, distance: 131.7
click at [217, 254] on h1 "Canon i-SENSYS MF754Cdw A4 Colour Multifunction Laser Printer" at bounding box center [211, 269] width 337 height 38
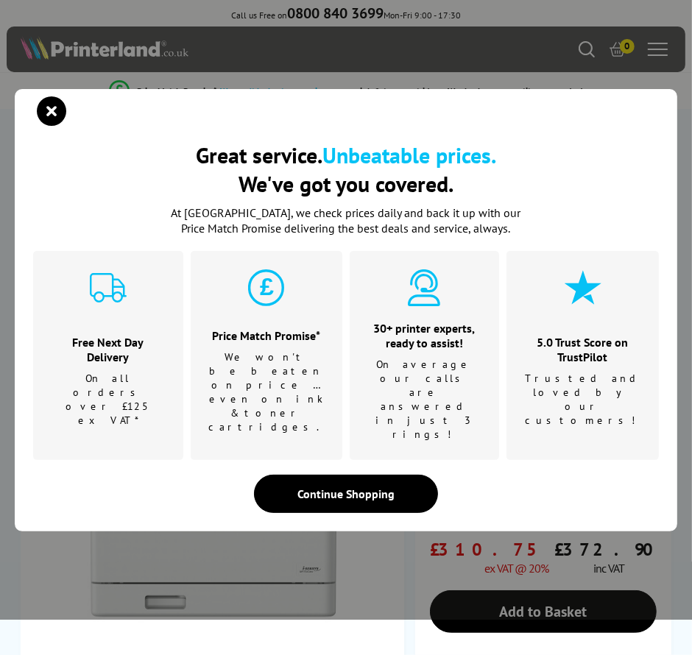
copy h1 "i-SENSYS MF754Cdw"
click at [59, 126] on icon "close modal" at bounding box center [51, 110] width 29 height 29
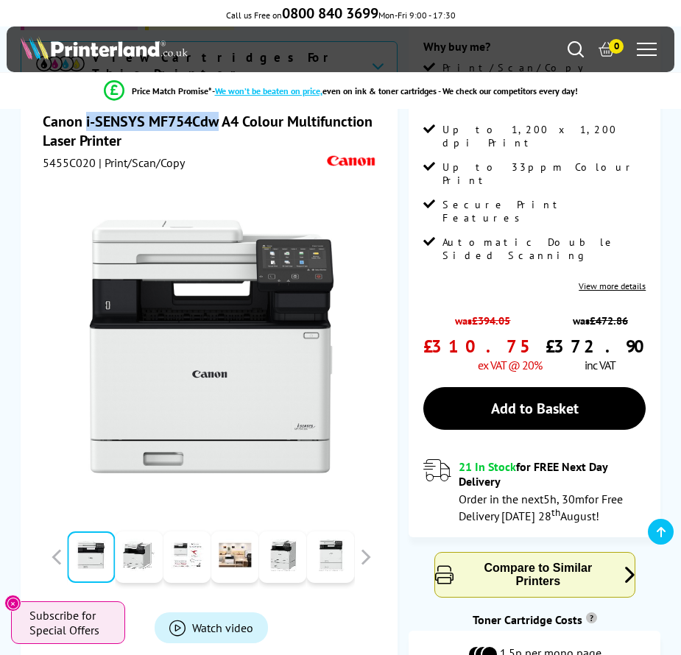
scroll to position [221, 0]
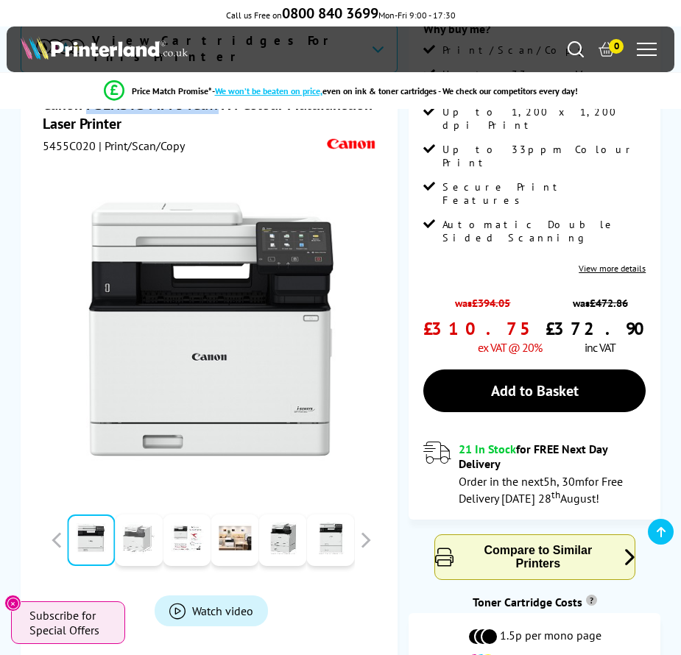
click at [143, 514] on link at bounding box center [139, 540] width 48 height 52
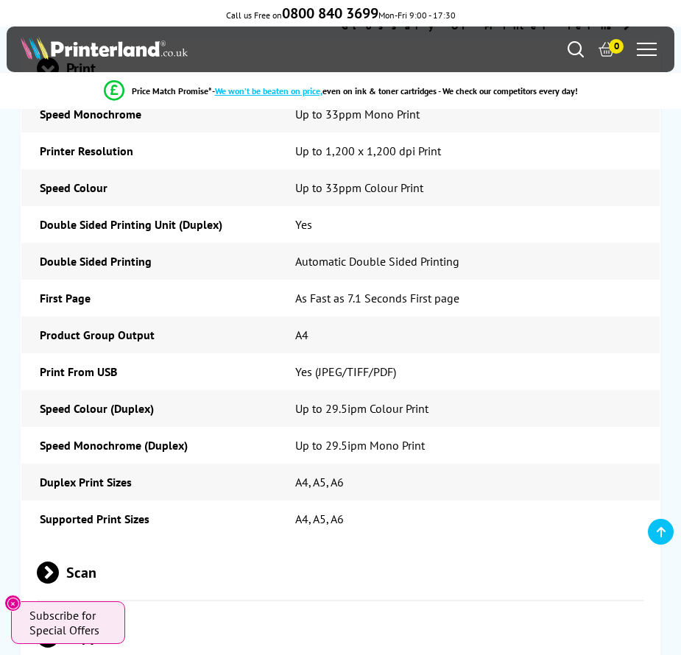
scroll to position [4047, 0]
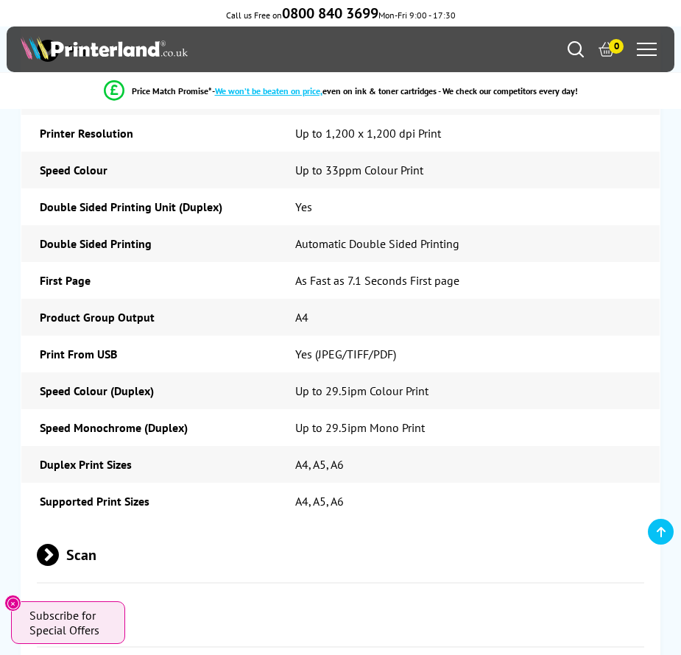
click at [92, 527] on span "Scan" at bounding box center [340, 554] width 606 height 55
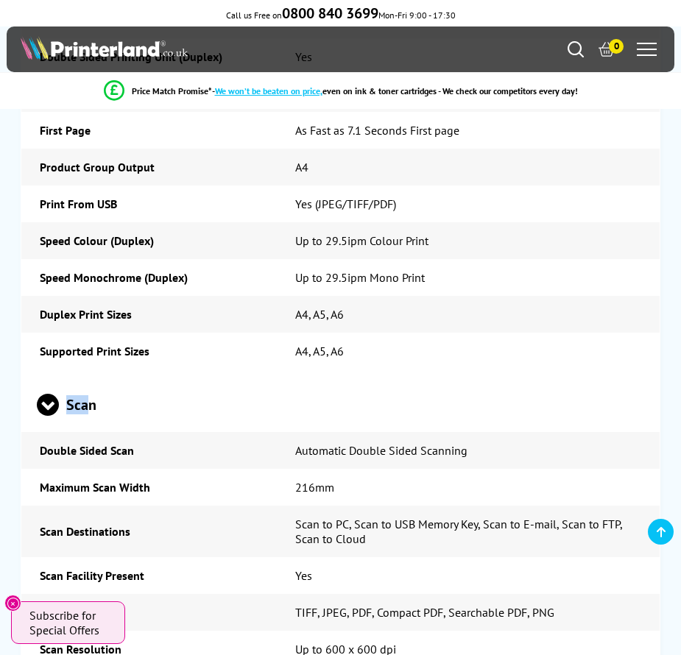
scroll to position [4341, 0]
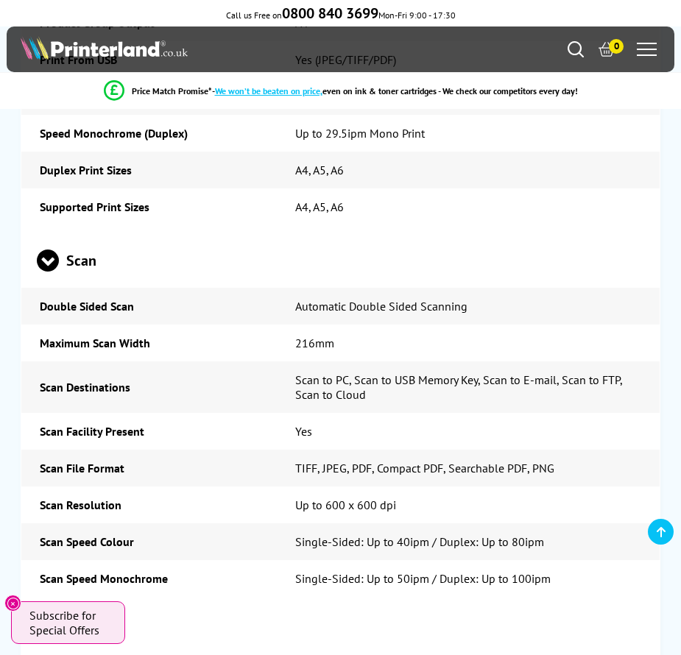
click at [96, 604] on span "Copy" at bounding box center [340, 631] width 606 height 55
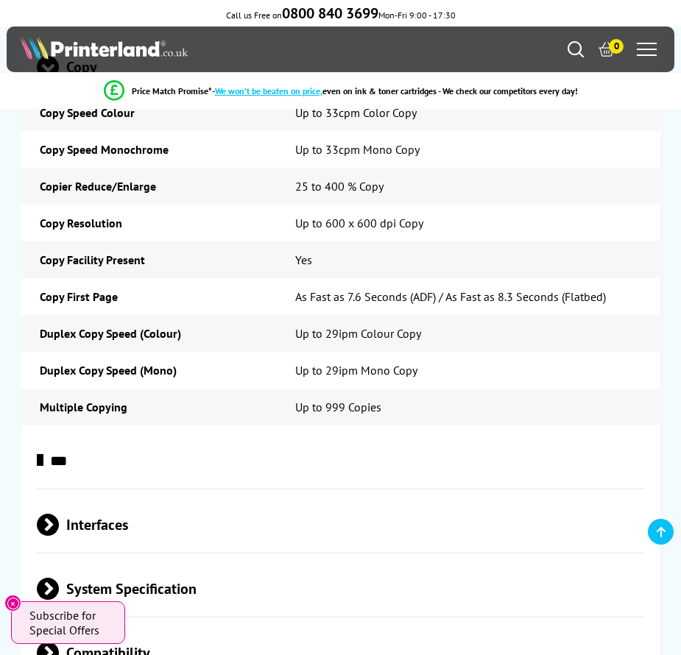
scroll to position [4930, 0]
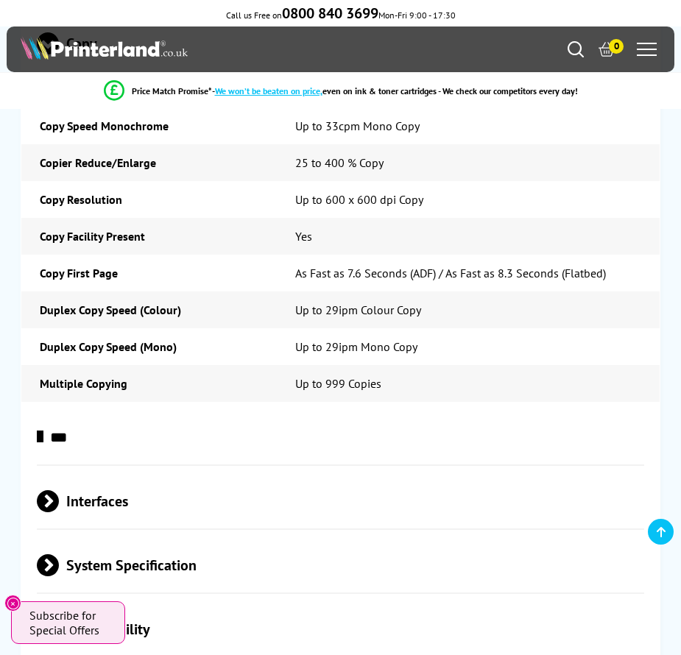
click at [101, 473] on span "Interfaces" at bounding box center [340, 500] width 606 height 55
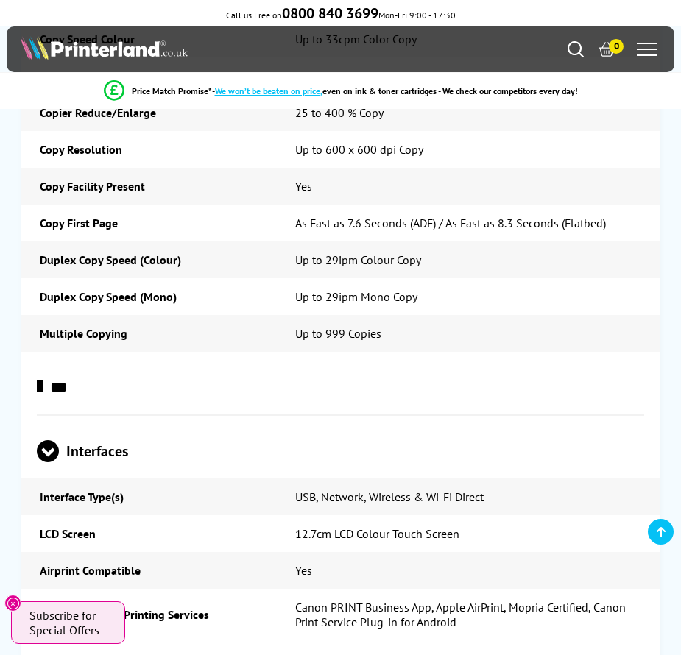
scroll to position [5077, 0]
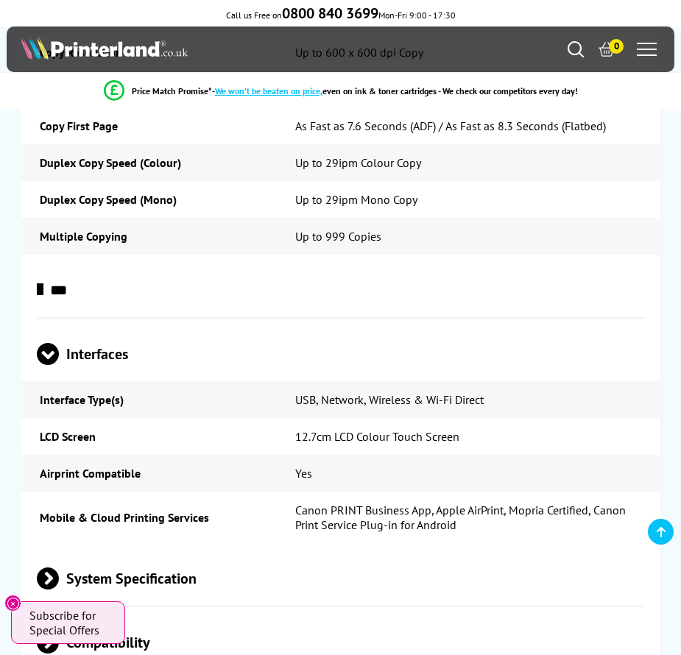
click at [135, 550] on span "System Specification" at bounding box center [340, 577] width 606 height 55
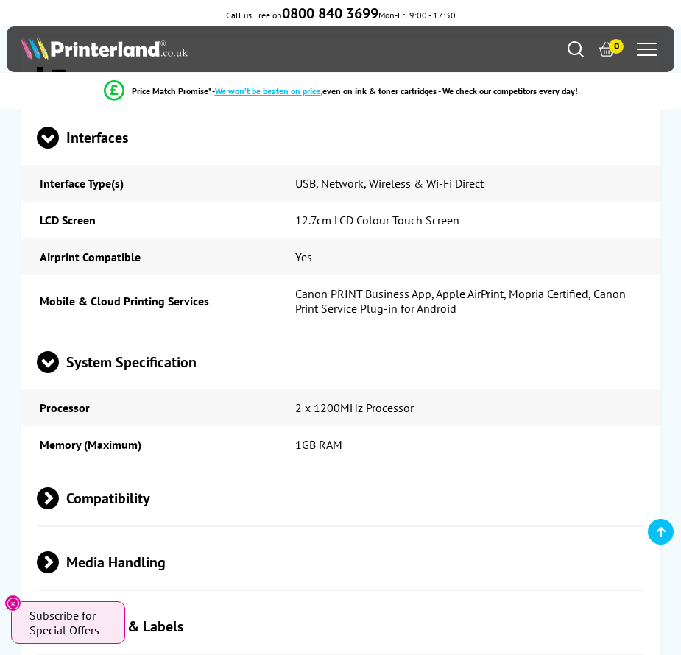
scroll to position [5298, 0]
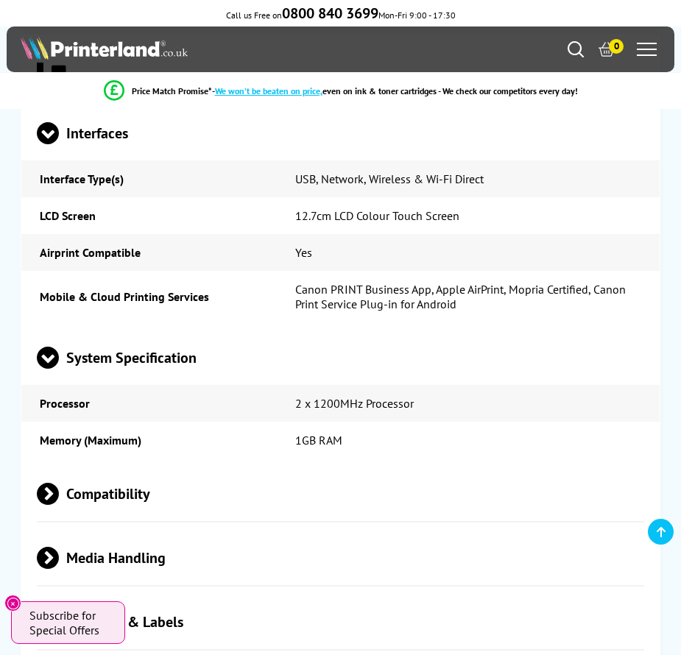
click at [107, 466] on span "Compatibility" at bounding box center [340, 493] width 606 height 55
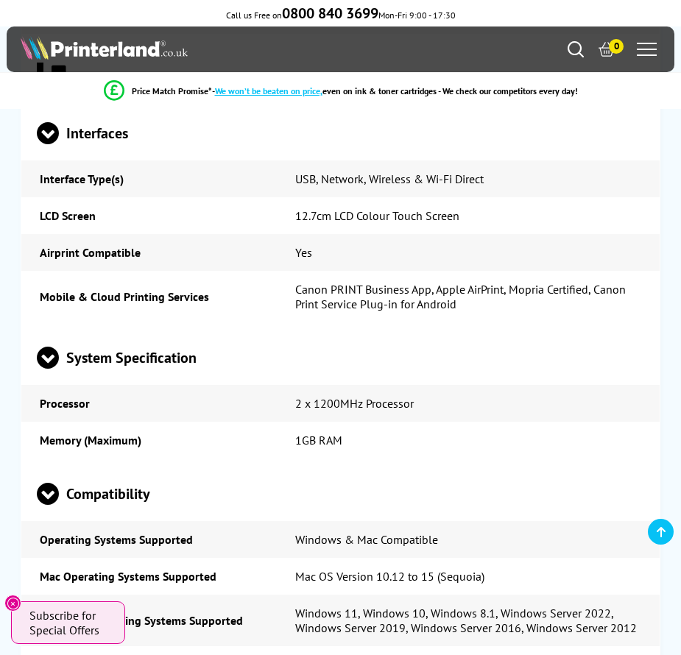
click at [107, 466] on span "Compatibility" at bounding box center [340, 493] width 606 height 55
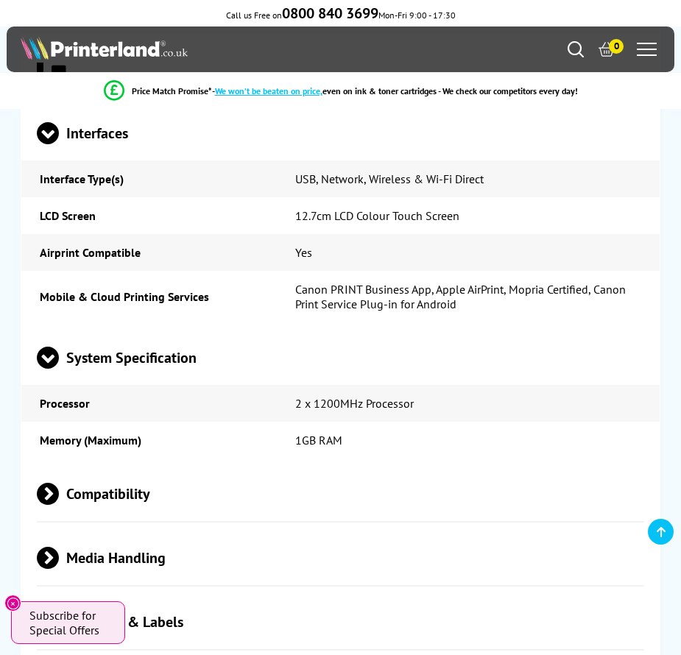
click at [113, 530] on span "Media Handling" at bounding box center [340, 557] width 606 height 55
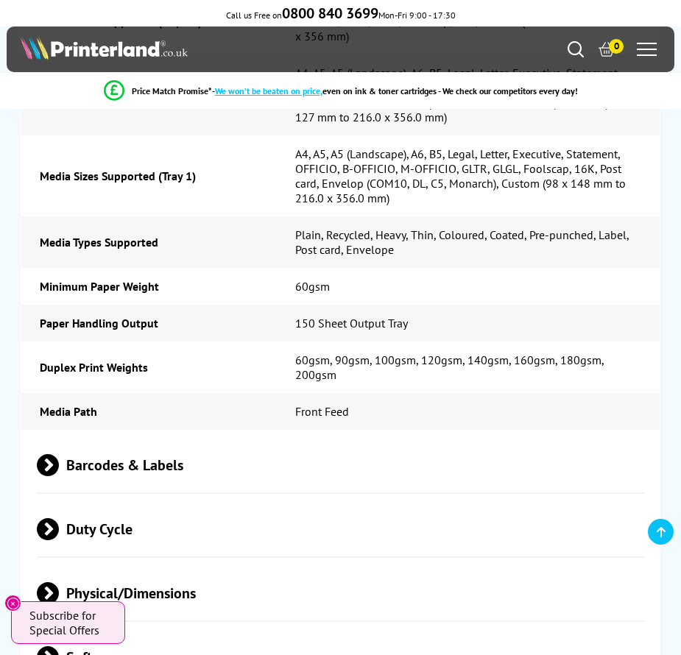
scroll to position [6181, 0]
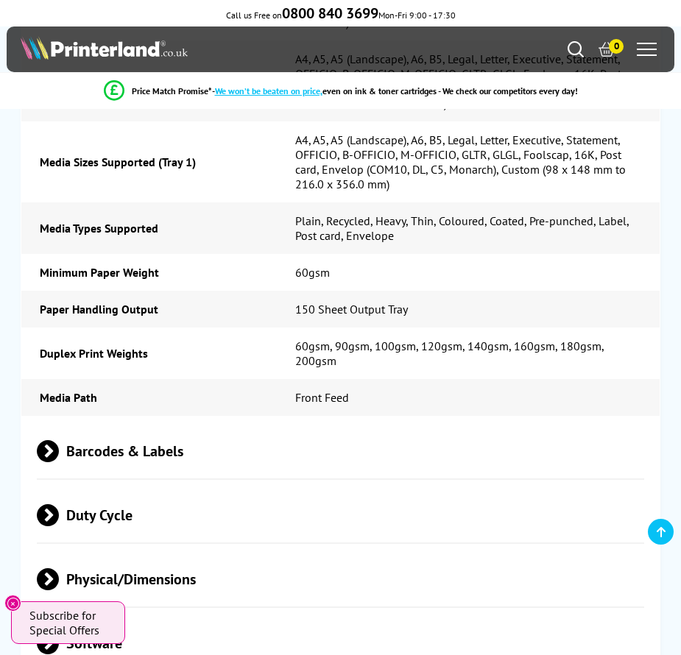
click at [122, 487] on span "Duty Cycle" at bounding box center [340, 514] width 606 height 55
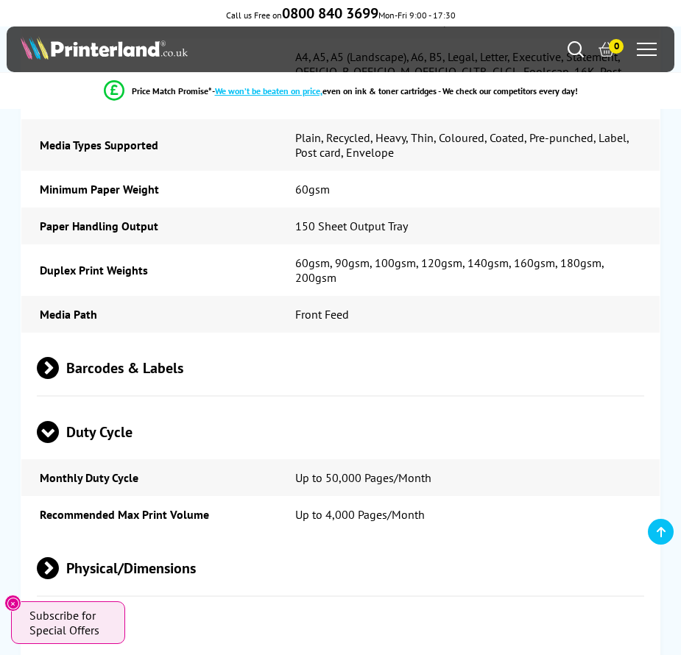
scroll to position [6402, 0]
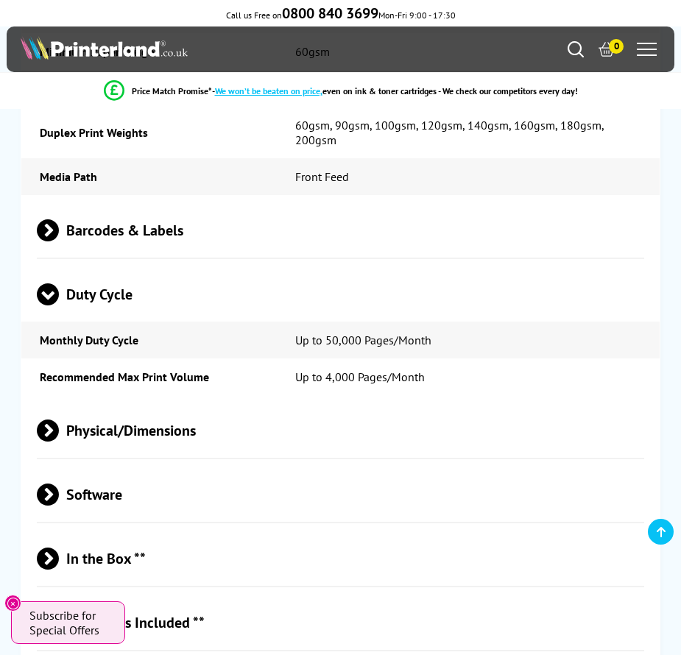
click at [128, 403] on span "Physical/Dimensions" at bounding box center [340, 430] width 606 height 55
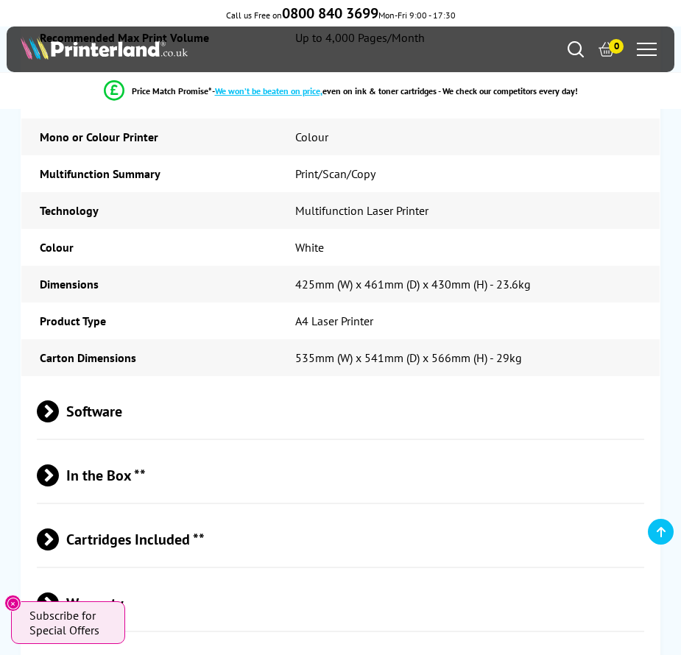
scroll to position [6770, 0]
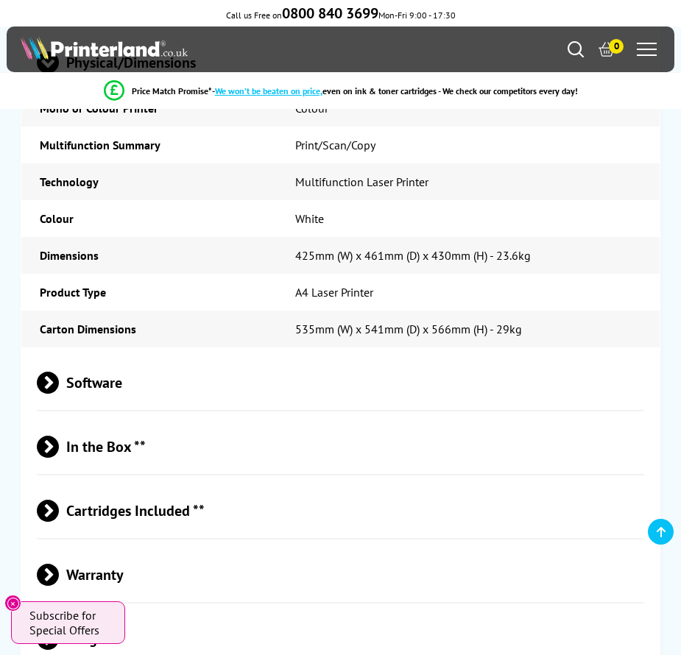
click at [123, 355] on span "Software" at bounding box center [340, 382] width 606 height 55
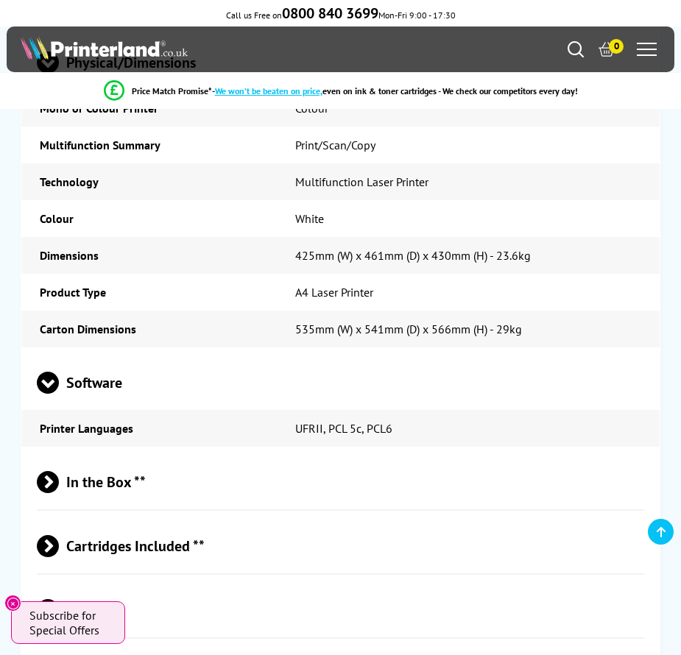
click at [130, 454] on span "In the Box **" at bounding box center [340, 481] width 606 height 55
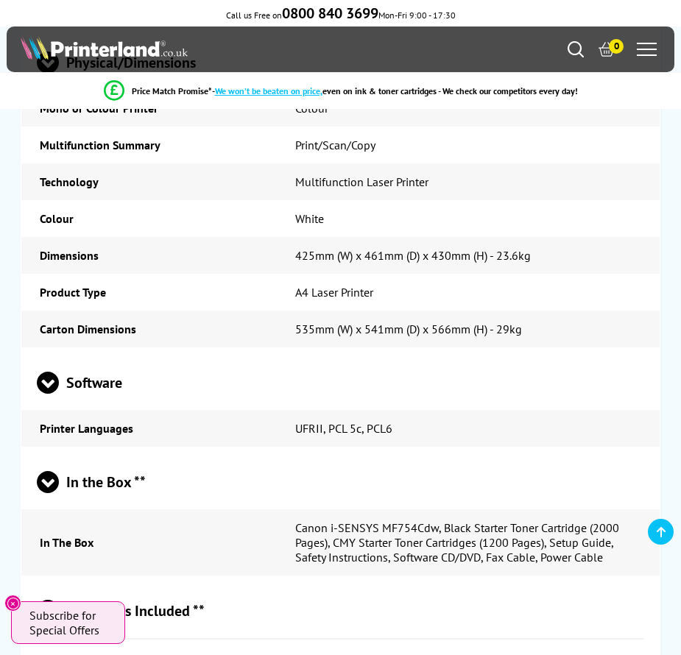
click at [146, 583] on span "Cartridges Included **" at bounding box center [340, 610] width 606 height 55
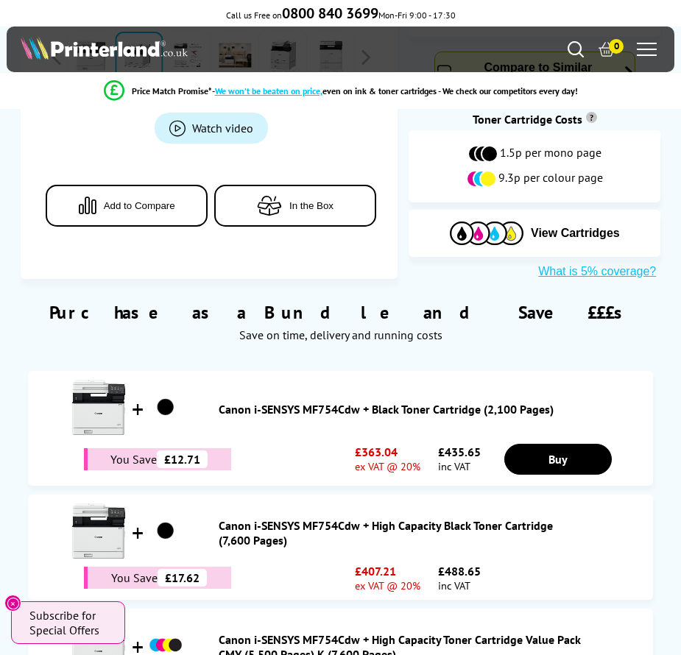
scroll to position [0, 0]
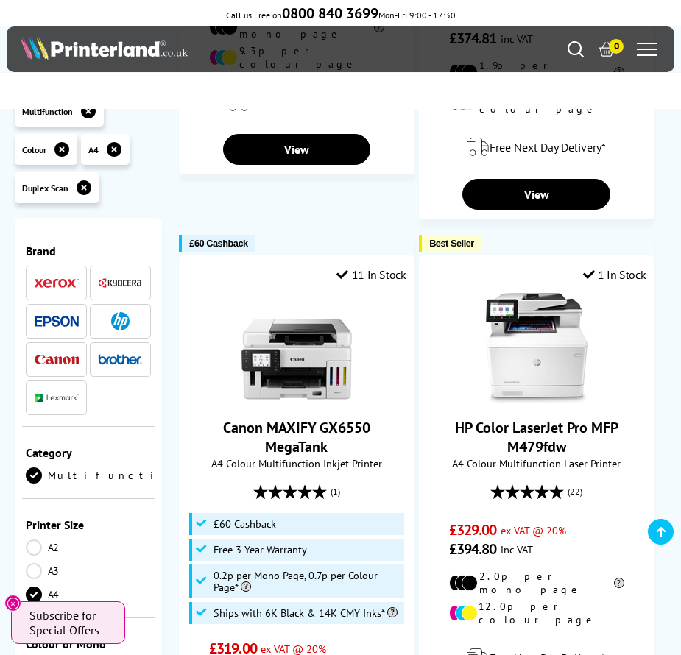
scroll to position [2060, 0]
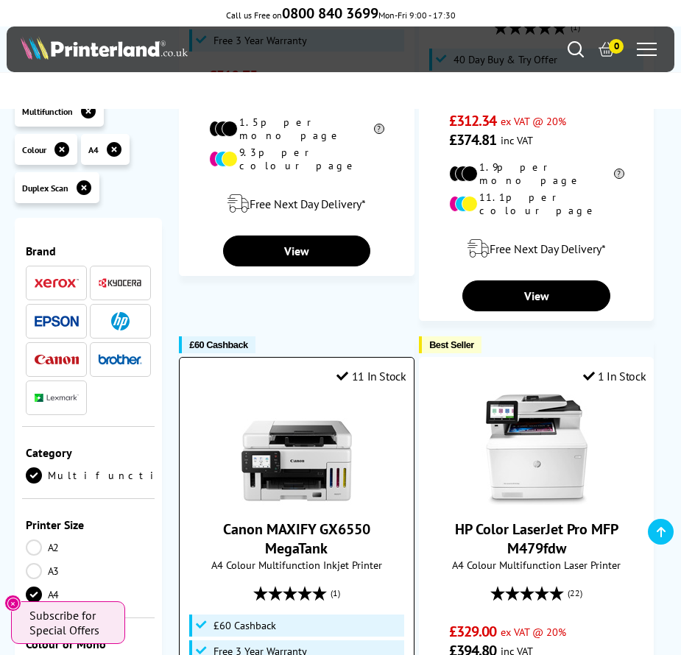
click at [258, 520] on link "Canon MAXIFY GX6550 MegaTank" at bounding box center [296, 539] width 147 height 38
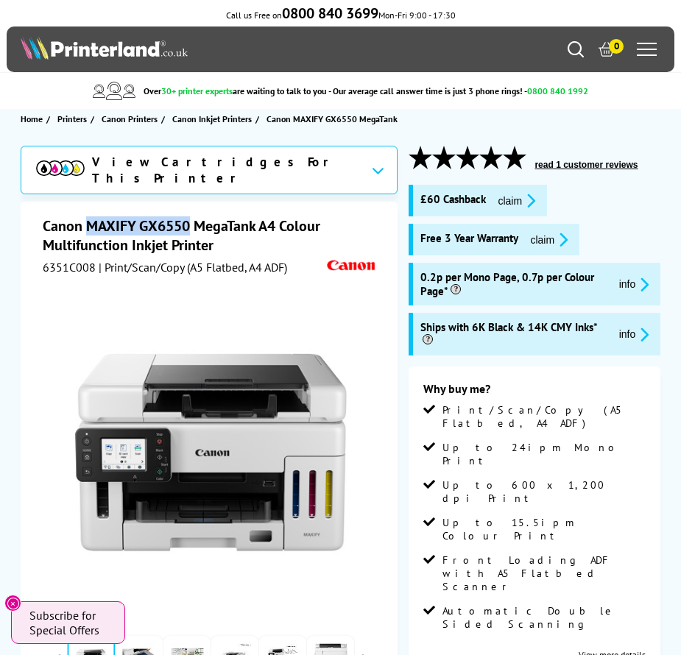
drag, startPoint x: 88, startPoint y: 222, endPoint x: 188, endPoint y: 220, distance: 100.1
click at [188, 220] on h1 "Canon MAXIFY GX6550 MegaTank A4 Colour Multifunction Inkjet Printer" at bounding box center [211, 235] width 337 height 38
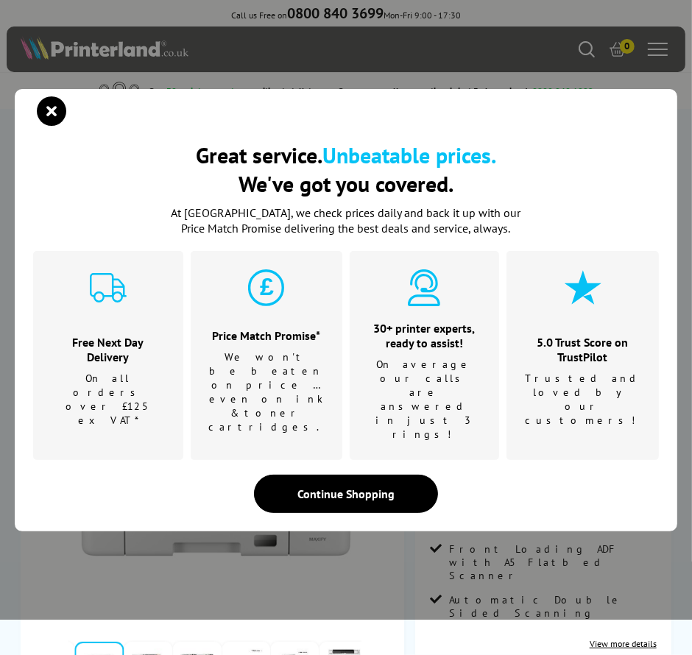
copy h1 "MAXIFY GX6550"
click at [43, 126] on icon "close modal" at bounding box center [51, 110] width 29 height 29
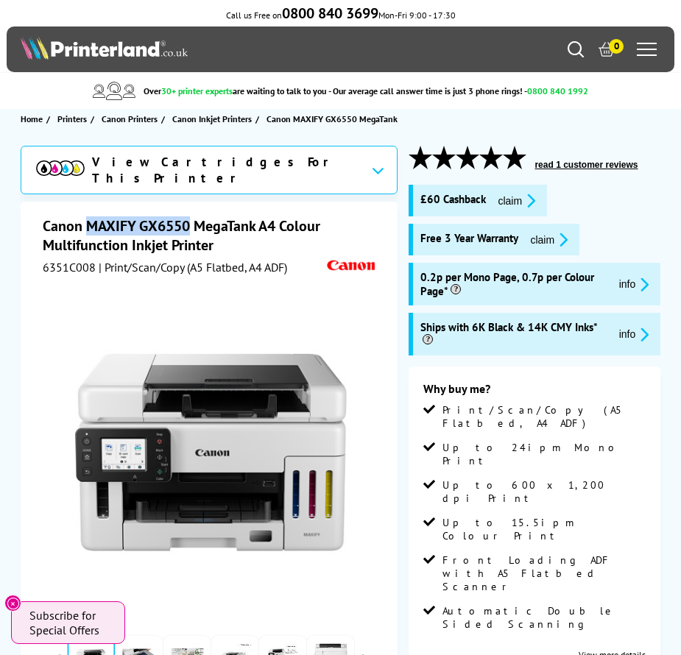
scroll to position [221, 0]
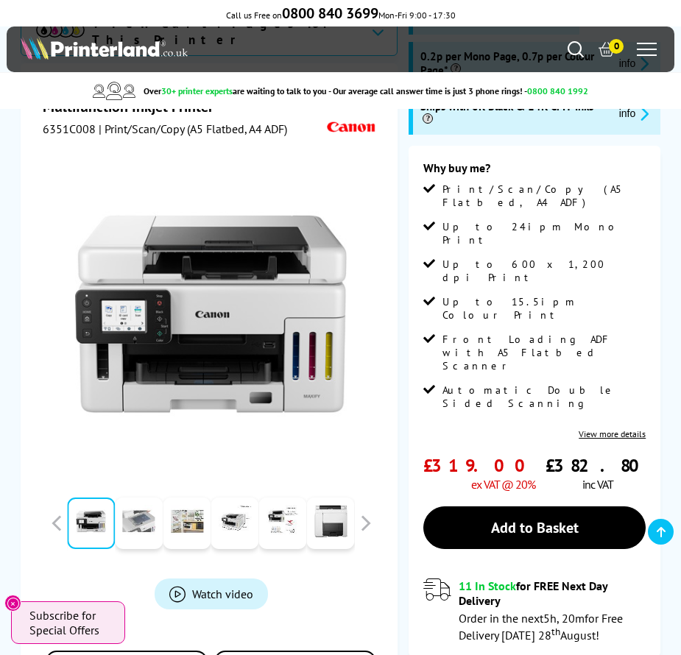
click at [141, 528] on link at bounding box center [139, 523] width 48 height 52
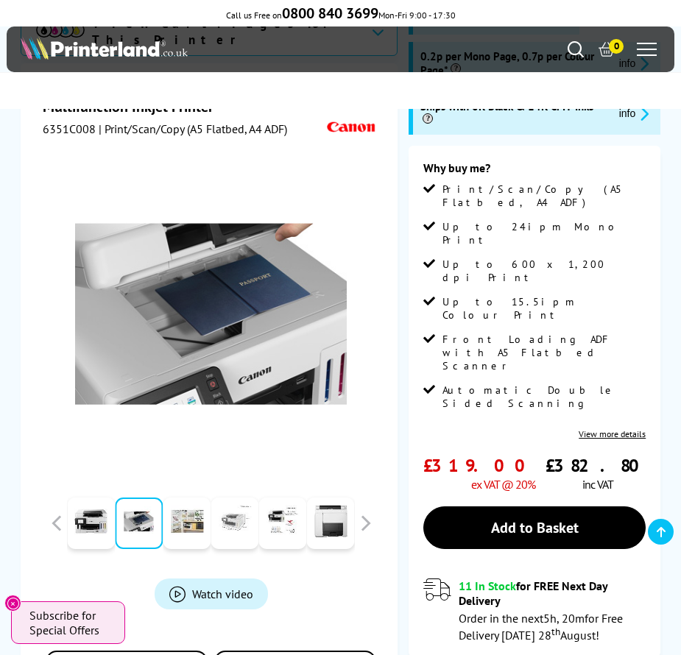
click at [246, 513] on link at bounding box center [234, 523] width 48 height 52
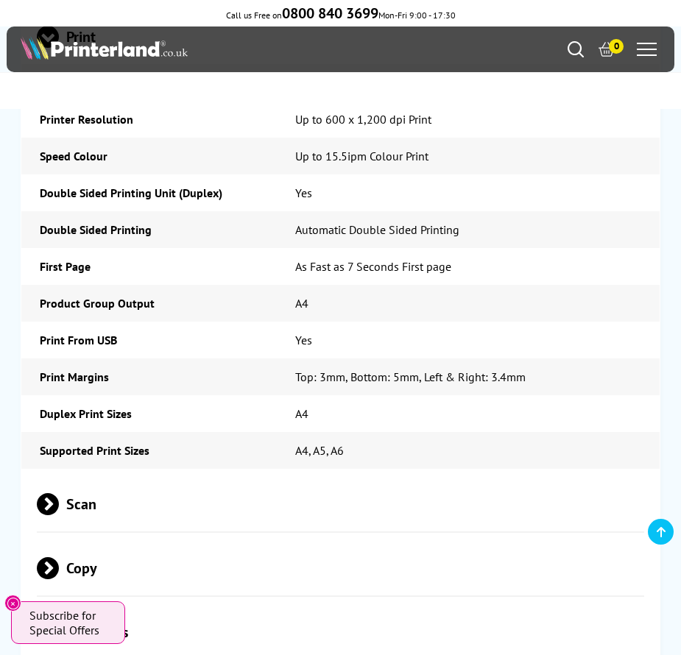
scroll to position [3847, 0]
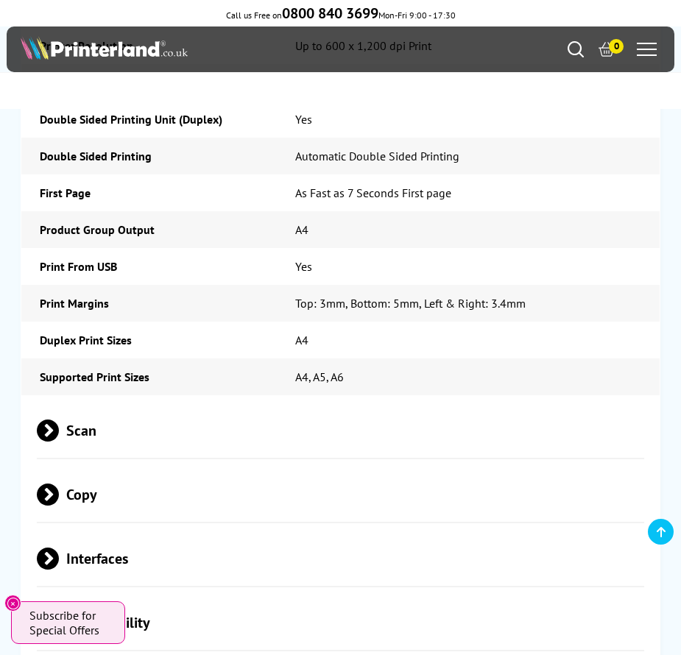
click at [68, 403] on span "Scan" at bounding box center [340, 430] width 606 height 55
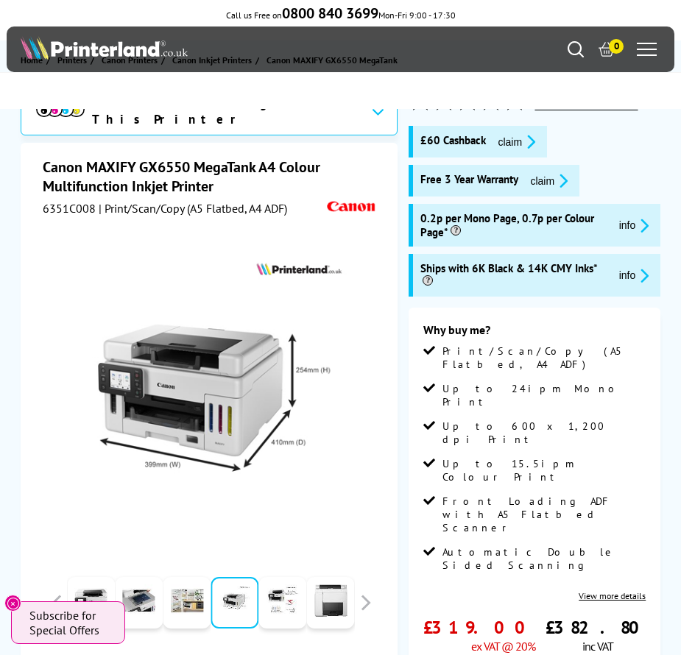
scroll to position [0, 0]
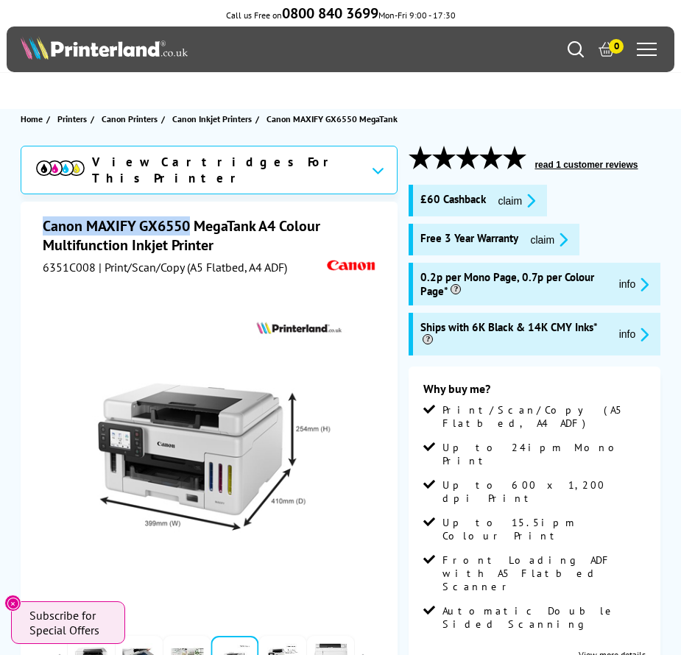
drag, startPoint x: 44, startPoint y: 219, endPoint x: 189, endPoint y: 219, distance: 145.0
click at [189, 219] on h1 "Canon MAXIFY GX6550 MegaTank A4 Colour Multifunction Inkjet Printer" at bounding box center [211, 235] width 337 height 38
copy h1 "Canon MAXIFY GX6550"
drag, startPoint x: 132, startPoint y: 160, endPoint x: 126, endPoint y: 126, distance: 35.2
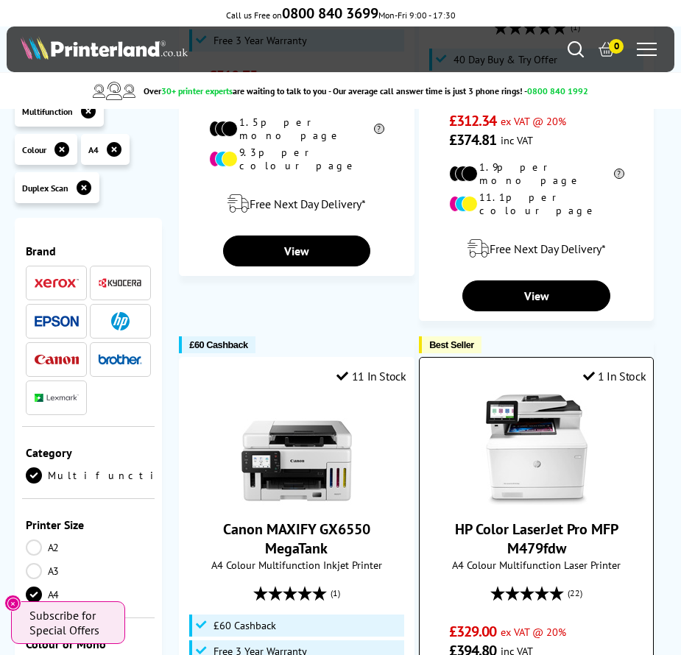
click at [537, 520] on link "HP Color LaserJet Pro MFP M479fdw" at bounding box center [536, 539] width 163 height 38
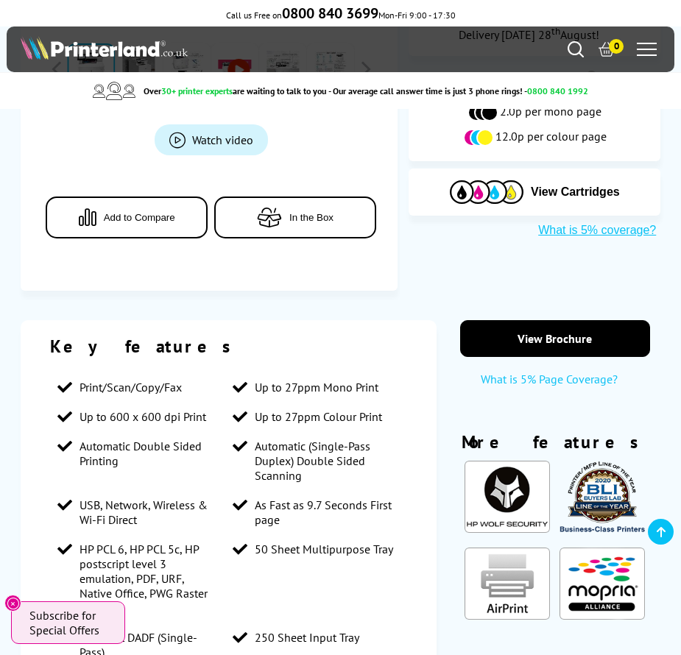
scroll to position [368, 0]
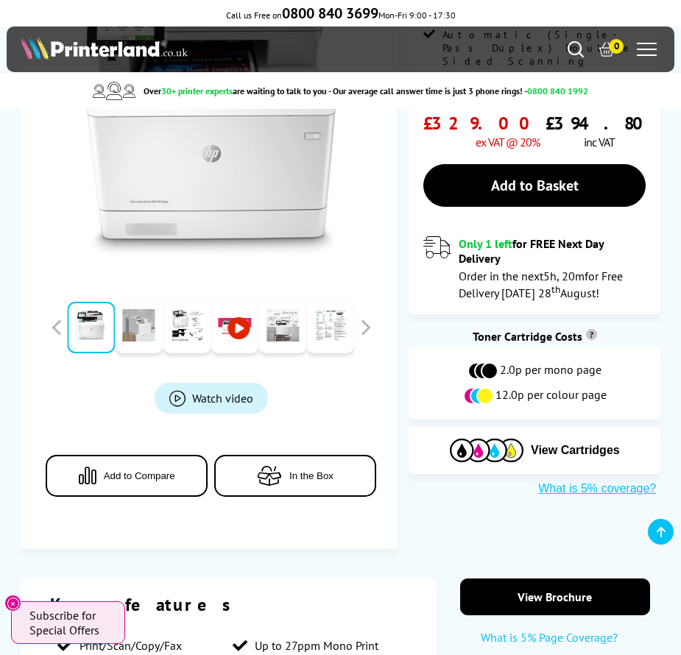
click at [149, 332] on link at bounding box center [139, 328] width 48 height 52
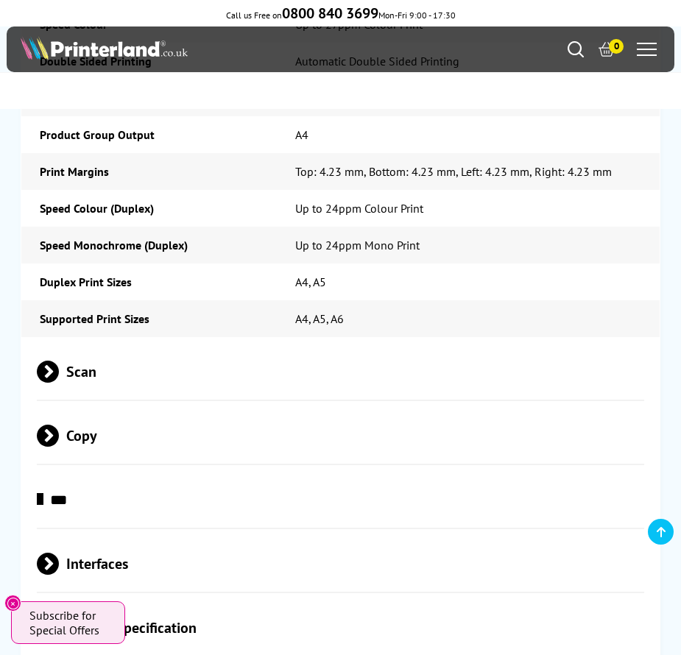
scroll to position [3311, 0]
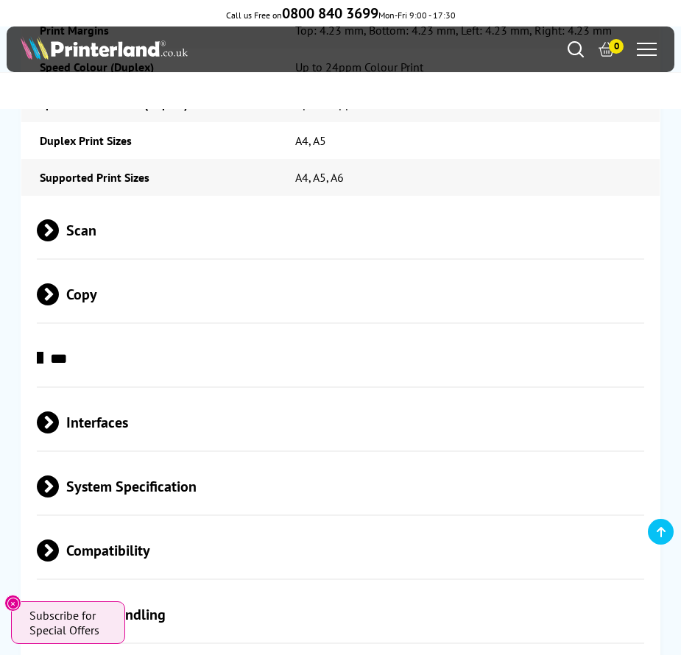
click at [124, 203] on span "Scan" at bounding box center [340, 230] width 606 height 55
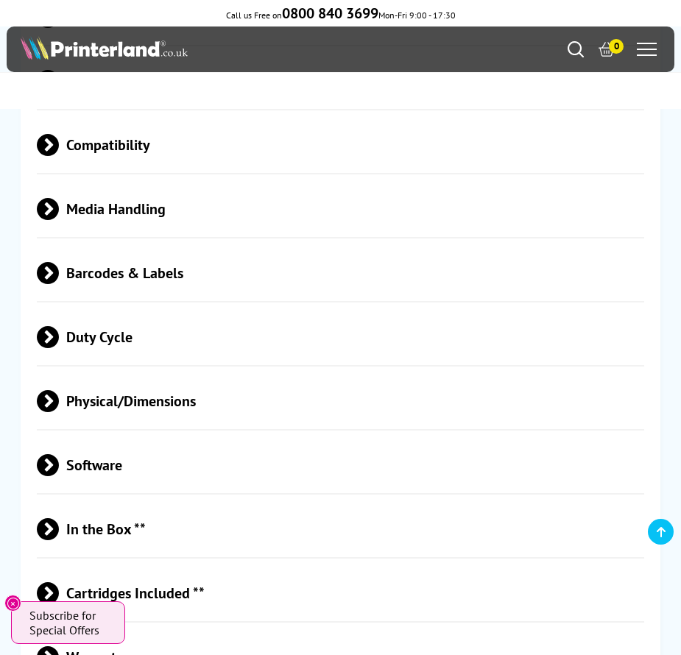
scroll to position [4047, 0]
click at [162, 377] on span "Physical/Dimensions" at bounding box center [340, 400] width 606 height 55
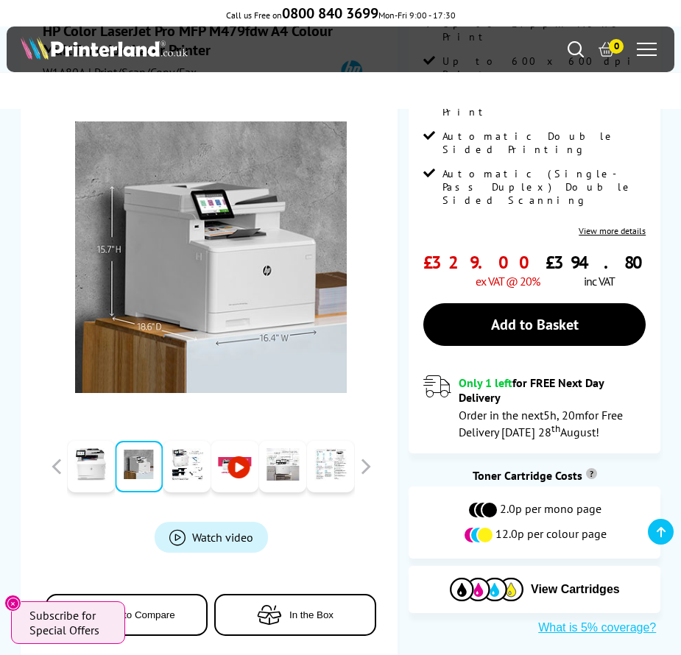
scroll to position [0, 0]
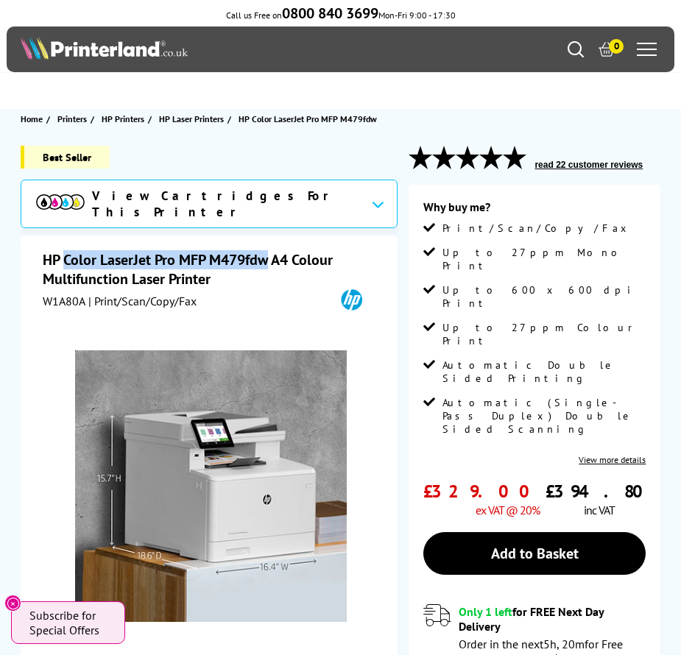
drag, startPoint x: 64, startPoint y: 257, endPoint x: 269, endPoint y: 255, distance: 205.3
click at [269, 255] on h1 "HP Color LaserJet Pro MFP M479fdw A4 Colour Multifunction Laser Printer" at bounding box center [211, 269] width 337 height 38
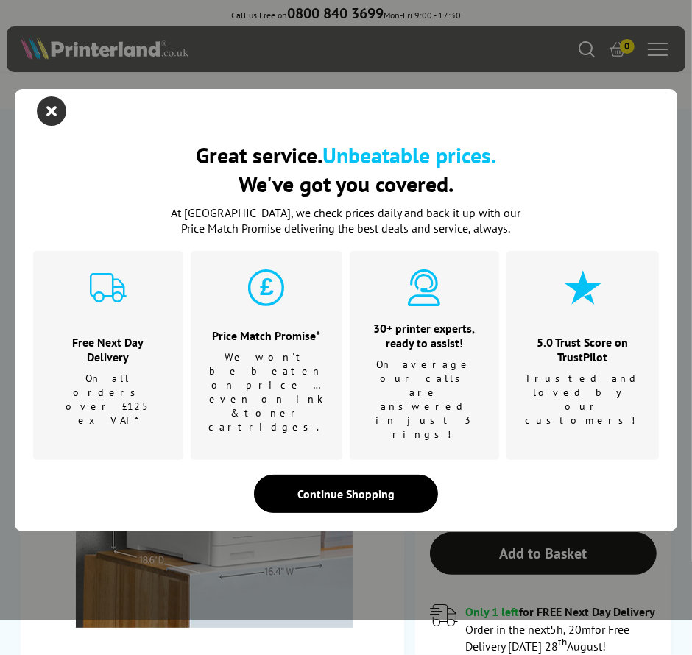
click at [49, 126] on icon "close modal" at bounding box center [51, 110] width 29 height 29
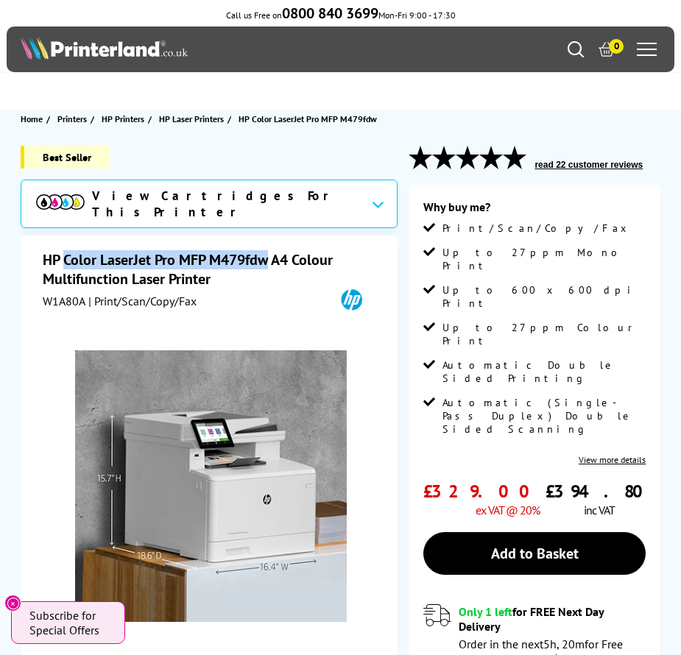
copy h1 "Color LaserJet Pro MFP M479fdw"
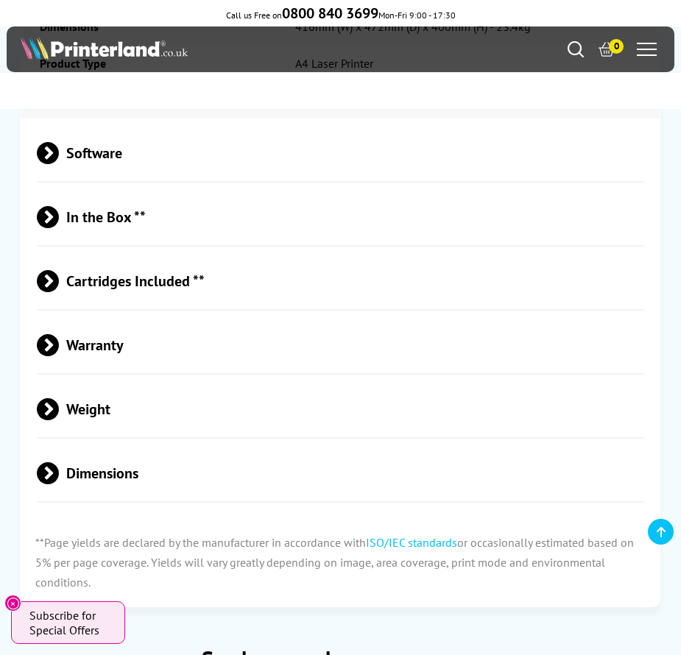
scroll to position [4489, 0]
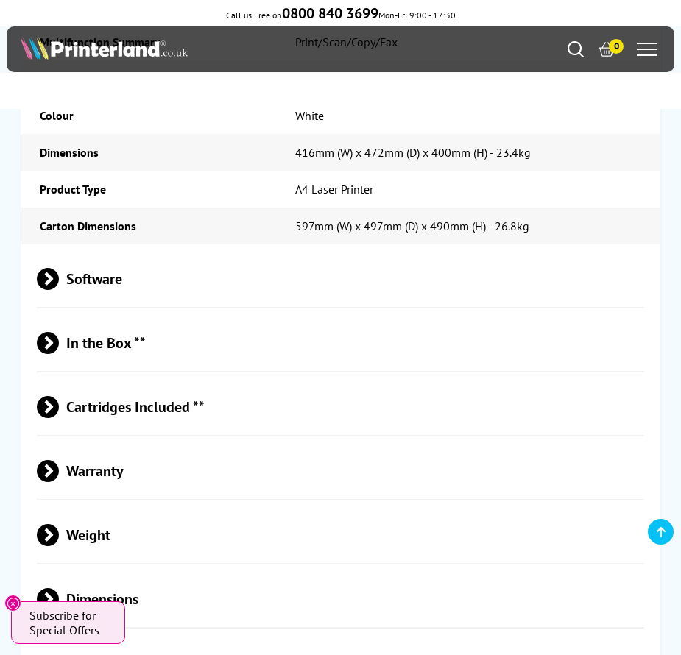
click at [163, 572] on span "Dimensions" at bounding box center [340, 599] width 606 height 55
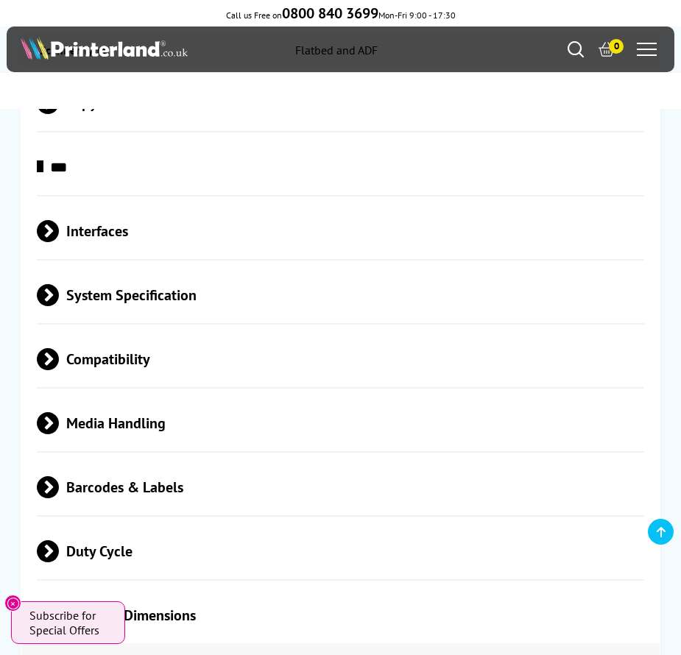
scroll to position [3826, 0]
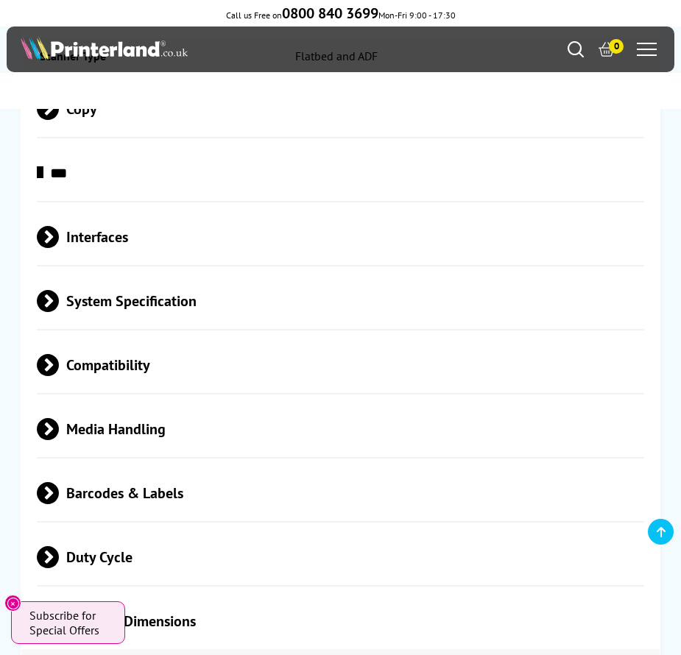
click at [132, 404] on span "Media Handling" at bounding box center [340, 429] width 606 height 55
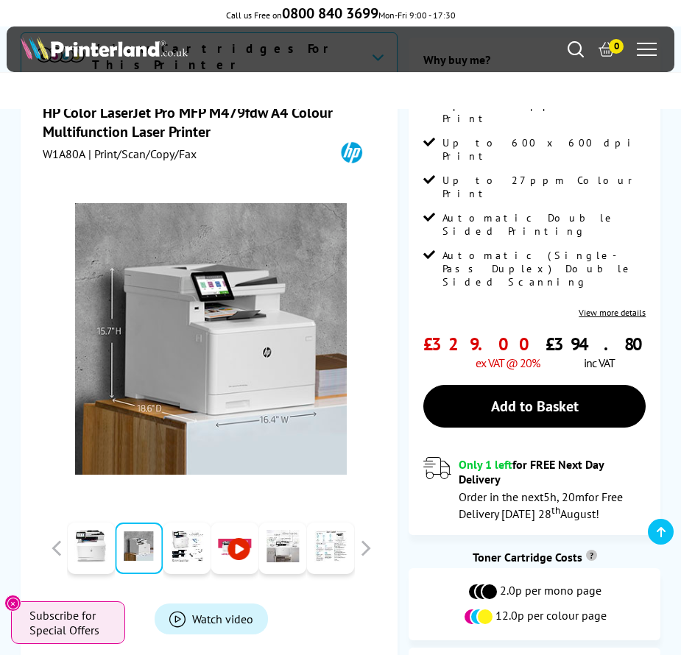
scroll to position [74, 0]
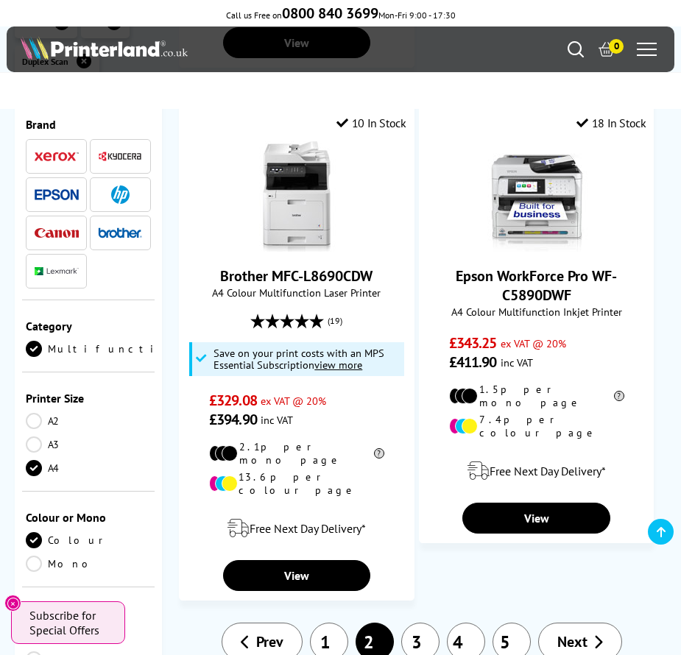
scroll to position [2796, 0]
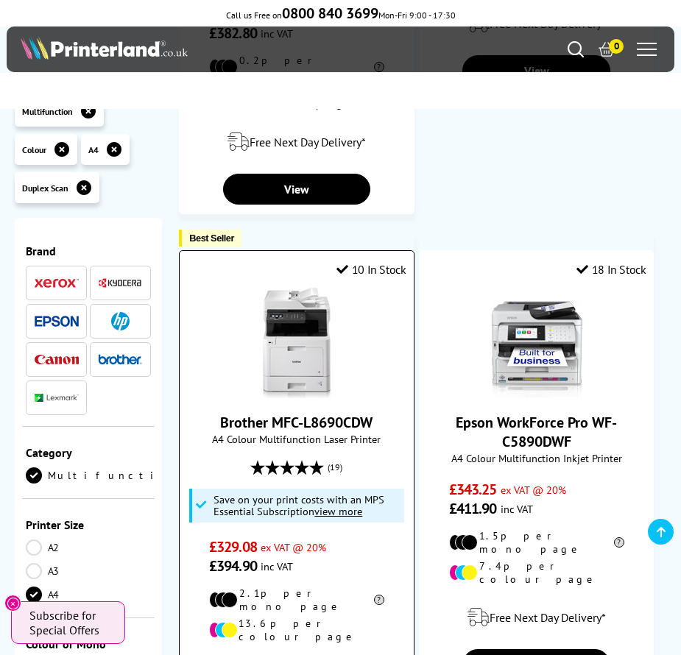
click at [272, 413] on link "Brother MFC-L8690CDW" at bounding box center [296, 422] width 152 height 19
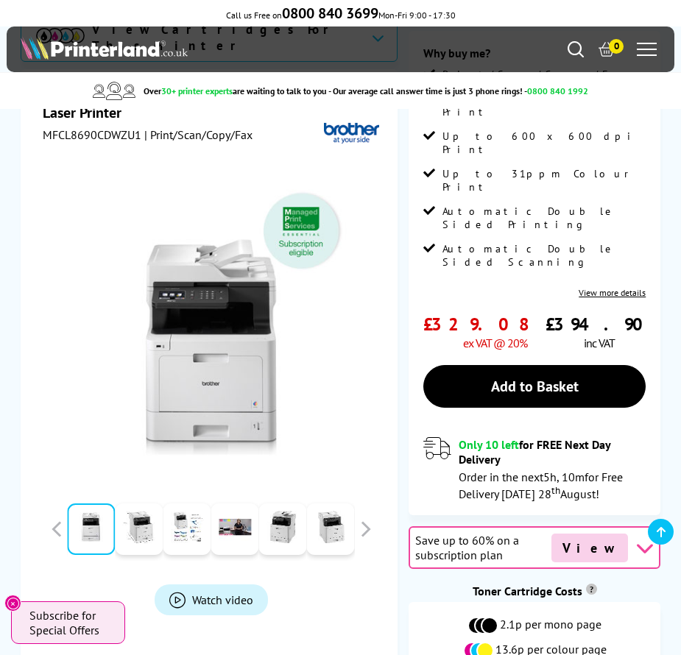
scroll to position [221, 0]
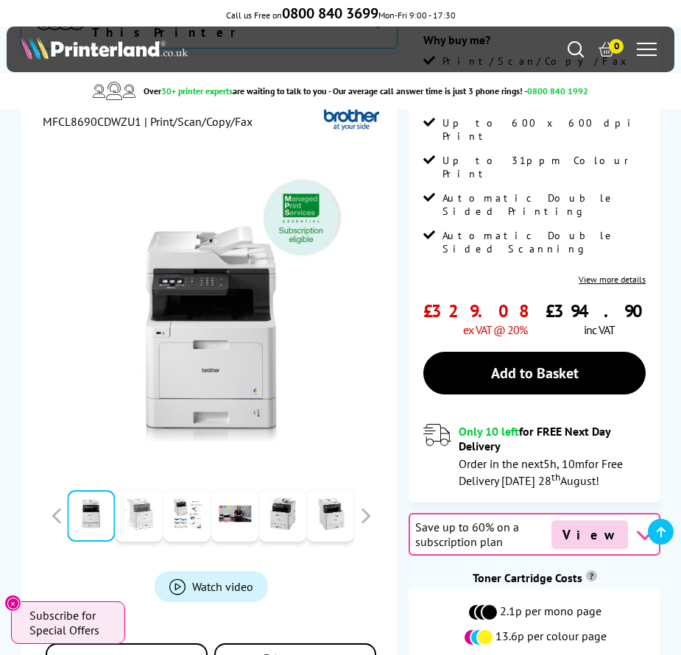
click at [130, 490] on link at bounding box center [139, 516] width 48 height 52
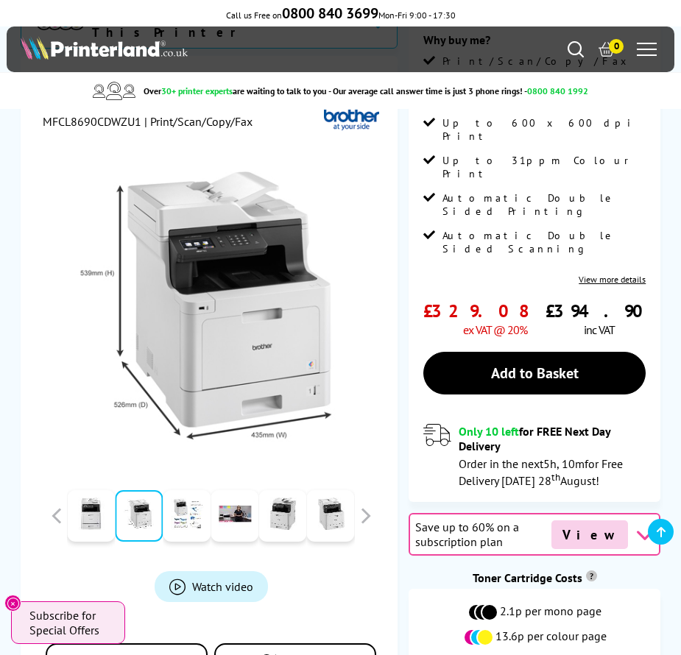
drag, startPoint x: 149, startPoint y: 464, endPoint x: 141, endPoint y: 460, distance: 8.9
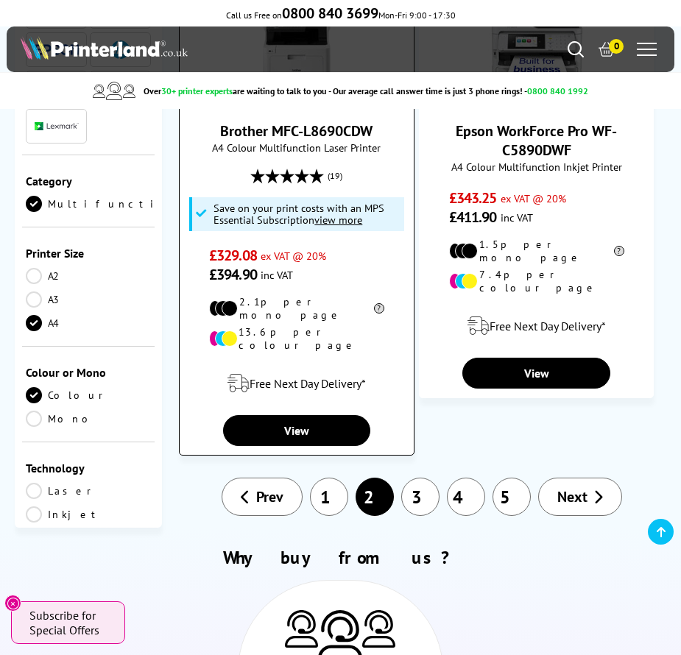
scroll to position [3091, 0]
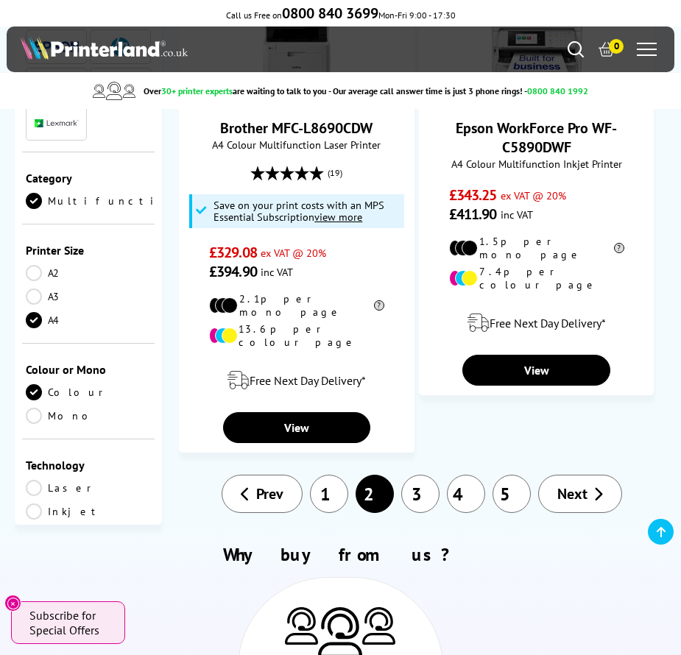
click at [410, 475] on link "3" at bounding box center [420, 494] width 38 height 38
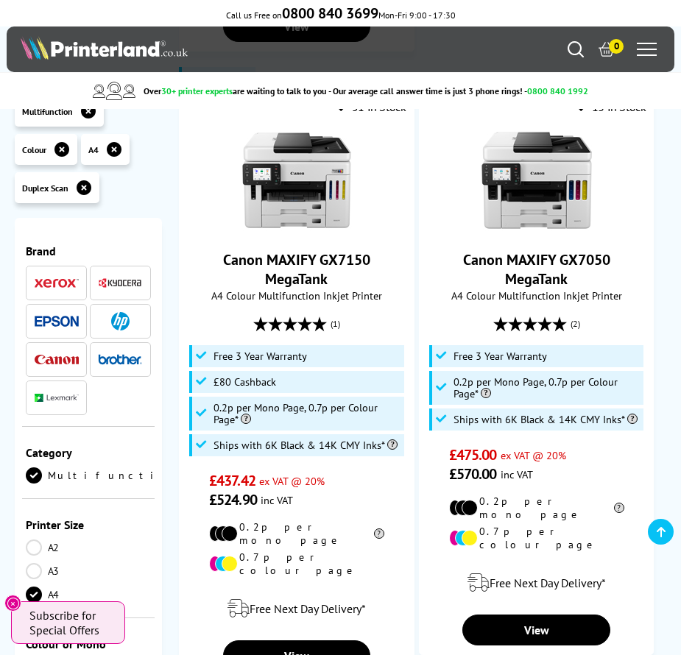
scroll to position [1913, 0]
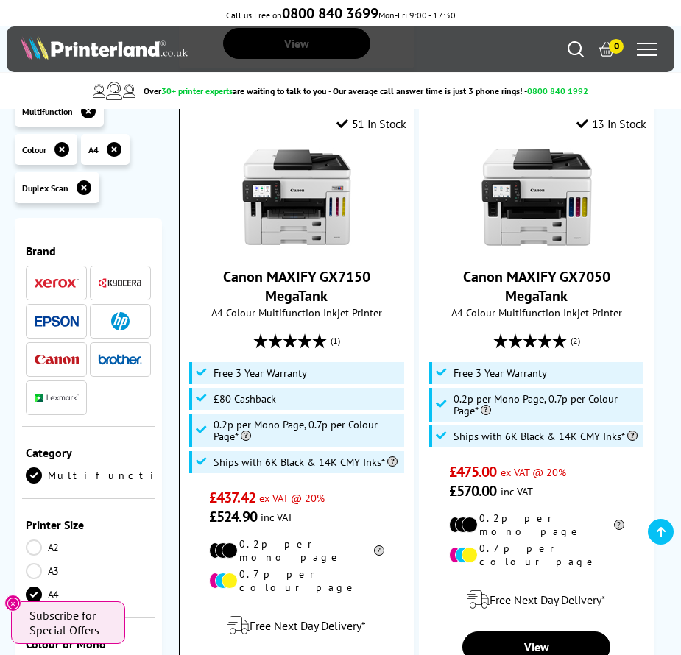
click at [294, 160] on img at bounding box center [296, 197] width 110 height 110
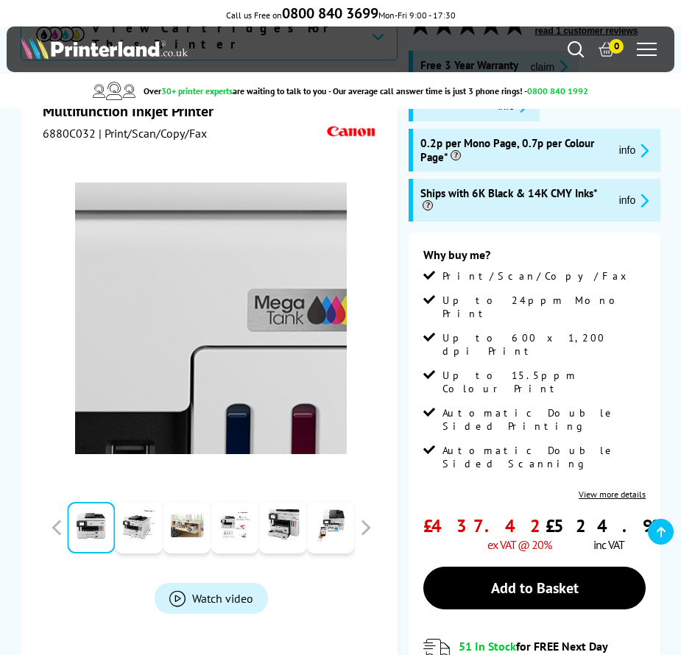
scroll to position [221, 0]
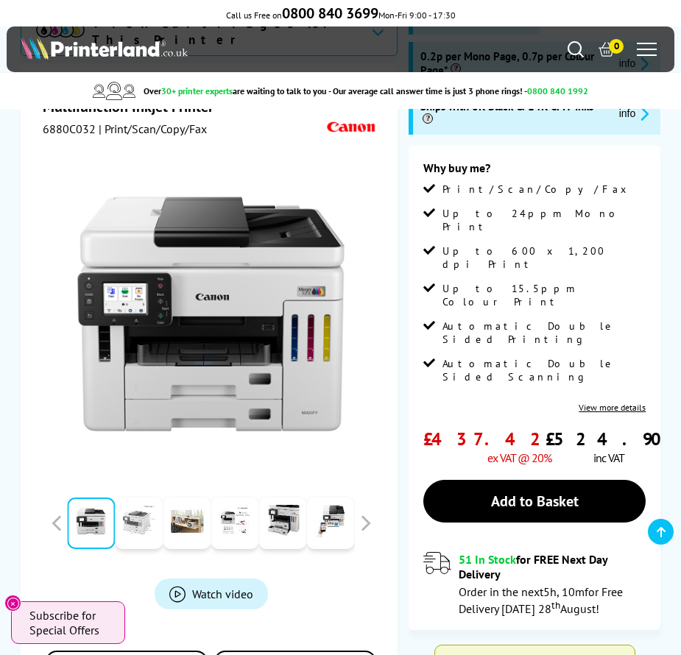
click at [146, 510] on link at bounding box center [139, 523] width 48 height 52
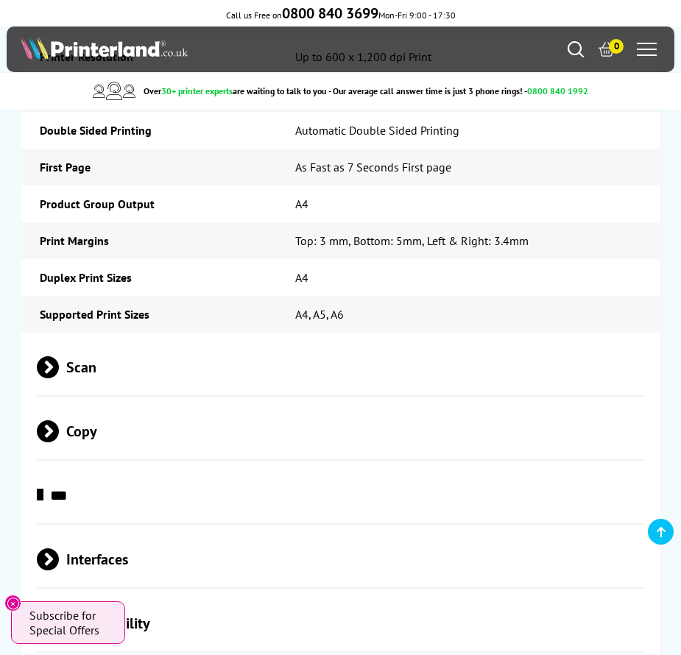
scroll to position [3532, 0]
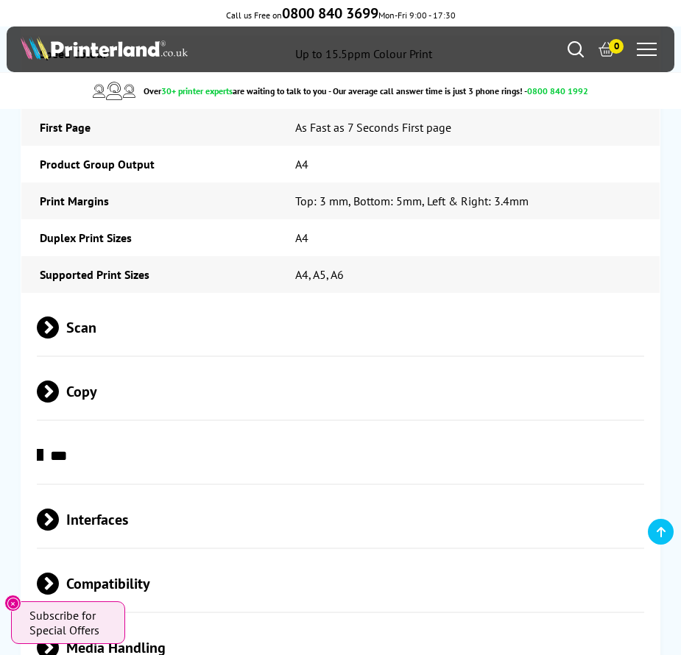
click at [65, 256] on td "Supported Print Sizes" at bounding box center [148, 274] width 255 height 37
click at [65, 300] on span "Scan" at bounding box center [340, 327] width 606 height 55
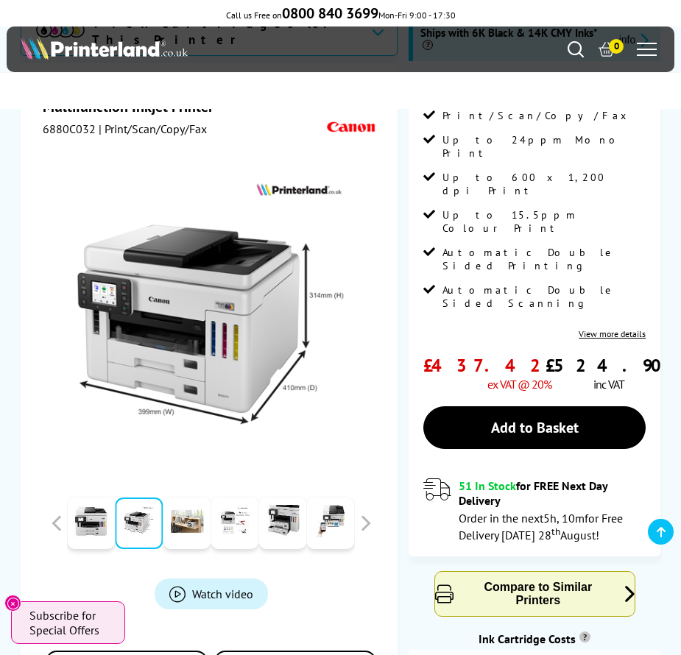
scroll to position [221, 0]
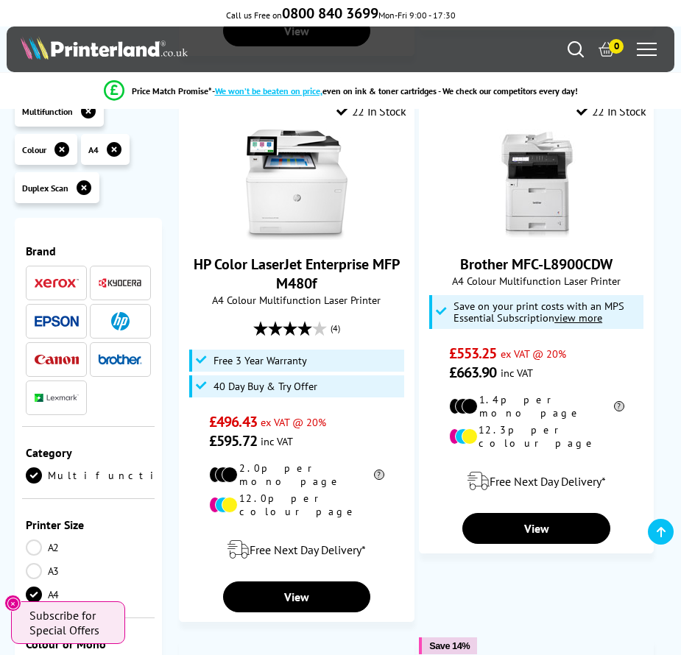
scroll to position [2554, 0]
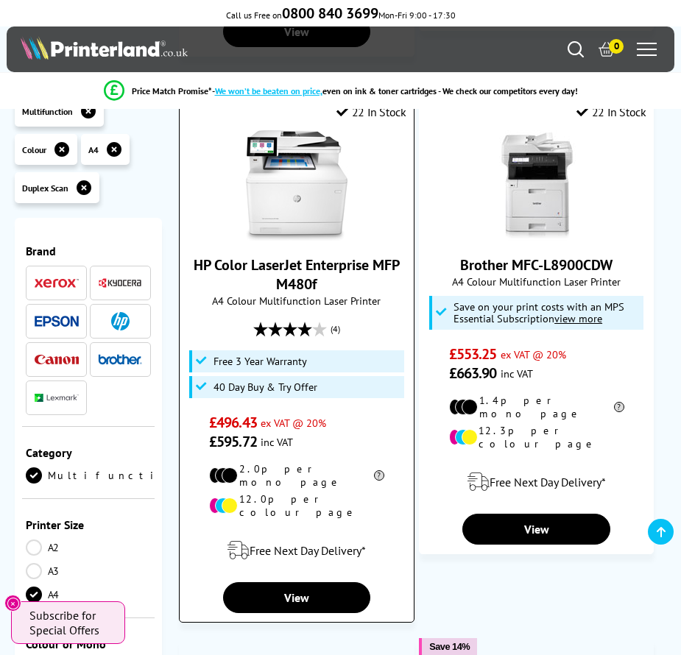
click at [294, 255] on link "HP Color LaserJet Enterprise MFP M480f" at bounding box center [297, 274] width 206 height 38
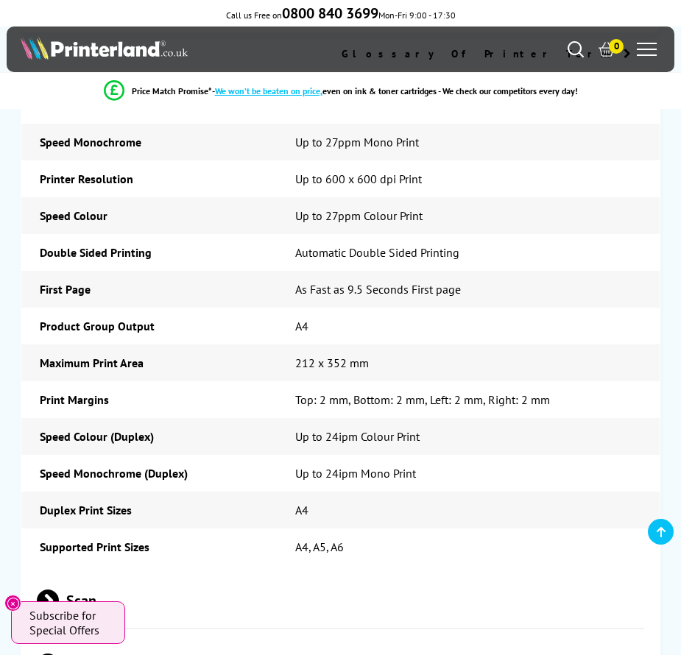
scroll to position [3753, 0]
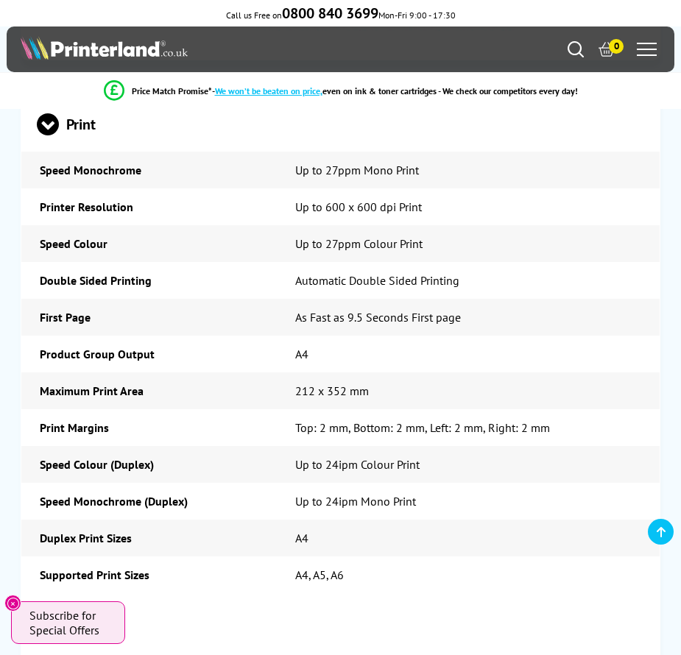
click at [118, 600] on span "Scan" at bounding box center [340, 627] width 606 height 55
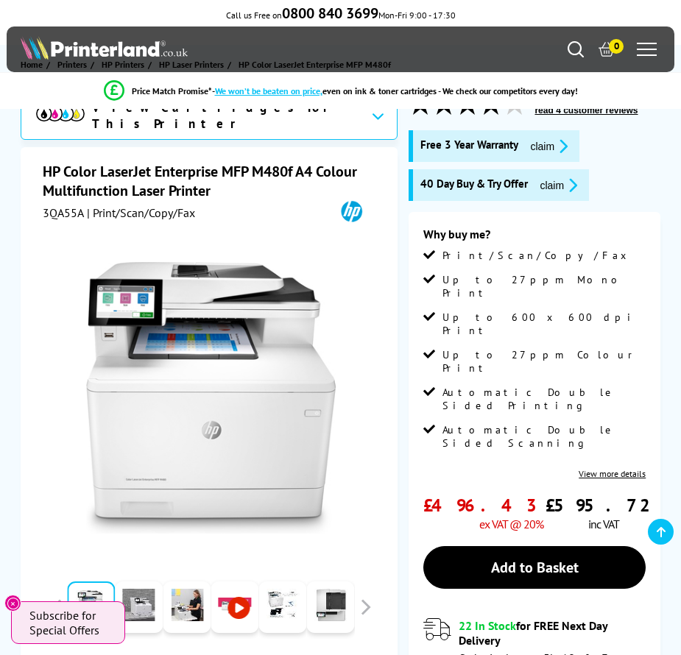
scroll to position [0, 0]
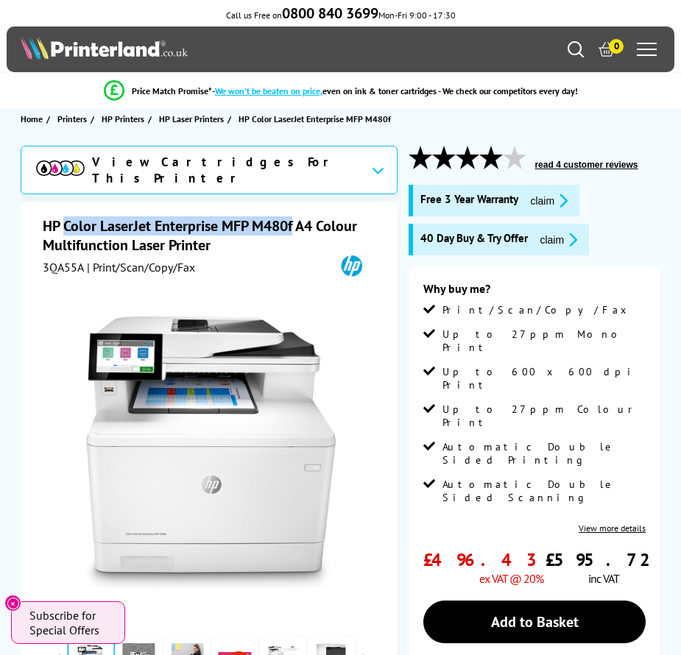
drag, startPoint x: 65, startPoint y: 221, endPoint x: 294, endPoint y: 217, distance: 228.2
click at [294, 217] on h1 "HP Color LaserJet Enterprise MFP M480f A4 Colour Multifunction Laser Printer" at bounding box center [211, 235] width 337 height 38
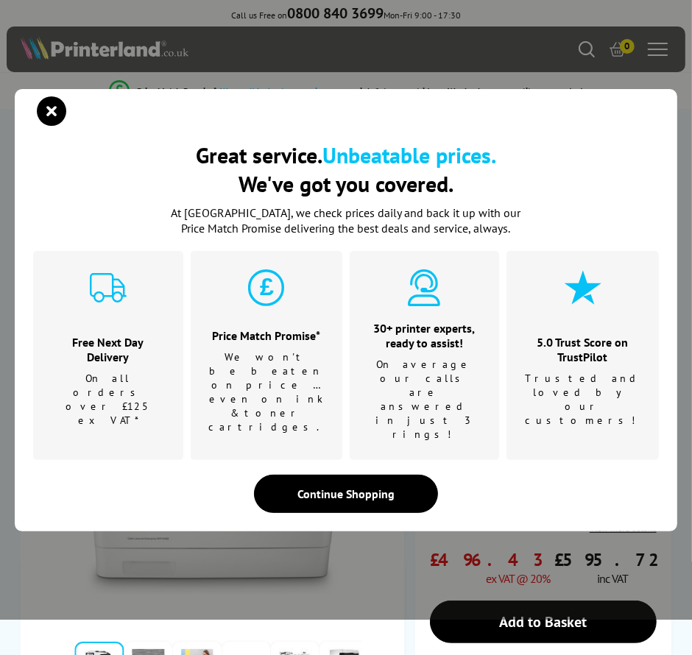
copy h1 "Color LaserJet Enterprise MFP M480f"
click at [55, 126] on icon "close modal" at bounding box center [51, 110] width 29 height 29
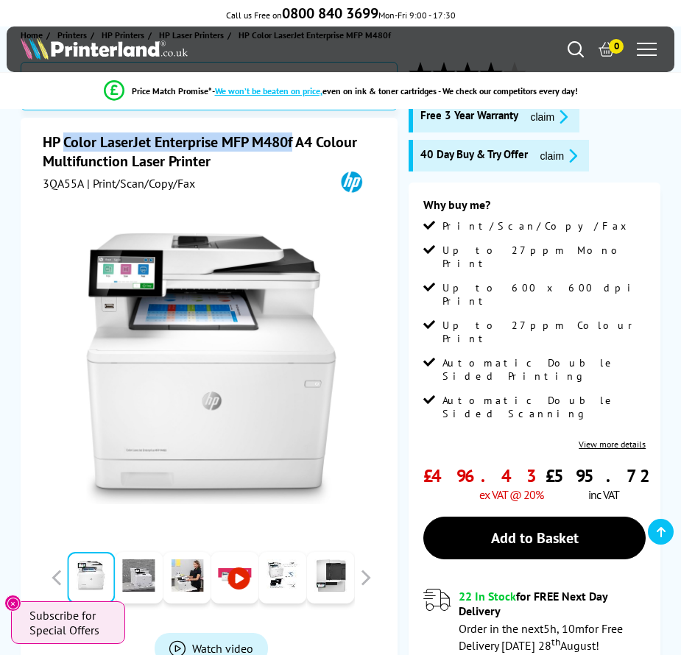
scroll to position [147, 0]
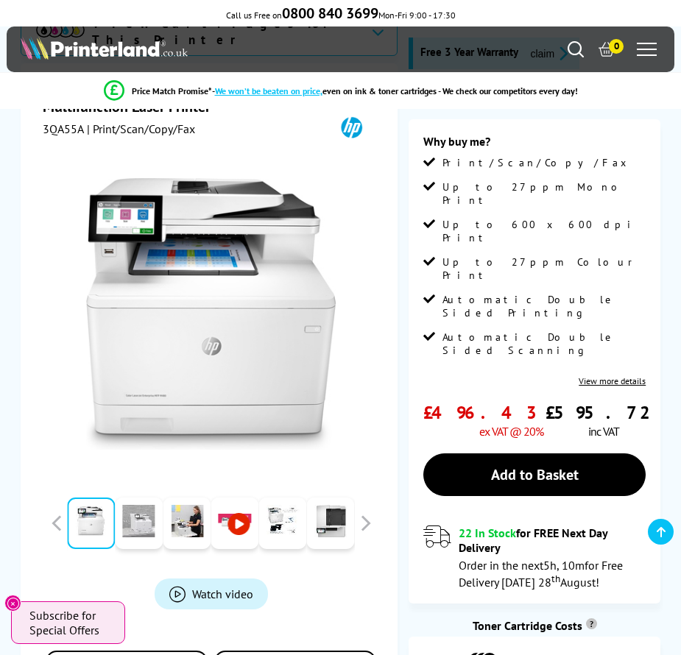
click at [145, 503] on link at bounding box center [139, 523] width 48 height 52
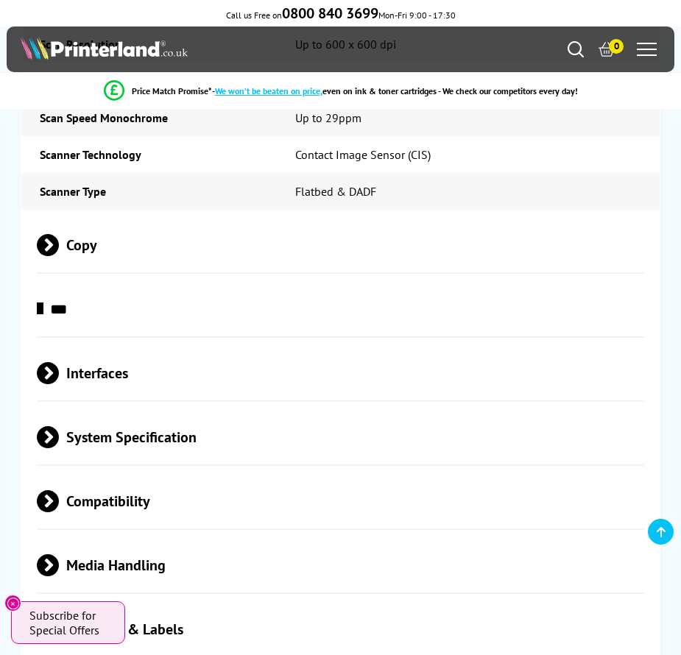
scroll to position [4709, 0]
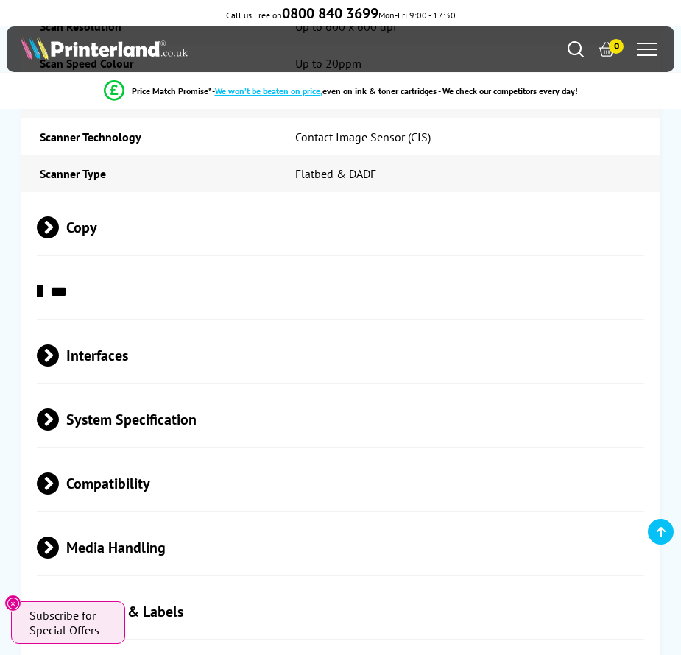
click at [127, 520] on span "Media Handling" at bounding box center [340, 547] width 606 height 55
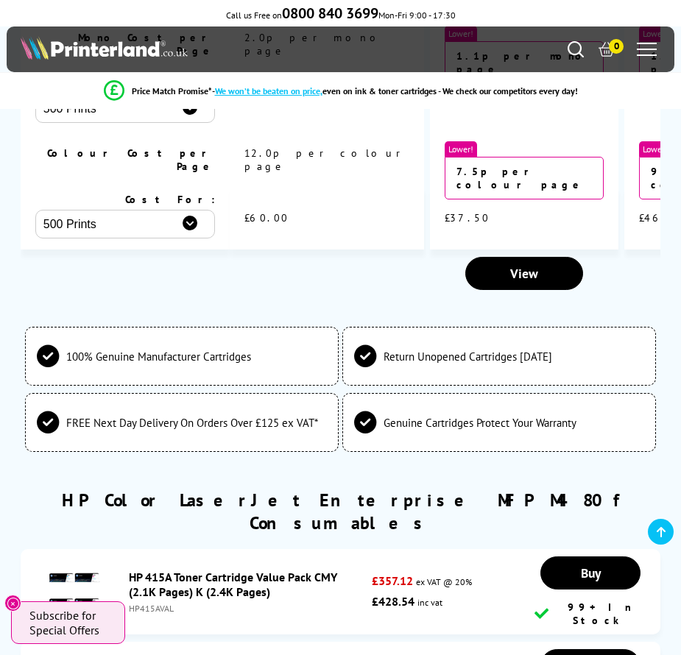
scroll to position [7064, 0]
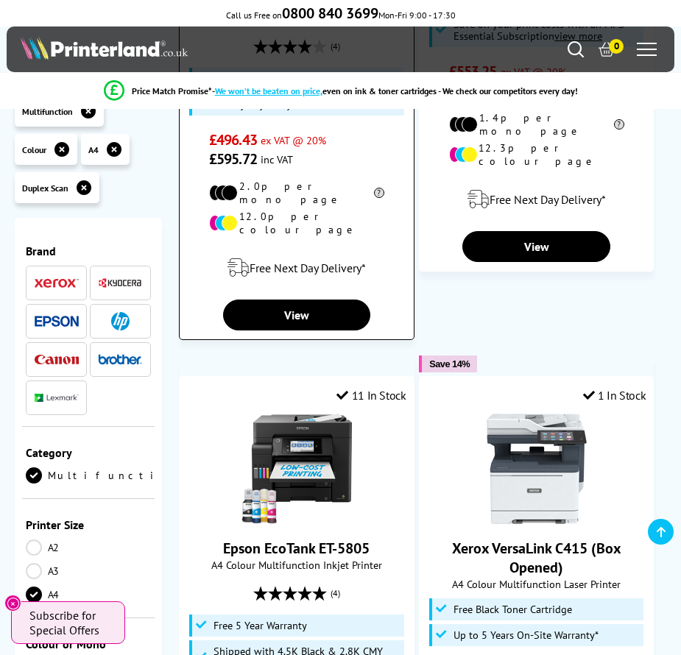
scroll to position [2922, 0]
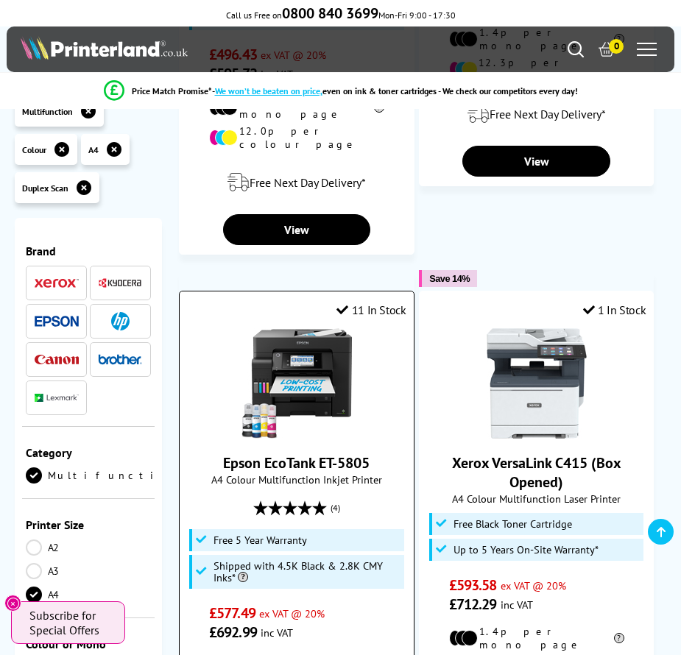
click at [308, 453] on link "Epson EcoTank ET-5805" at bounding box center [296, 462] width 146 height 19
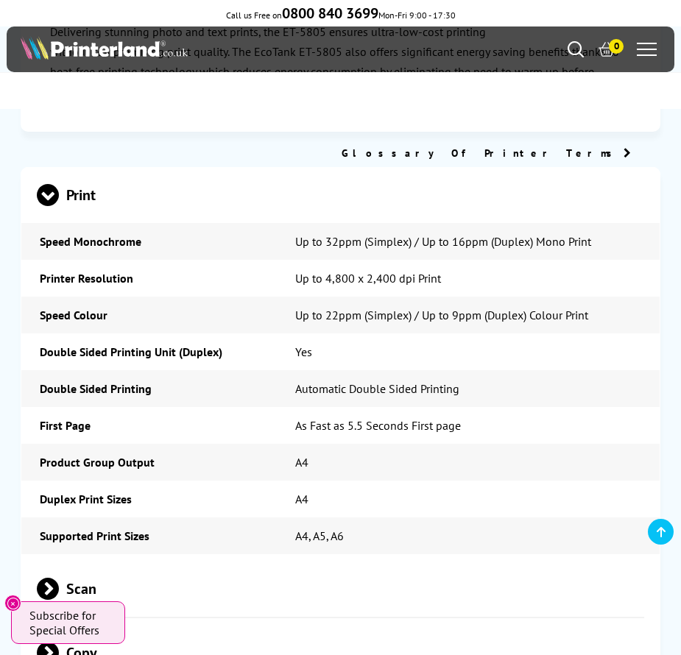
scroll to position [2796, 0]
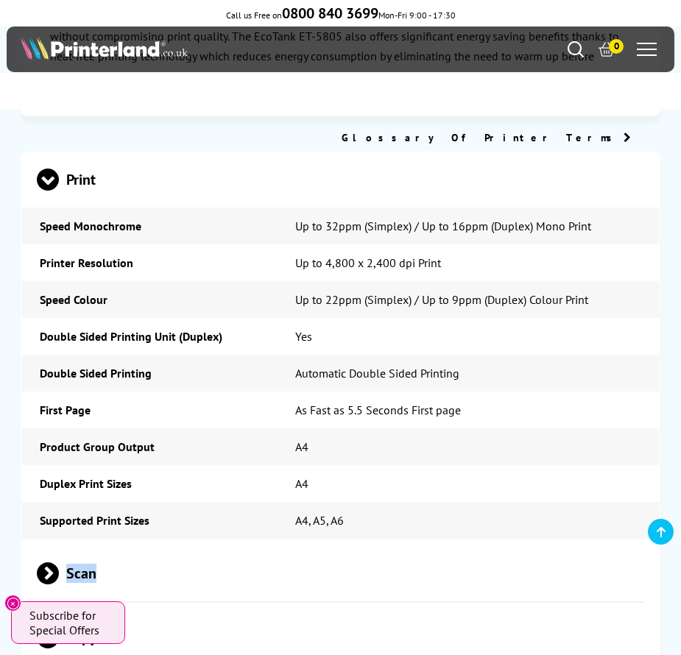
click at [144, 546] on span "Scan" at bounding box center [340, 573] width 606 height 55
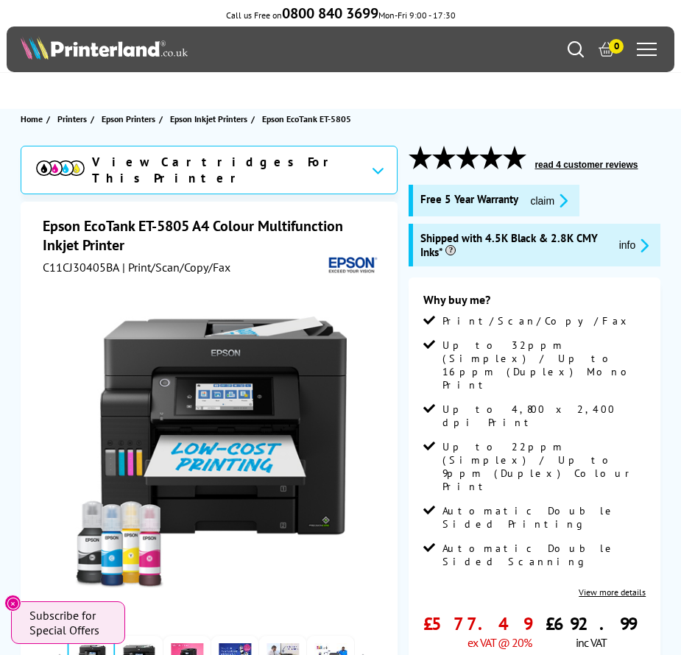
scroll to position [147, 0]
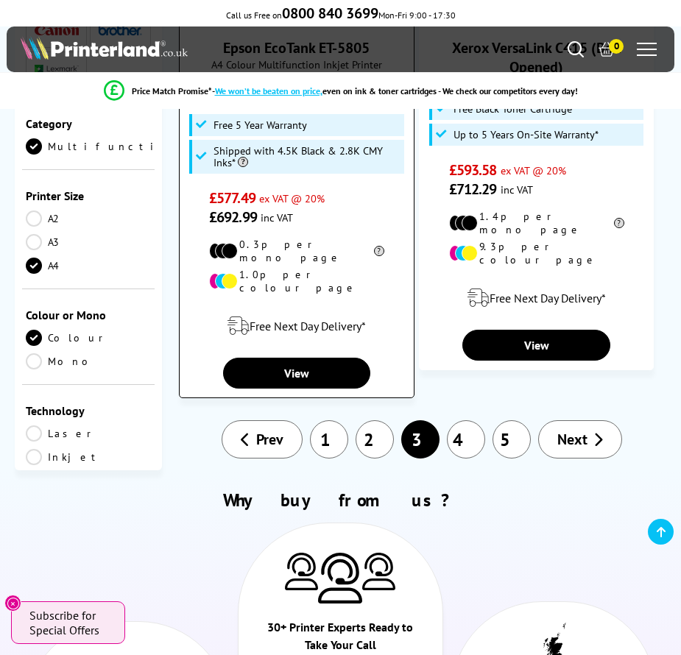
scroll to position [3437, 0]
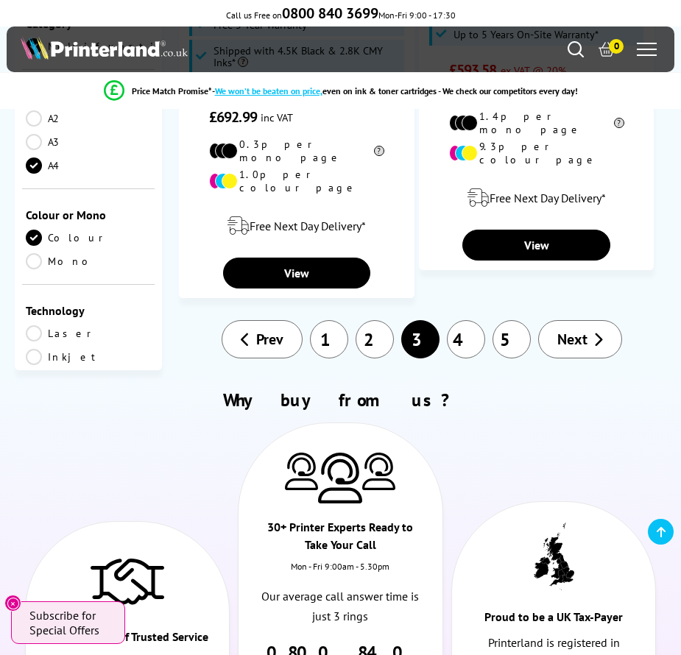
click at [478, 320] on link "4" at bounding box center [466, 339] width 38 height 38
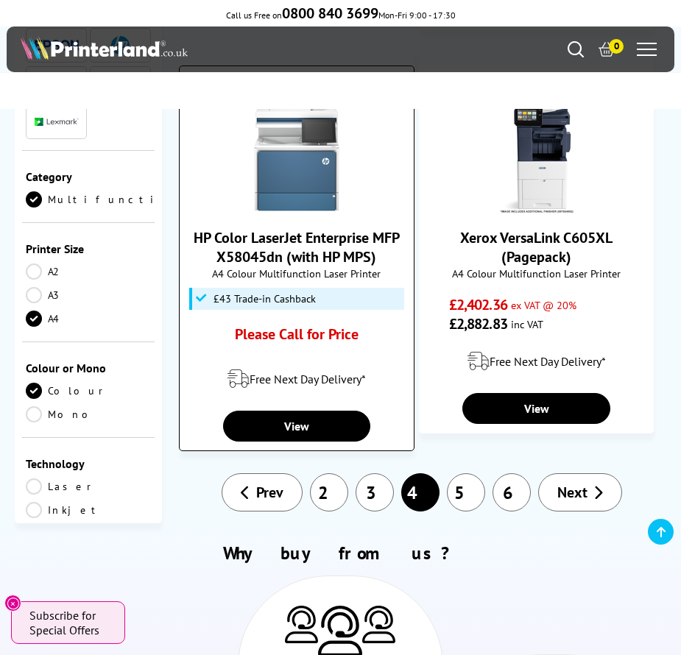
scroll to position [2870, 0]
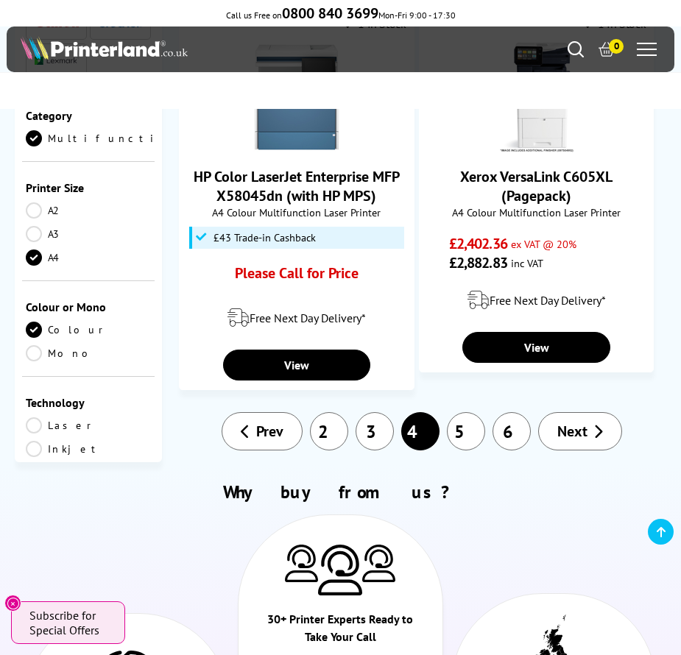
click at [474, 412] on link "5" at bounding box center [466, 431] width 38 height 38
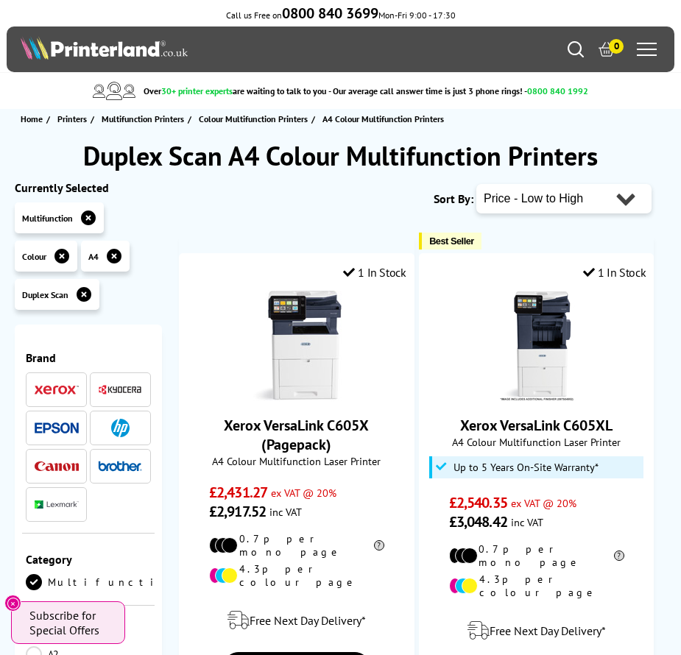
click at [121, 472] on span at bounding box center [120, 466] width 44 height 18
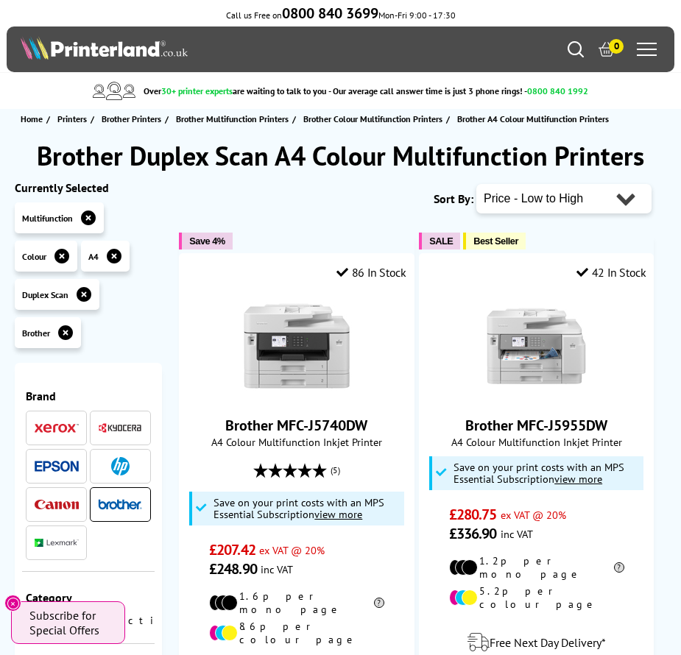
click at [615, 197] on select "Popularity Rating Price - Low to High Price - High to Low Running Costs - Low t…" at bounding box center [563, 198] width 175 height 29
click at [476, 184] on select "Popularity Rating Price - Low to High Price - High to Low Running Costs - Low t…" at bounding box center [563, 198] width 175 height 29
click at [613, 198] on select "Popularity Rating Price - Low to High Price - High to Low Running Costs - Low t…" at bounding box center [563, 198] width 175 height 29
select select "Price Descending"
click at [476, 184] on select "Popularity Rating Price - Low to High Price - High to Low Running Costs - Low t…" at bounding box center [563, 198] width 175 height 29
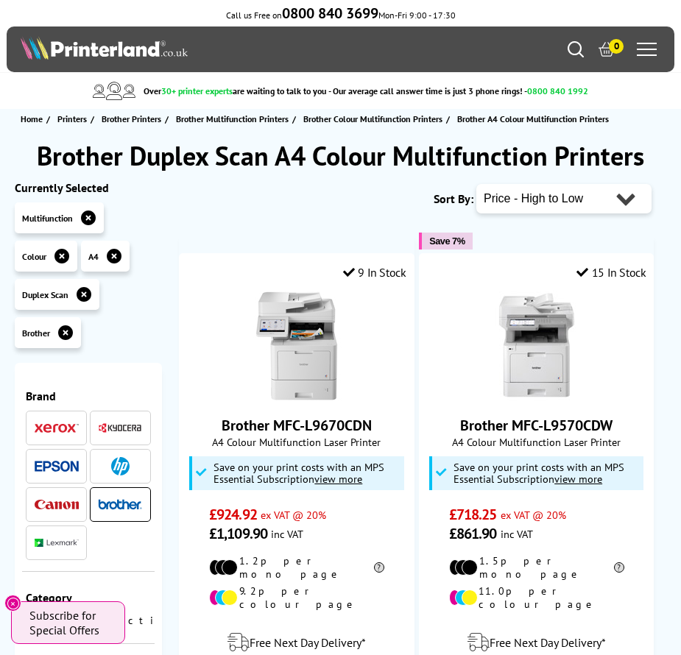
click at [618, 196] on select "Popularity Rating Price - Low to High Price - High to Low Running Costs - Low t…" at bounding box center [563, 198] width 175 height 29
click at [476, 184] on select "Popularity Rating Price - Low to High Price - High to Low Running Costs - Low t…" at bounding box center [563, 198] width 175 height 29
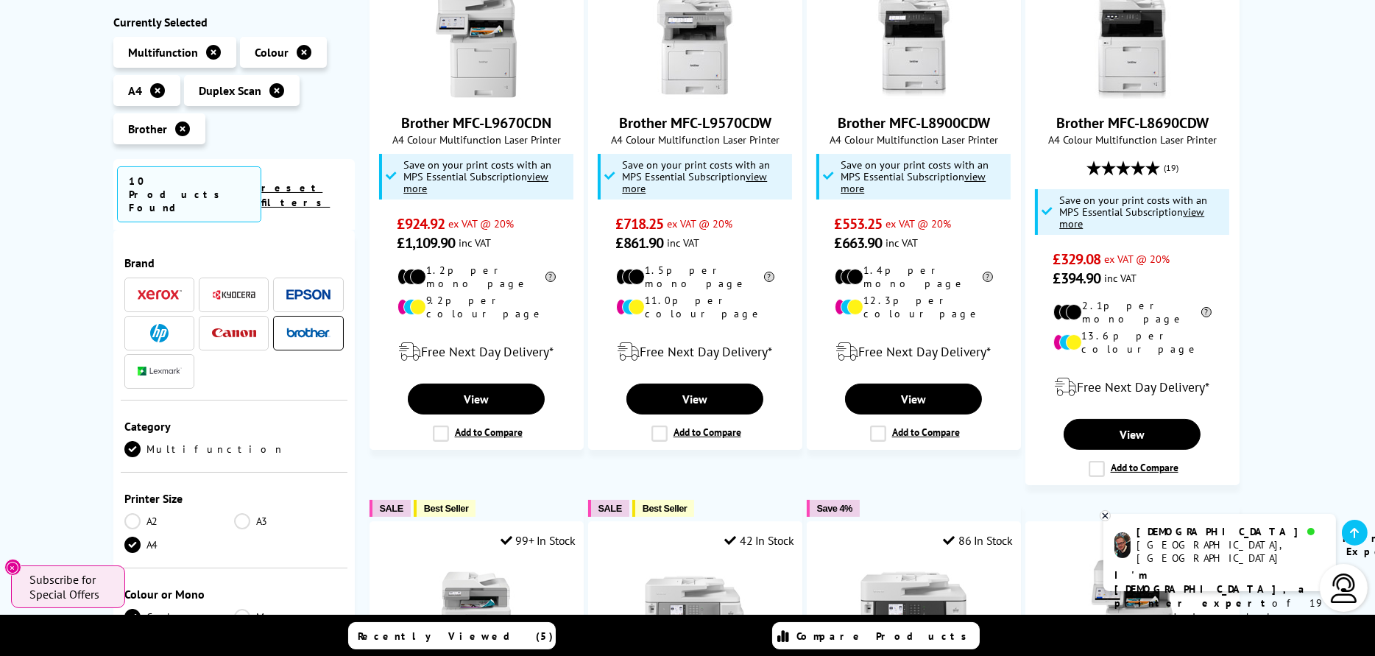
scroll to position [332, 0]
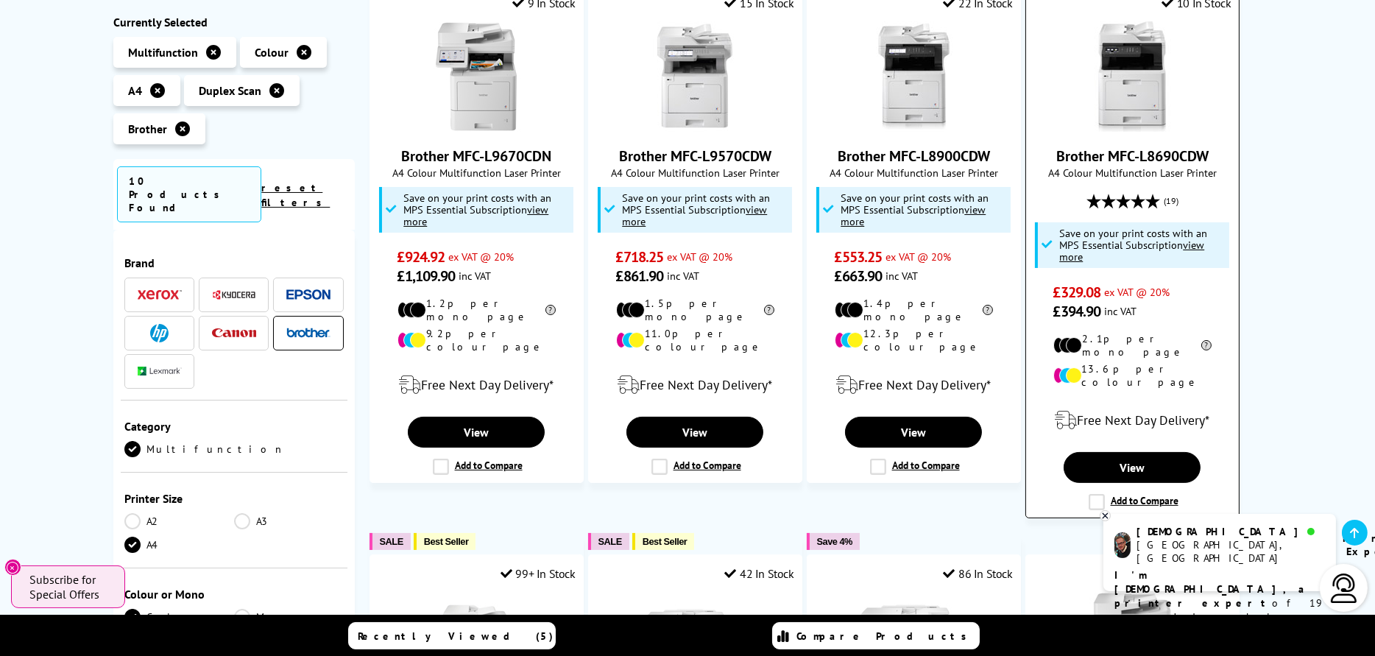
click at [680, 147] on link "Brother MFC-L8690CDW" at bounding box center [1132, 155] width 152 height 19
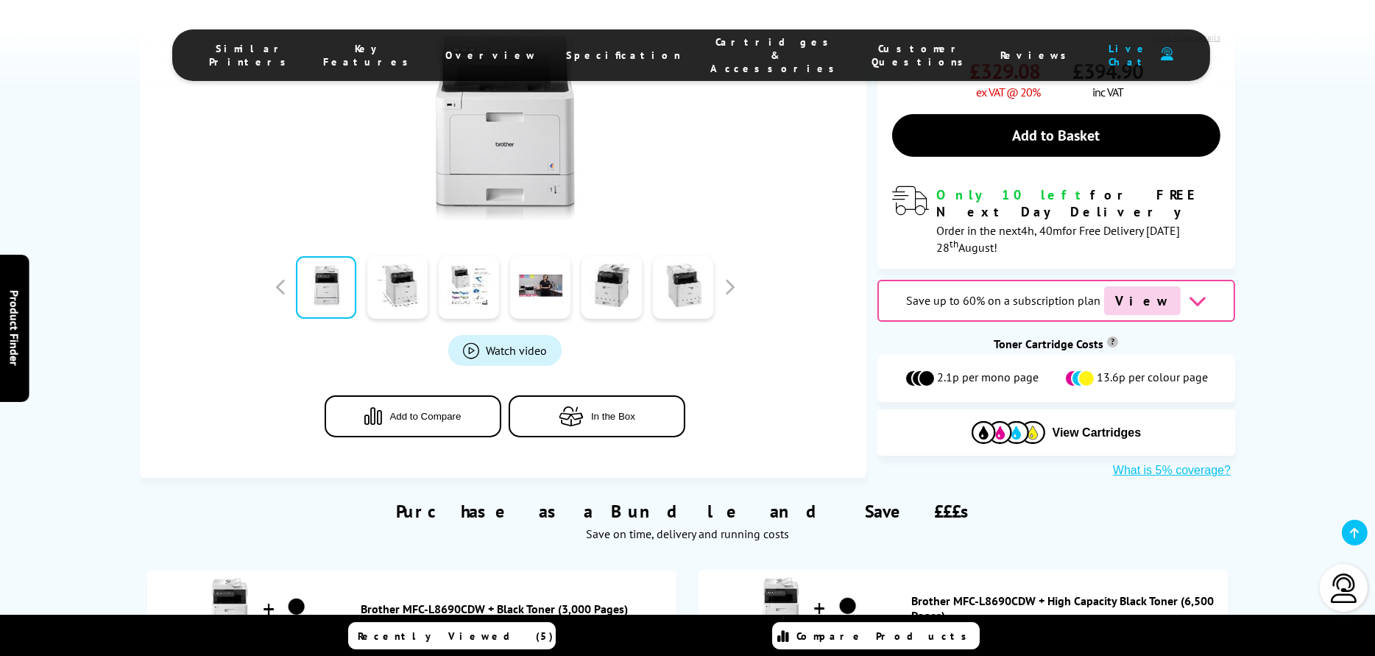
scroll to position [515, 0]
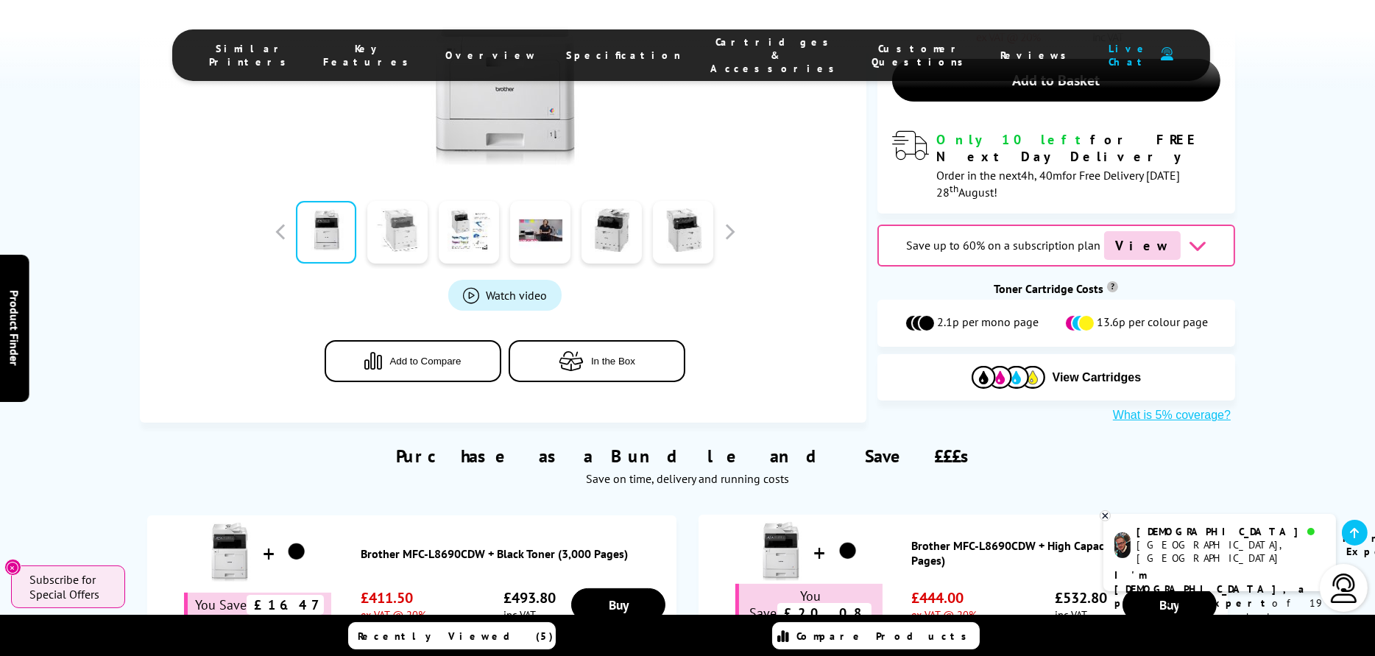
click at [418, 209] on link at bounding box center [397, 232] width 60 height 63
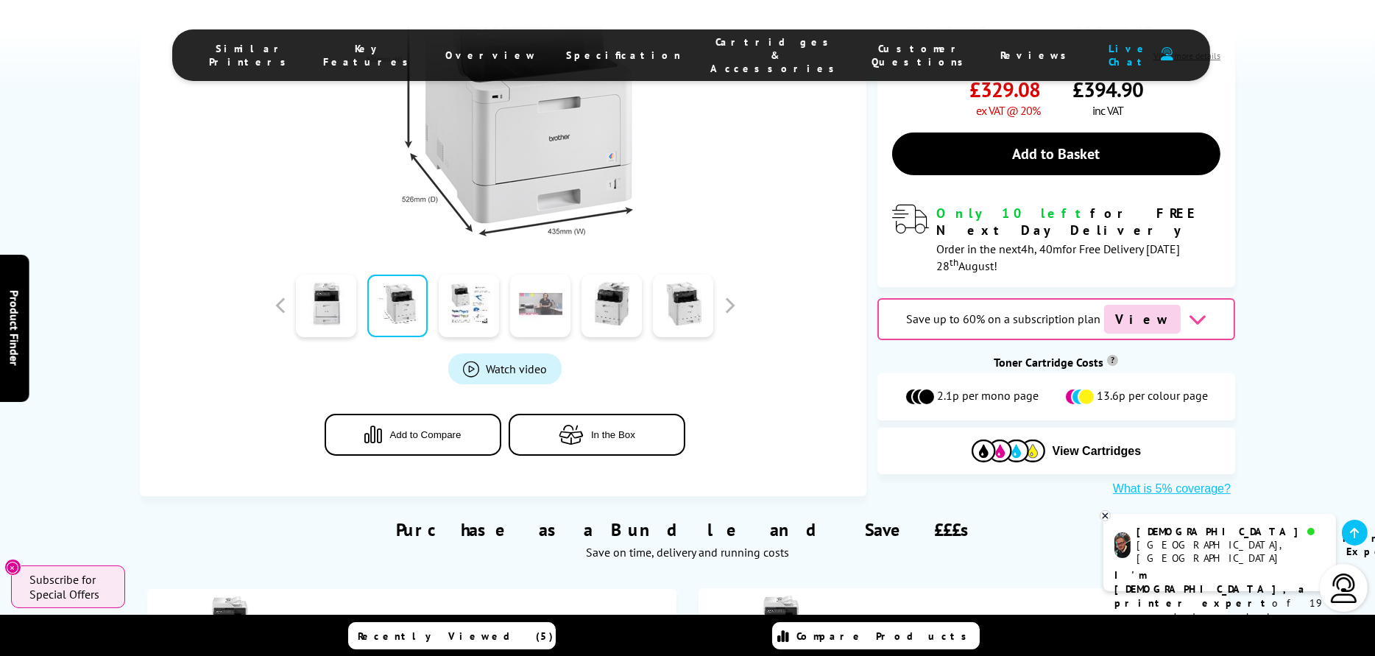
drag, startPoint x: 506, startPoint y: 279, endPoint x: 528, endPoint y: 280, distance: 22.9
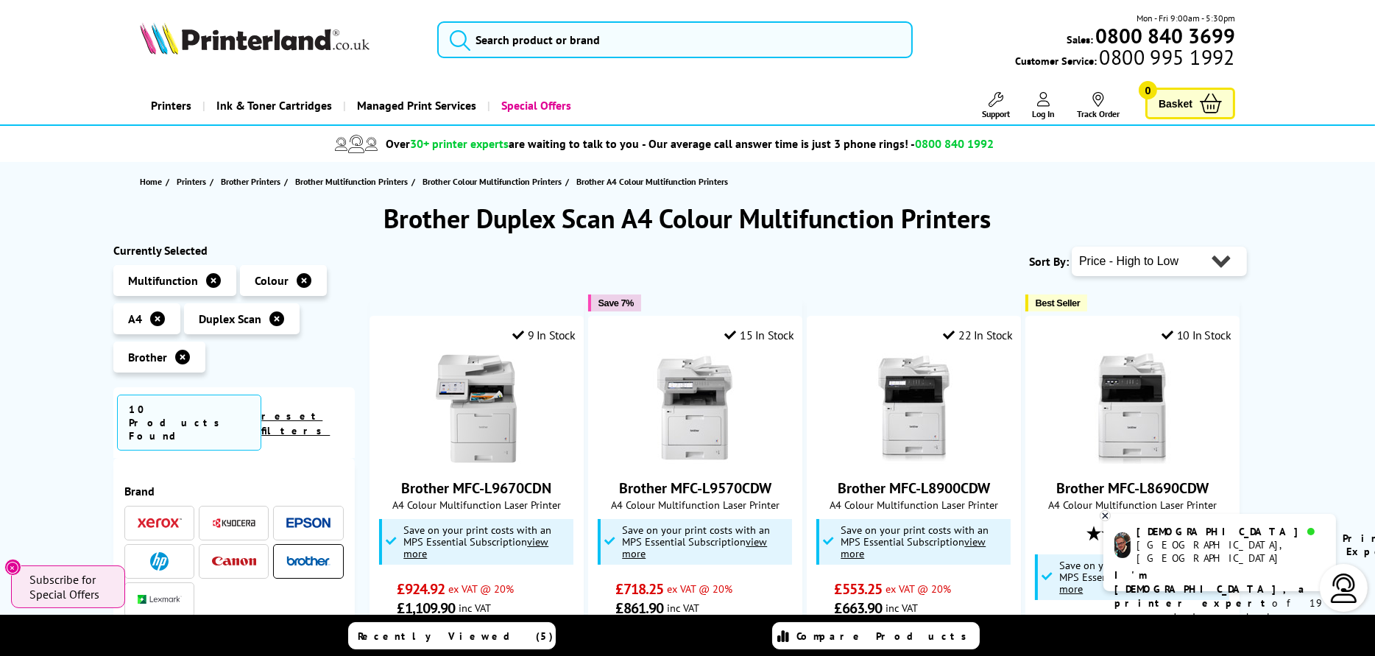
click at [184, 358] on icon at bounding box center [182, 357] width 15 height 15
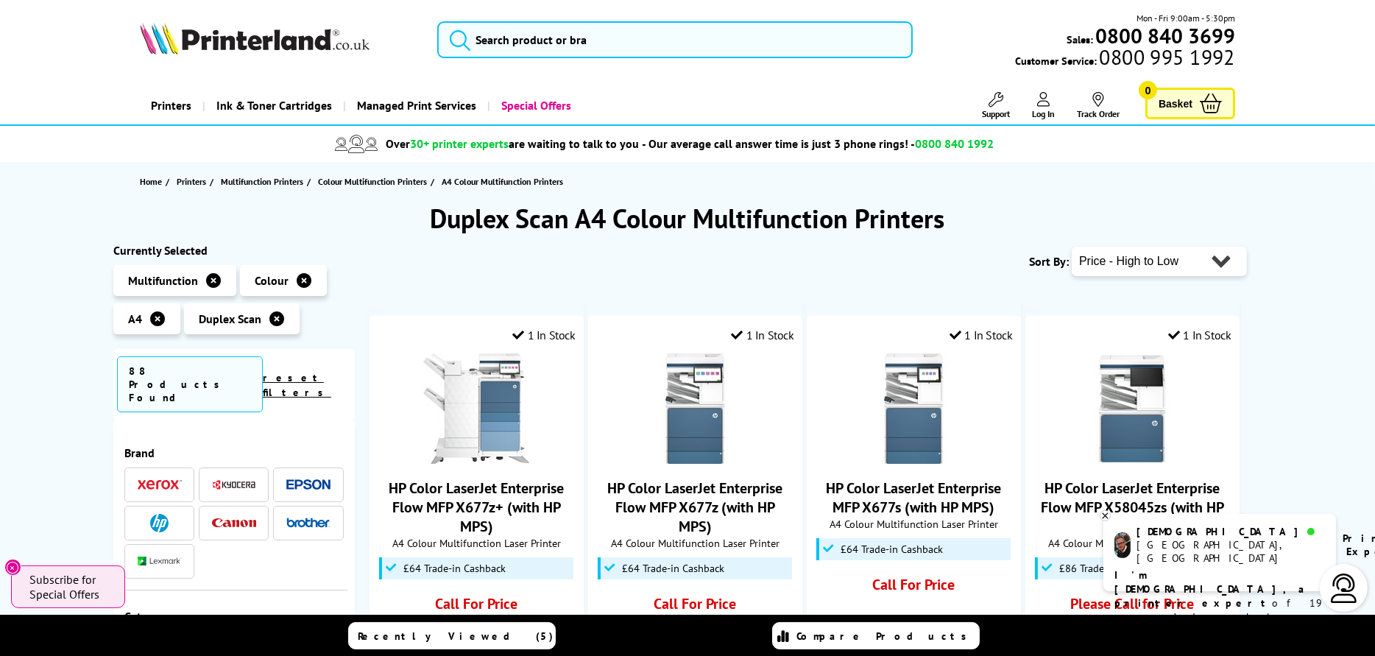
click at [224, 518] on img at bounding box center [234, 523] width 44 height 10
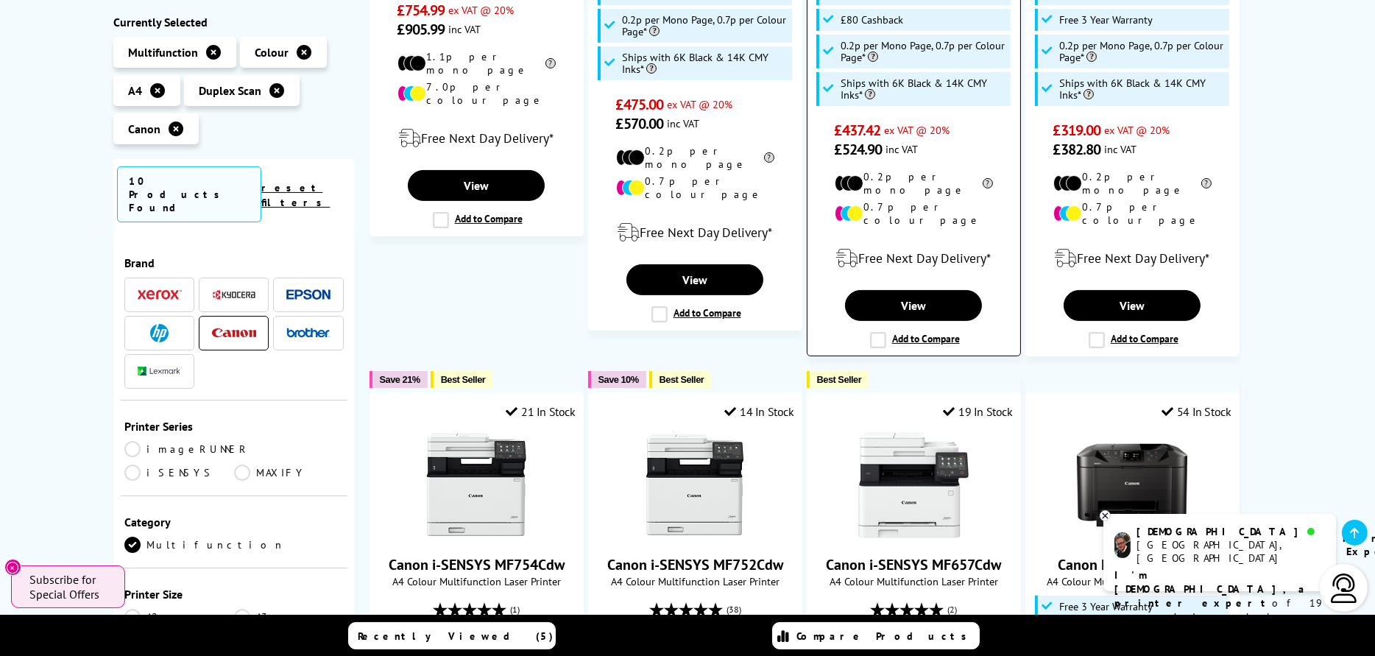
scroll to position [662, 0]
